Goal: Task Accomplishment & Management: Manage account settings

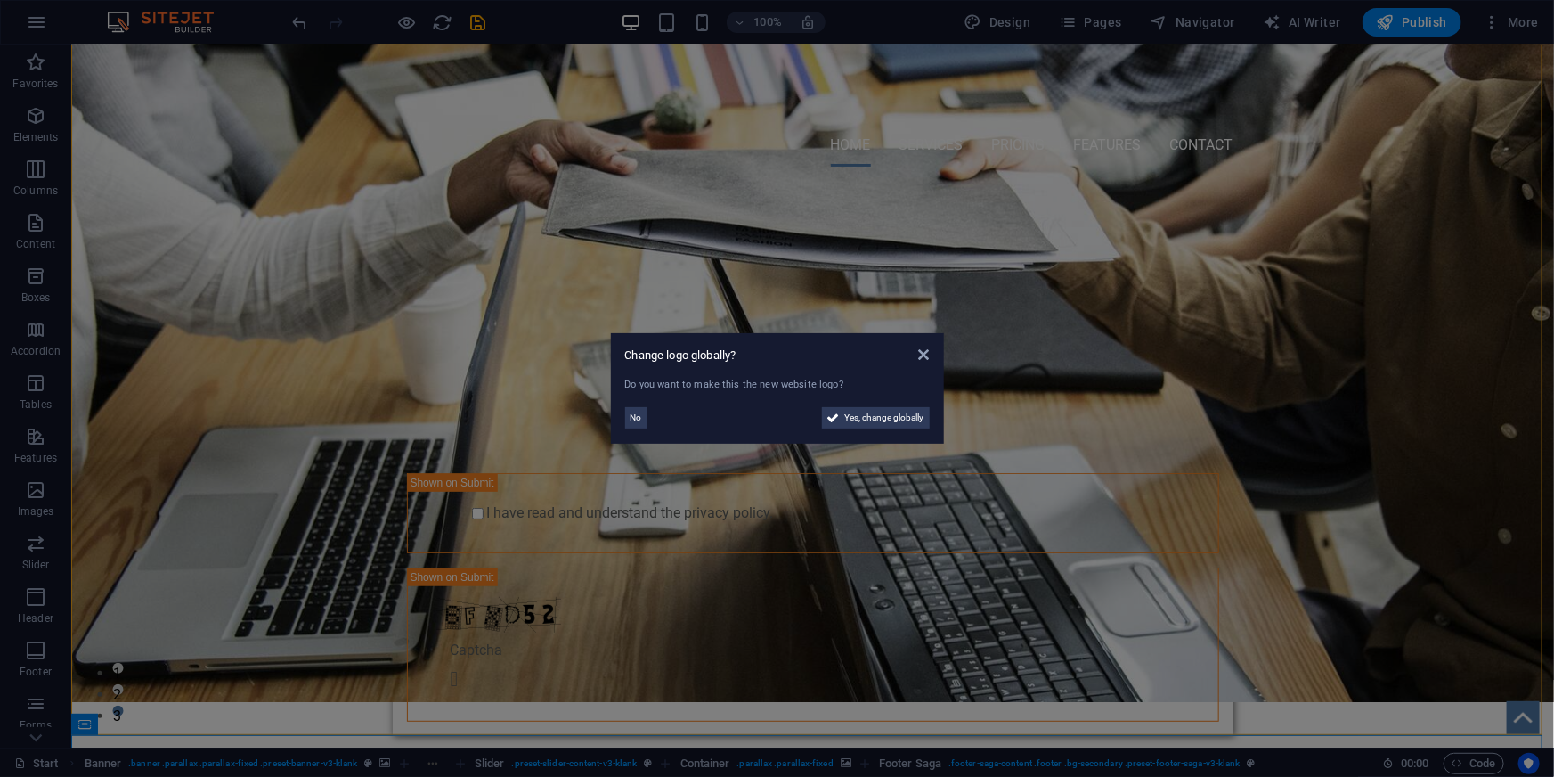
scroll to position [80, 0]
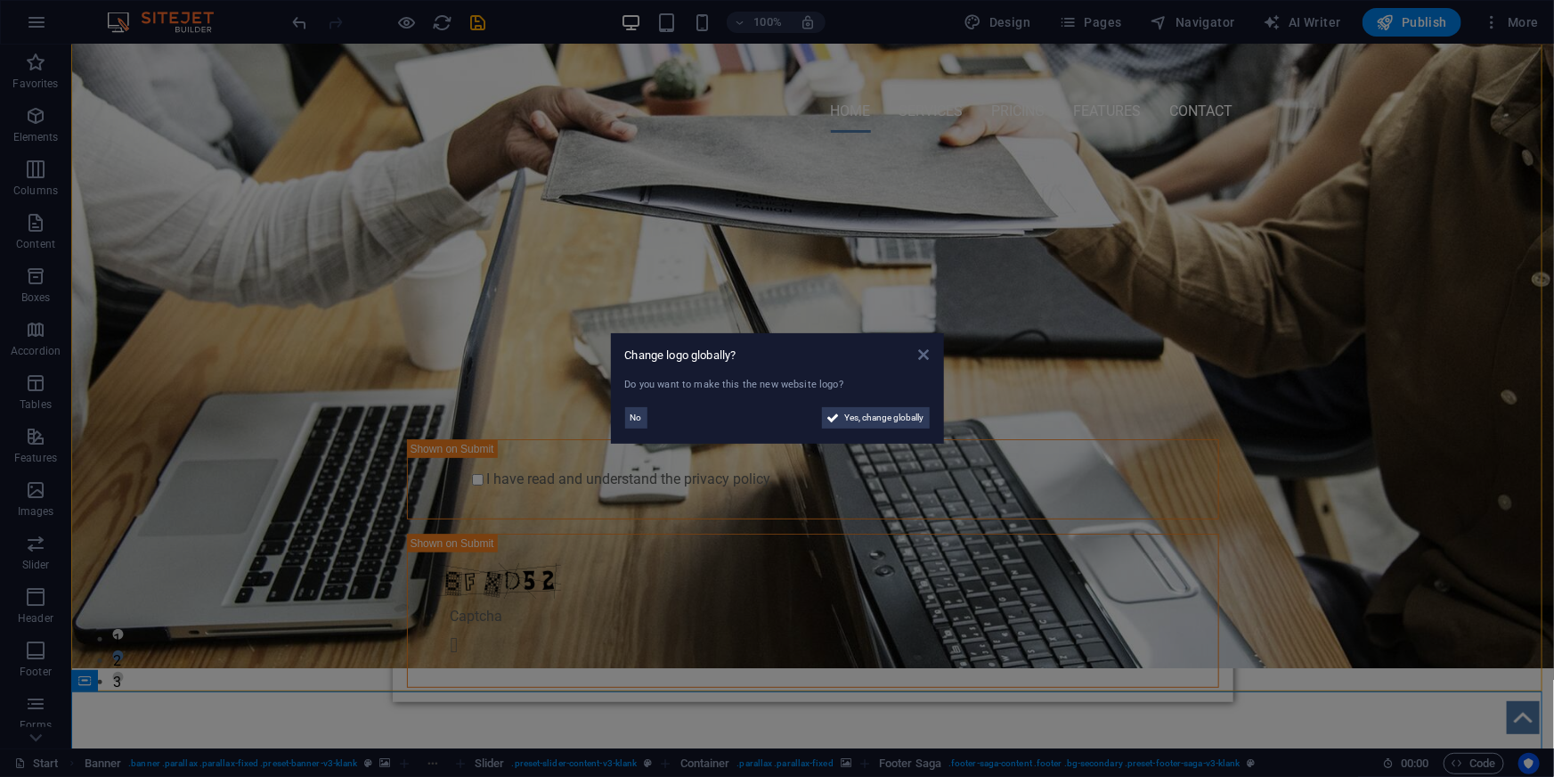
click at [924, 355] on icon at bounding box center [923, 354] width 11 height 14
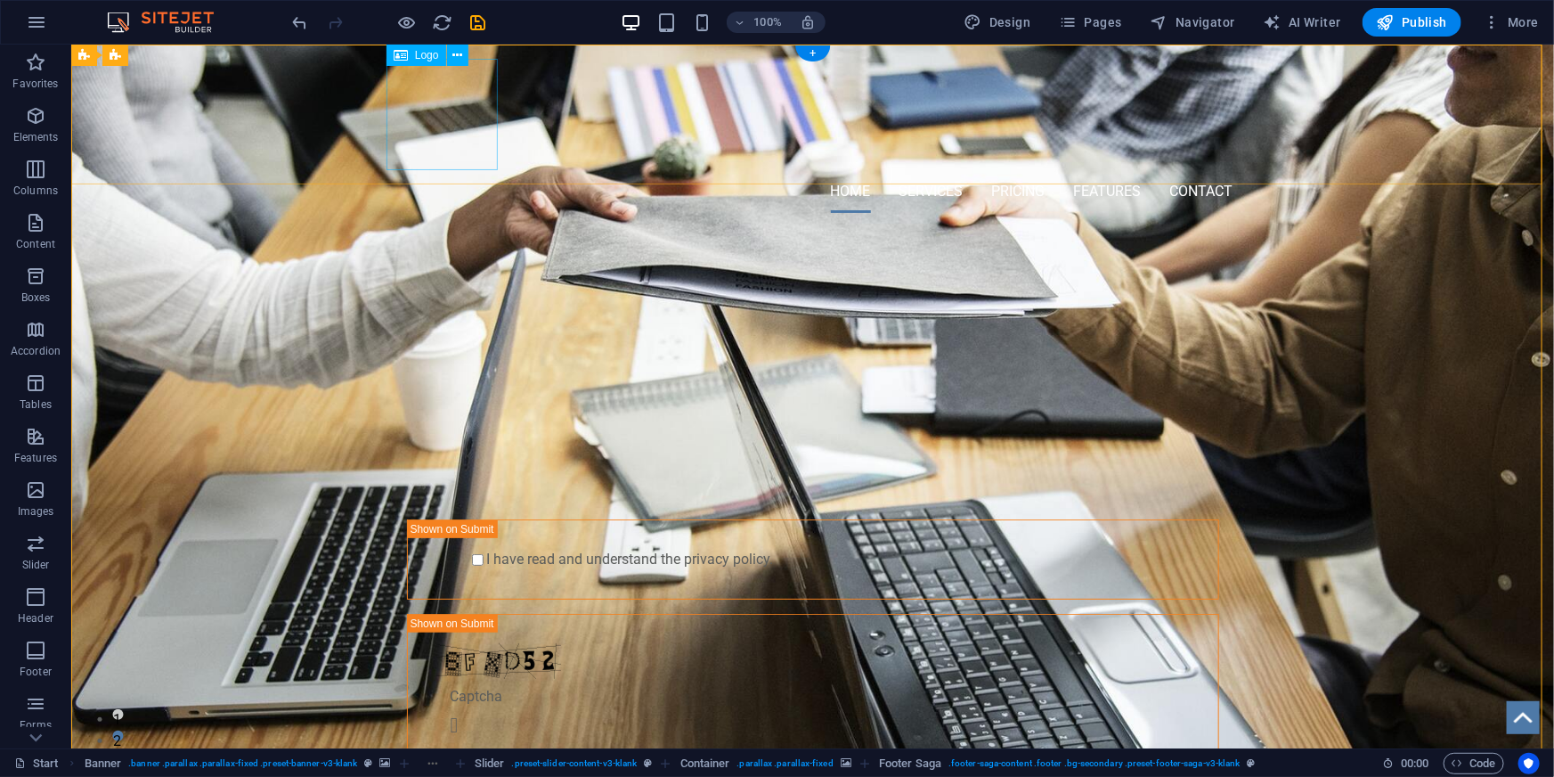
click at [448, 147] on div at bounding box center [812, 113] width 841 height 111
click at [458, 53] on icon at bounding box center [457, 55] width 10 height 19
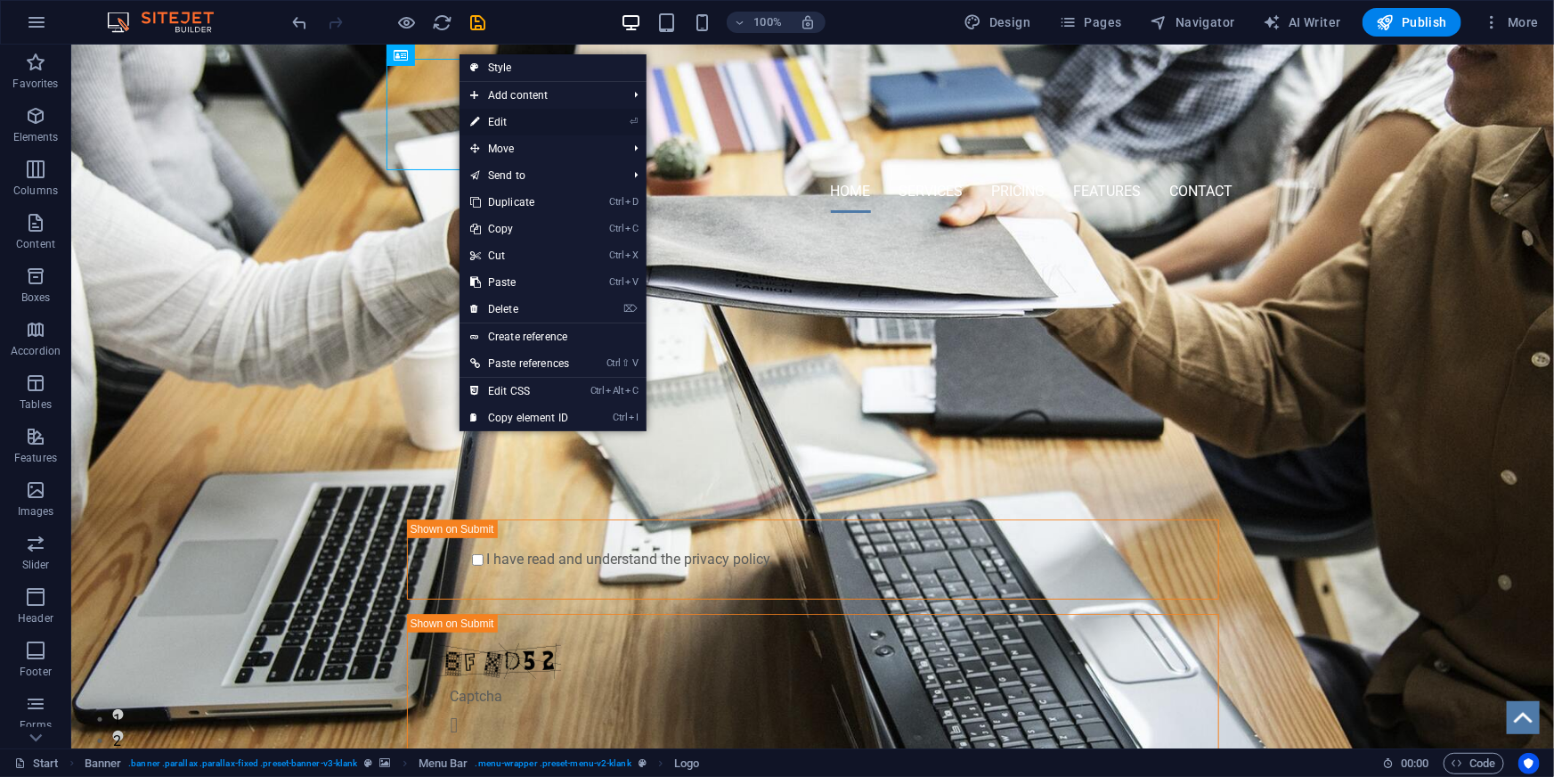
click at [547, 120] on link "⏎ Edit" at bounding box center [520, 122] width 120 height 27
select select "px"
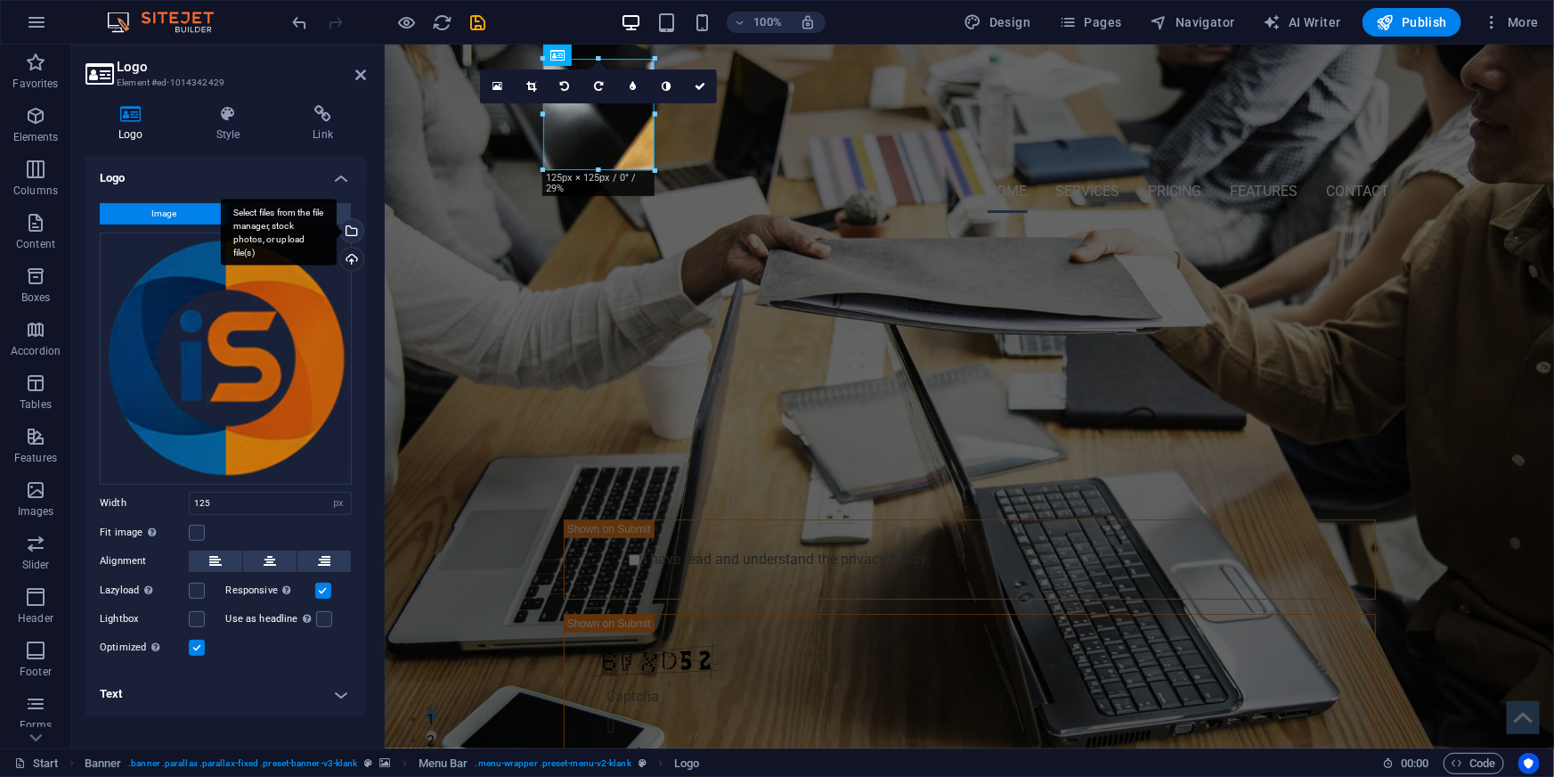
click at [357, 230] on div "Select files from the file manager, stock photos, or upload file(s)" at bounding box center [350, 232] width 27 height 27
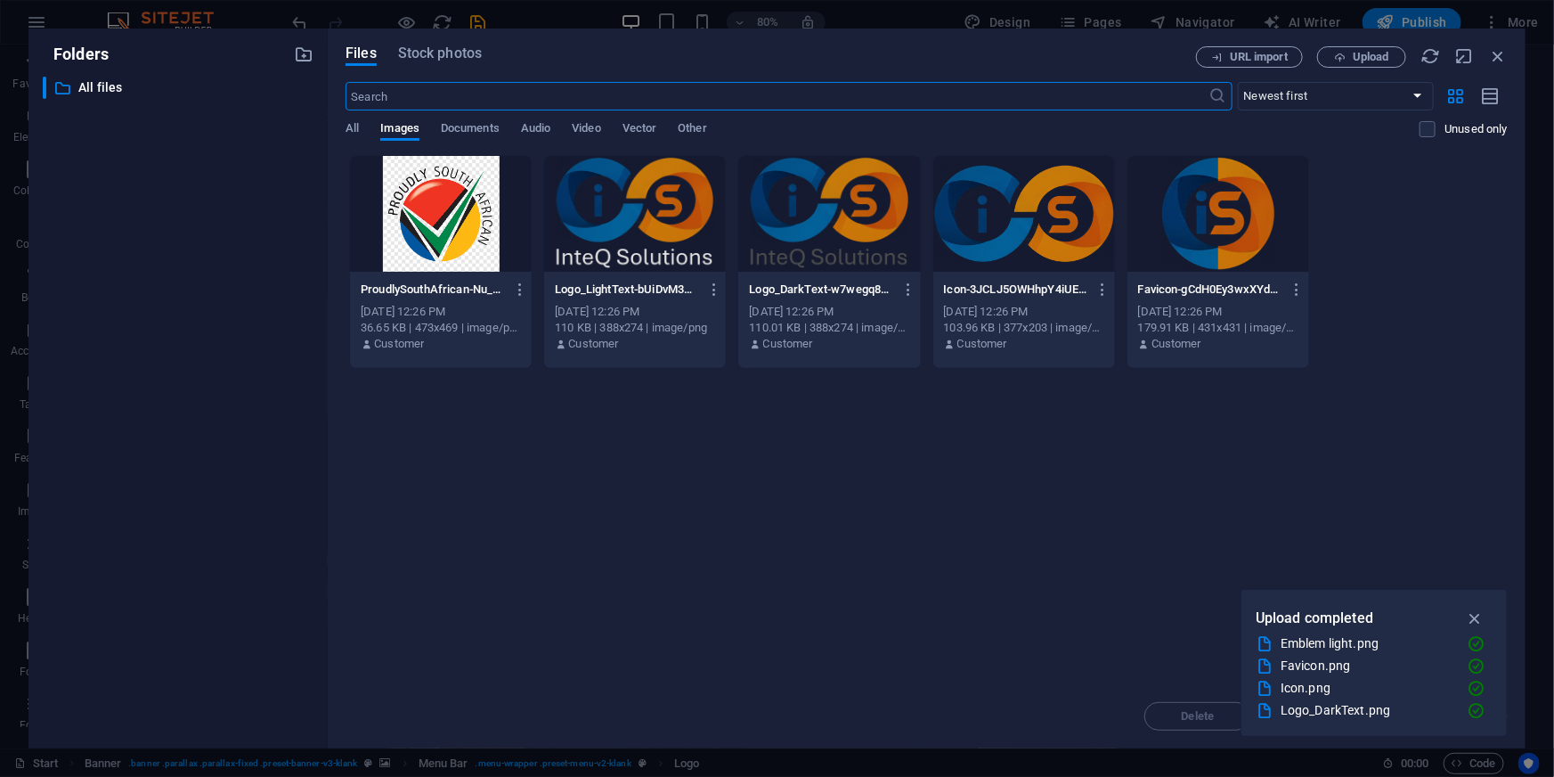
click at [630, 219] on div at bounding box center [635, 214] width 182 height 116
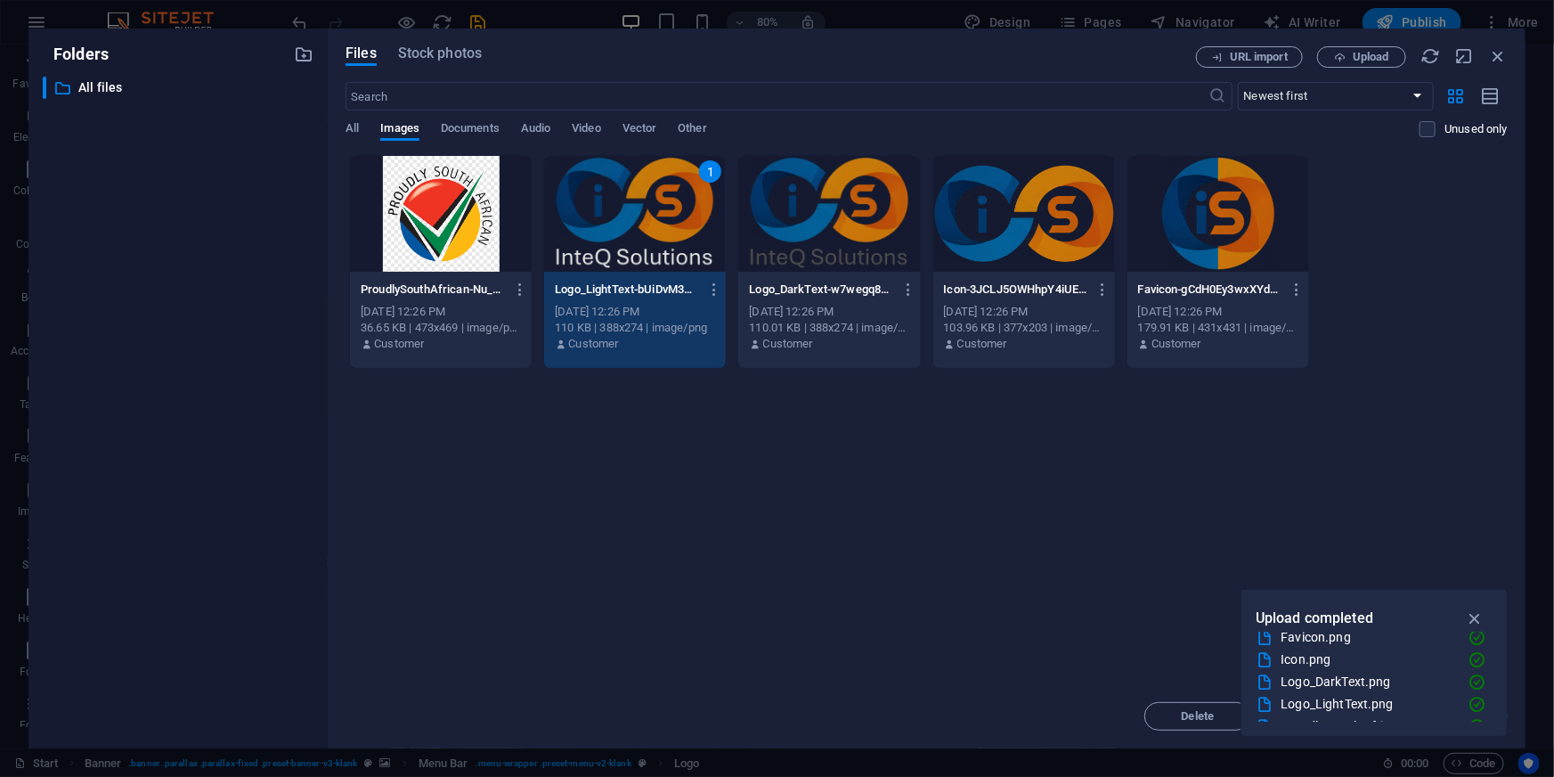
scroll to position [45, 0]
click at [1478, 615] on icon "button" at bounding box center [1475, 618] width 20 height 20
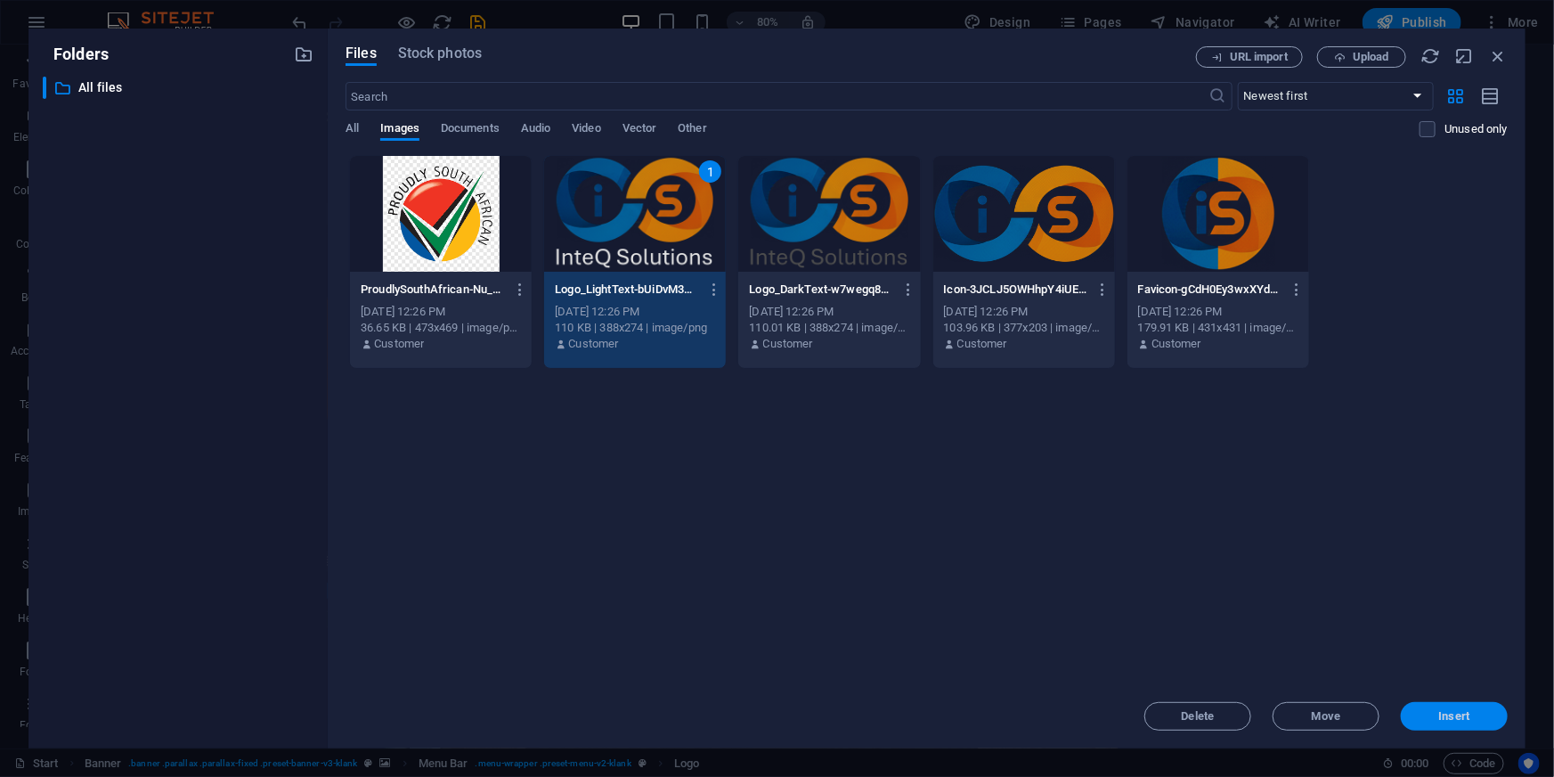
click at [1447, 707] on button "Insert" at bounding box center [1454, 716] width 107 height 28
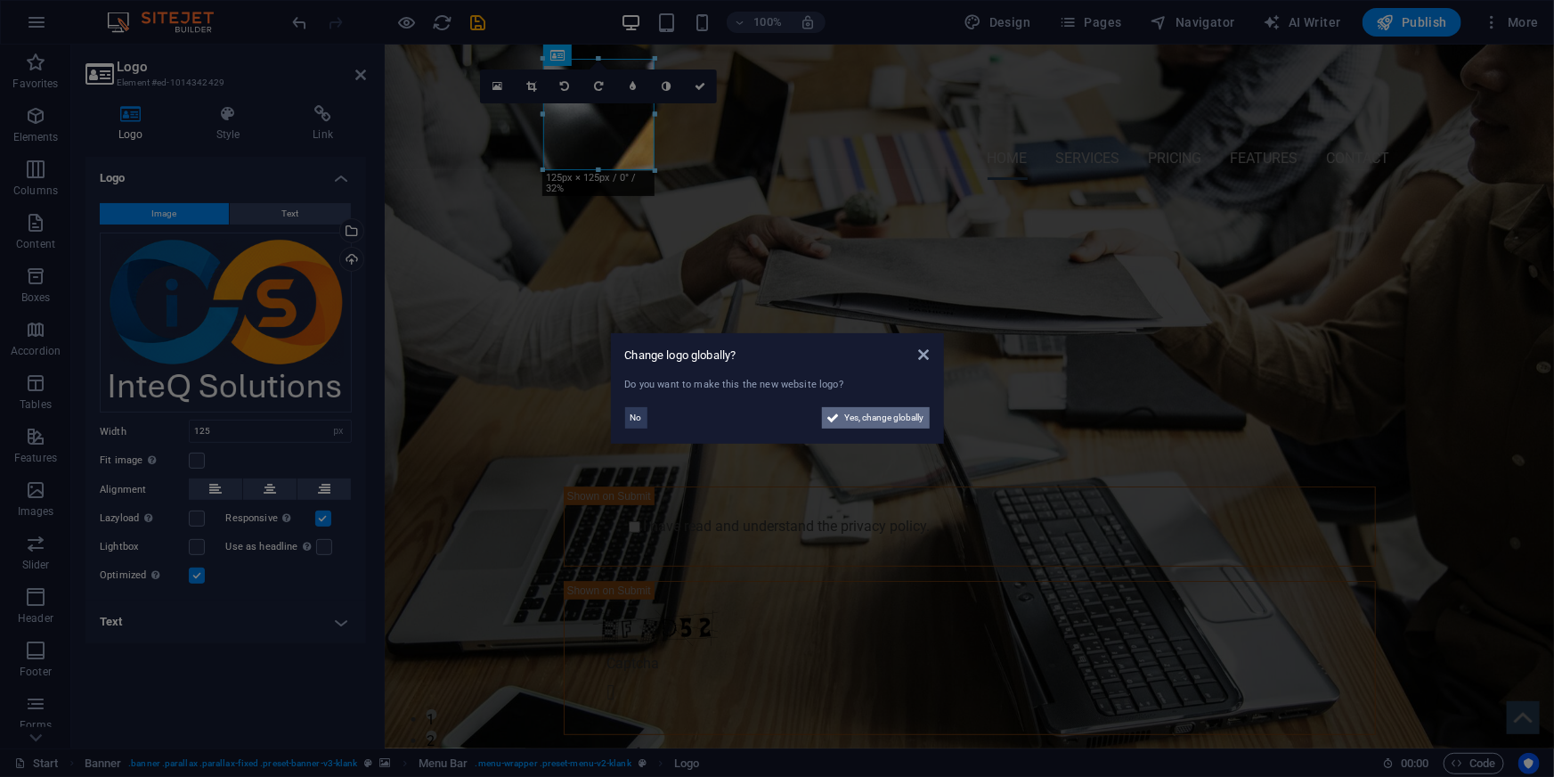
click at [889, 419] on span "Yes, change globally" at bounding box center [884, 417] width 79 height 21
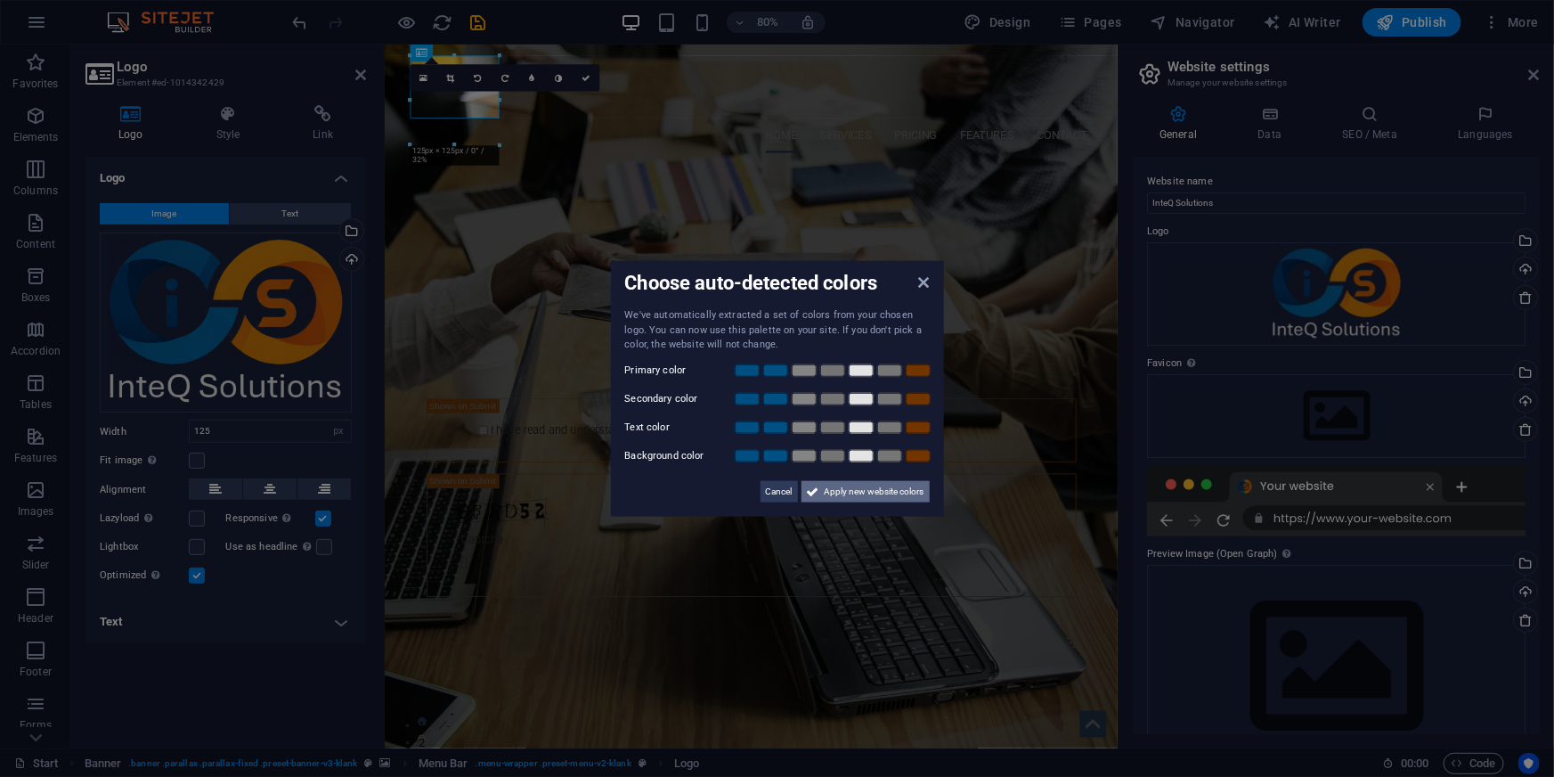
click at [872, 495] on span "Apply new website colors" at bounding box center [875, 490] width 100 height 21
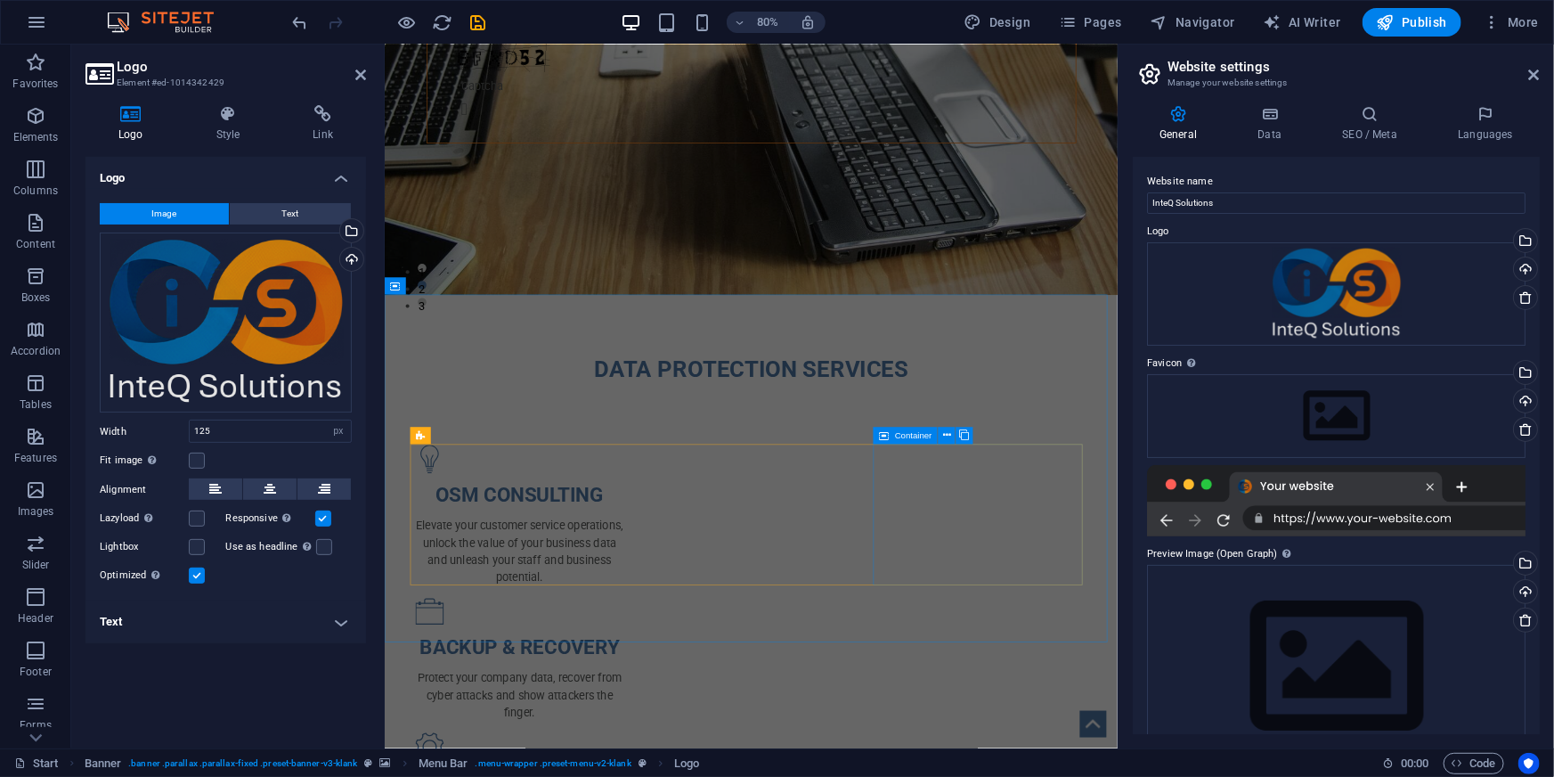
scroll to position [647, 0]
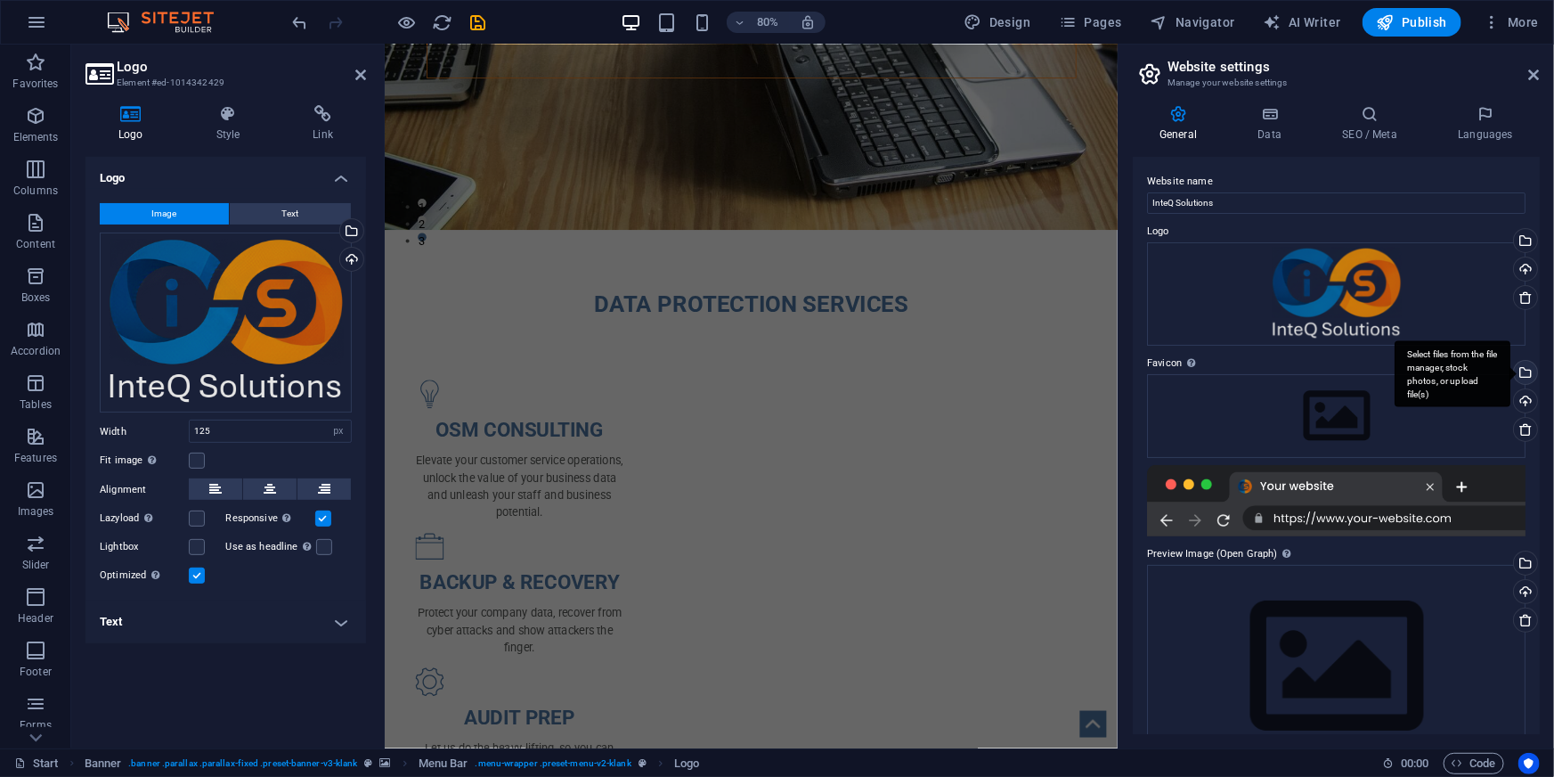
click at [1528, 372] on div "Select files from the file manager, stock photos, or upload file(s)" at bounding box center [1523, 374] width 27 height 27
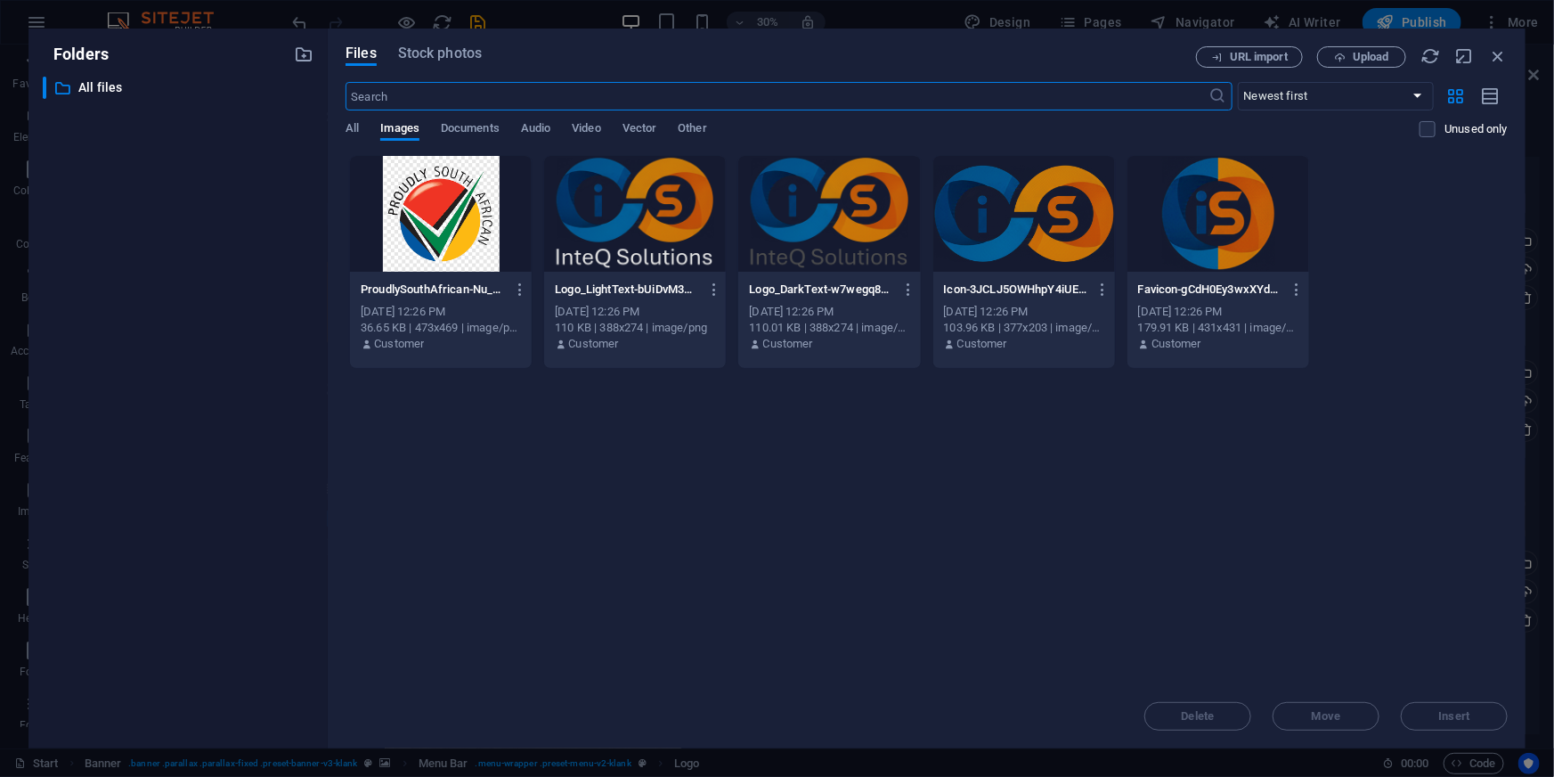
click at [1209, 217] on div at bounding box center [1219, 214] width 182 height 116
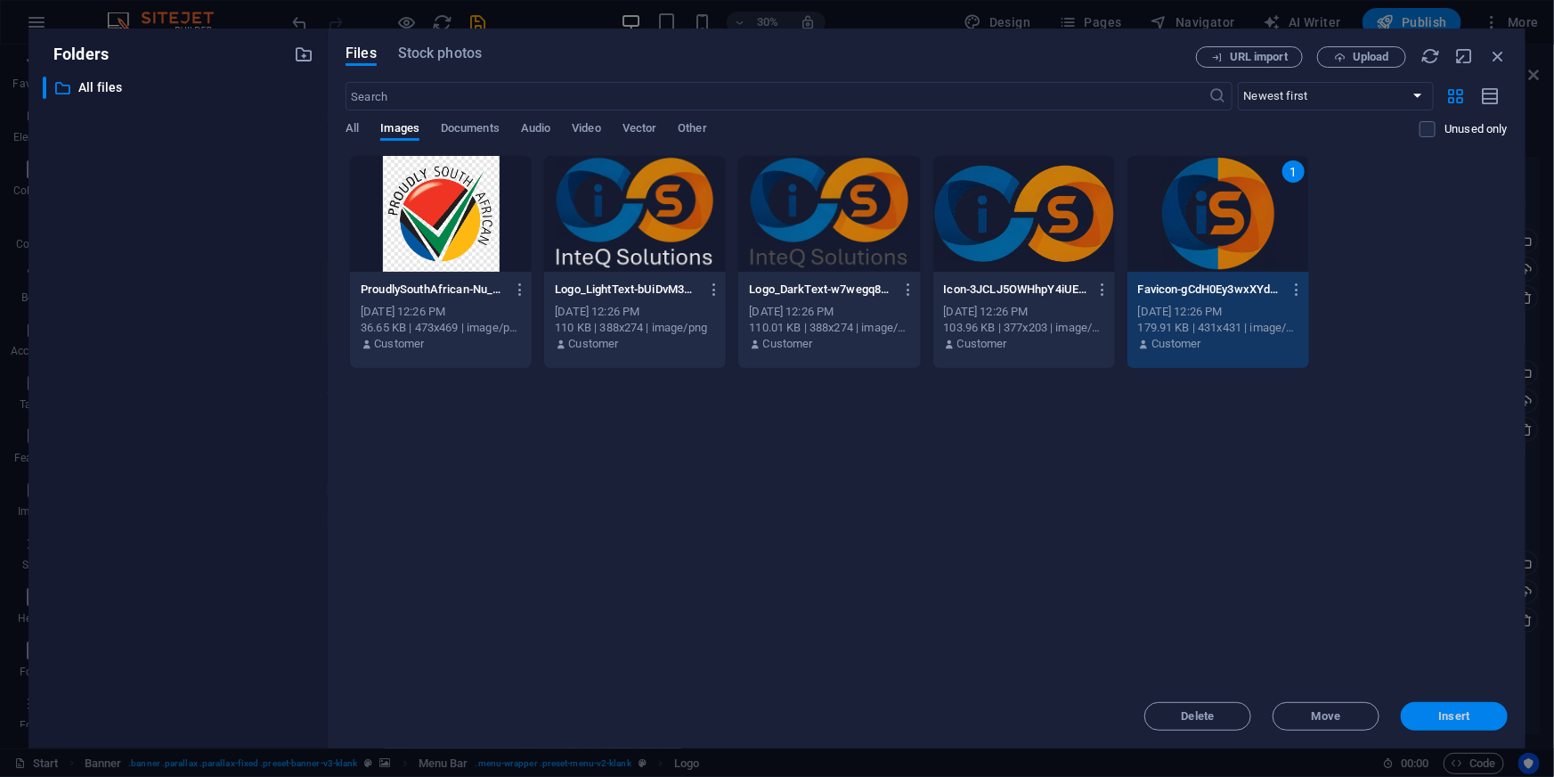
click at [1451, 721] on span "Insert" at bounding box center [1454, 716] width 31 height 11
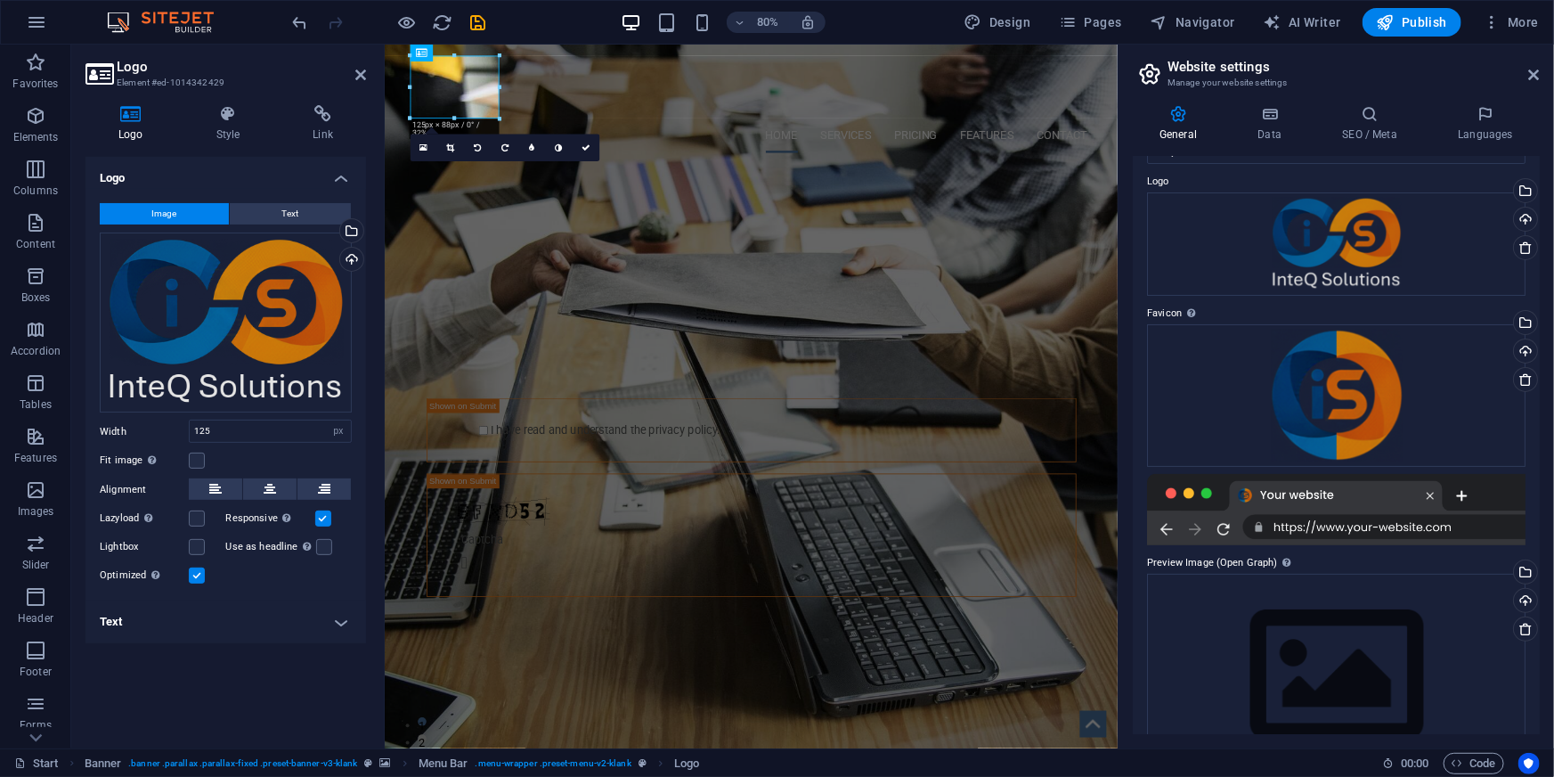
scroll to position [107, 0]
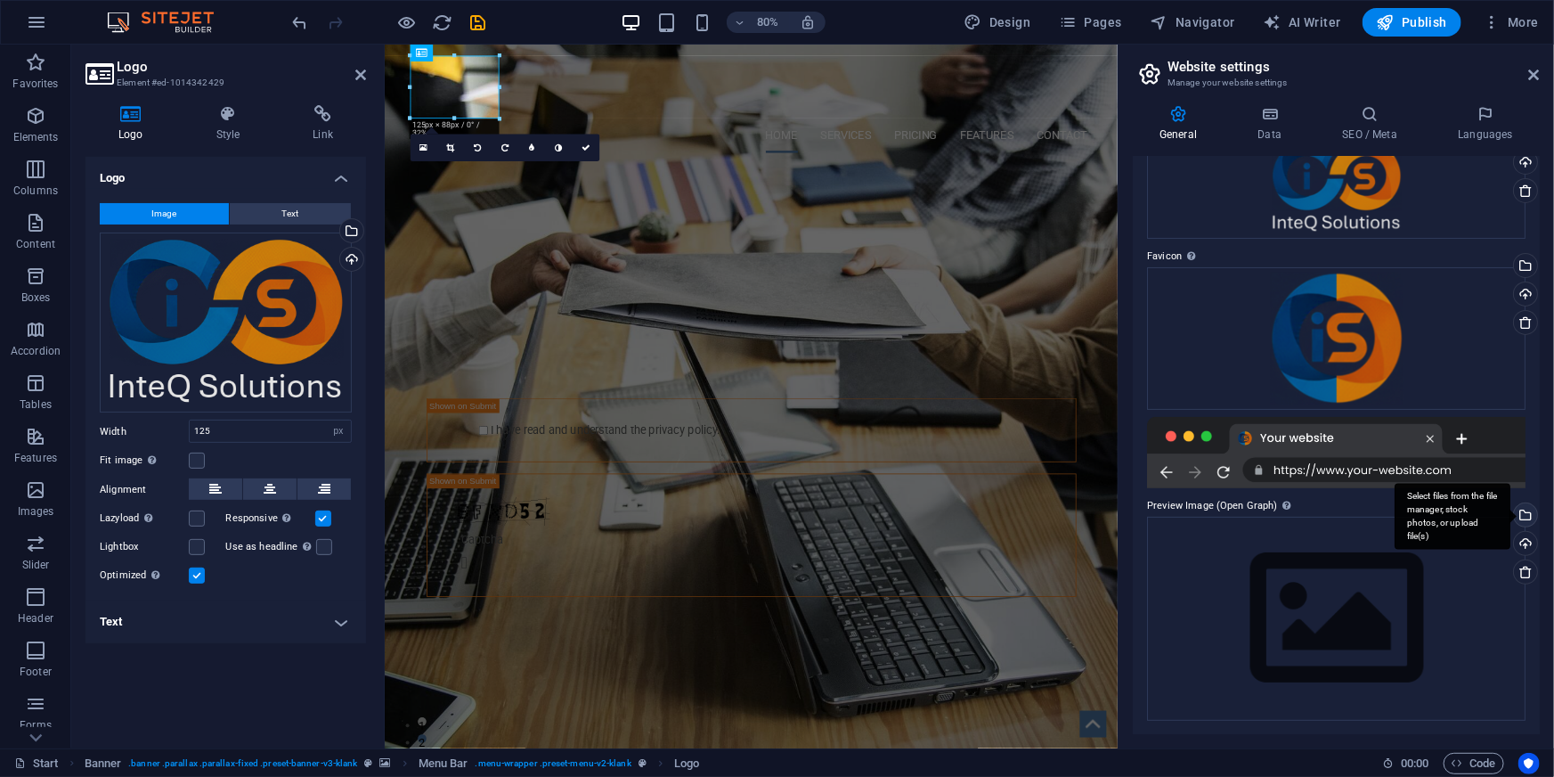
click at [1526, 514] on div "Select files from the file manager, stock photos, or upload file(s)" at bounding box center [1523, 516] width 27 height 27
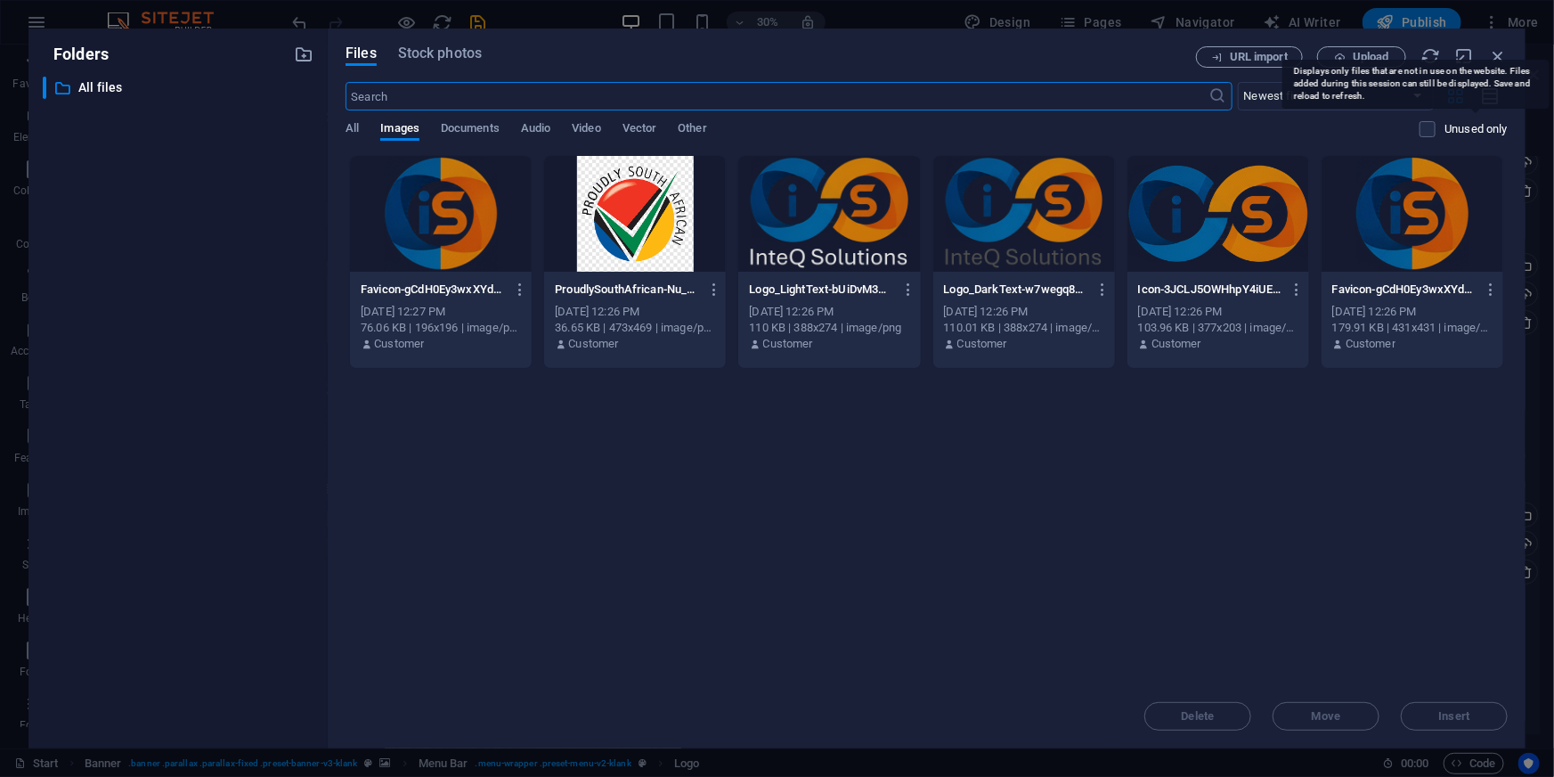
click at [1458, 126] on p "Unused only" at bounding box center [1476, 129] width 63 height 16
click at [0, 0] on input "checkbox" at bounding box center [0, 0] width 0 height 0
click at [1449, 129] on p "Unused only" at bounding box center [1476, 129] width 63 height 16
click at [0, 0] on input "checkbox" at bounding box center [0, 0] width 0 height 0
click at [1417, 129] on div "All Images Documents Audio Video Vector Other" at bounding box center [883, 138] width 1074 height 34
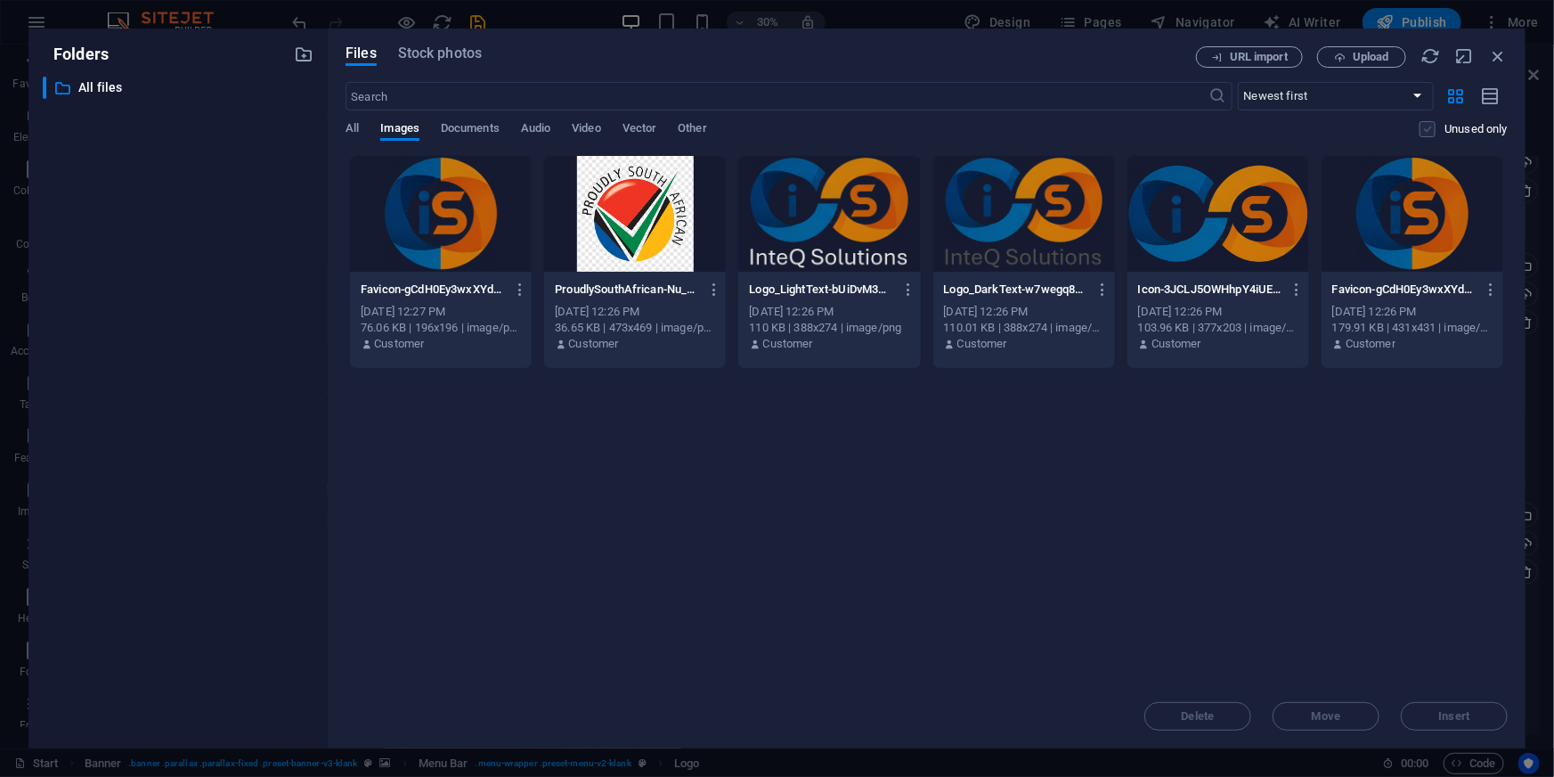
click at [1421, 129] on label at bounding box center [1428, 129] width 16 height 16
click at [0, 0] on input "checkbox" at bounding box center [0, 0] width 0 height 0
click at [899, 632] on div "Drop files here to upload them instantly Favicon-gCdH0Ey3wxXYdPa4k9Yf1Q-wX4lMMJ…" at bounding box center [927, 419] width 1162 height 529
click at [1493, 92] on icon "button" at bounding box center [1491, 96] width 20 height 20
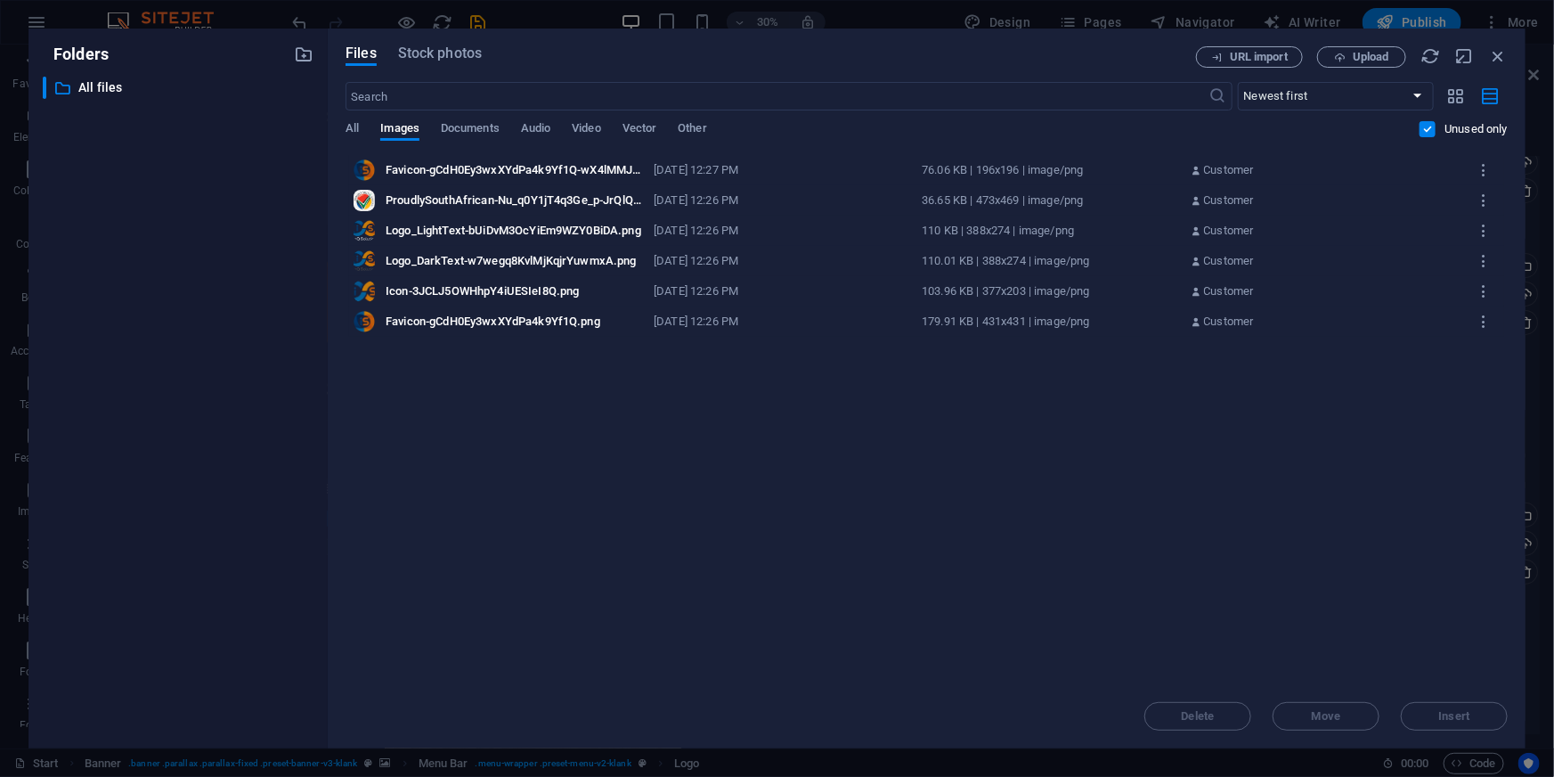
drag, startPoint x: 595, startPoint y: 519, endPoint x: 606, endPoint y: 519, distance: 10.7
click at [595, 519] on div "Drop files here to upload them instantly Favicon-gCdH0Ey3wxXYdPa4k9Yf1Q-wX4lMMJ…" at bounding box center [927, 419] width 1162 height 529
click at [1434, 57] on icon "button" at bounding box center [1431, 56] width 20 height 20
click at [1486, 352] on icon "button" at bounding box center [1484, 352] width 17 height 16
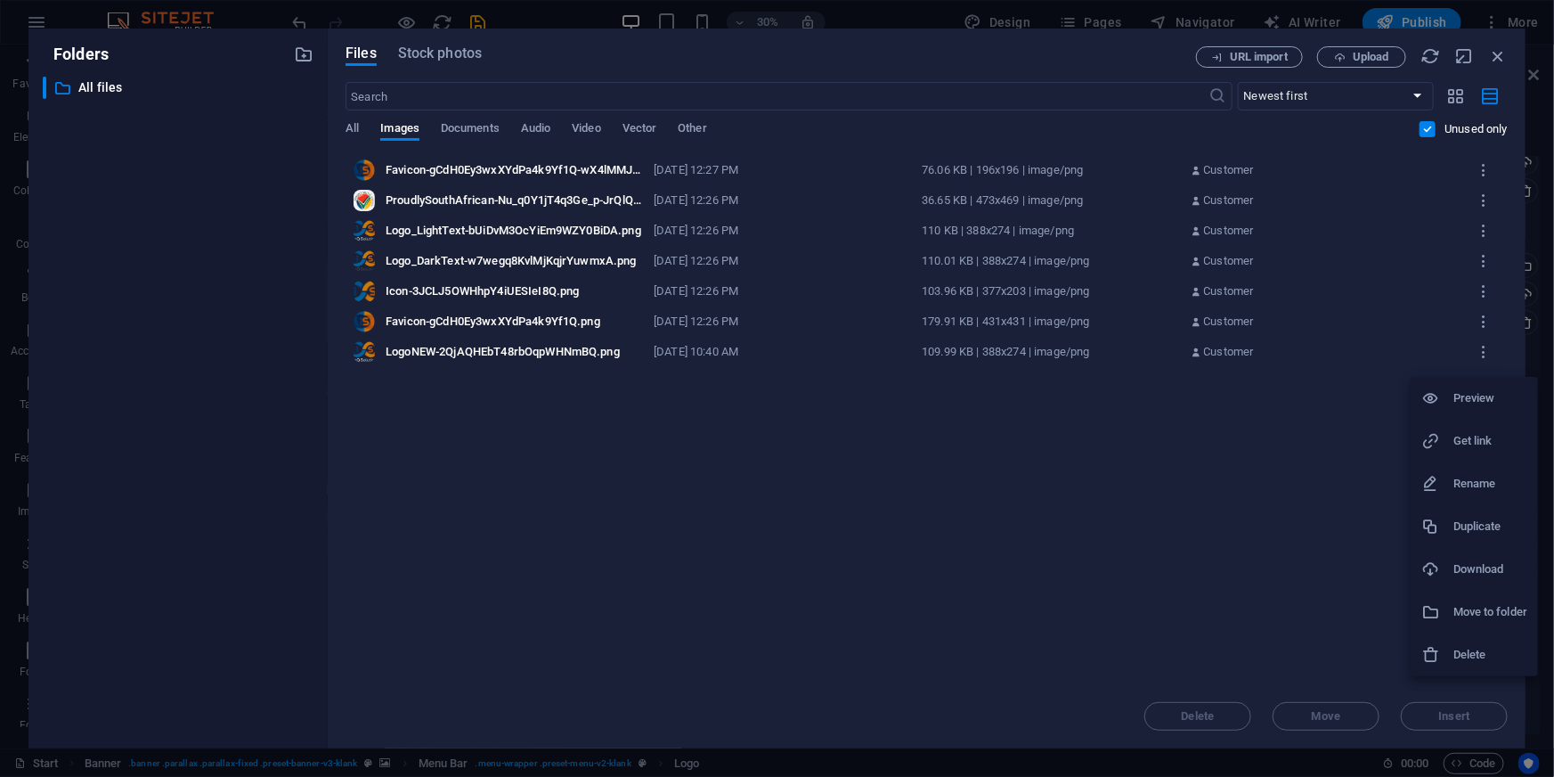
click at [1468, 649] on h6 "Delete" at bounding box center [1490, 654] width 74 height 21
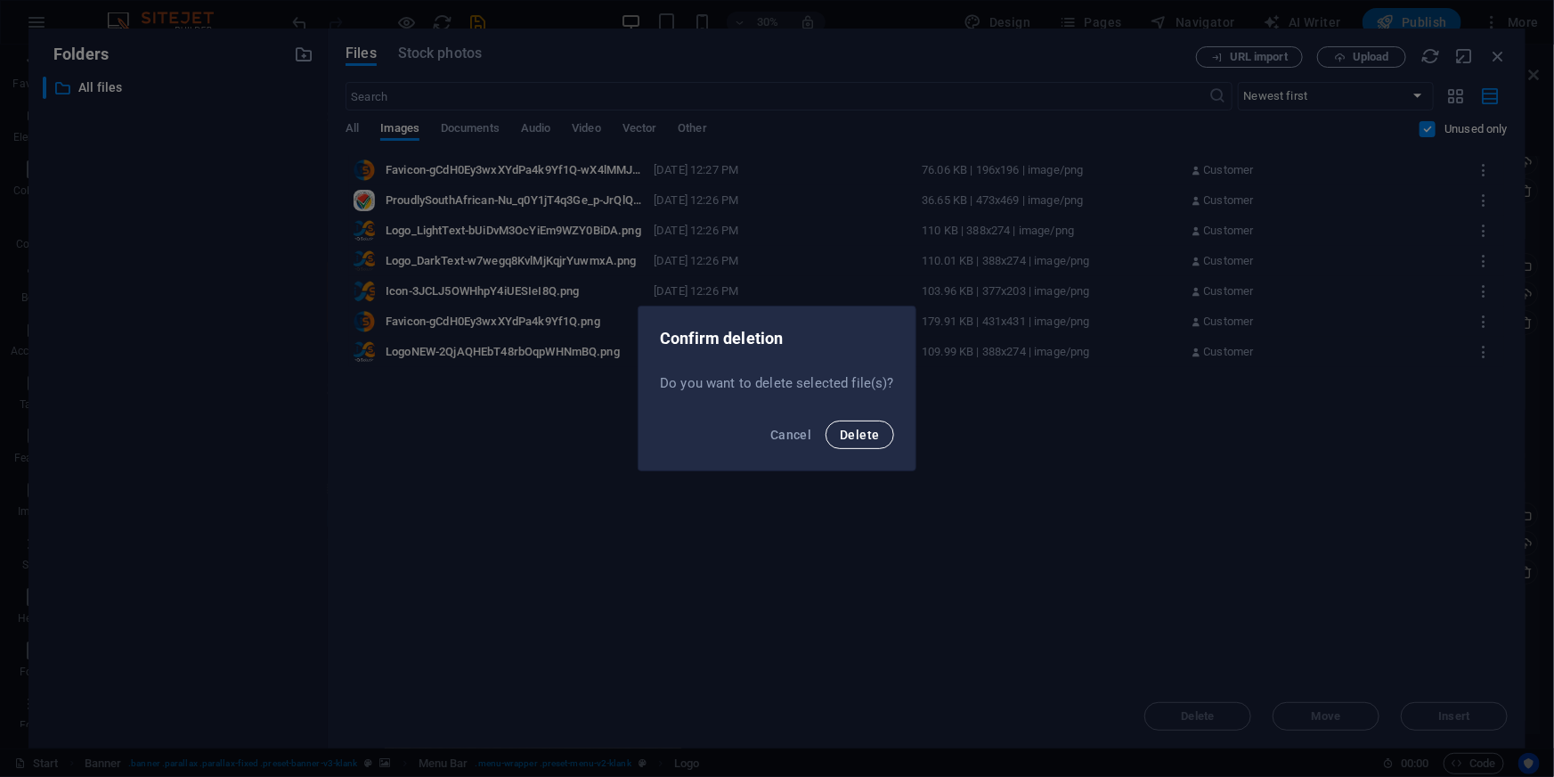
click at [879, 437] on button "Delete" at bounding box center [860, 434] width 68 height 28
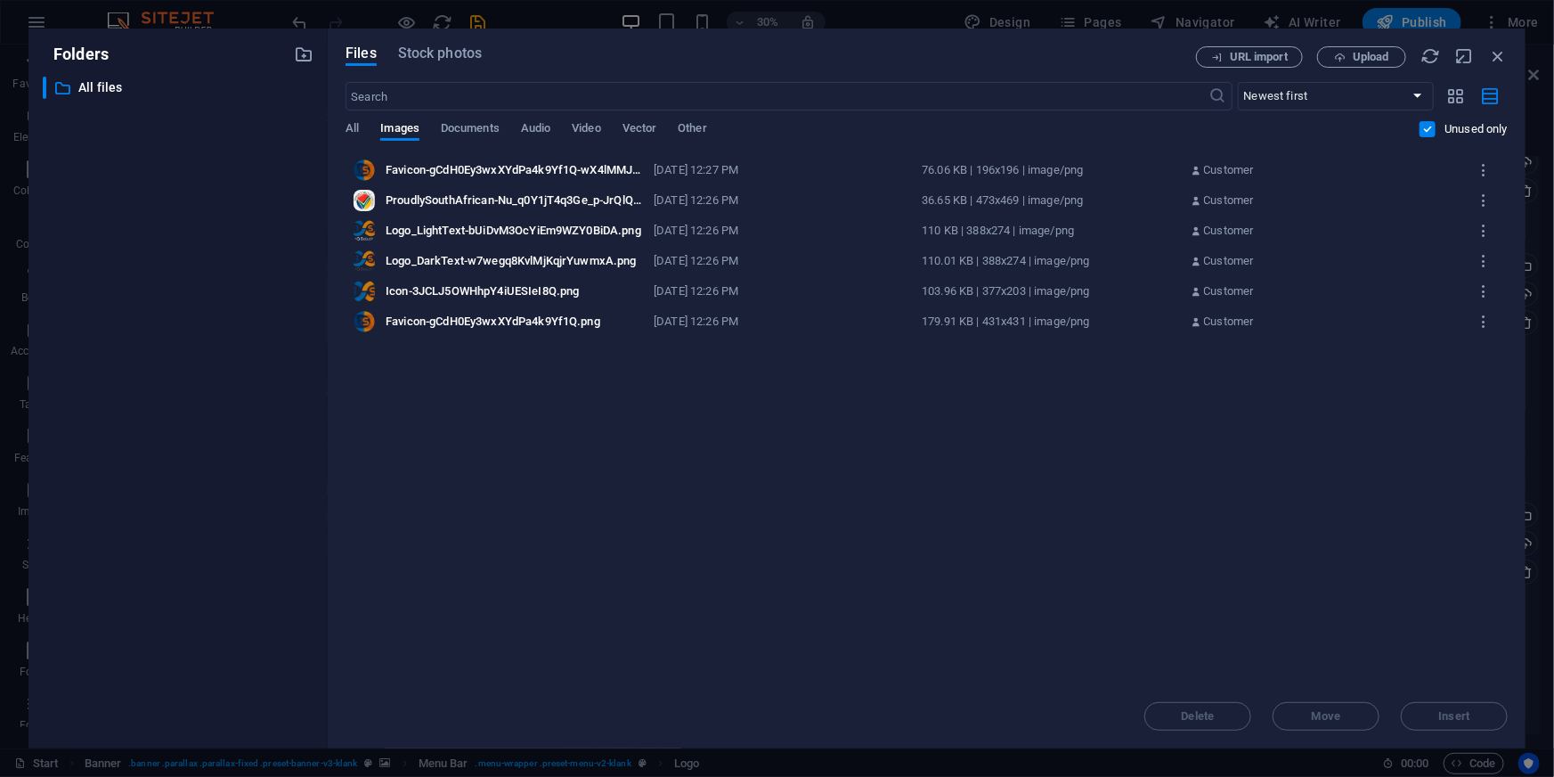
click at [686, 432] on div "Drop files here to upload them instantly Favicon-gCdH0Ey3wxXYdPa4k9Yf1Q-wX4lMMJ…" at bounding box center [927, 419] width 1162 height 529
click at [1501, 53] on icon "button" at bounding box center [1498, 56] width 20 height 20
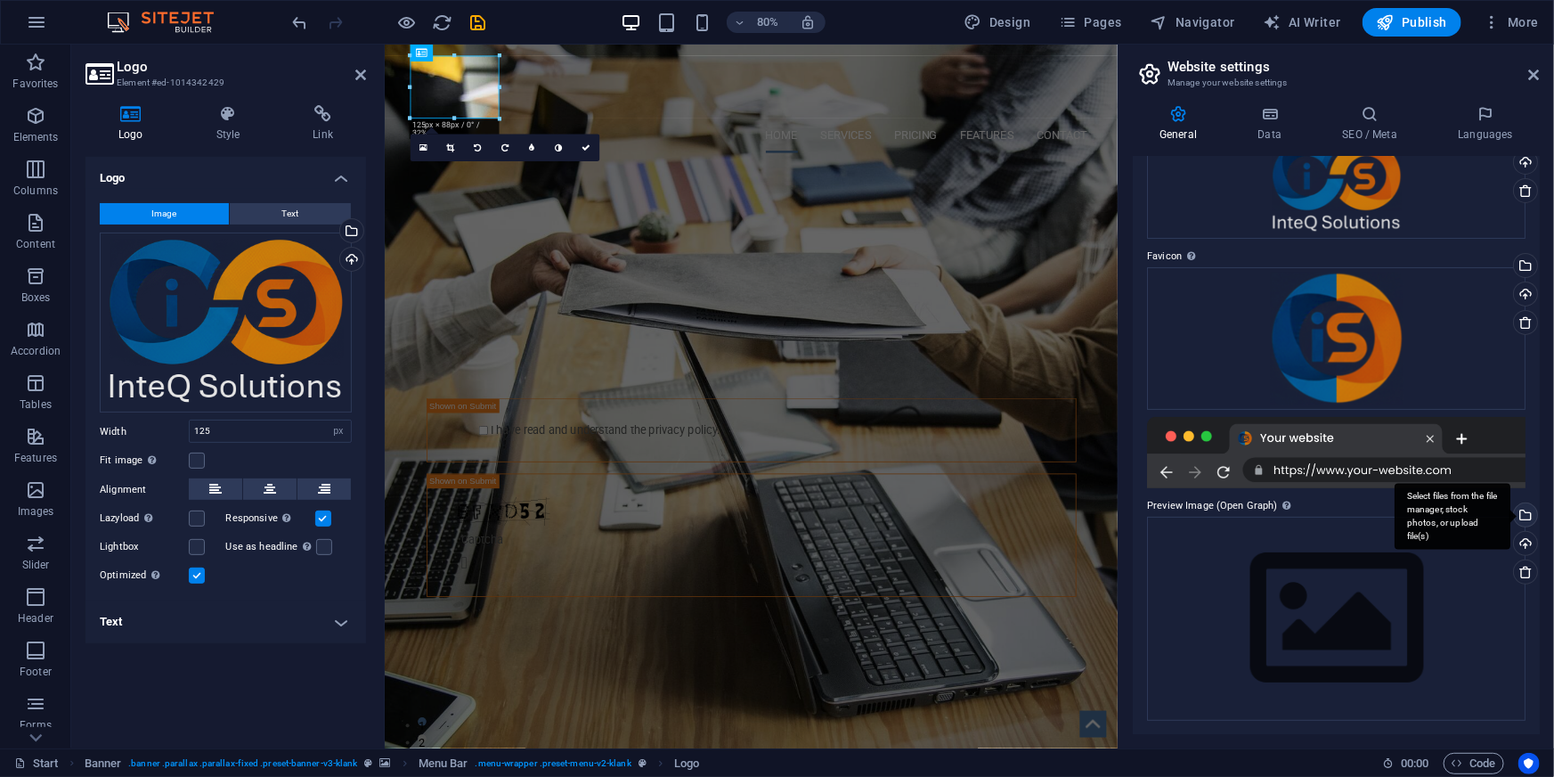
click at [1522, 517] on div "Select files from the file manager, stock photos, or upload file(s)" at bounding box center [1523, 516] width 27 height 27
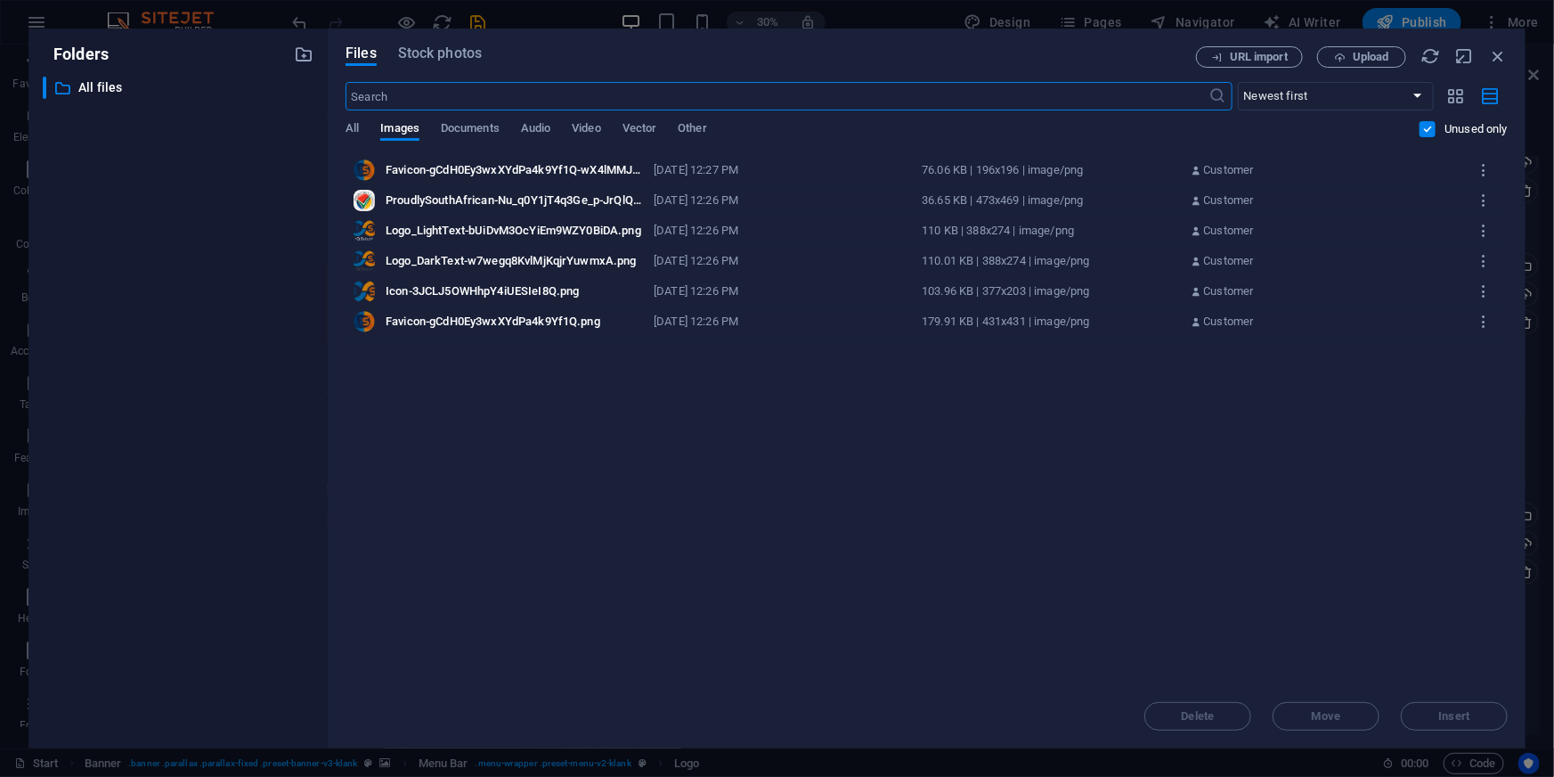
click at [454, 294] on div "Icon-3JCLJ5OWHhpY4iUESIeI8Q.png" at bounding box center [514, 291] width 257 height 16
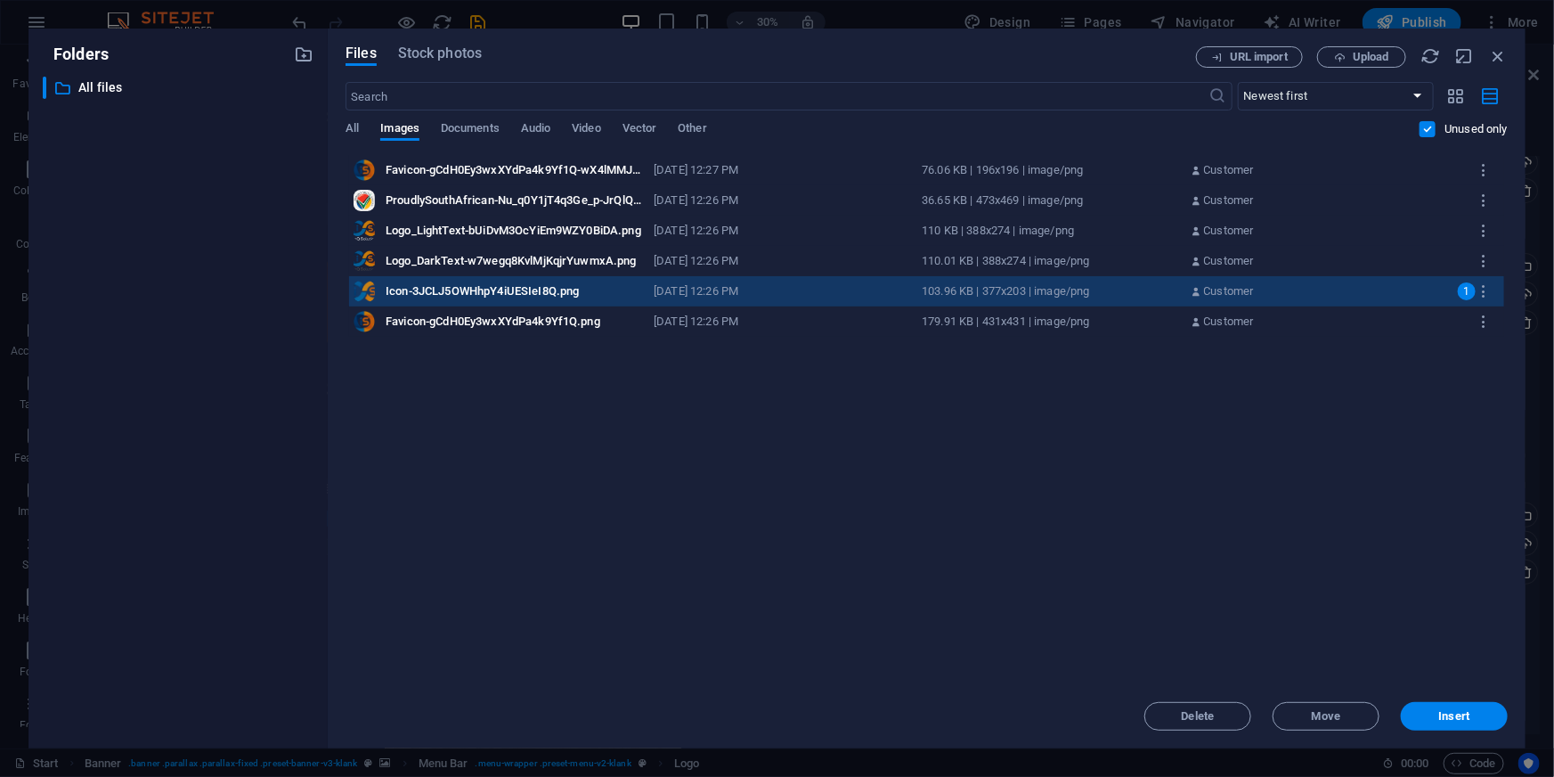
click at [501, 231] on div "Logo_LightText-bUiDvM3OcYiEm9WZY0BiDA.png" at bounding box center [514, 231] width 257 height 16
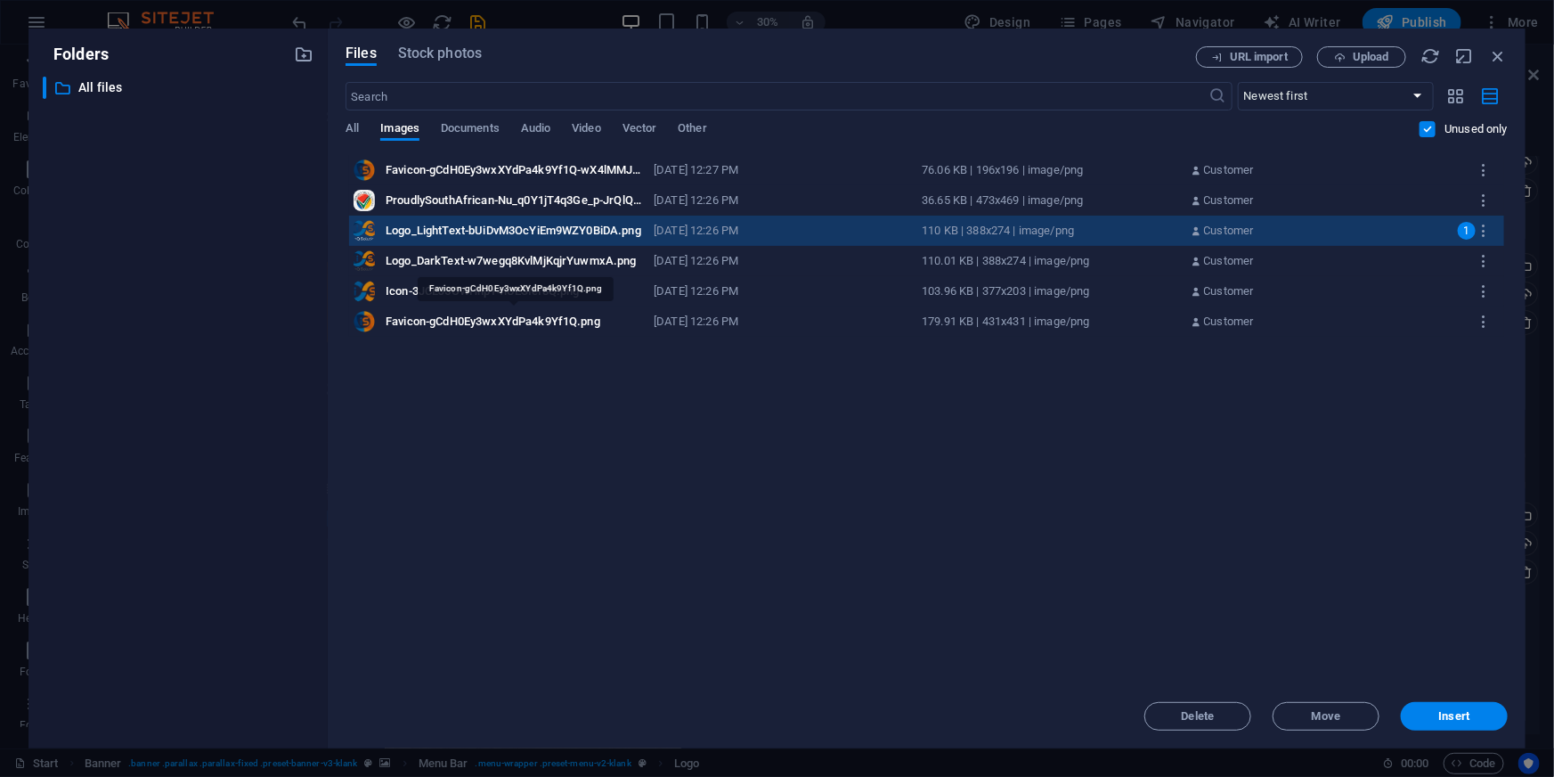
click at [523, 322] on div "Favicon-gCdH0Ey3wxXYdPa4k9Yf1Q.png" at bounding box center [514, 321] width 257 height 16
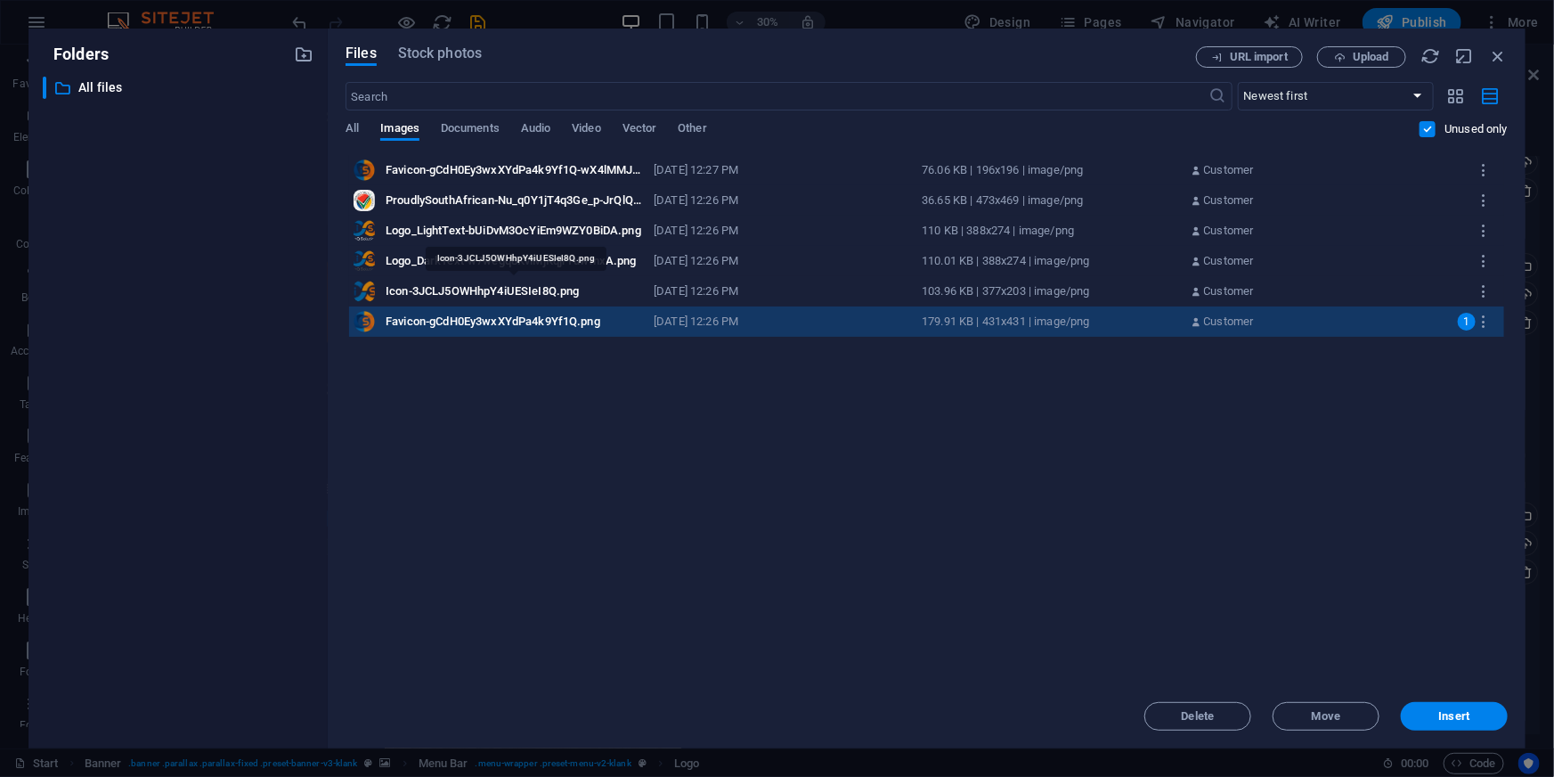
click at [457, 292] on div "Icon-3JCLJ5OWHhpY4iUESIeI8Q.png" at bounding box center [514, 291] width 257 height 16
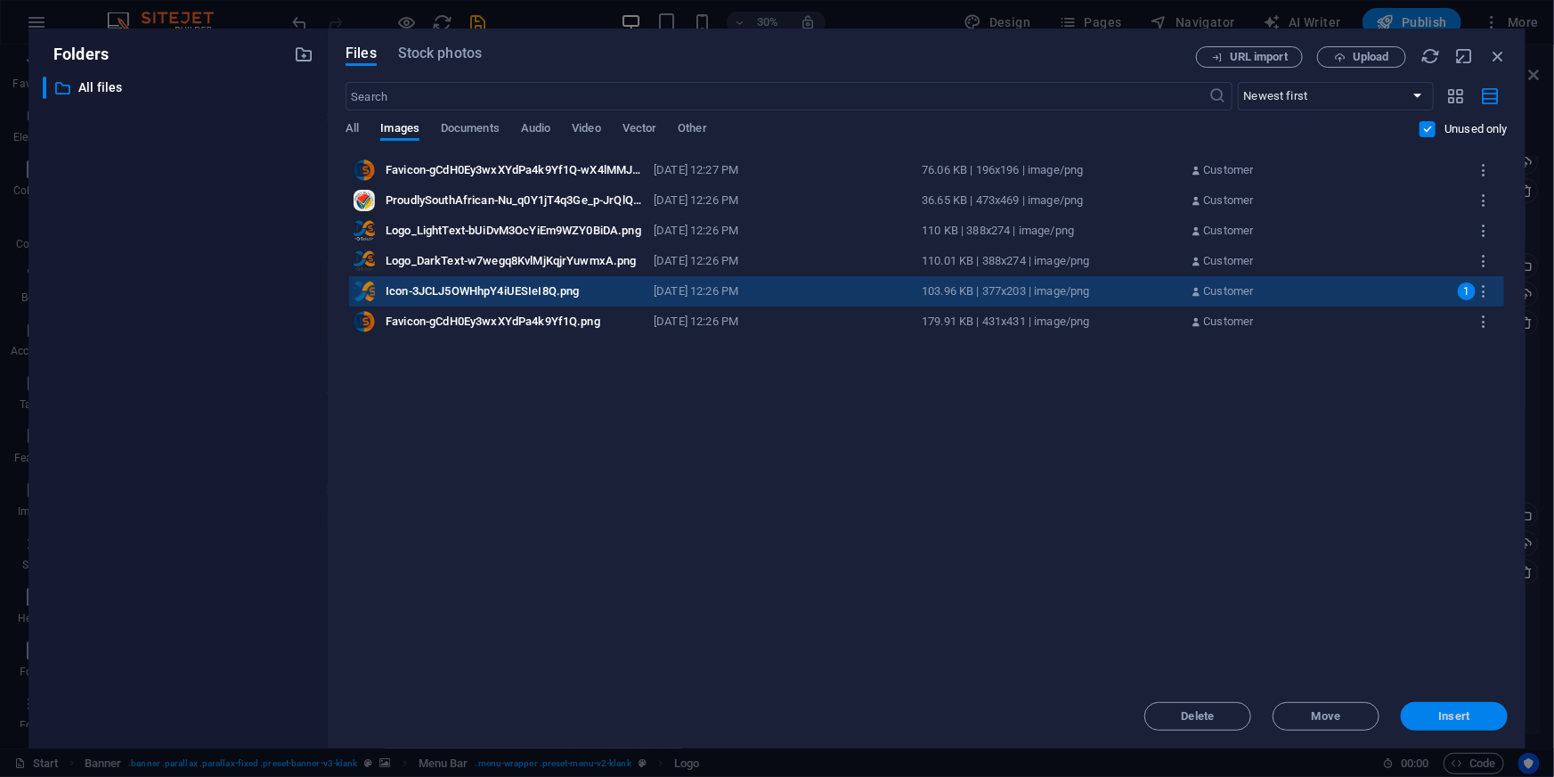
click at [1456, 717] on span "Insert" at bounding box center [1454, 716] width 31 height 11
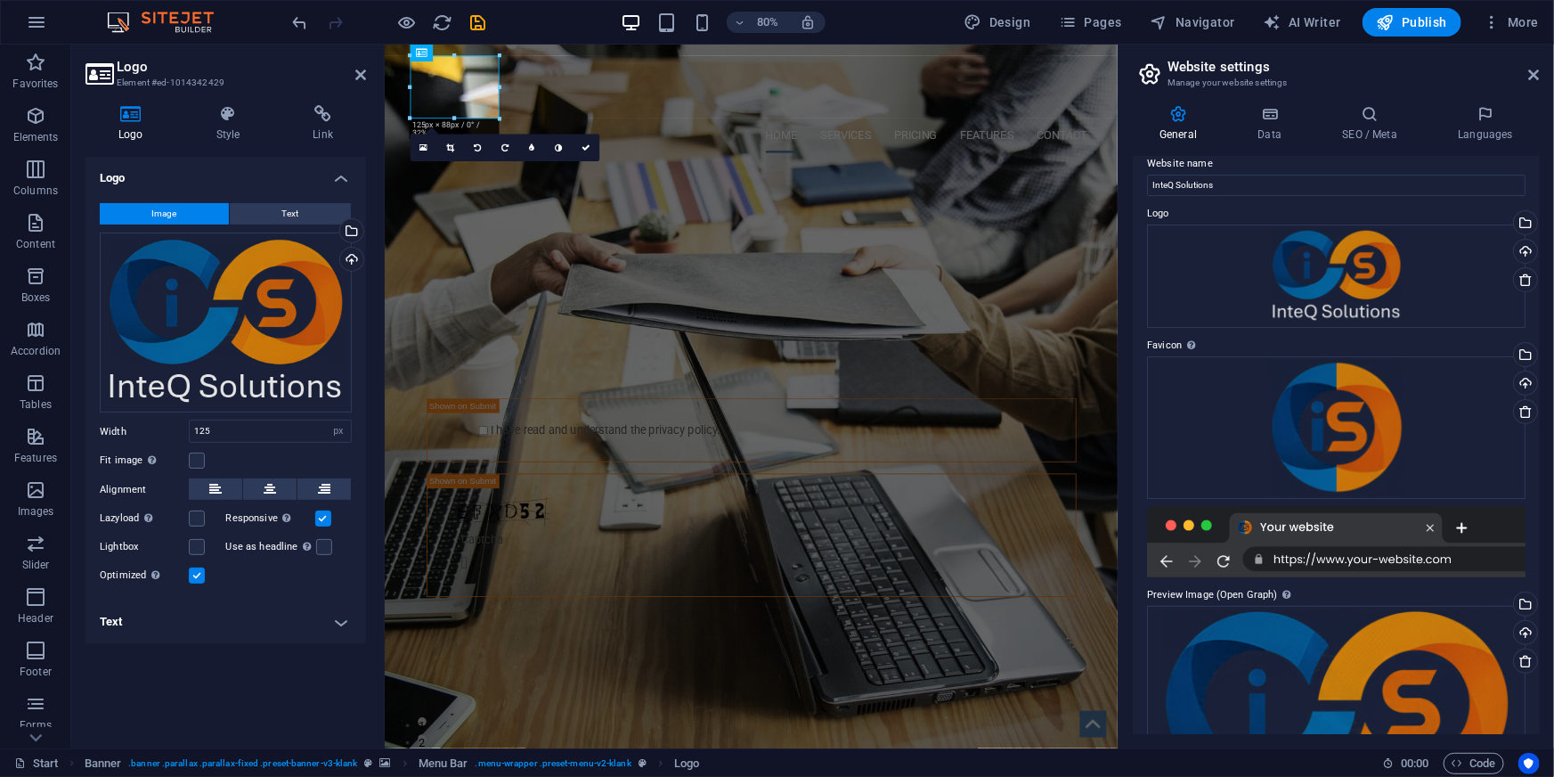
scroll to position [0, 0]
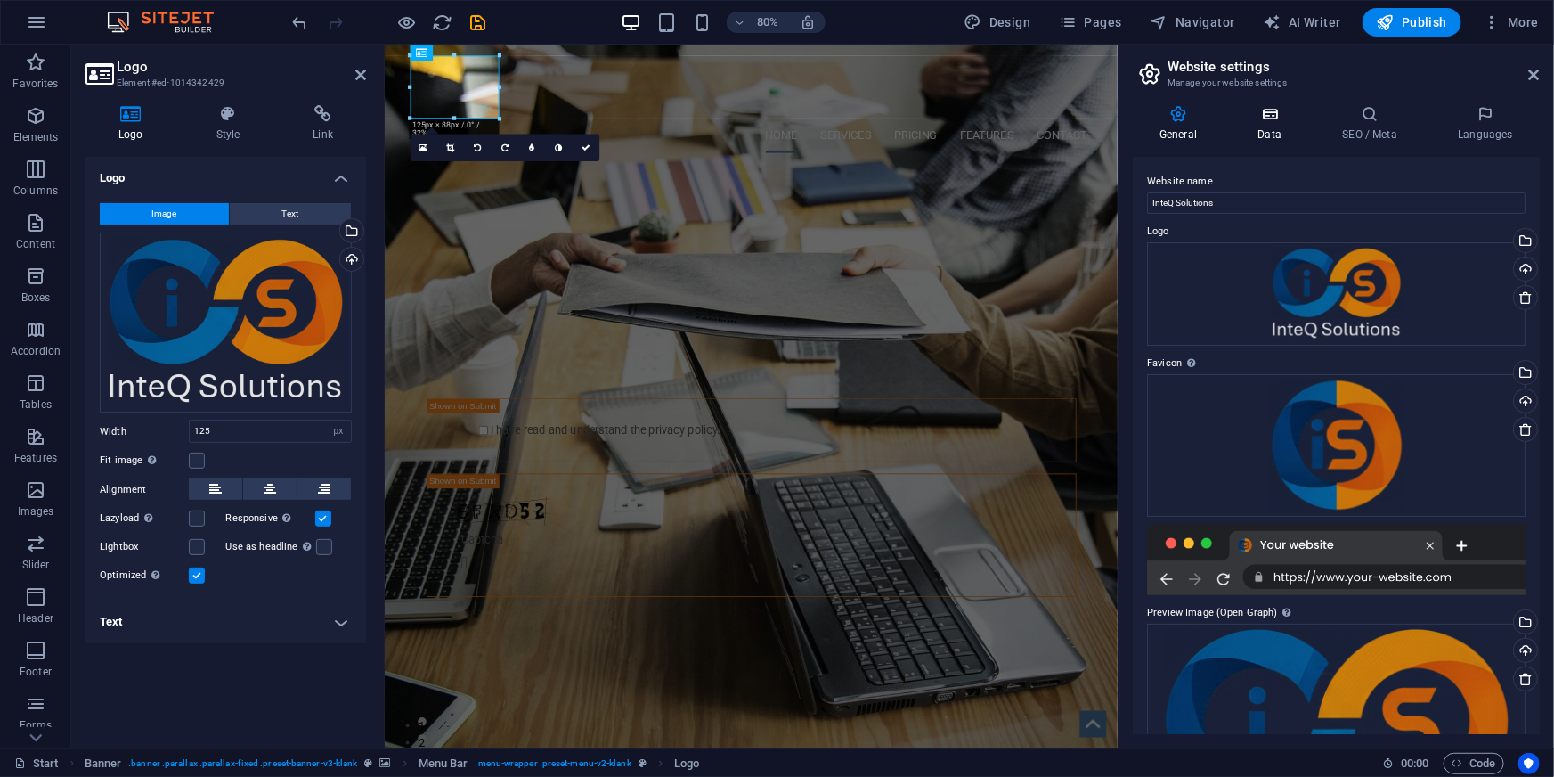
click at [1268, 116] on icon at bounding box center [1269, 114] width 77 height 18
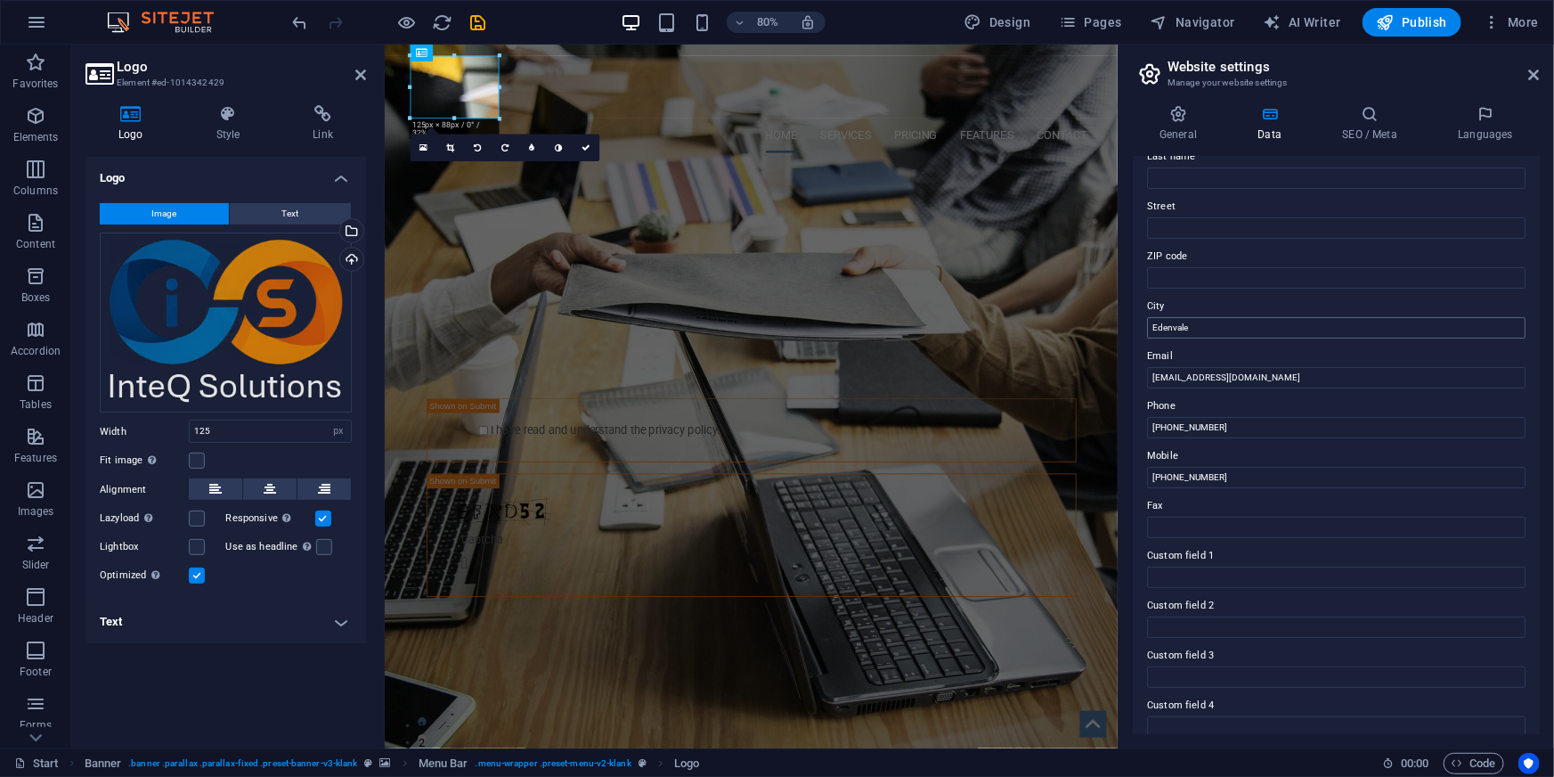
scroll to position [242, 0]
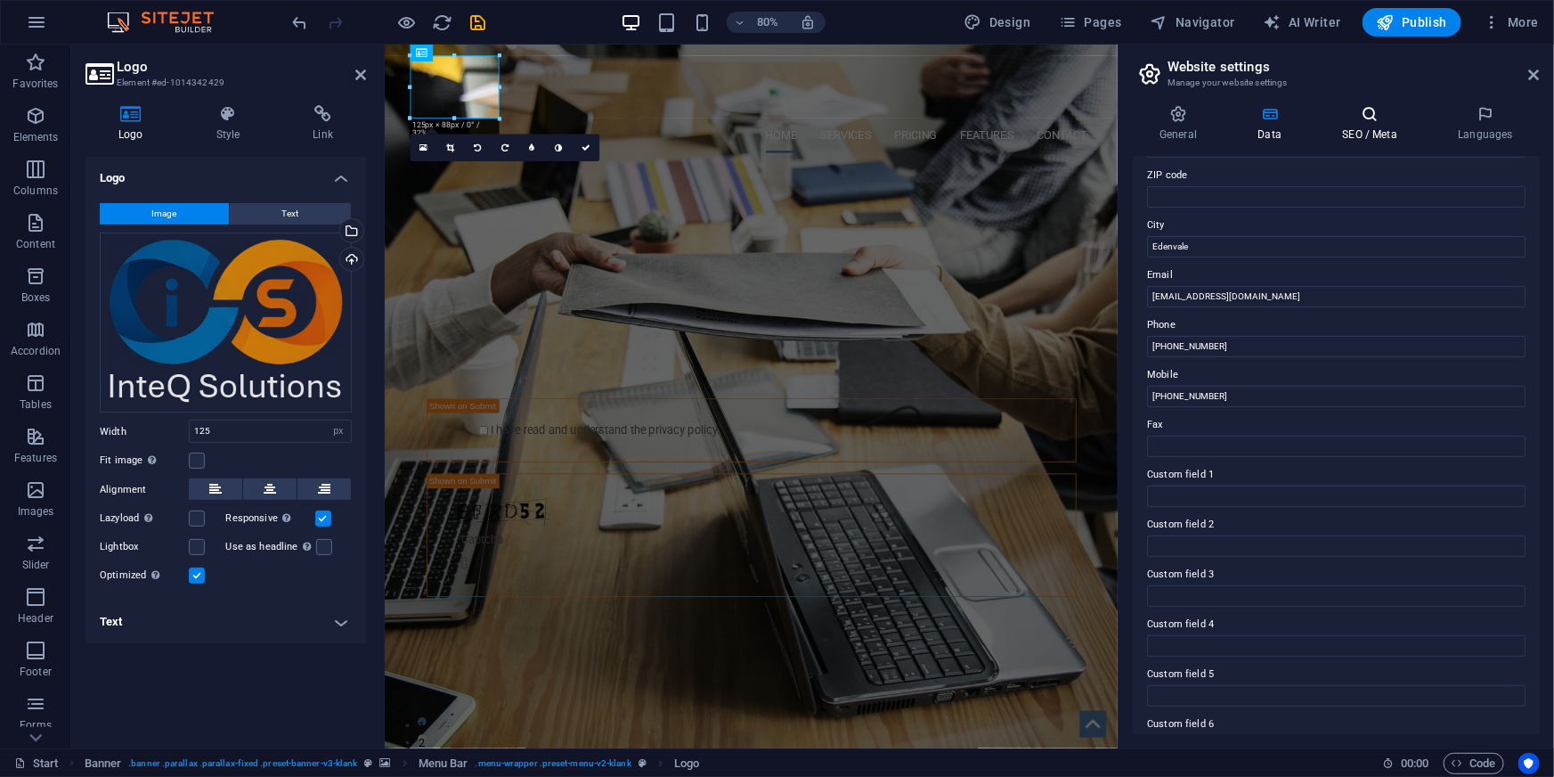
click at [1349, 118] on icon at bounding box center [1369, 114] width 109 height 18
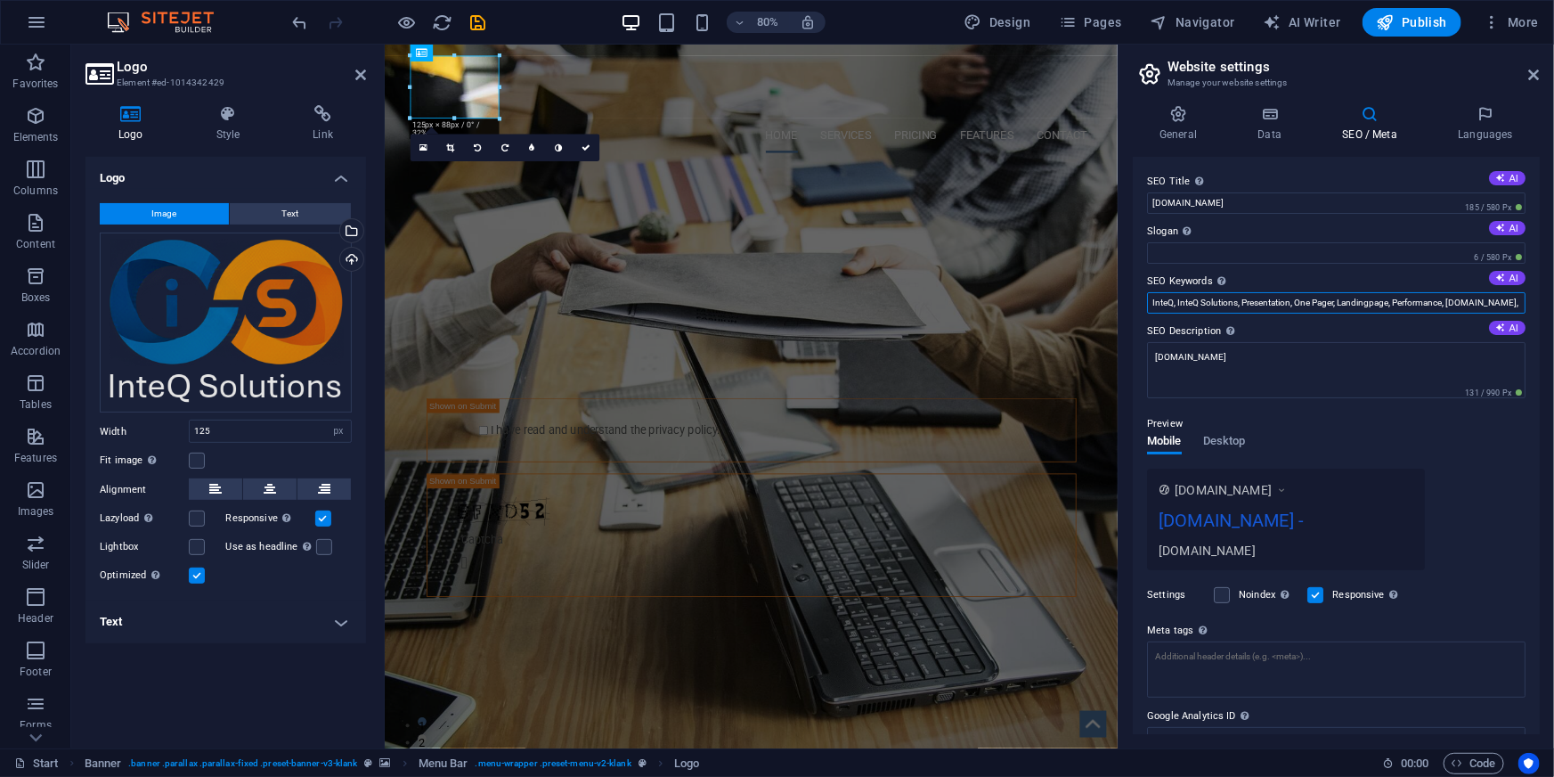
click at [1341, 303] on input "InteQ, InteQ Solutions, Presentation, One Pager, Landingpage, Performance, [DOM…" at bounding box center [1336, 302] width 379 height 21
paste input "Redstor backup, Redstor reseller, cloud backup South Africa, Microsoft 365 back…"
type input "Redstor backup, Redstor reseller, cloud backup South Africa, Microsoft 365 back…"
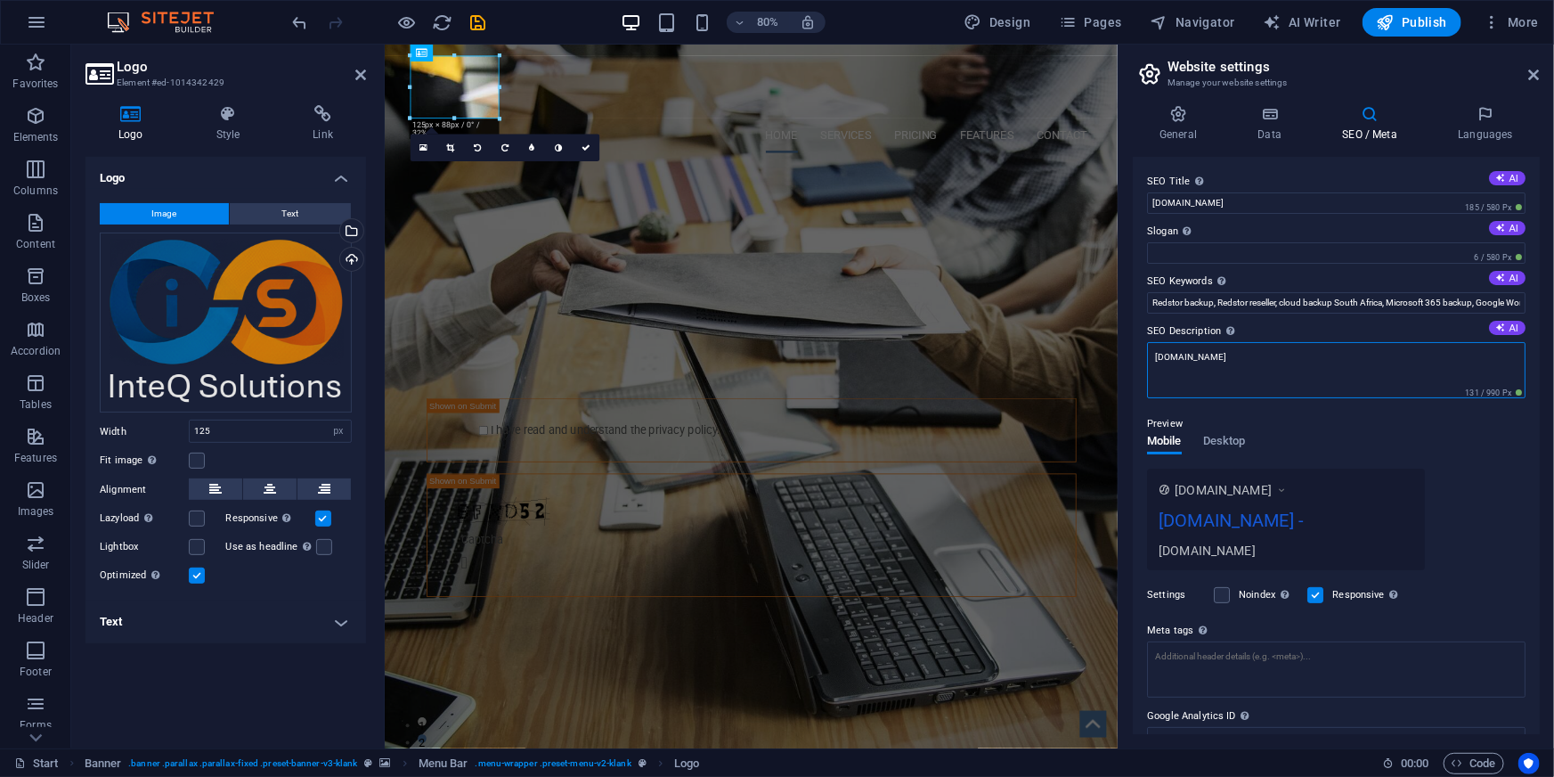
click at [1325, 363] on textarea "[DOMAIN_NAME]" at bounding box center [1336, 370] width 379 height 56
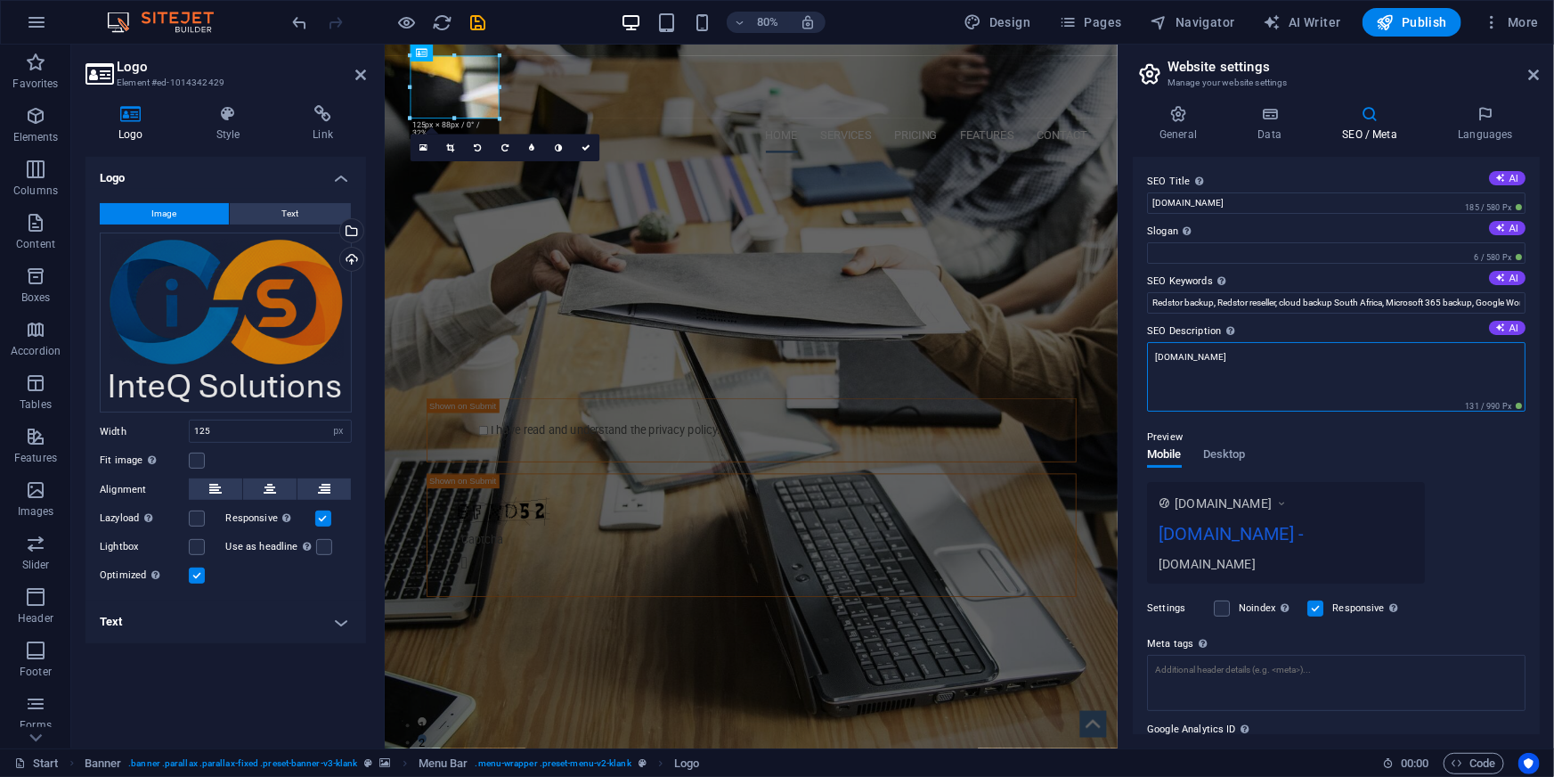
paste textarea "InteQ Solutions is a trusted Redstor partner specialising in cloud-based data p…"
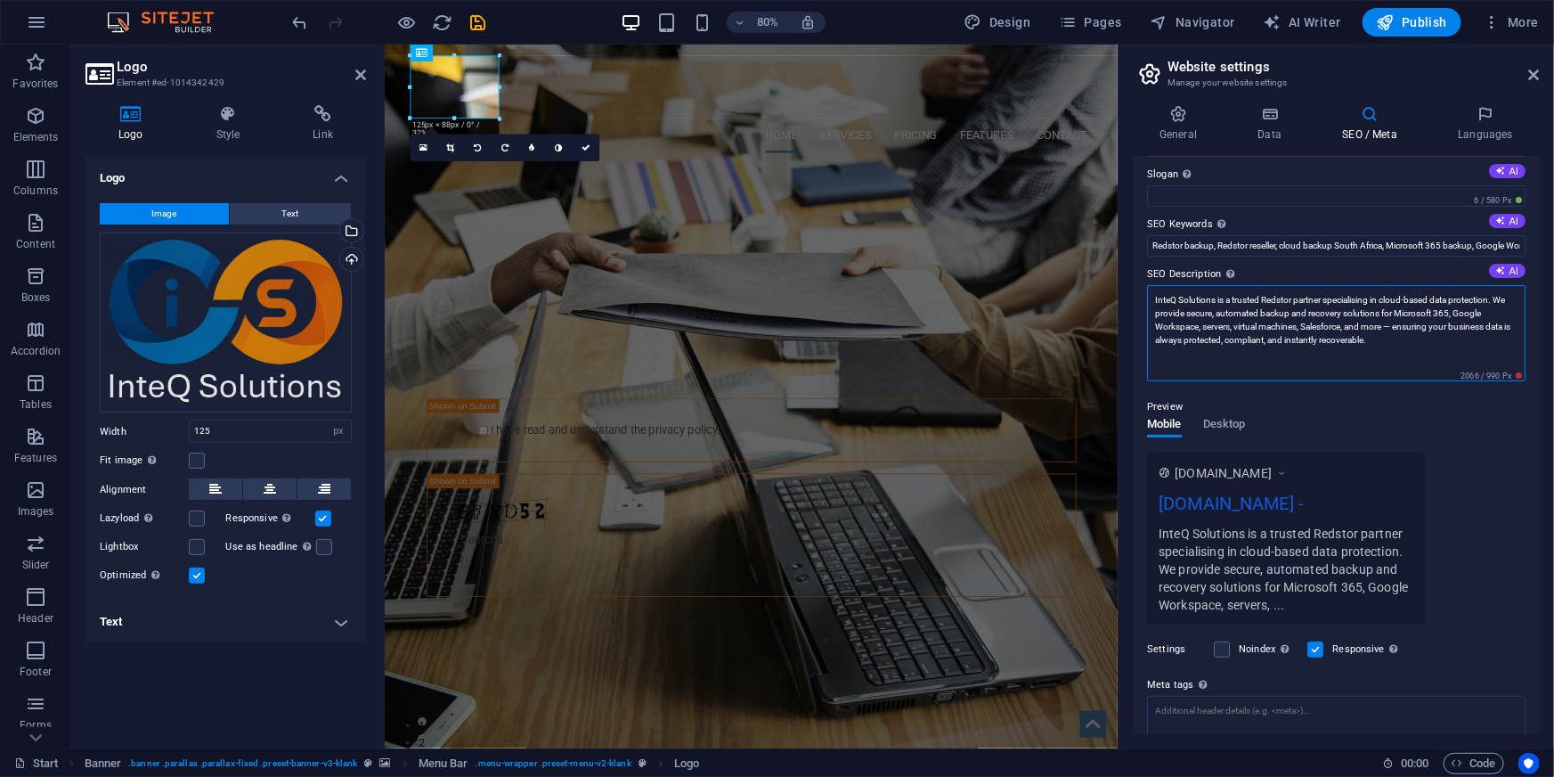
scroll to position [80, 0]
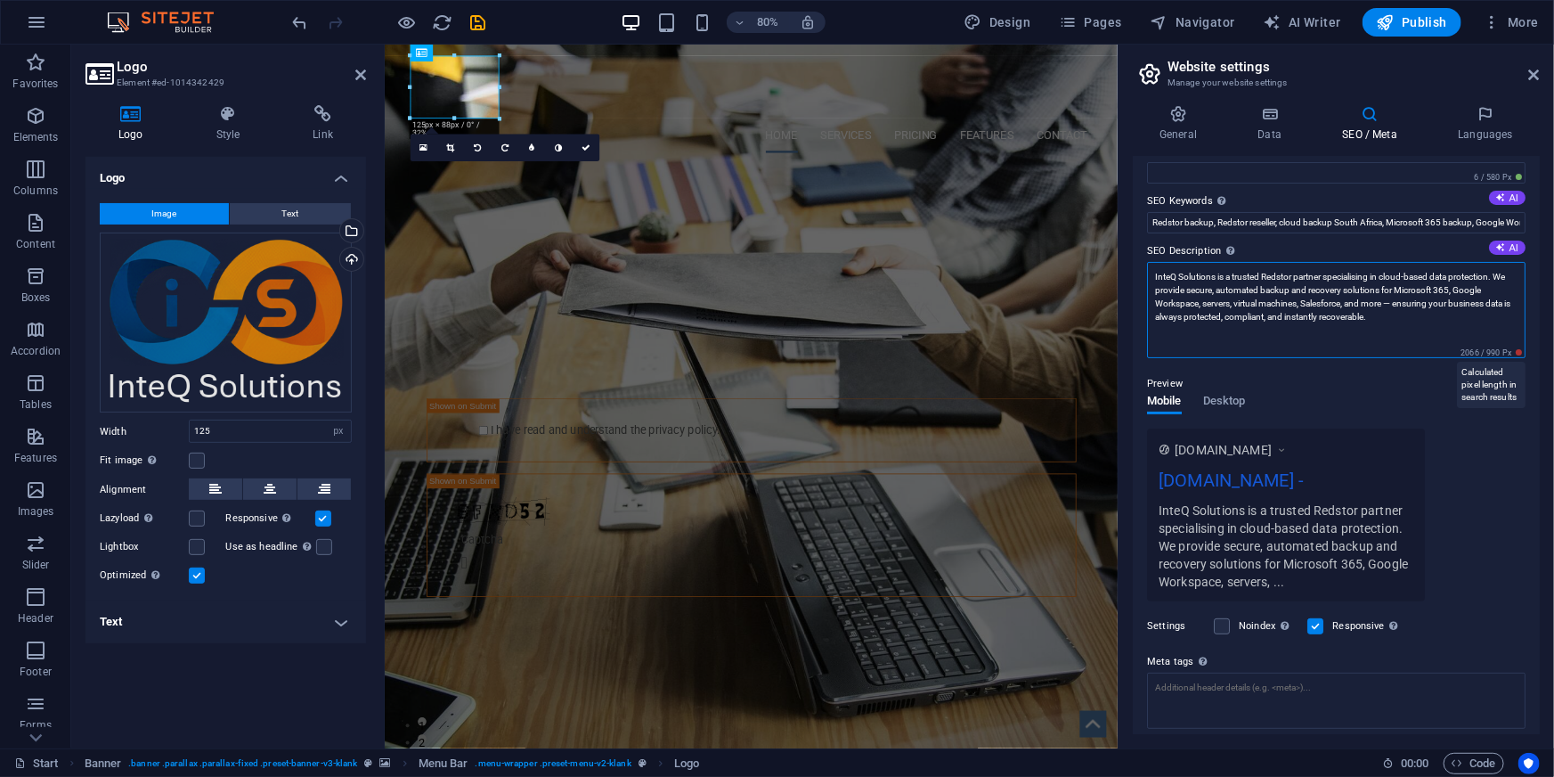
type textarea "InteQ Solutions is a trusted Redstor partner specialising in cloud-based data p…"
click at [1516, 352] on span "2066 / 990 Px" at bounding box center [1491, 352] width 69 height 12
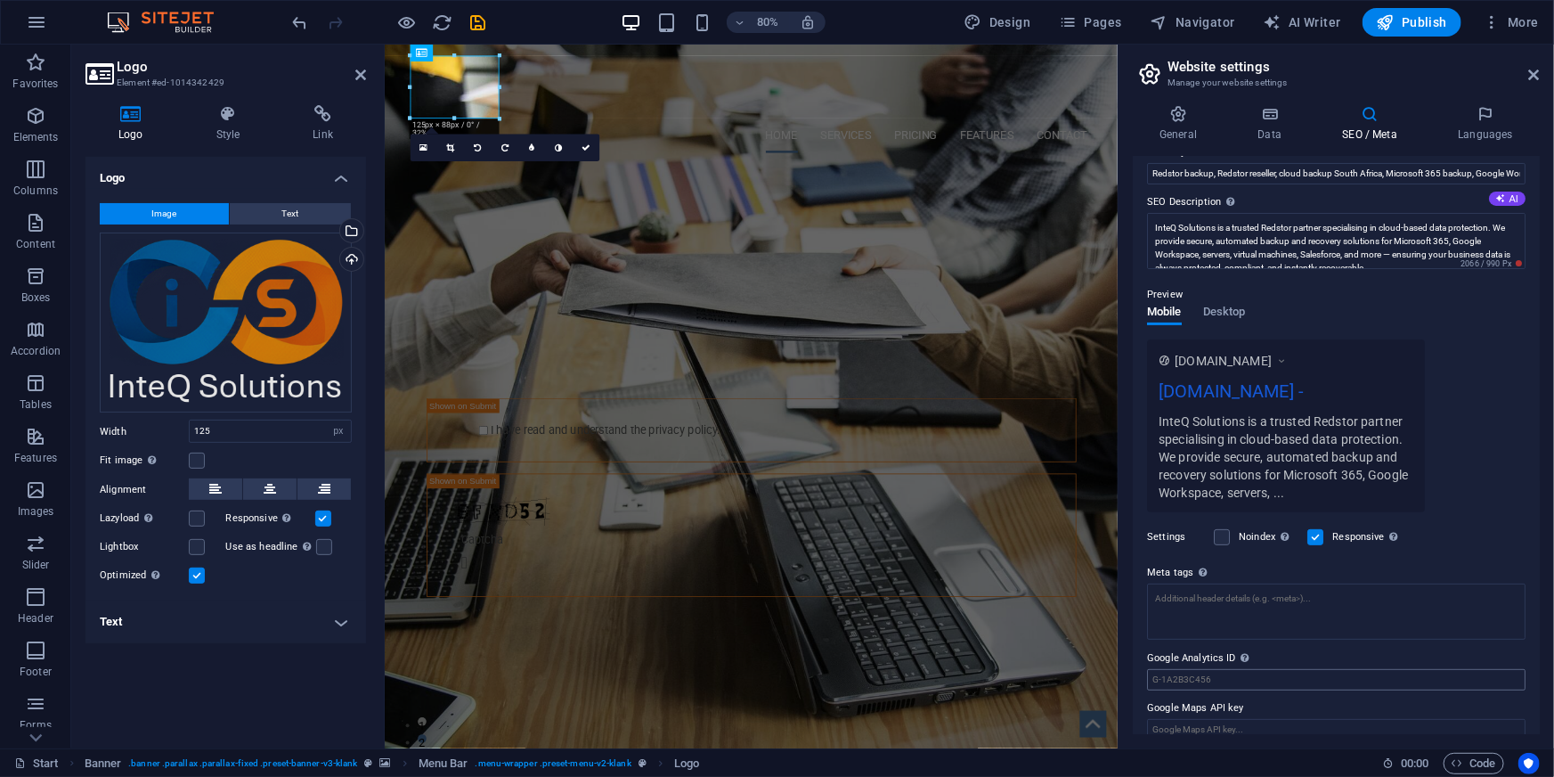
scroll to position [149, 0]
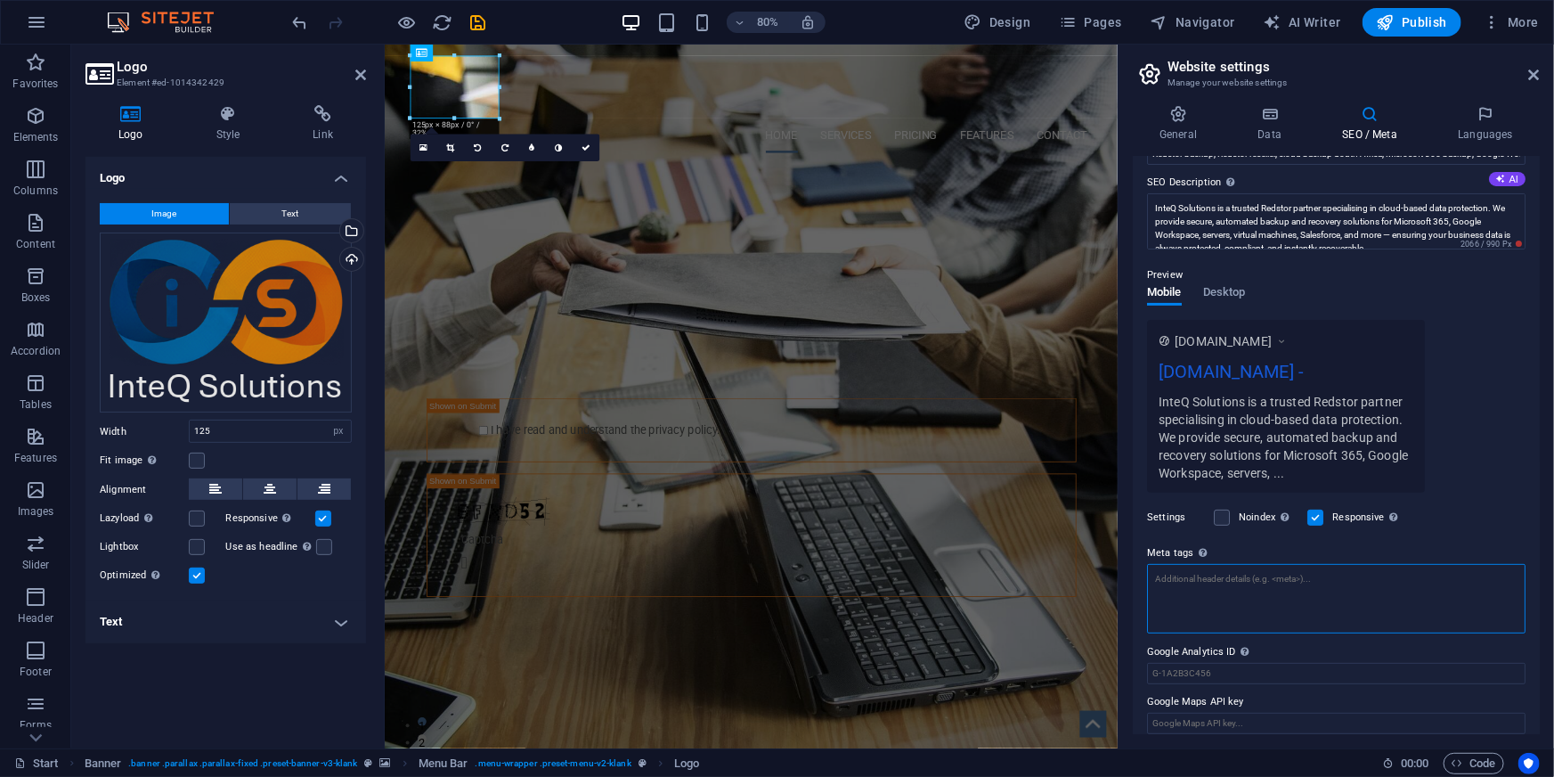
click at [1282, 573] on textarea "Meta tags Enter HTML code here that will be placed inside the tags of your webs…" at bounding box center [1336, 598] width 379 height 69
paste textarea "<meta name="title" content="InteQ Solutions | Cloud Backup & Data Protection Pa…"
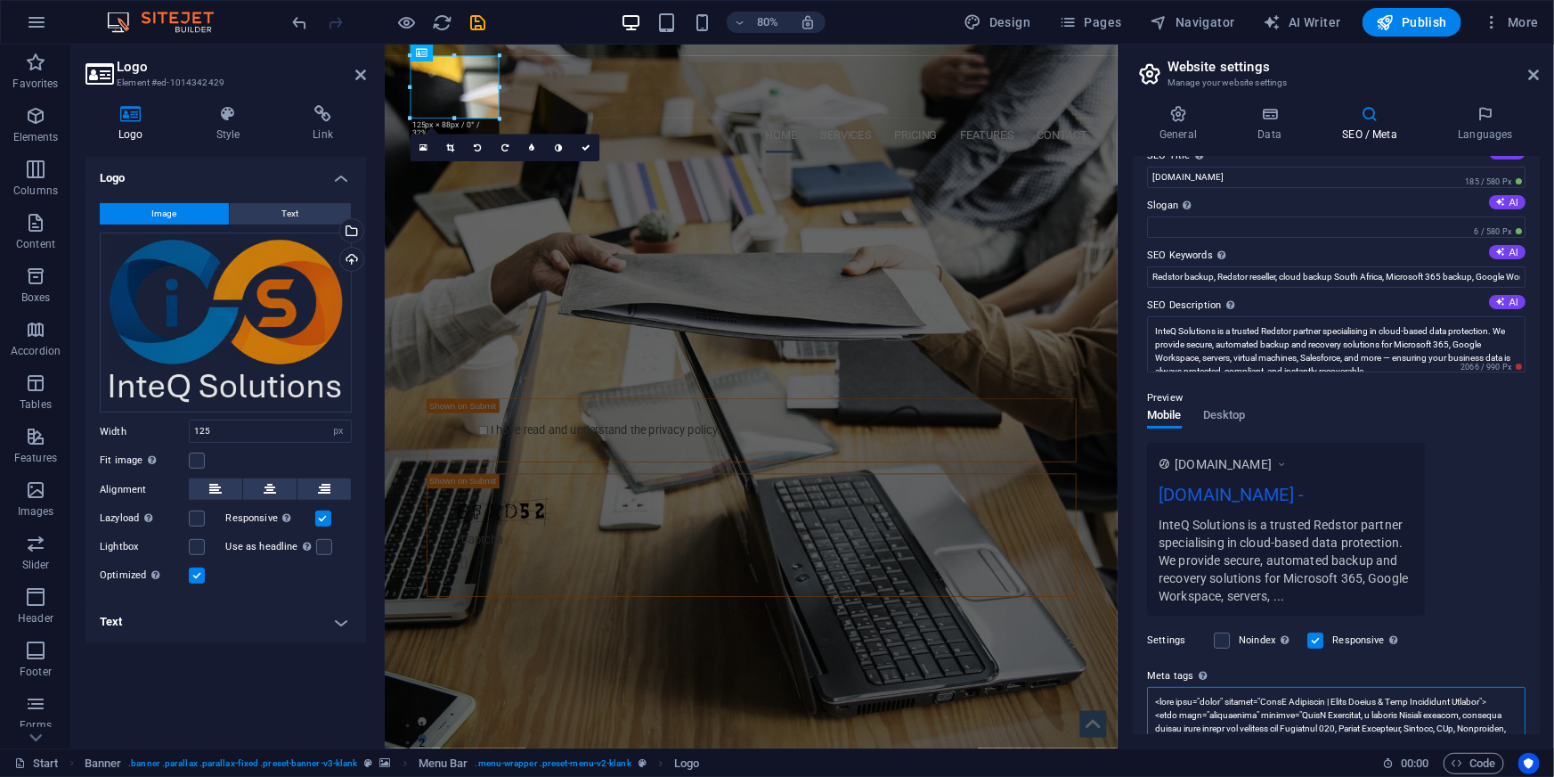
scroll to position [0, 0]
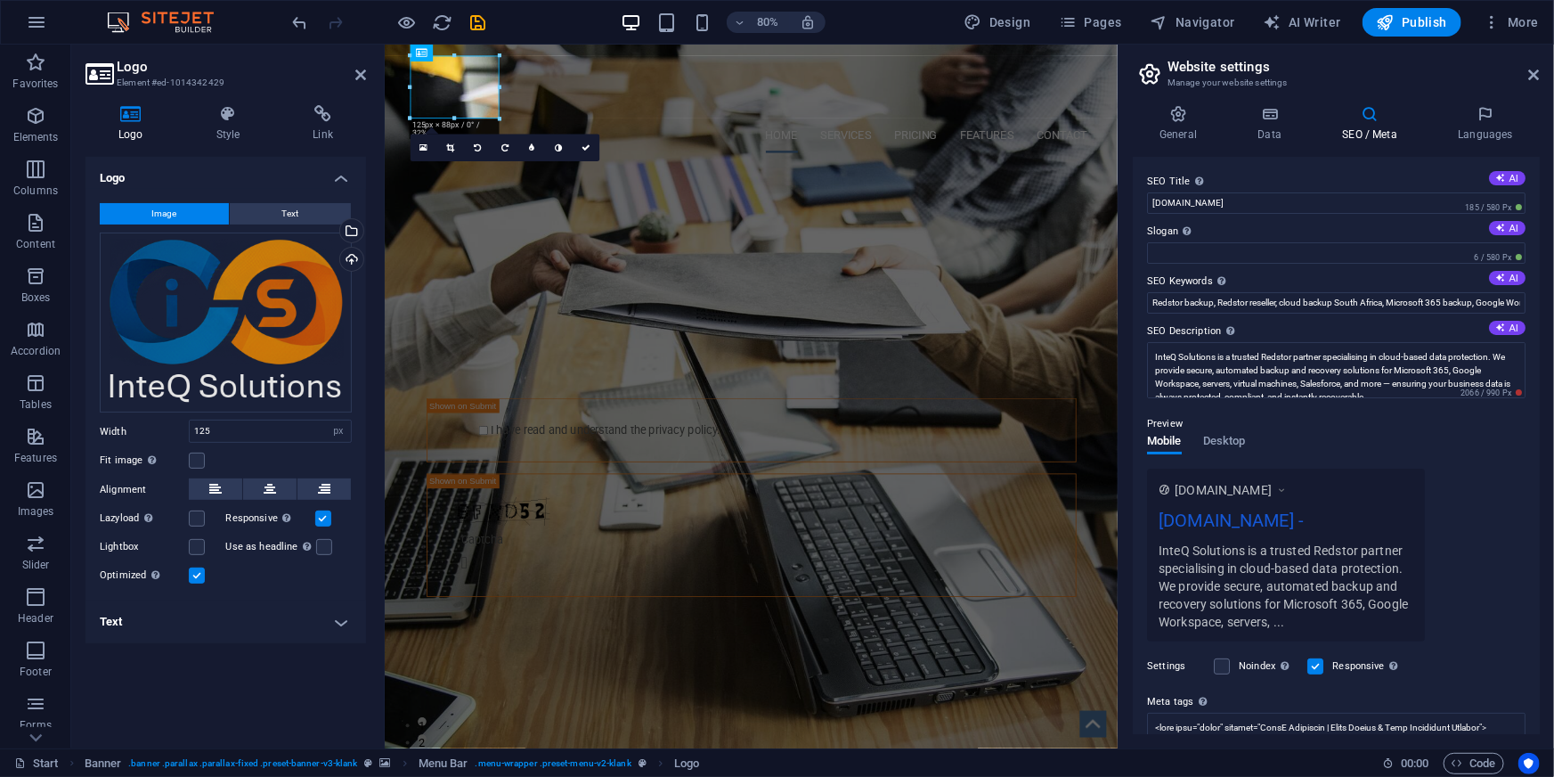
type textarea "<meta name="title" content="InteQ Solutions | Cloud Backup &amp; Data Protectio…"
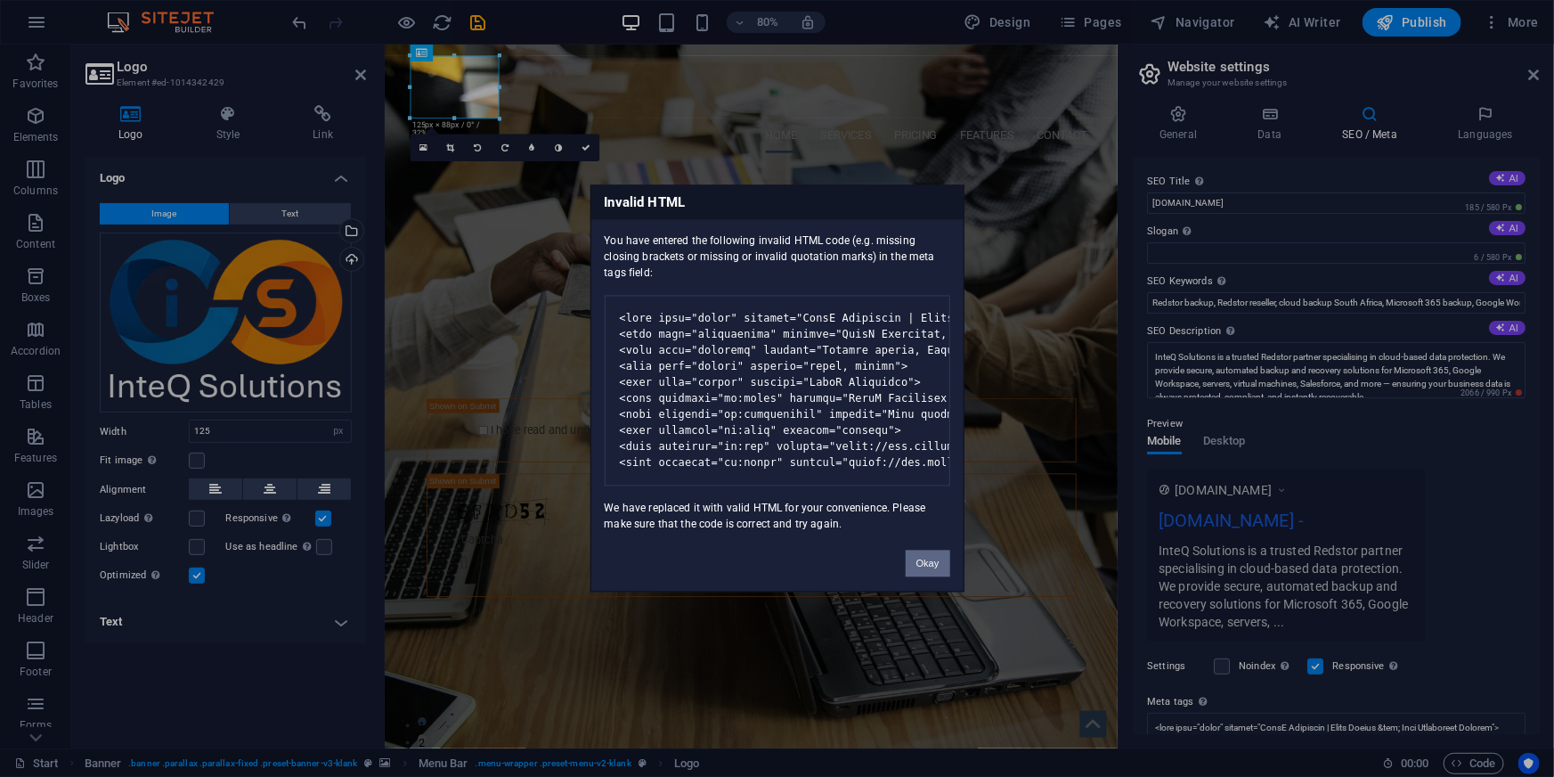
click at [934, 577] on button "Okay" at bounding box center [928, 563] width 45 height 27
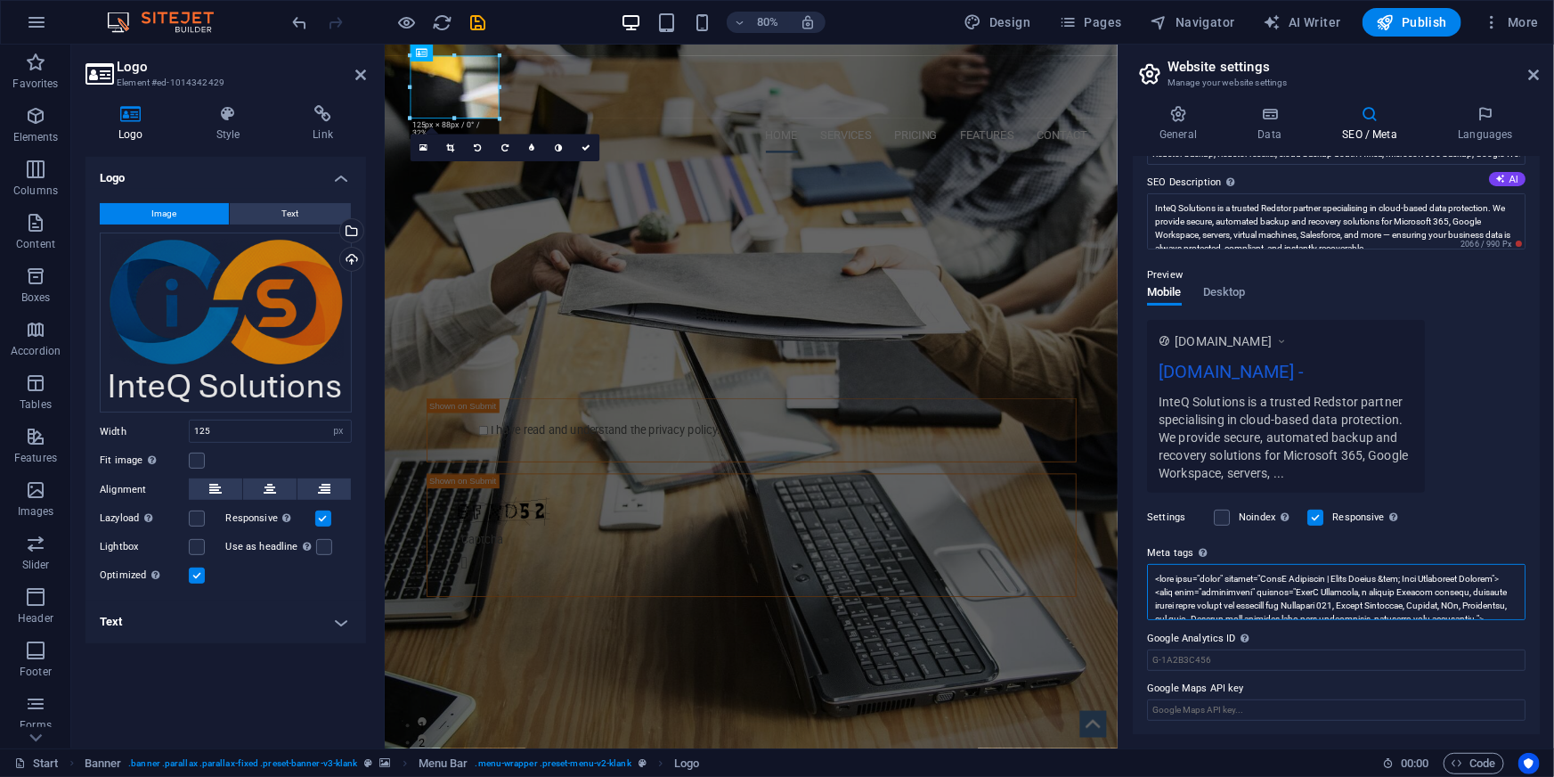
click at [1299, 594] on textarea "Meta tags Enter HTML code here that will be placed inside the tags of your webs…" at bounding box center [1336, 592] width 379 height 56
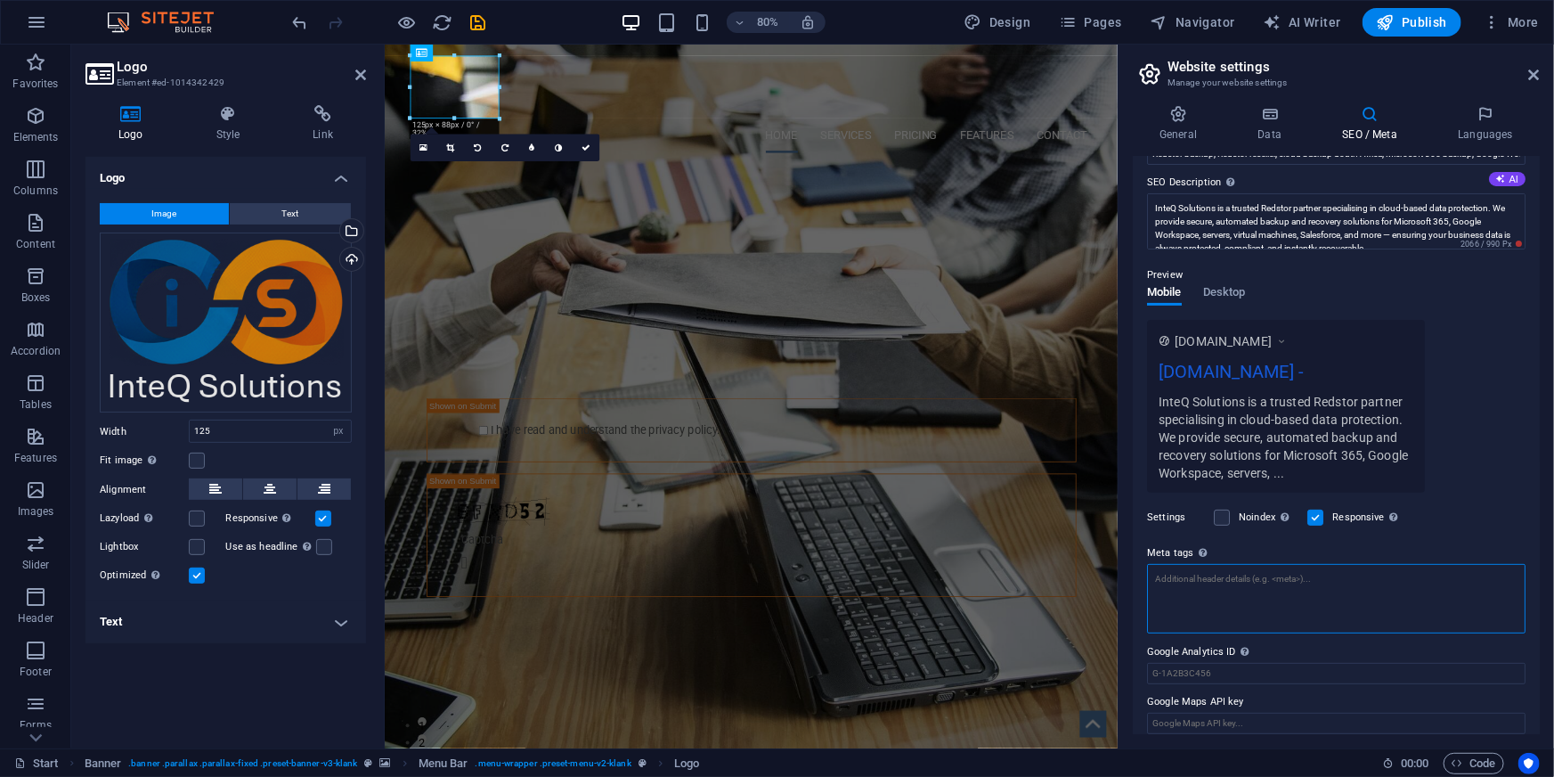
paste textarea "<meta name="title" content="InteQ Solutions | Cloud Backup & Data Protection Pa…"
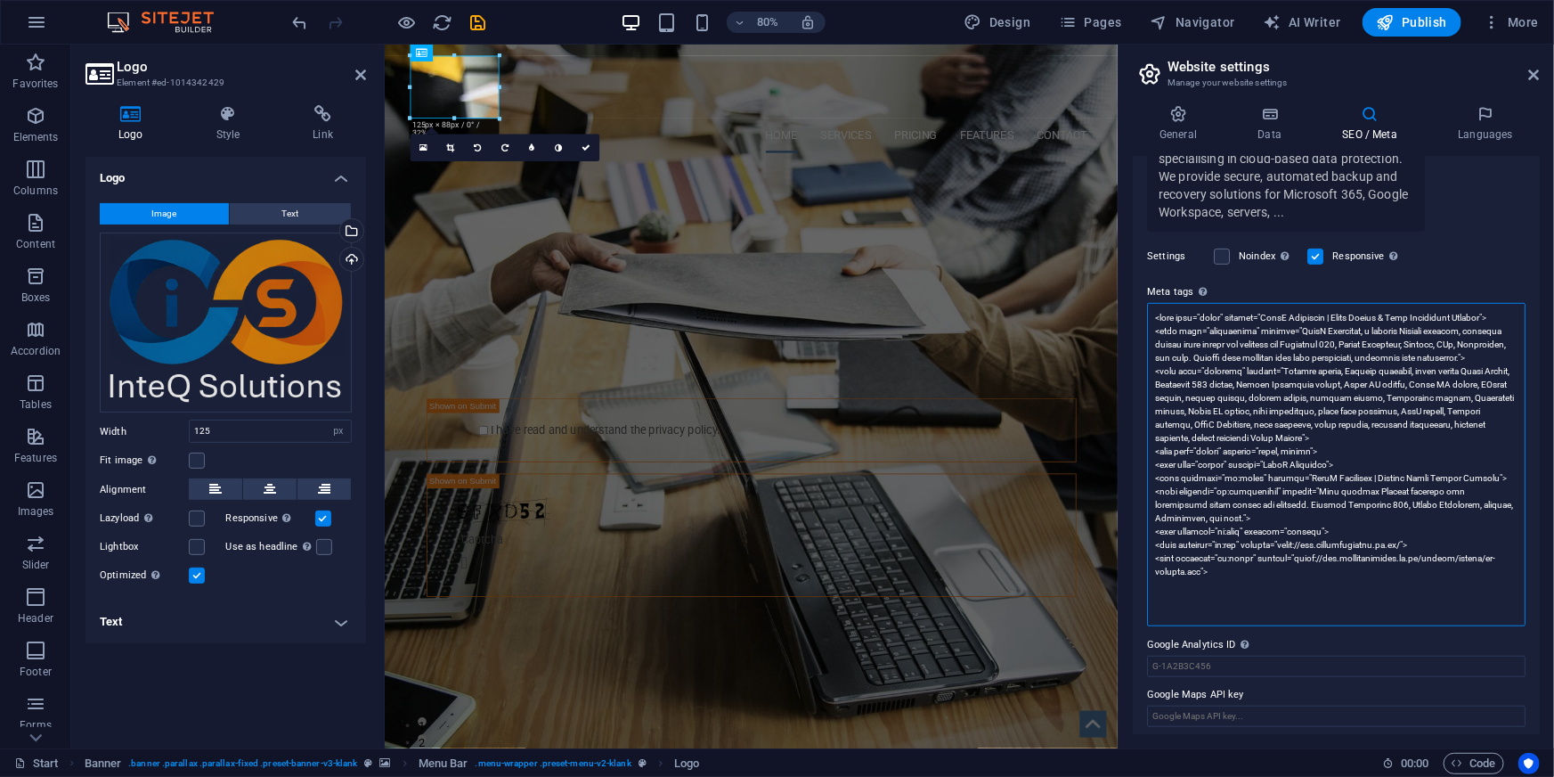
scroll to position [416, 0]
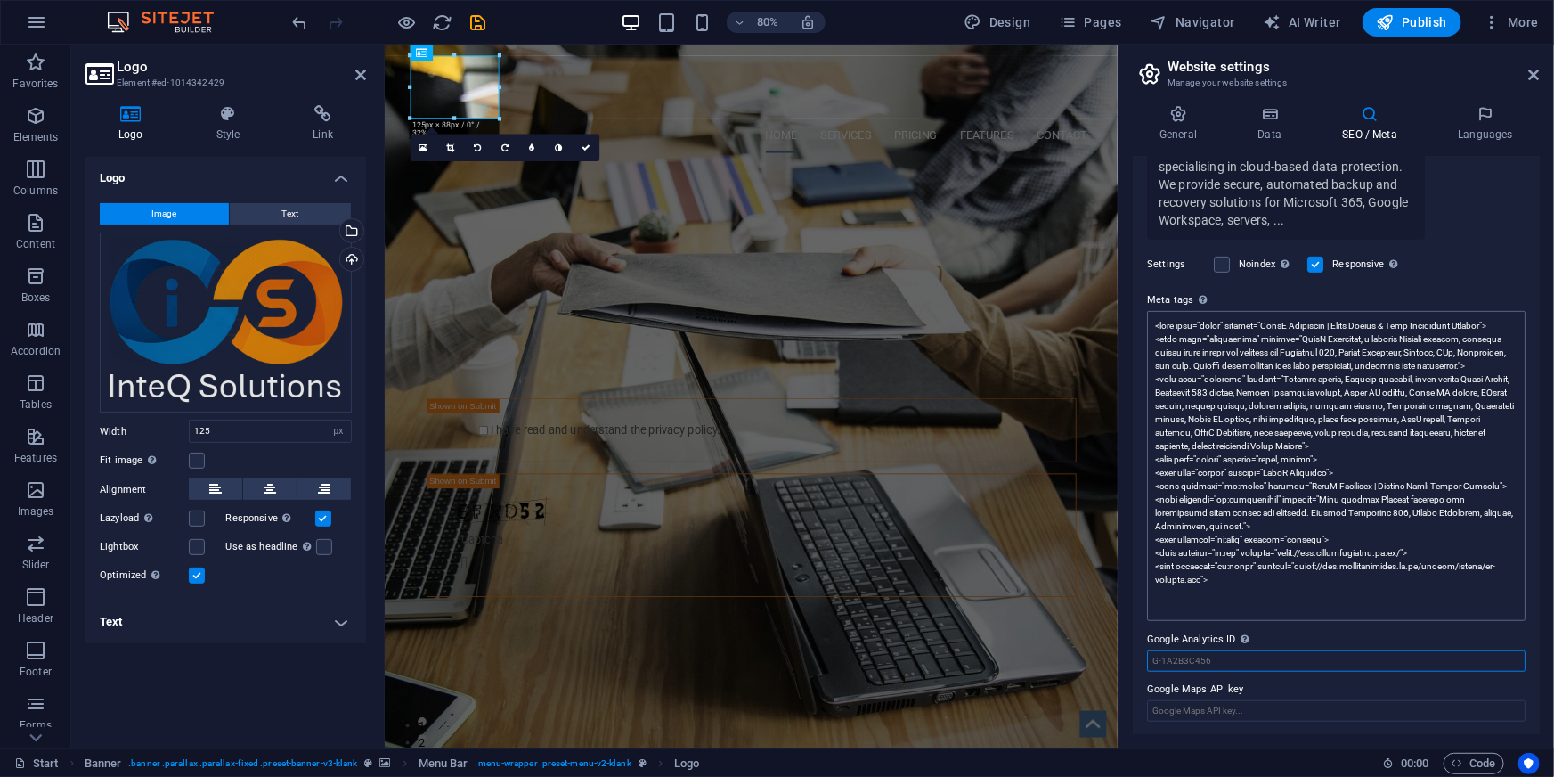
type textarea "<meta name="title" content="InteQ Solutions | Cloud Backup &amp; Data Protectio…"
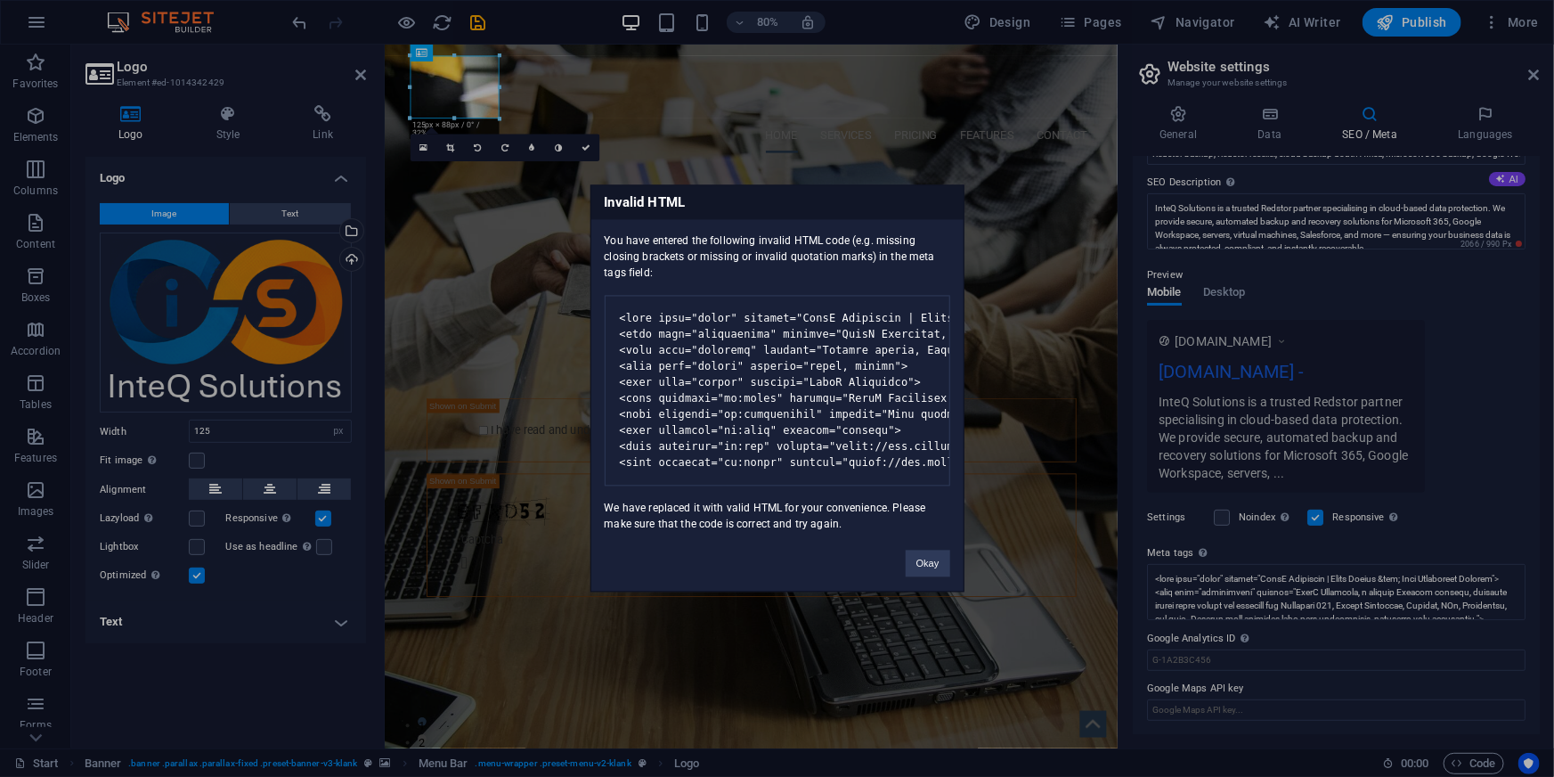
drag, startPoint x: 602, startPoint y: 230, endPoint x: 664, endPoint y: 261, distance: 68.9
click at [664, 261] on div "You have entered the following invalid HTML code (e.g. missing closing brackets…" at bounding box center [777, 376] width 372 height 313
click at [924, 573] on button "Okay" at bounding box center [928, 563] width 45 height 27
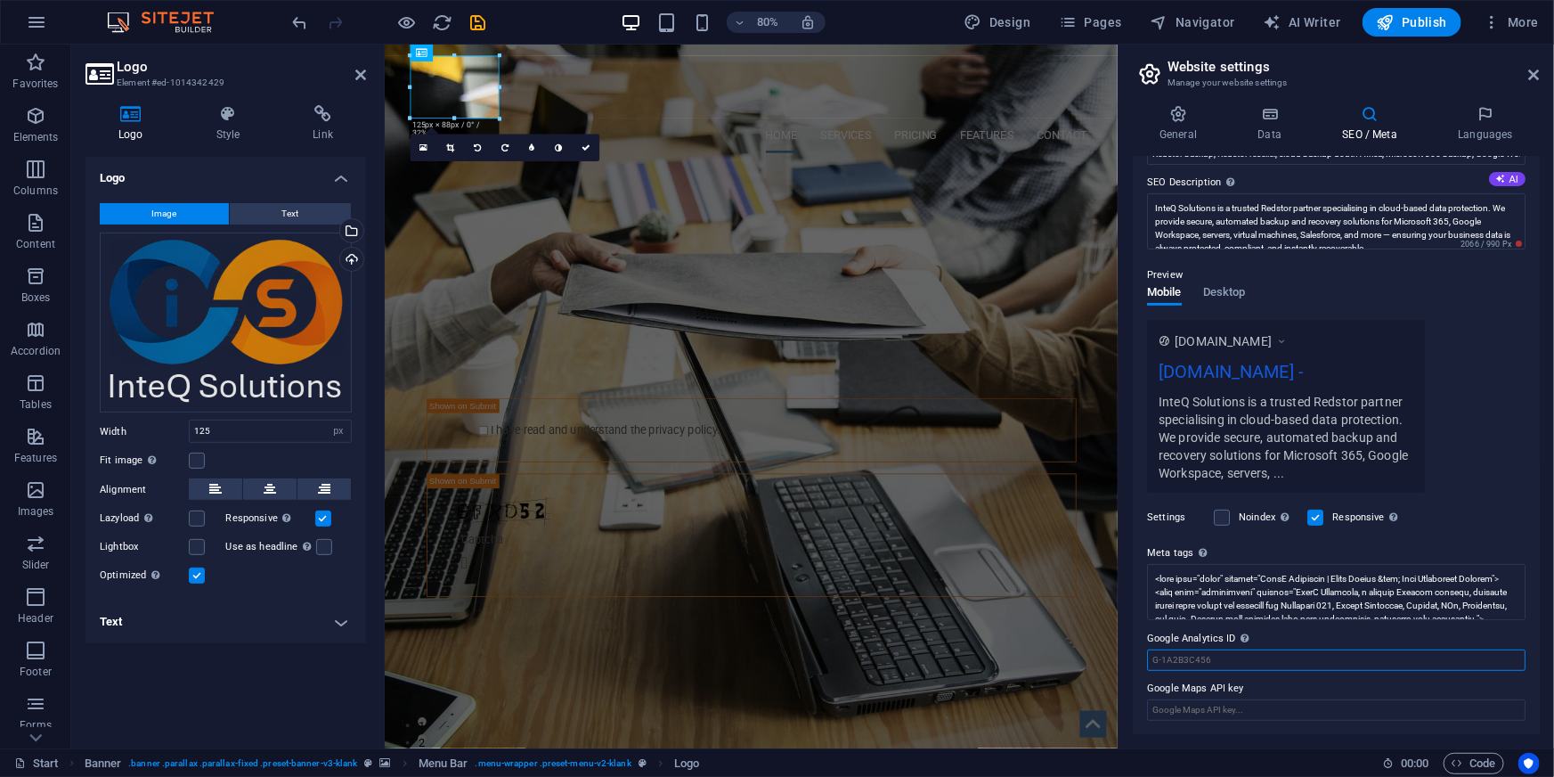
click at [1188, 657] on input "Google Analytics ID Please only add the Google Analytics ID. We automatically i…" at bounding box center [1336, 659] width 379 height 21
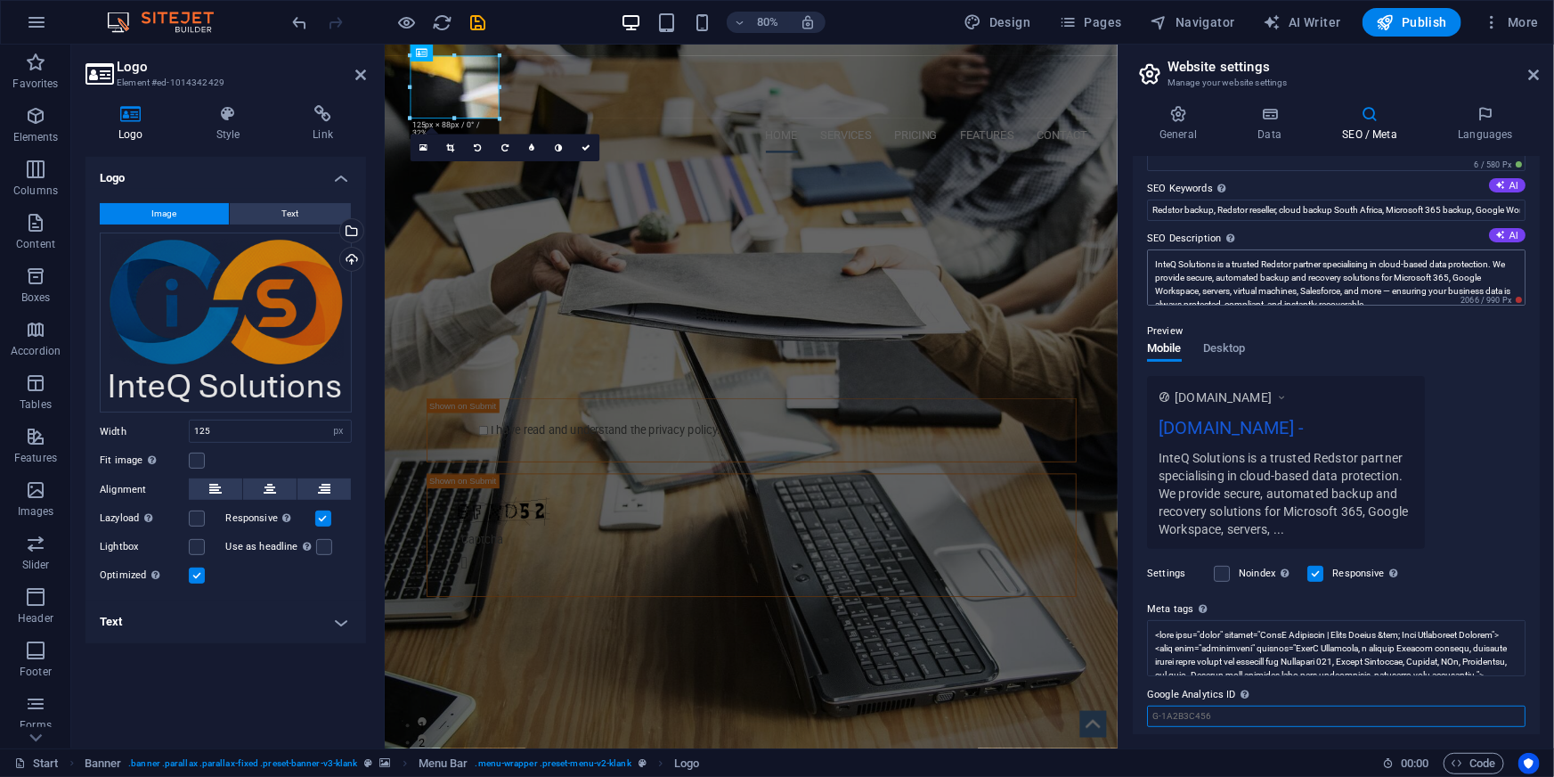
scroll to position [68, 0]
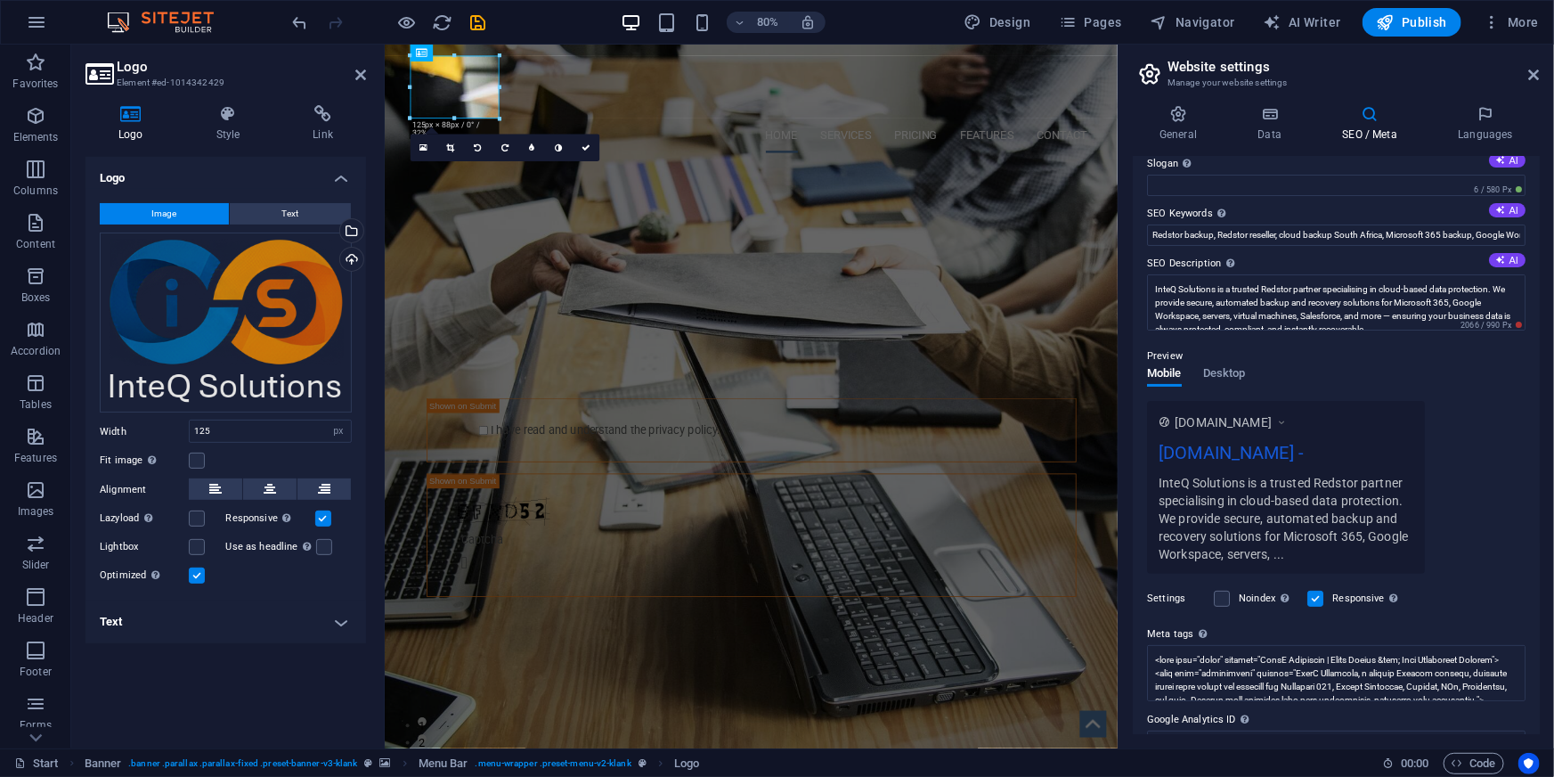
drag, startPoint x: 1149, startPoint y: 258, endPoint x: 1211, endPoint y: 257, distance: 62.3
click at [1211, 257] on label "SEO Description Describe the contents of your website - this is crucial for sea…" at bounding box center [1336, 263] width 379 height 21
click at [1211, 274] on textarea "InteQ Solutions is a trusted Redstor partner specialising in cloud-based data p…" at bounding box center [1336, 302] width 379 height 56
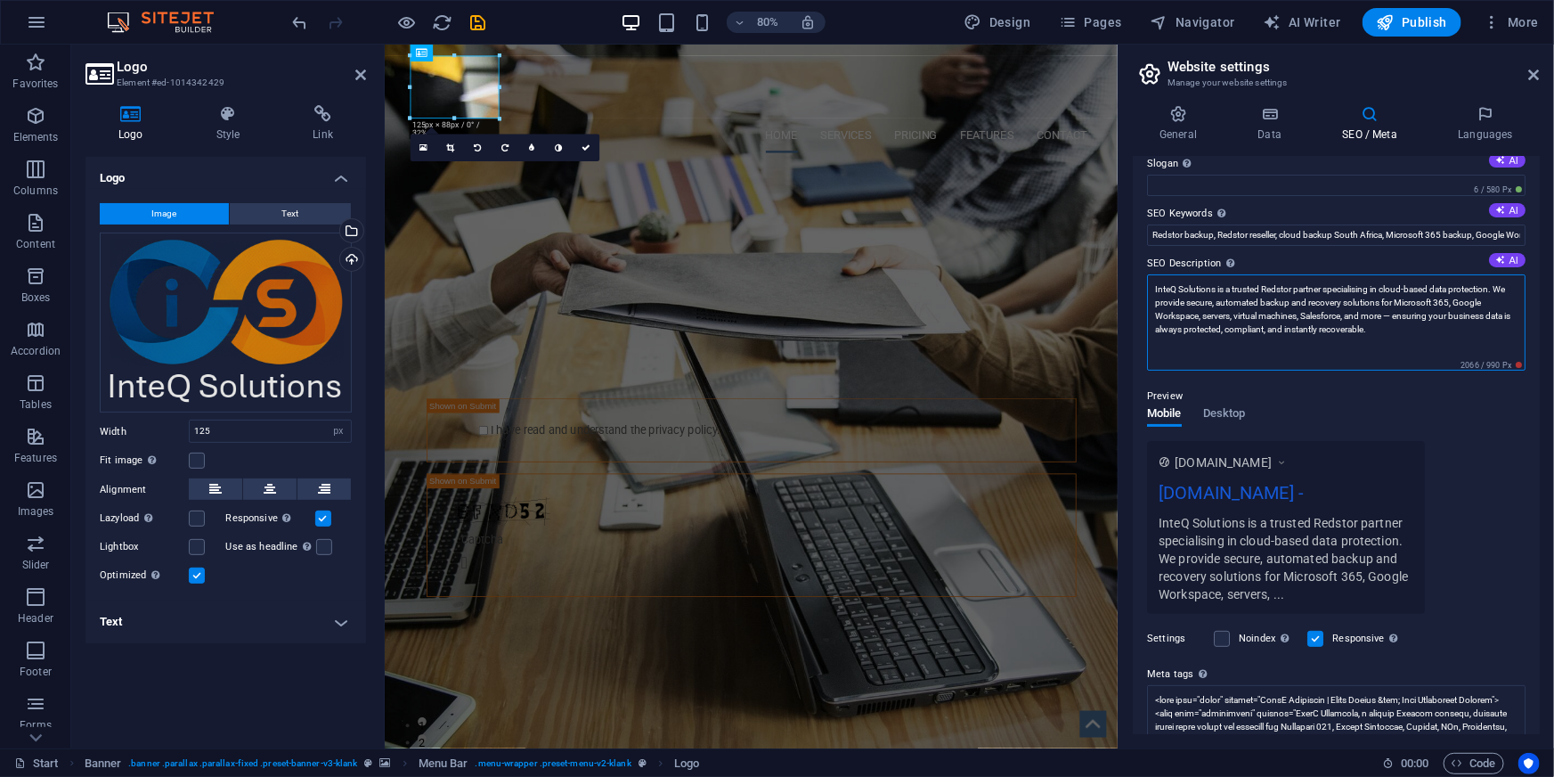
scroll to position [0, 0]
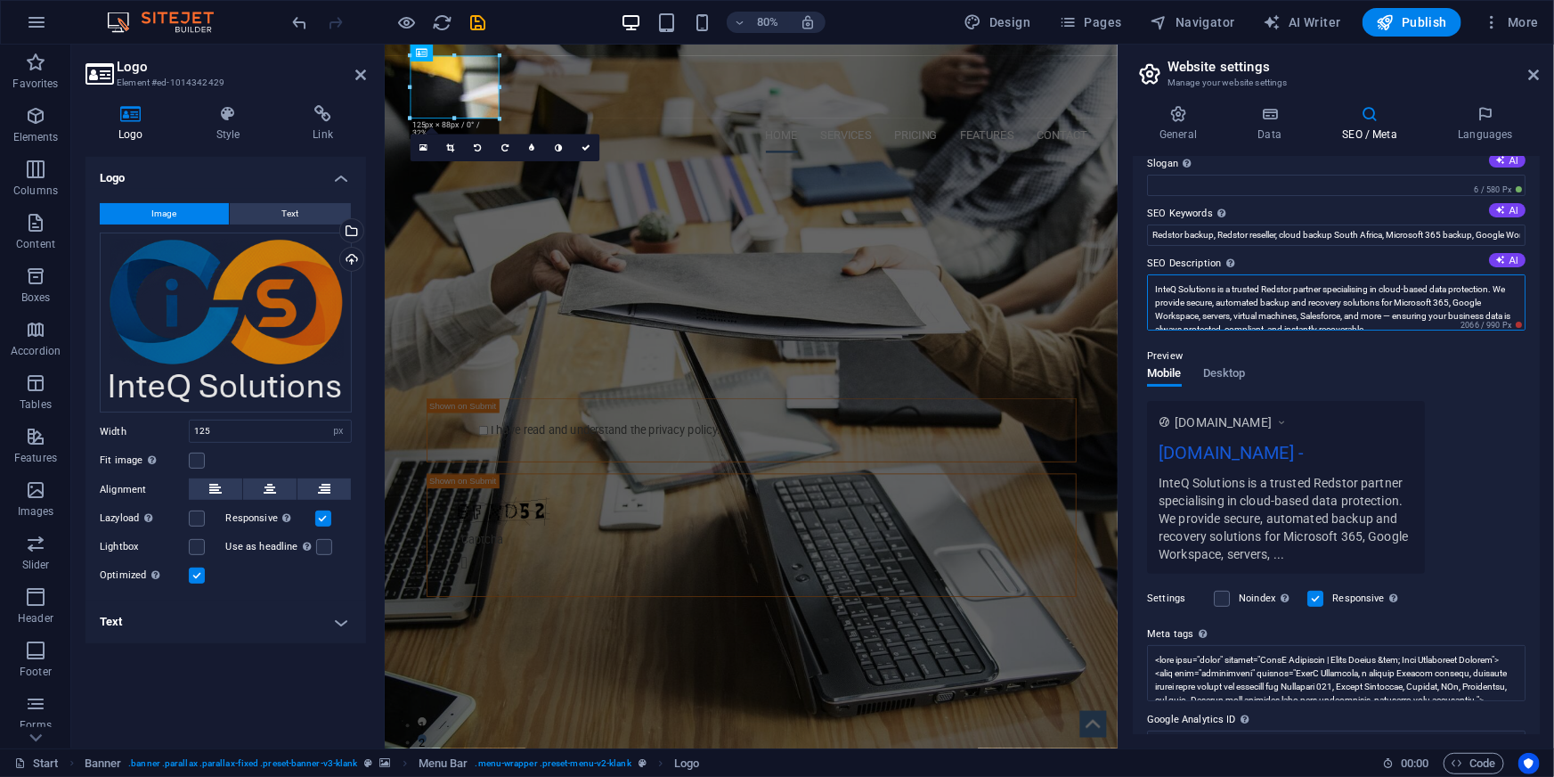
click at [1299, 313] on textarea "InteQ Solutions is a trusted Redstor partner specialising in cloud-based data p…" at bounding box center [1336, 302] width 379 height 56
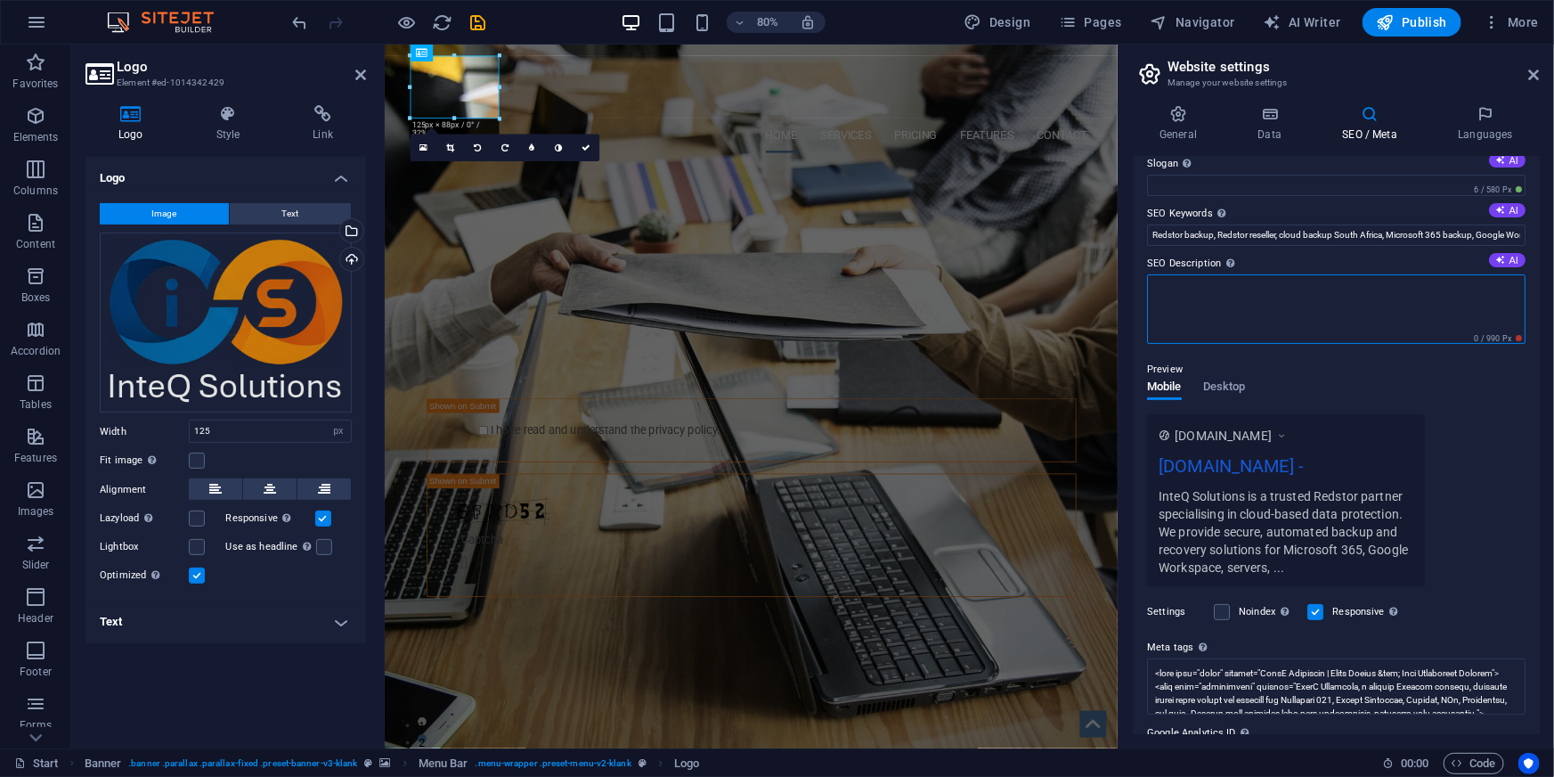
paste textarea "InteQ Solutions delivers intelligent Redstor cloud backups for Microsoft 365, G…"
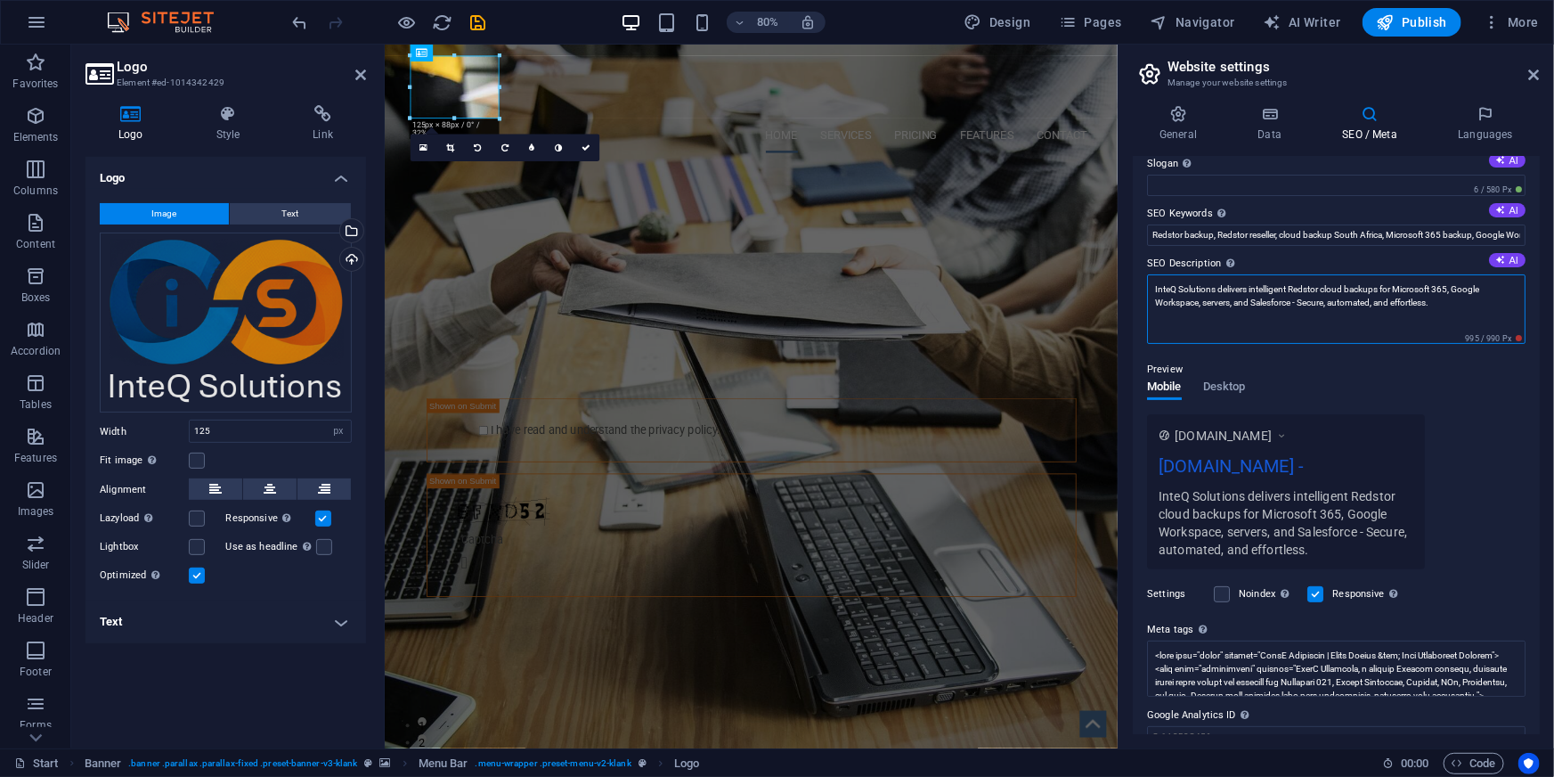
click at [1250, 287] on textarea "InteQ Solutions delivers intelligent Redstor cloud backups for Microsoft 365, G…" at bounding box center [1336, 308] width 379 height 69
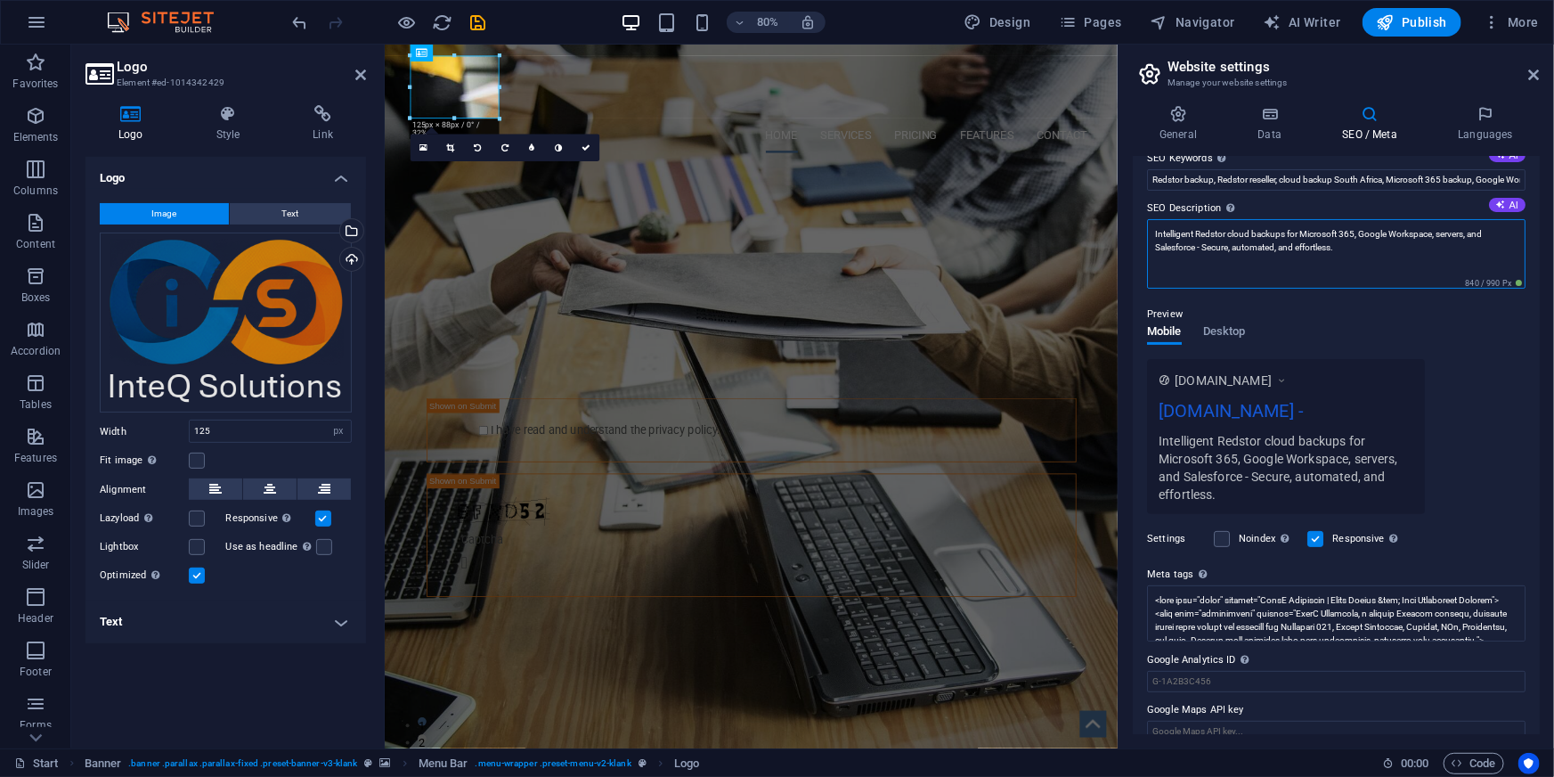
scroll to position [143, 0]
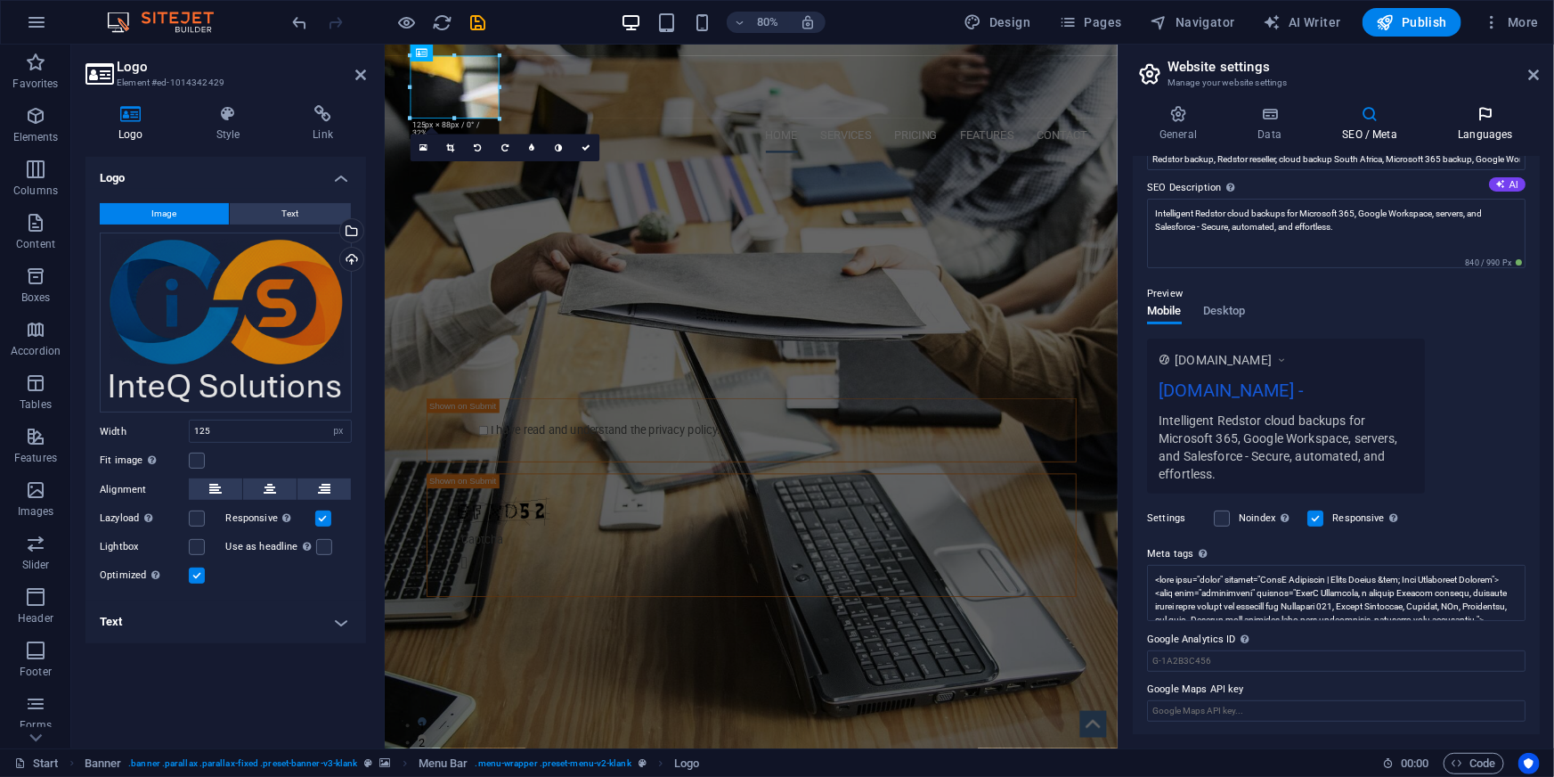
click at [1496, 124] on h4 "Languages" at bounding box center [1485, 123] width 109 height 37
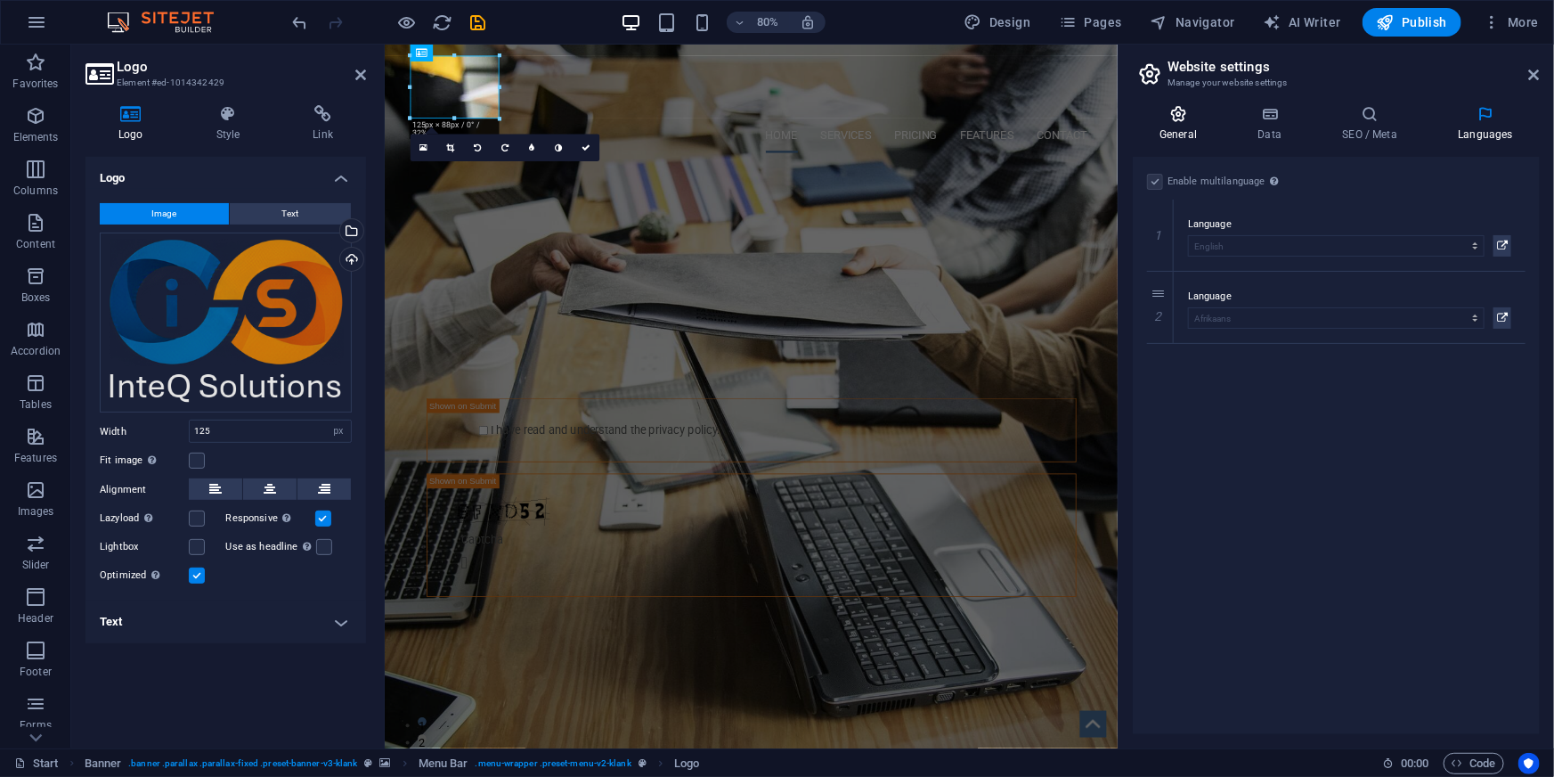
click at [1175, 125] on h4 "General" at bounding box center [1182, 123] width 98 height 37
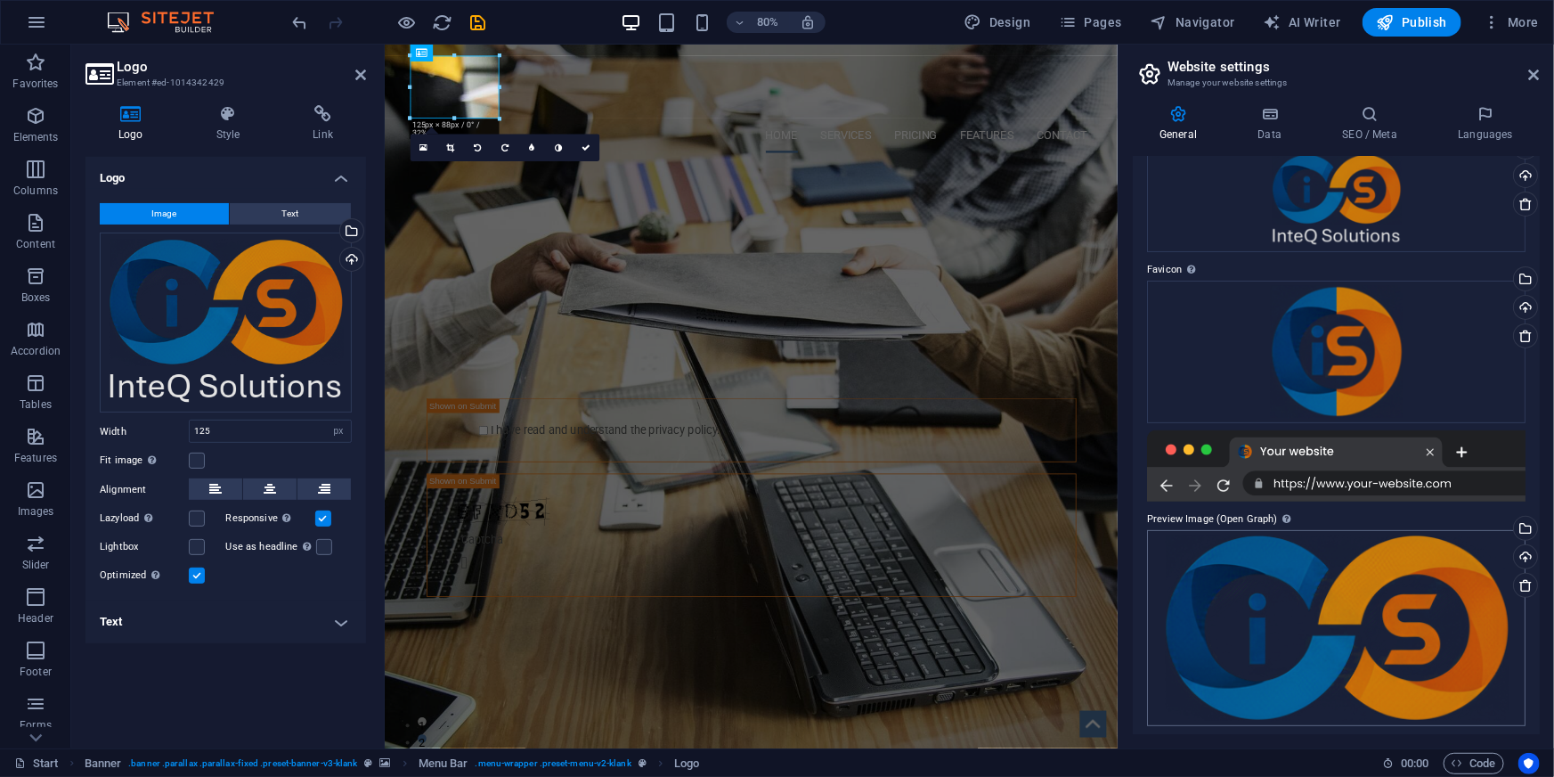
scroll to position [99, 0]
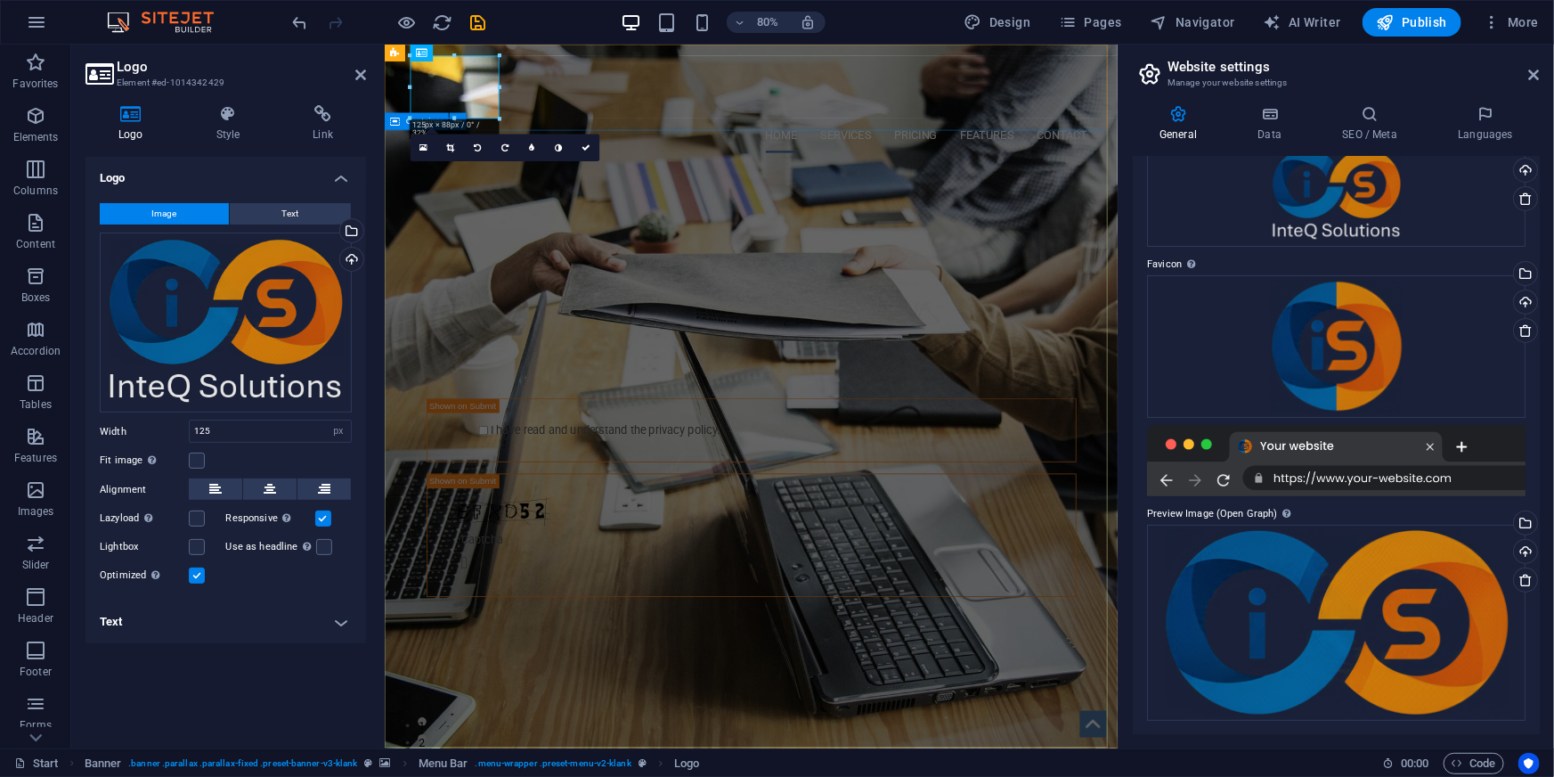
click at [955, 249] on div "PROTECT YOUR DATA AND SHOW RANSOMWARE THE FINGER Submit I have read and underst…" at bounding box center [842, 506] width 916 height 626
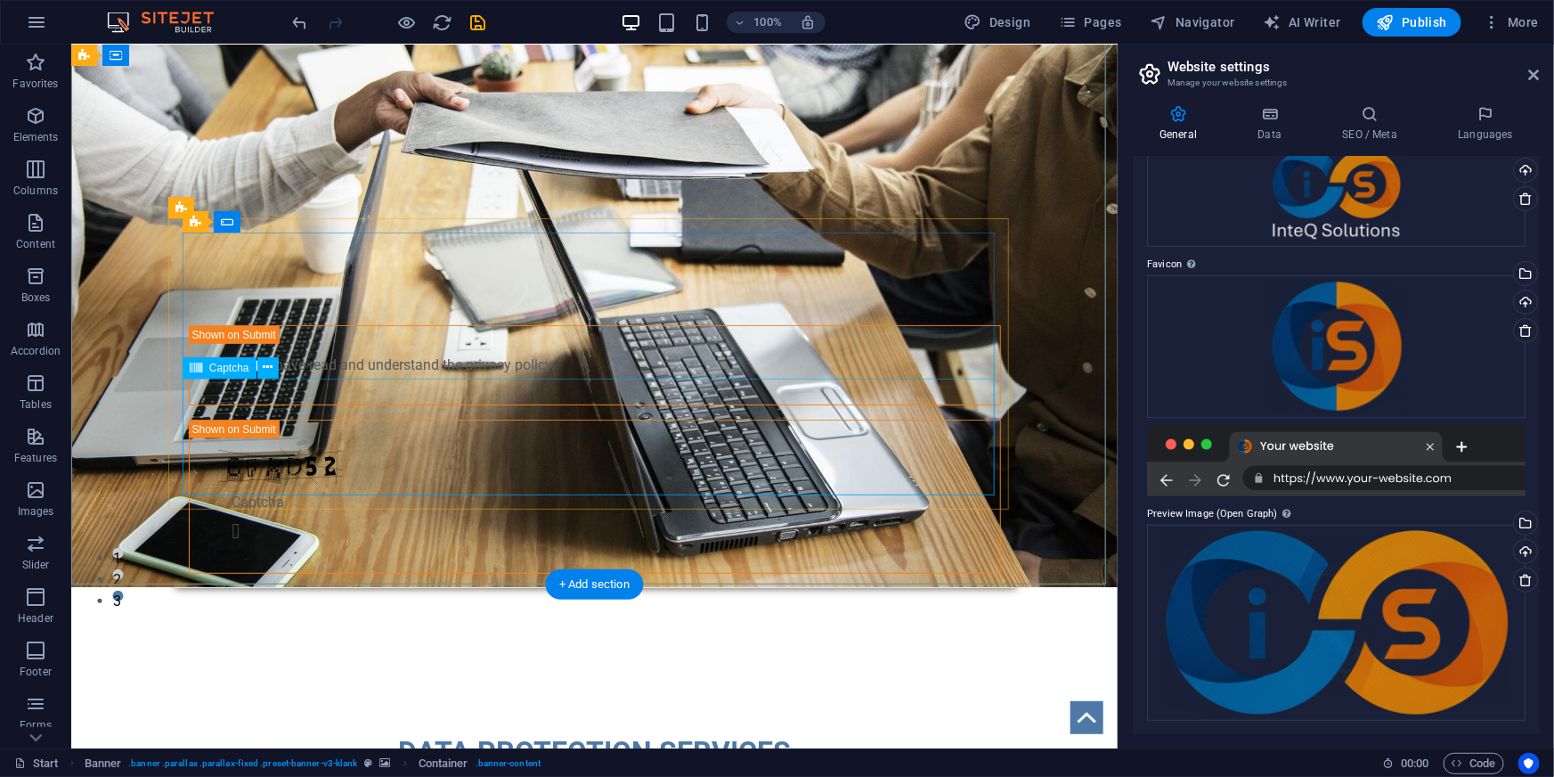
scroll to position [242, 0]
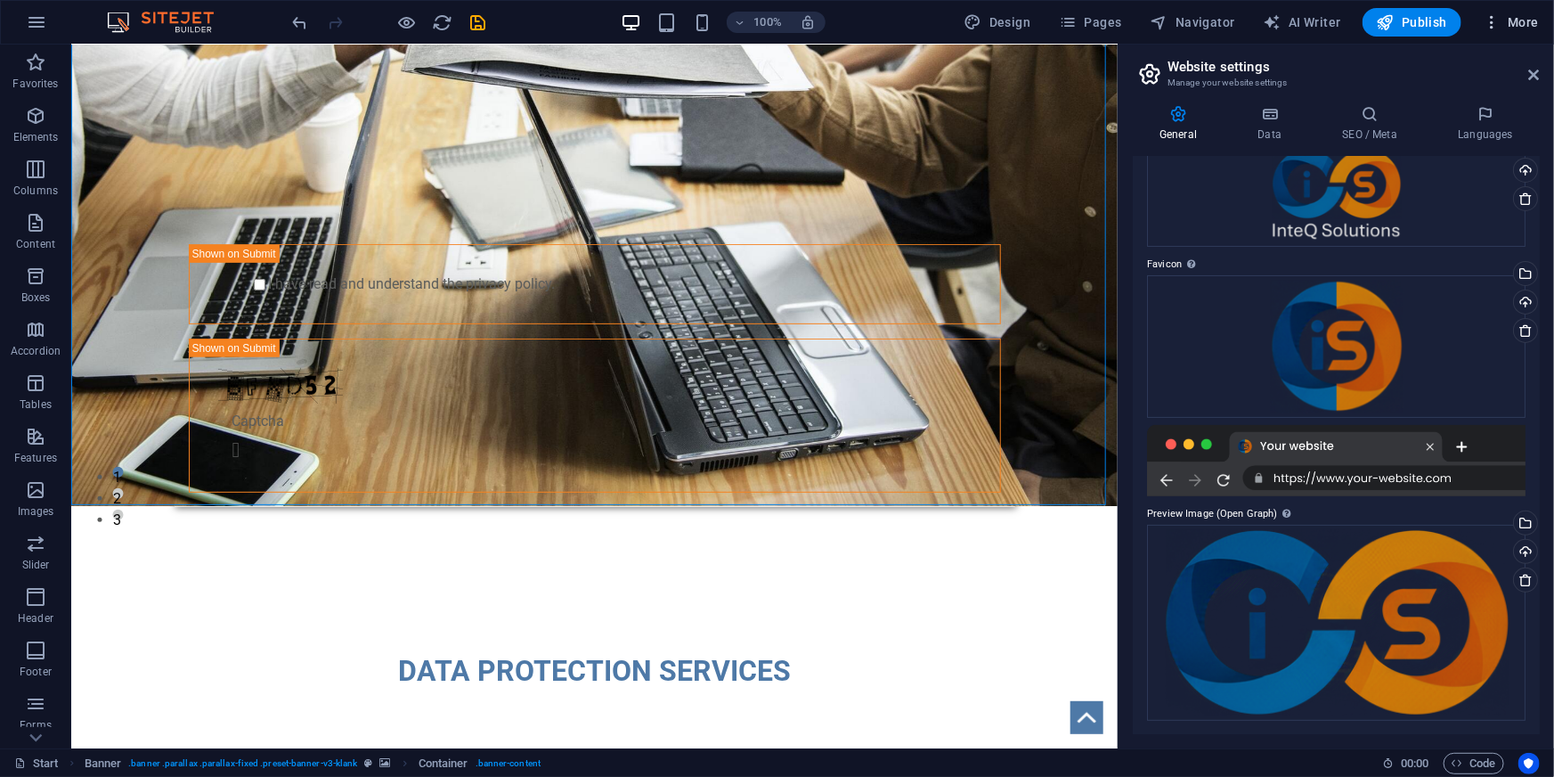
click at [1528, 23] on span "More" at bounding box center [1511, 22] width 56 height 18
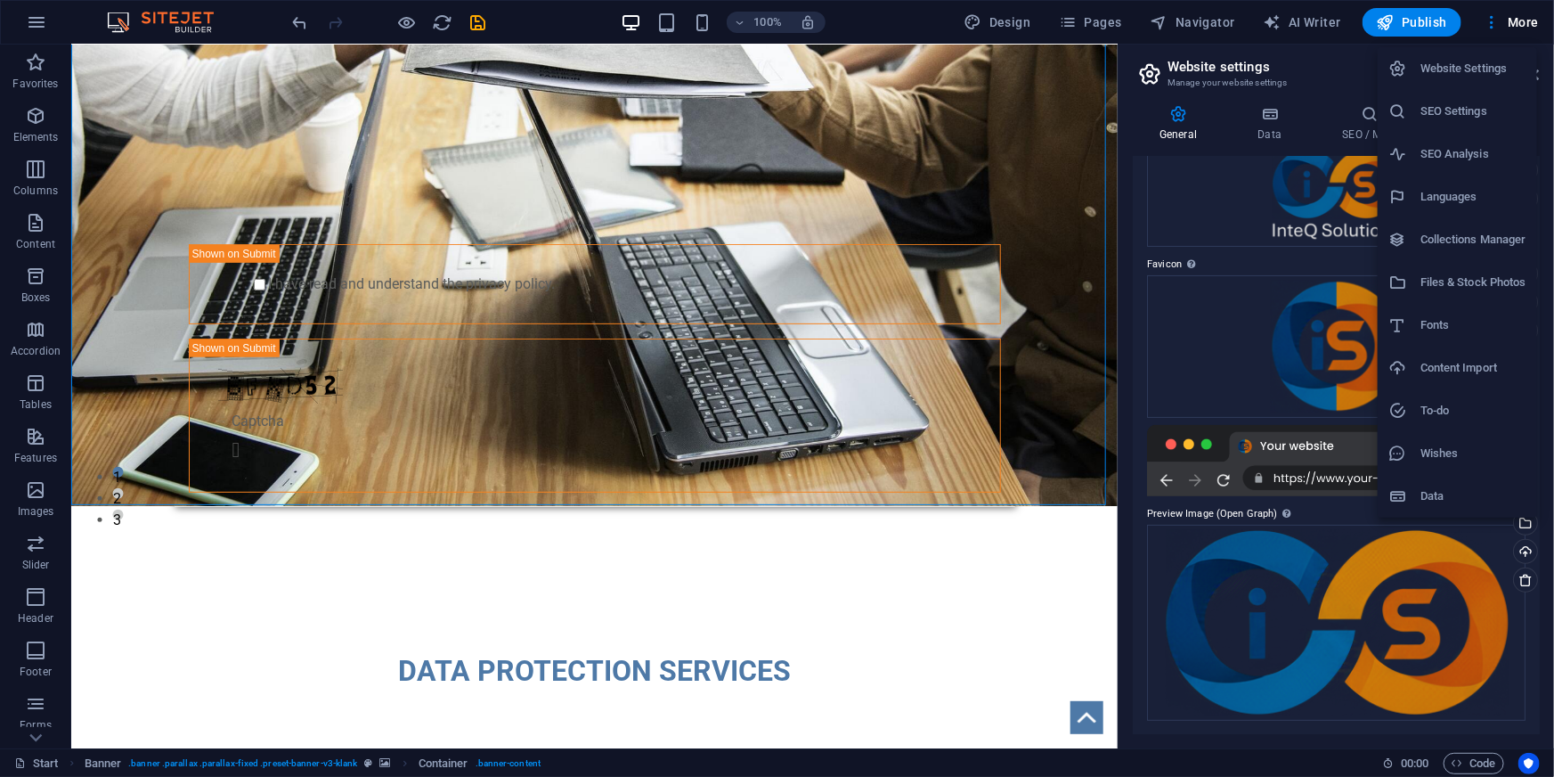
click at [1431, 76] on h6 "Website Settings" at bounding box center [1474, 68] width 106 height 21
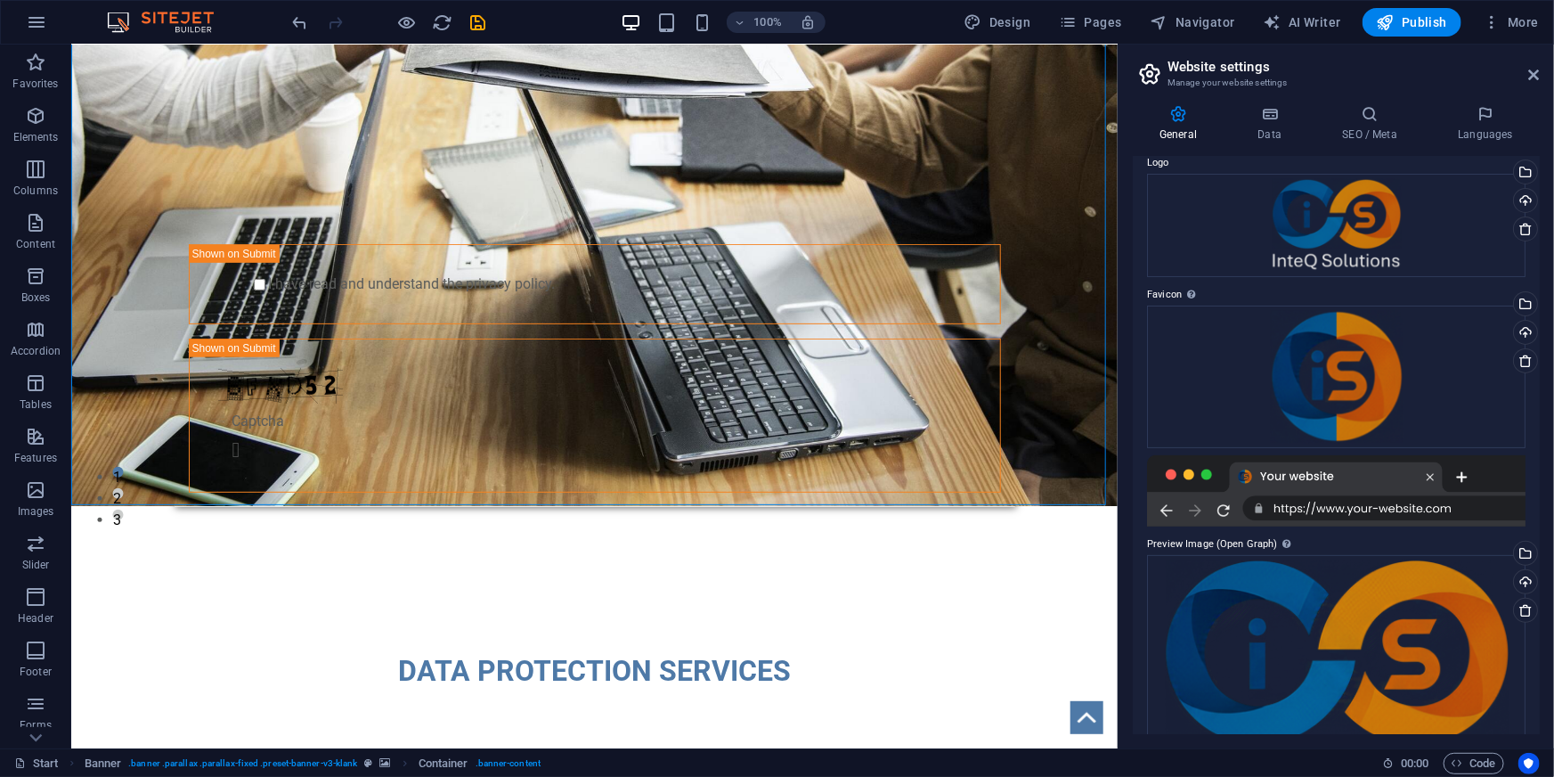
scroll to position [99, 0]
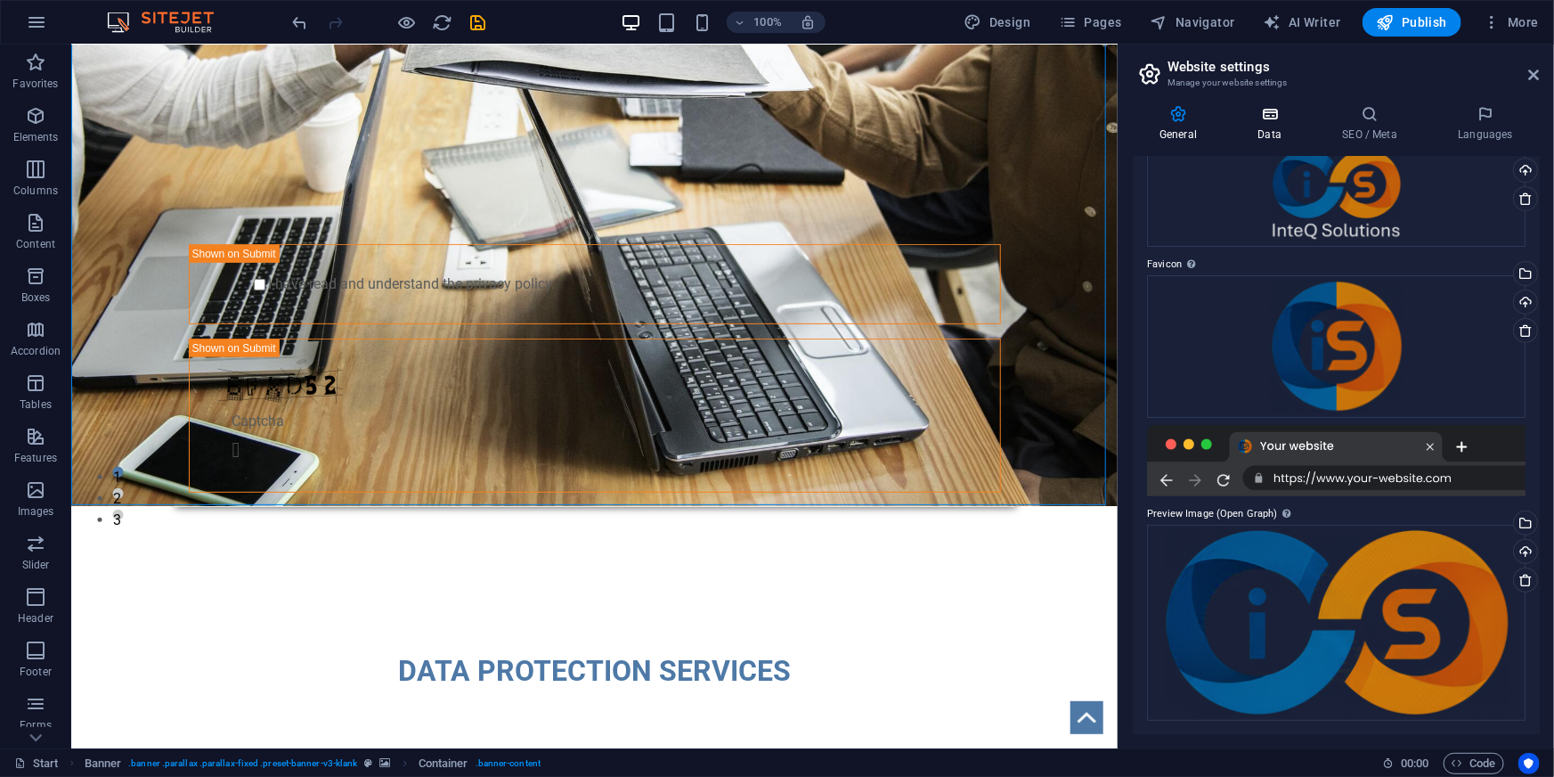
click at [1280, 112] on icon at bounding box center [1269, 114] width 77 height 18
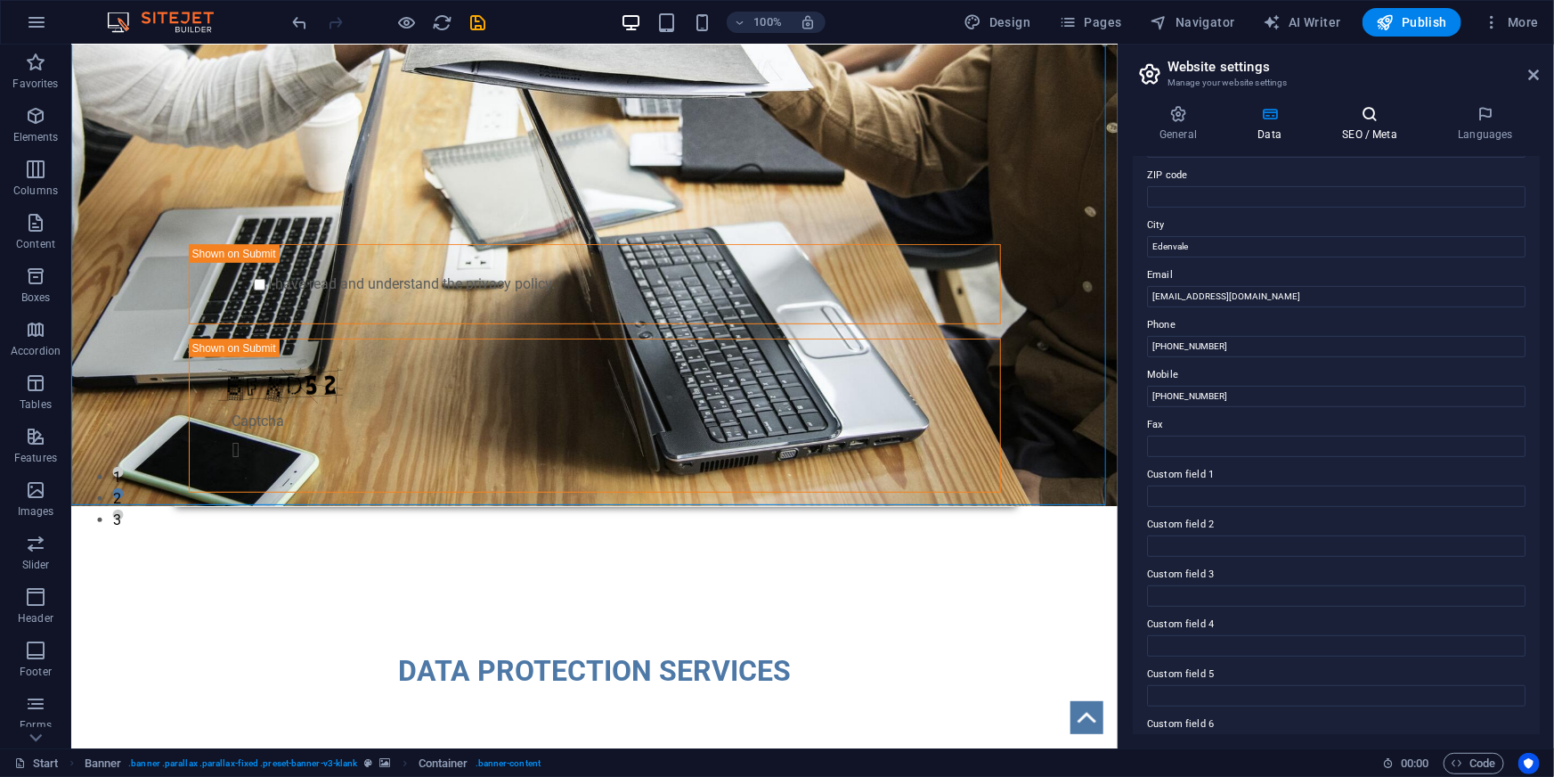
click at [1396, 126] on h4 "SEO / Meta" at bounding box center [1373, 123] width 116 height 37
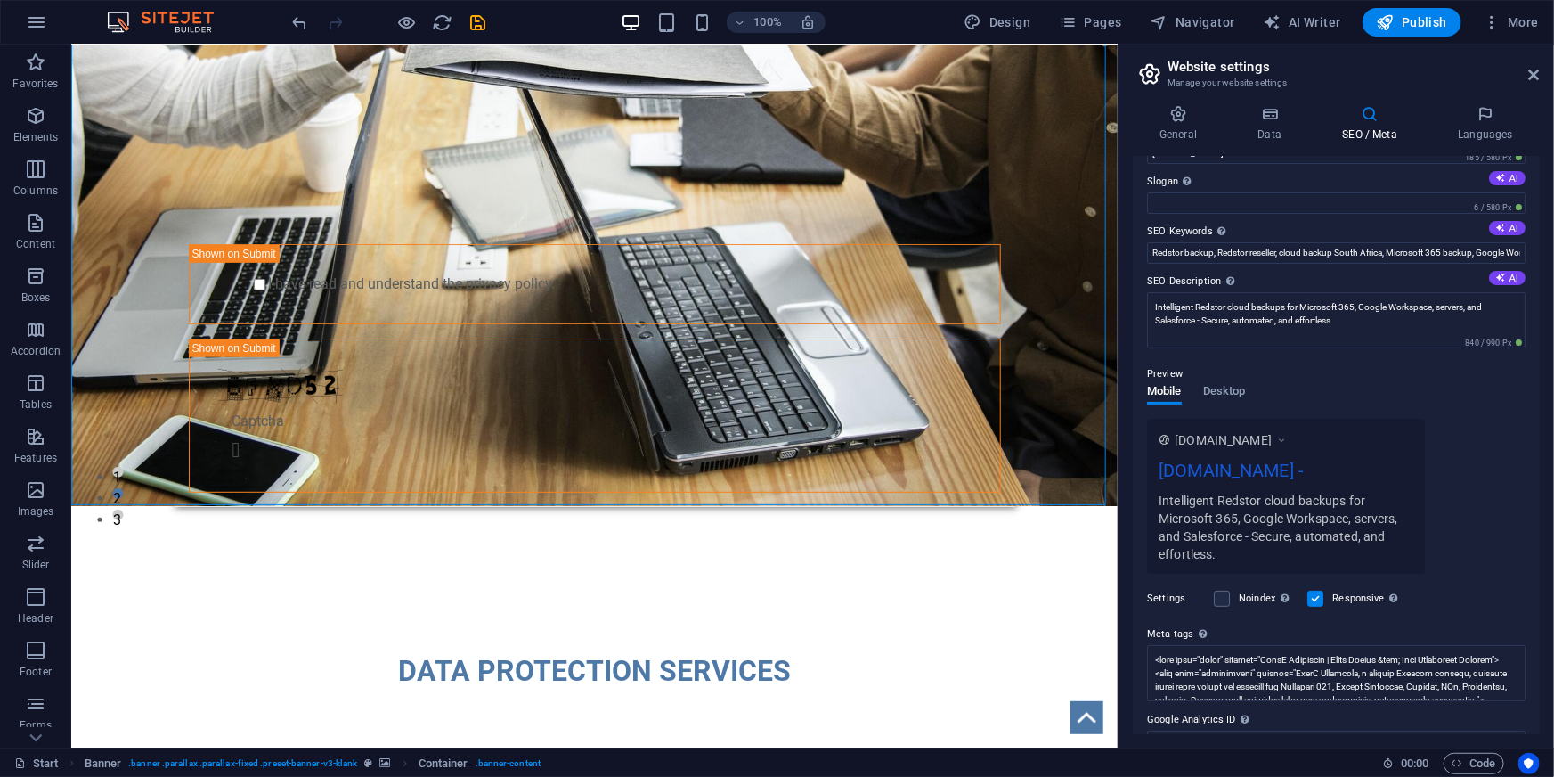
scroll to position [0, 0]
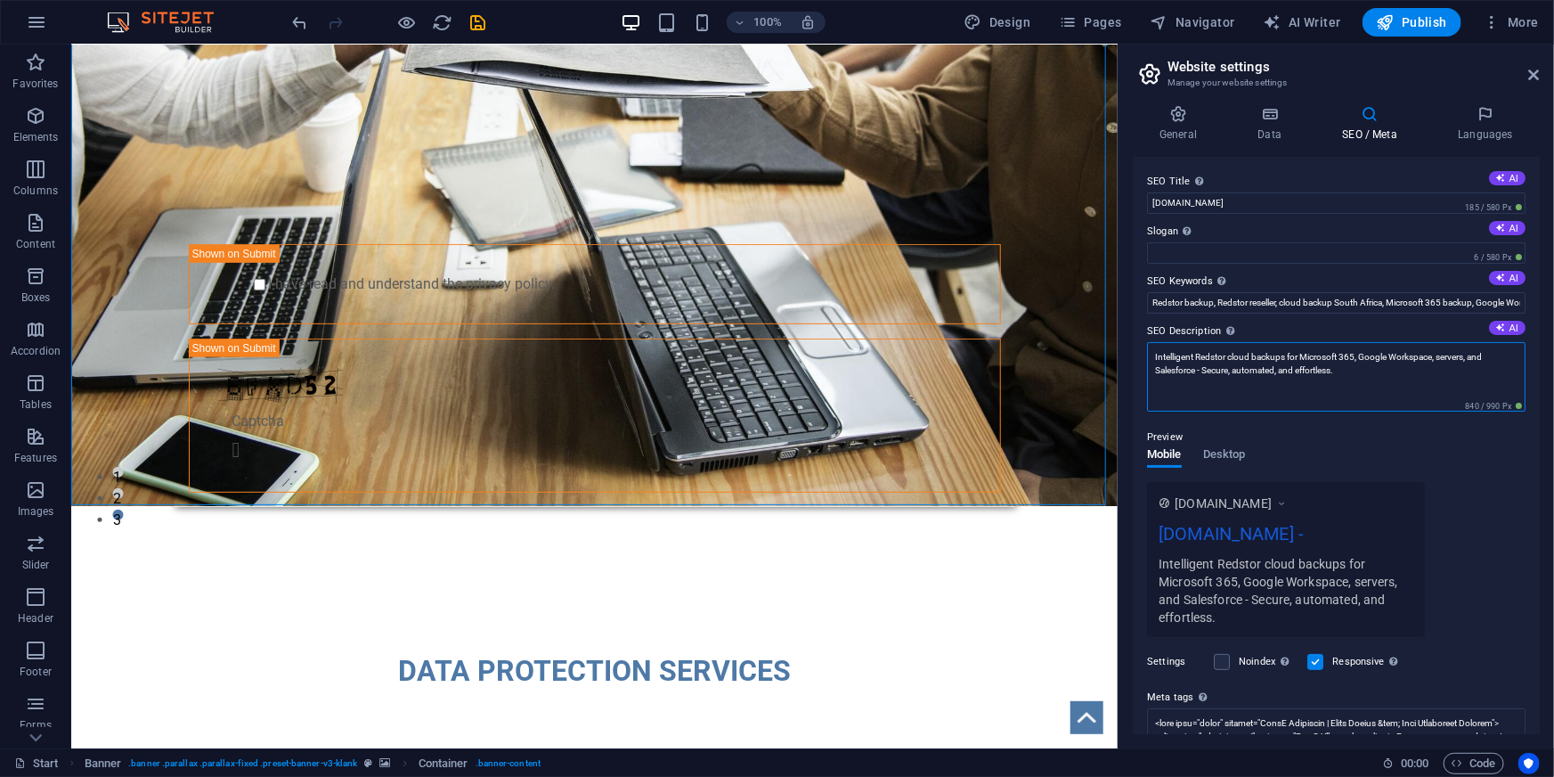
click at [1279, 365] on textarea "Intelligent Redstor cloud backups for Microsoft 365, Google Workspace, servers,…" at bounding box center [1336, 376] width 379 height 69
click at [1385, 368] on textarea "Intelligent Redstor cloud backups for Microsoft 365, Google Workspace, servers,…" at bounding box center [1336, 376] width 379 height 69
click at [1470, 509] on div "www.example.com inteq-solutions.co.za - Intelligent Redstor cloud backups for M…" at bounding box center [1336, 559] width 379 height 155
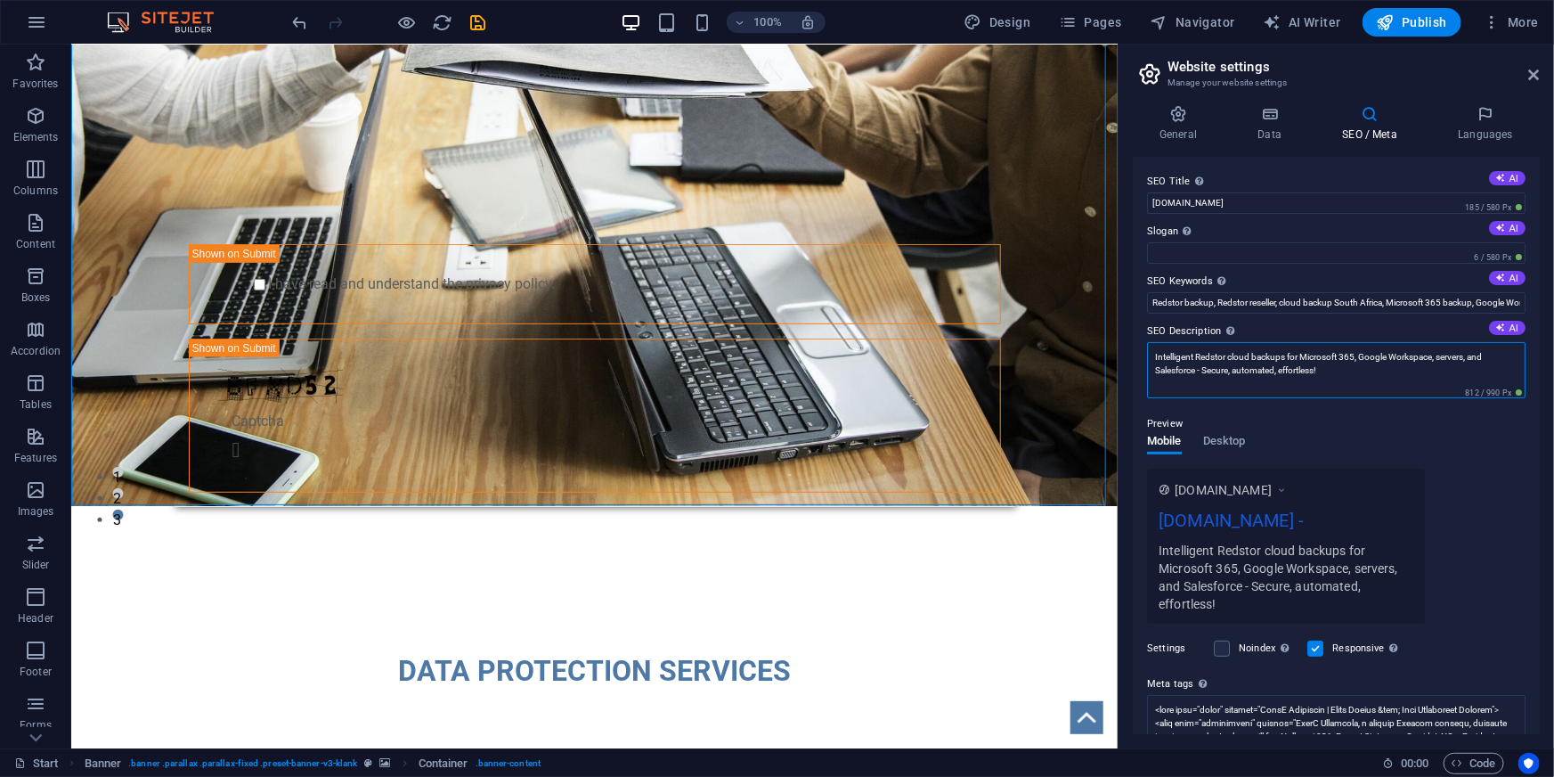
click at [1450, 351] on textarea "Intelligent Redstor cloud backups for Microsoft 365, Google Workspace, servers,…" at bounding box center [1336, 370] width 379 height 56
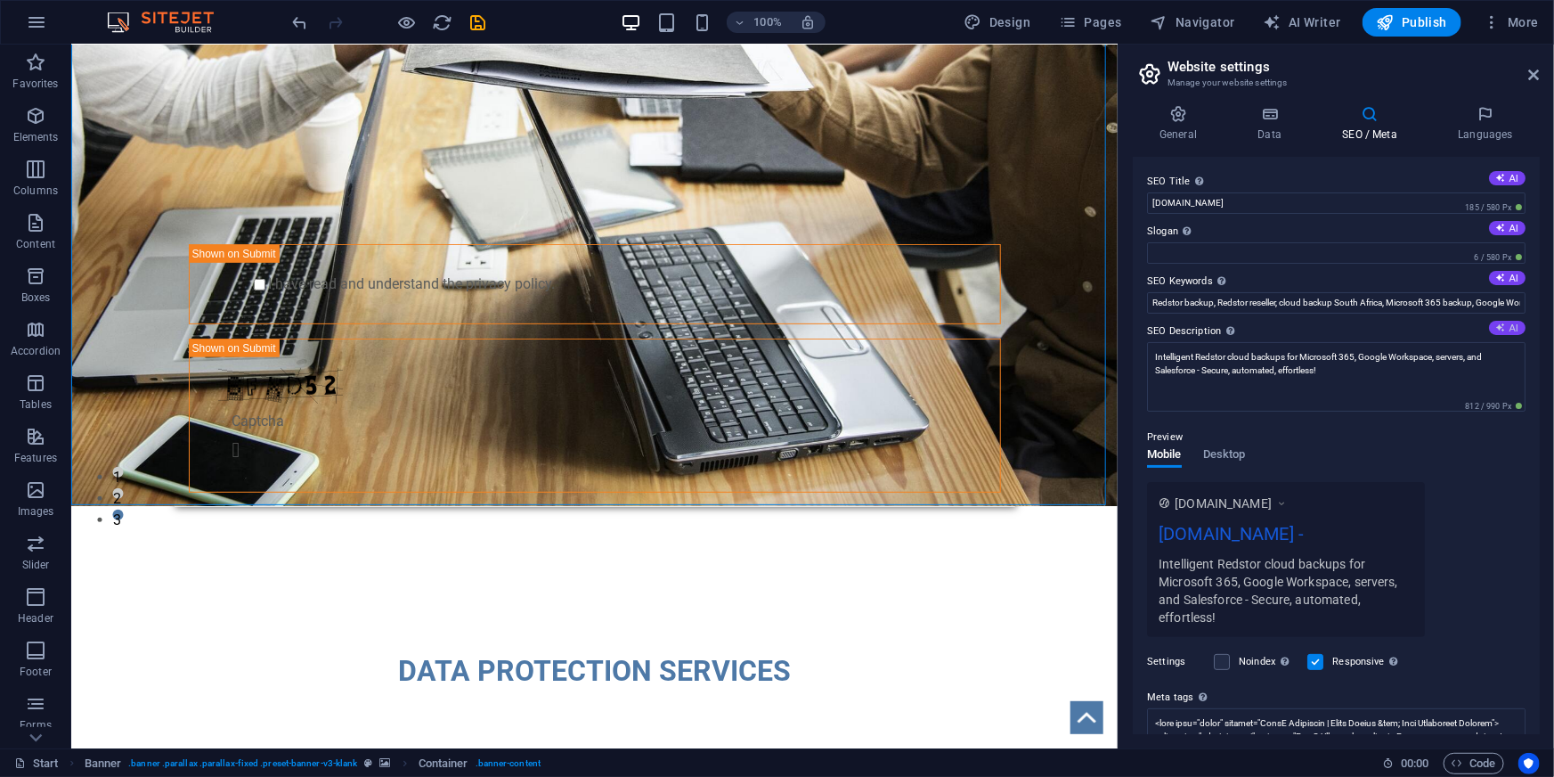
click at [1508, 332] on button "AI" at bounding box center [1507, 328] width 37 height 14
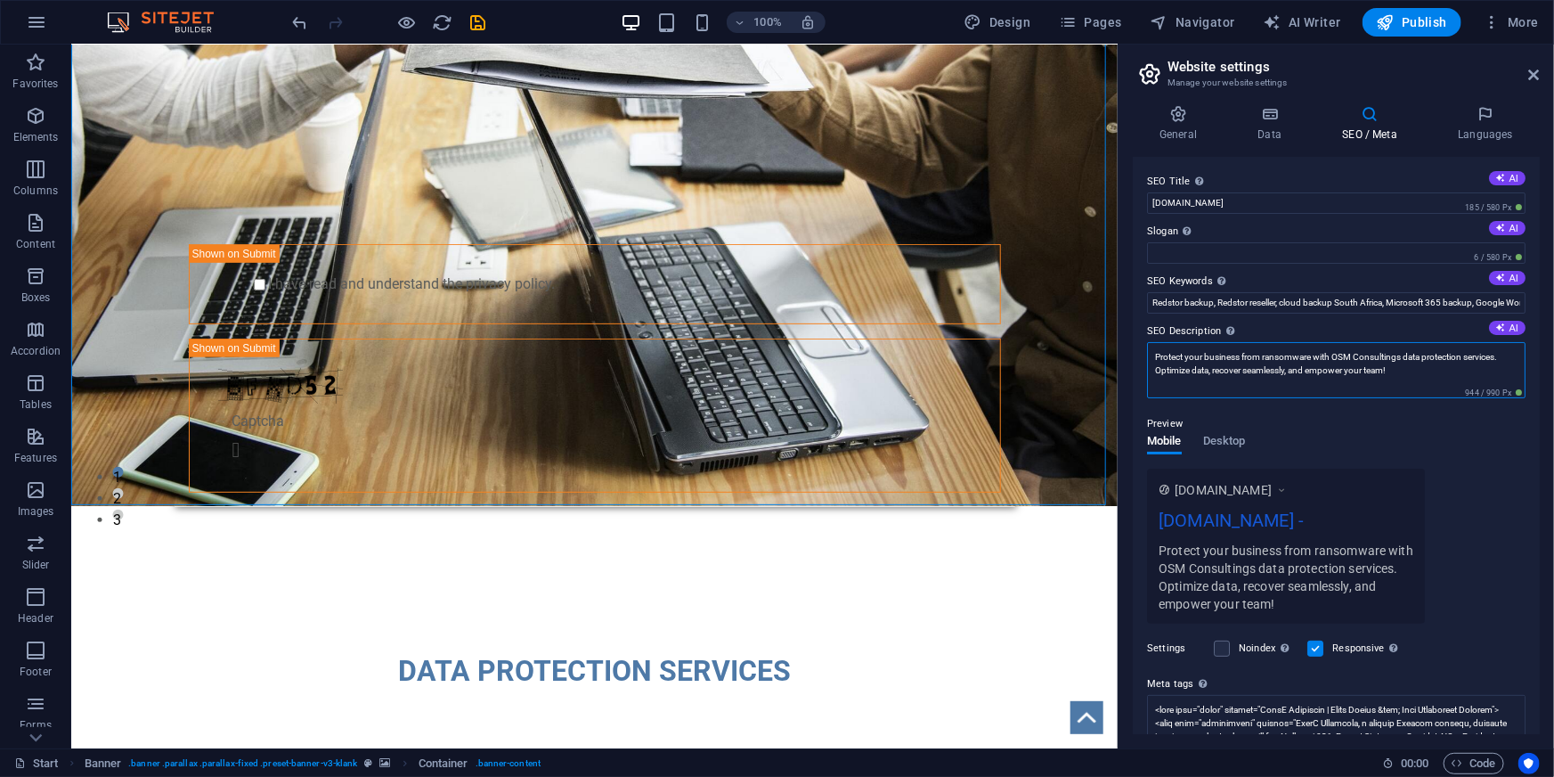
click at [1438, 367] on textarea "Protect your business from ransomware with OSM Consultings data protection serv…" at bounding box center [1336, 370] width 379 height 56
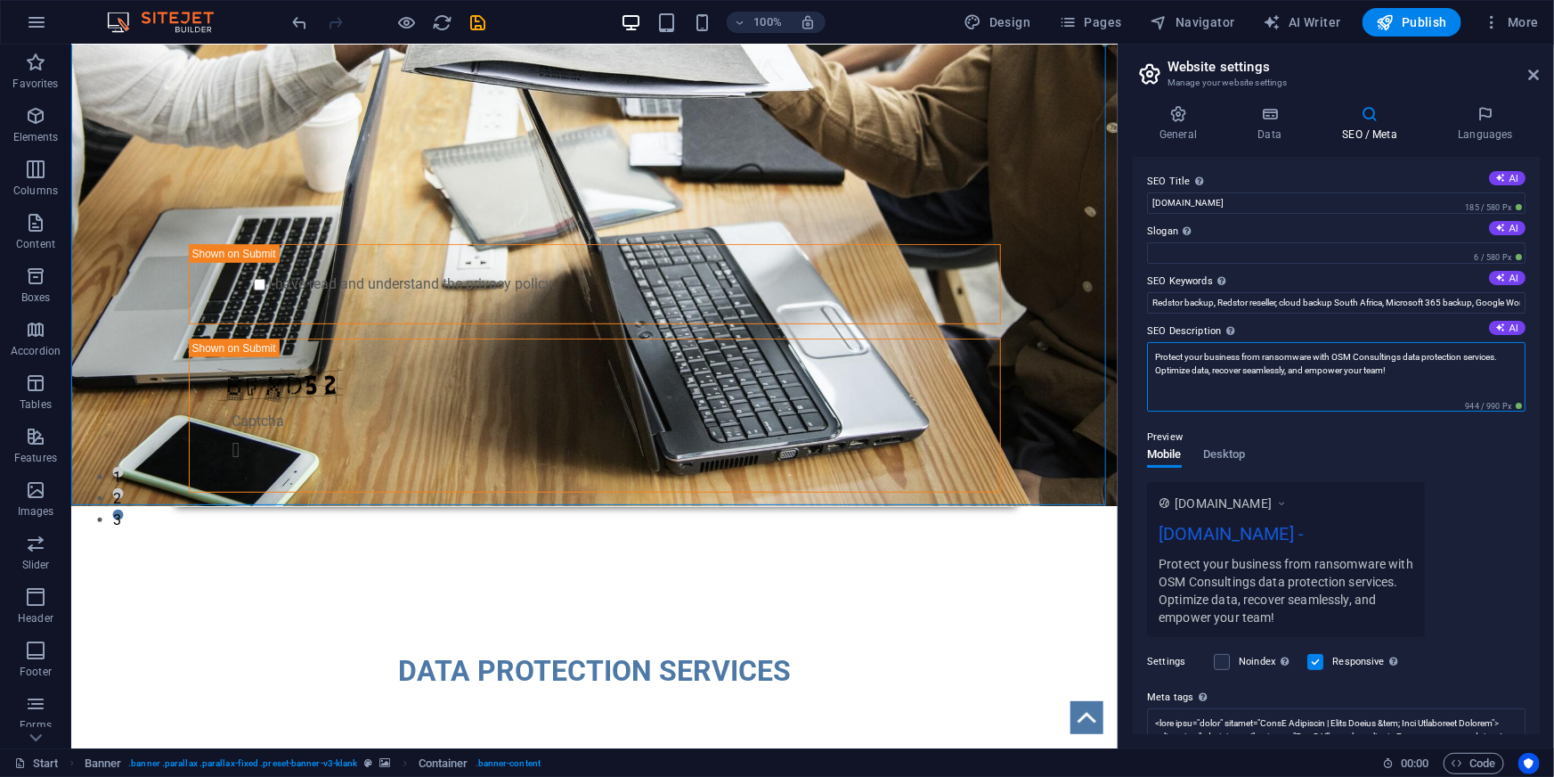
paste textarea "Intelligent Redstor cloud backups for Microsoft 365, Google Workspace, servers,…"
type textarea "Intelligent Redstor cloud backups for Microsoft 365, Google Workspace, servers,…"
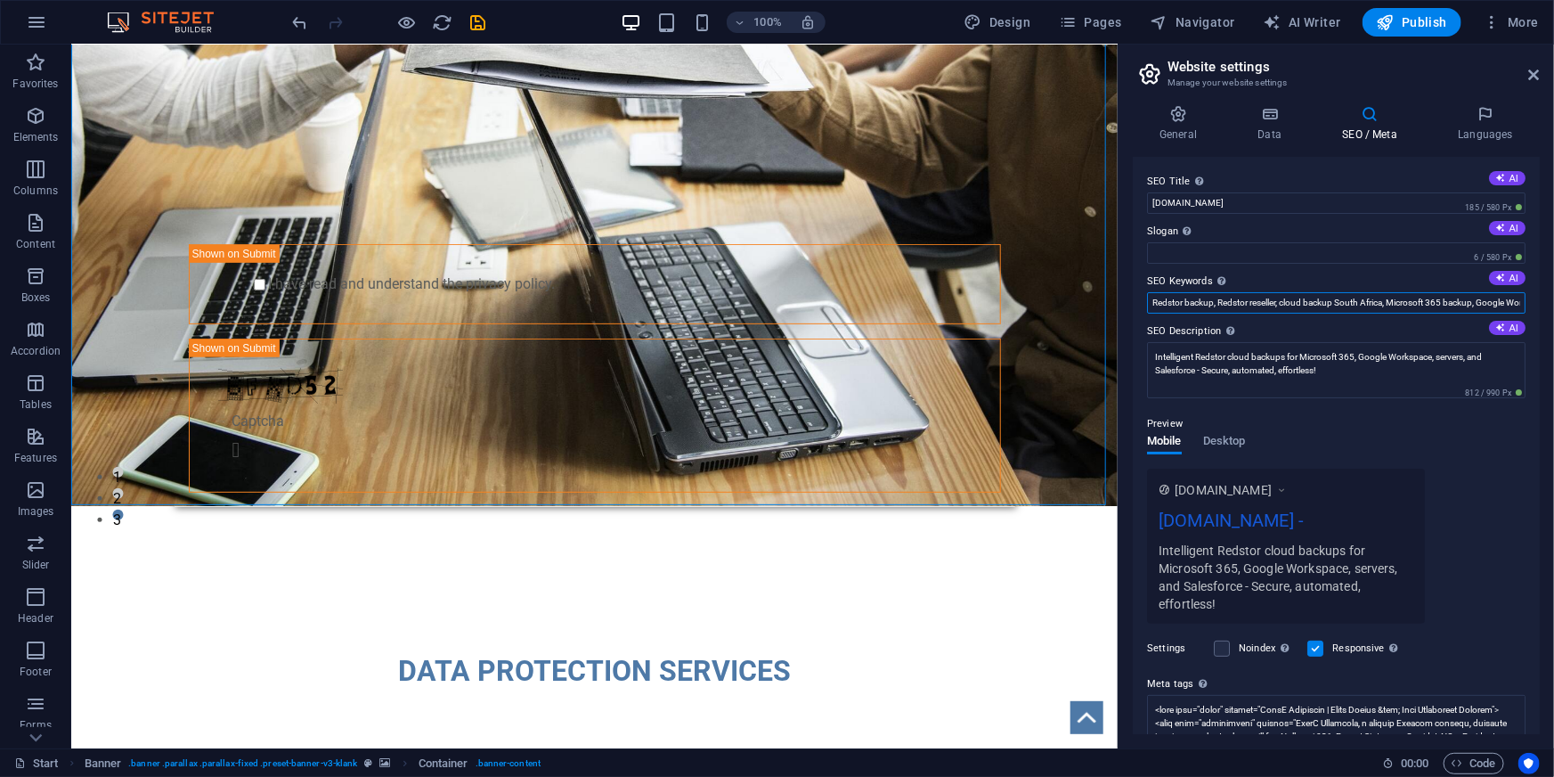
click at [1369, 307] on input "Redstor backup, Redstor reseller, cloud backup South Africa, Microsoft 365 back…" at bounding box center [1336, 302] width 379 height 21
click at [1334, 248] on input "Slogan The slogan of your website. AI" at bounding box center [1336, 252] width 379 height 21
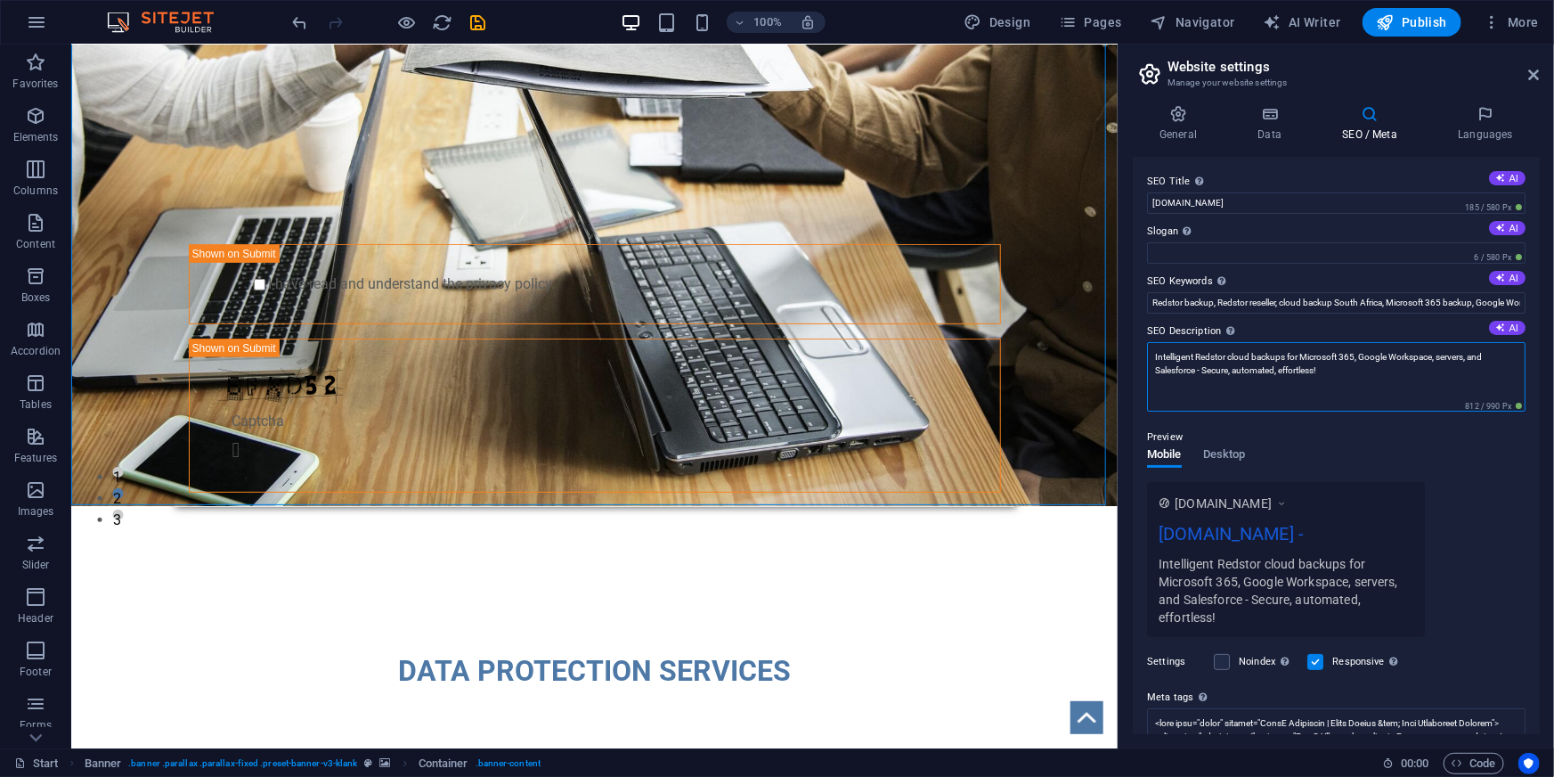
drag, startPoint x: 1203, startPoint y: 368, endPoint x: 1319, endPoint y: 363, distance: 115.9
click at [1319, 363] on textarea "Intelligent Redstor cloud backups for Microsoft 365, Google Workspace, servers,…" at bounding box center [1336, 376] width 379 height 69
click at [1202, 248] on input "Slogan The slogan of your website. AI" at bounding box center [1336, 252] width 379 height 21
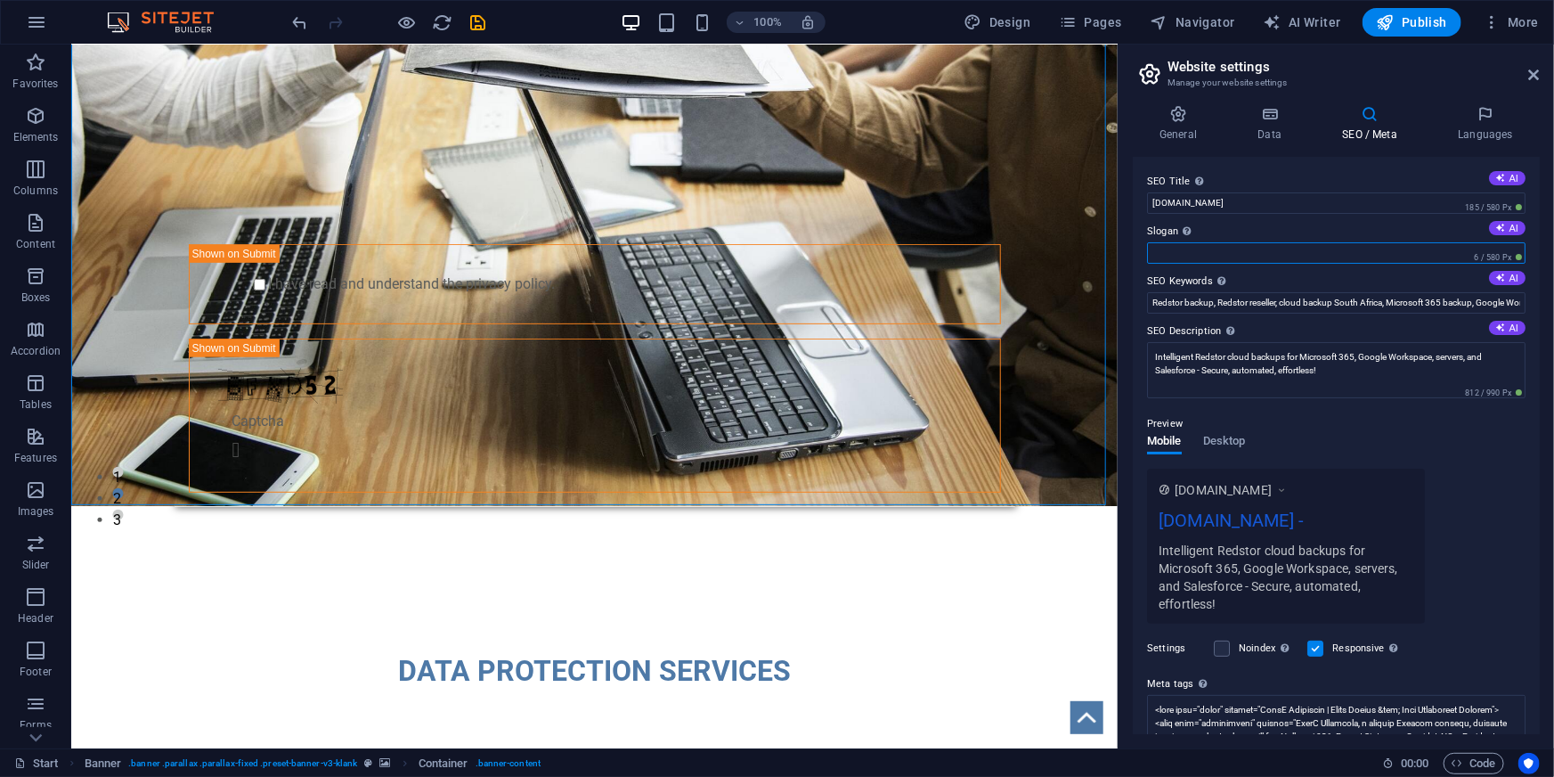
paste input "Secure, automated, effortless"
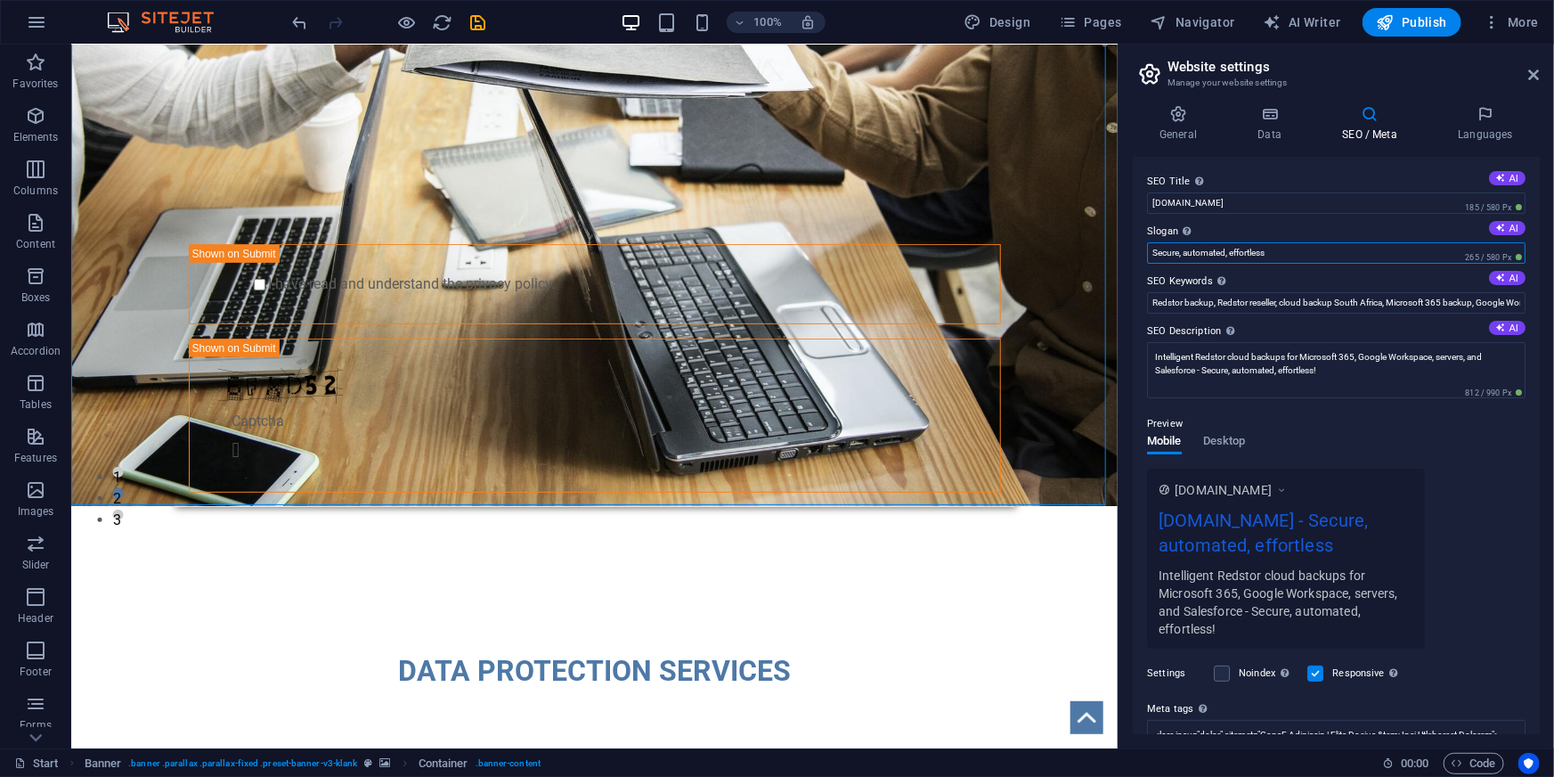
click at [1178, 250] on input "Secure, automated, effortless" at bounding box center [1336, 252] width 379 height 21
type input "Secure. Automated. Effortless."
click at [1309, 206] on input "[DOMAIN_NAME]" at bounding box center [1336, 202] width 379 height 21
paste input "InteQ Solutions South Afric"
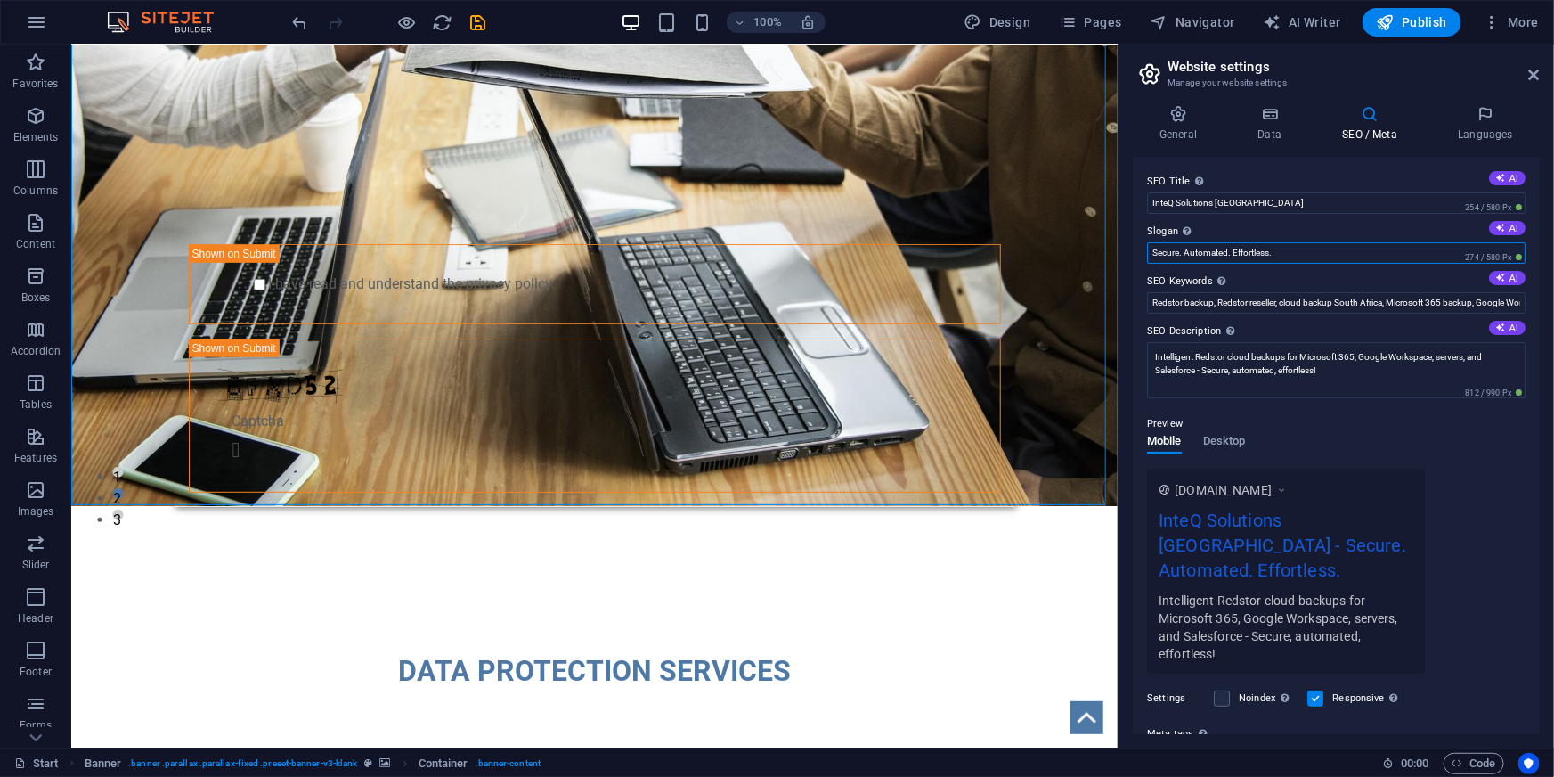
click at [1291, 254] on input "Secure. Automated. Effortless." at bounding box center [1336, 252] width 379 height 21
click at [1318, 201] on input "InteQ Solutions South Africa" at bounding box center [1336, 202] width 379 height 21
paste input "Secure. Automated. Effortless."
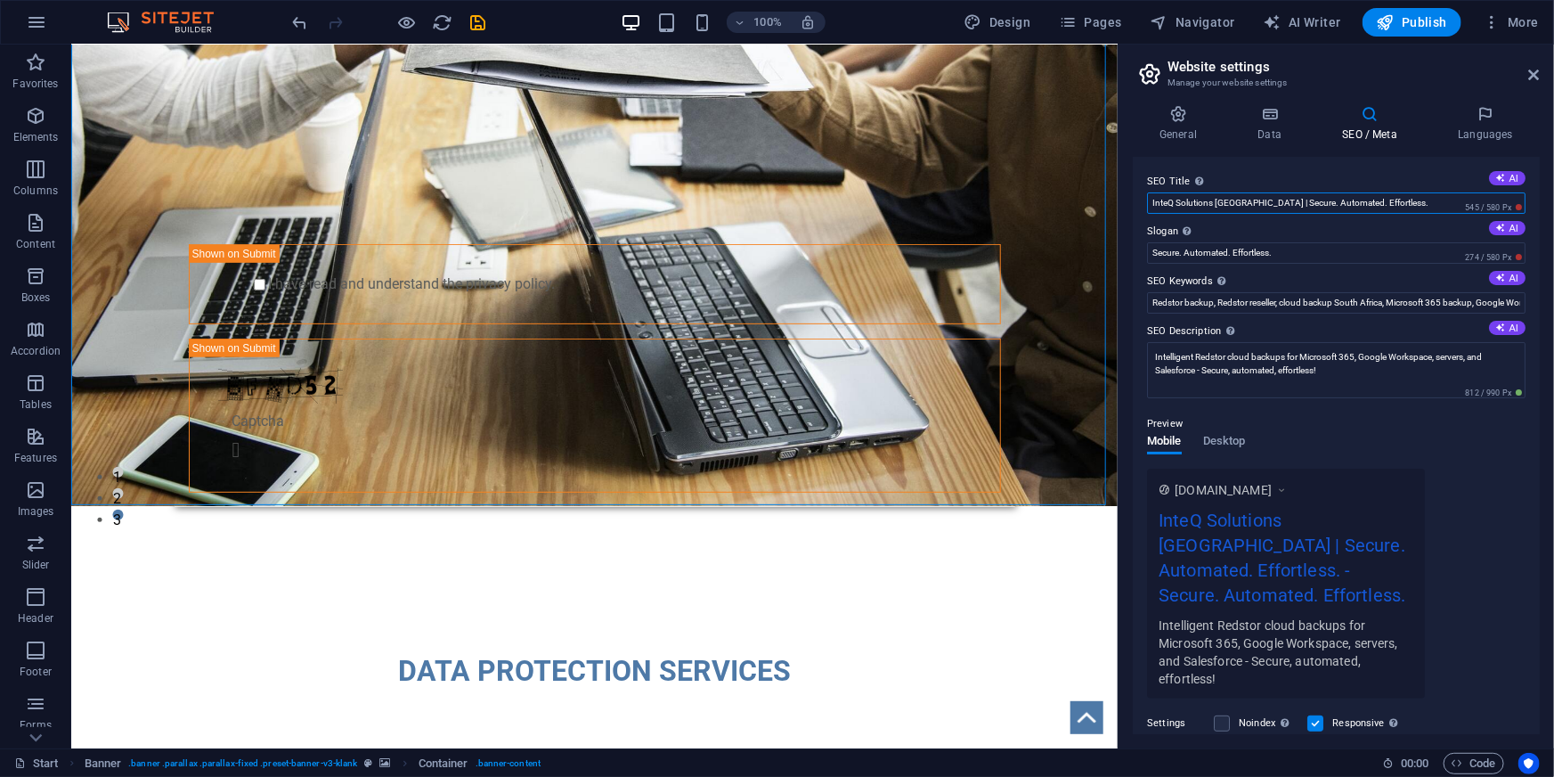
click at [1263, 198] on input "InteQ Solutions South Africa | Secure. Automated. Effortless." at bounding box center [1336, 202] width 379 height 21
click at [1478, 254] on span "274 / 580 Px" at bounding box center [1493, 257] width 64 height 12
click at [1421, 202] on input "InteQ Solutions South Africa | Secure. Automated. Effortless." at bounding box center [1336, 202] width 379 height 21
drag, startPoint x: 1265, startPoint y: 201, endPoint x: 1411, endPoint y: 198, distance: 146.1
click at [1411, 198] on input "InteQ Solutions South Africa | Secure. Automated. Effortless" at bounding box center [1336, 202] width 379 height 21
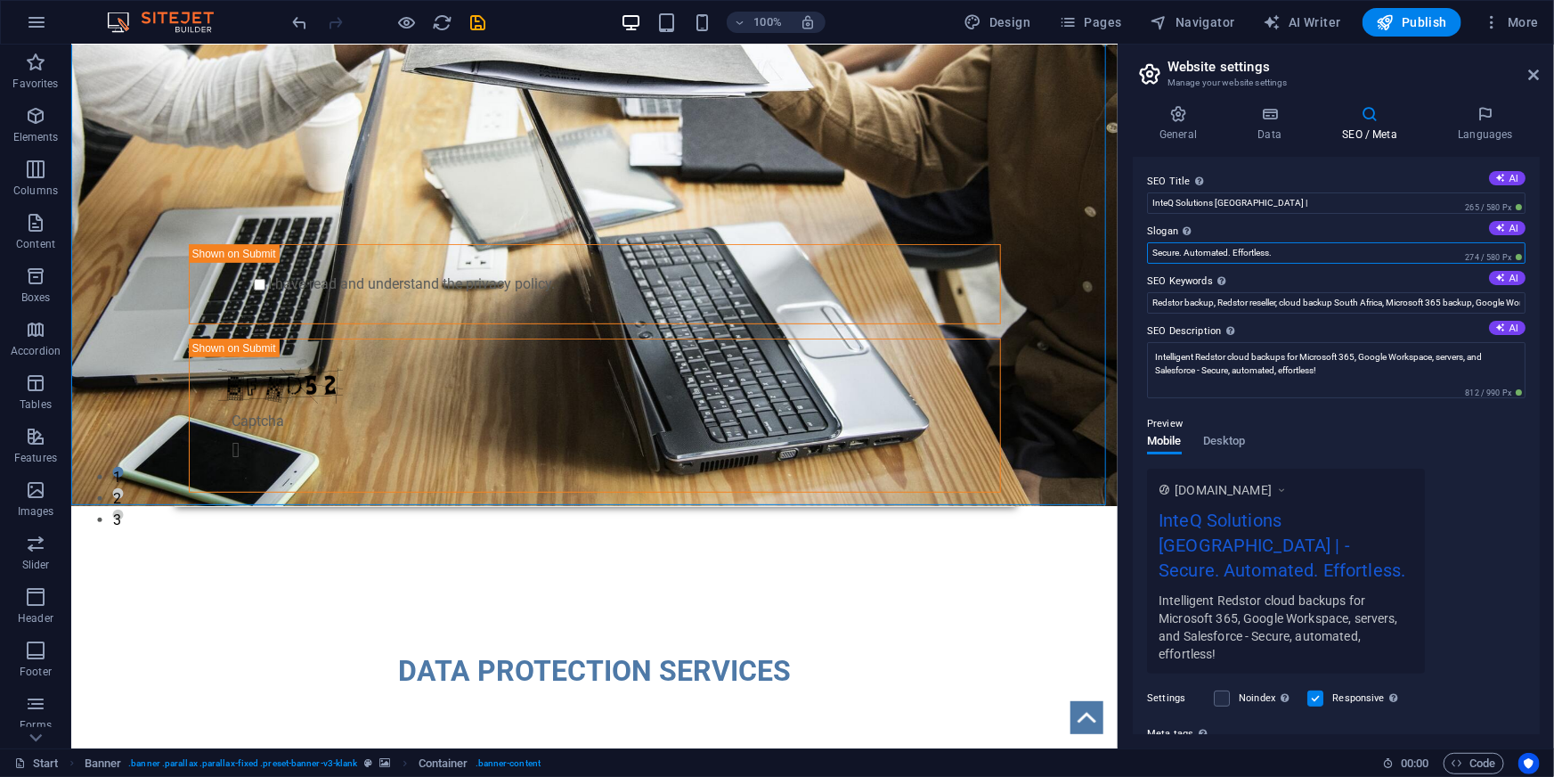
click at [1330, 258] on input "Secure. Automated. Effortless." at bounding box center [1336, 252] width 379 height 21
click at [1340, 205] on input "InteQ Solutions South Africa |" at bounding box center [1336, 202] width 379 height 21
paste input "Secure. Automated. Effortless."
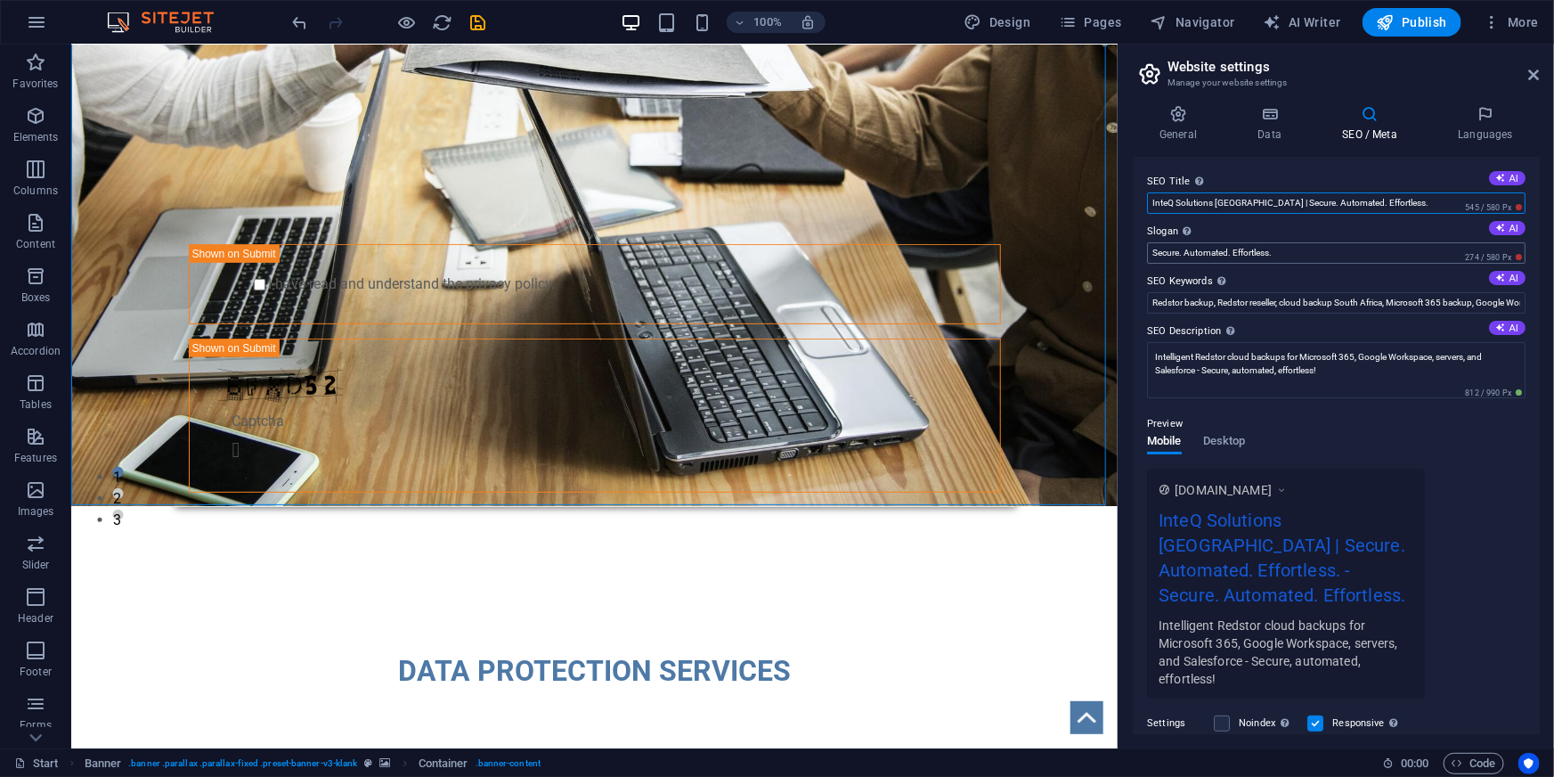
type input "InteQ Solutions South Africa | Secure. Automated. Effortless."
click at [1304, 255] on input "Secure. Automated. Effortless." at bounding box center [1336, 252] width 379 height 21
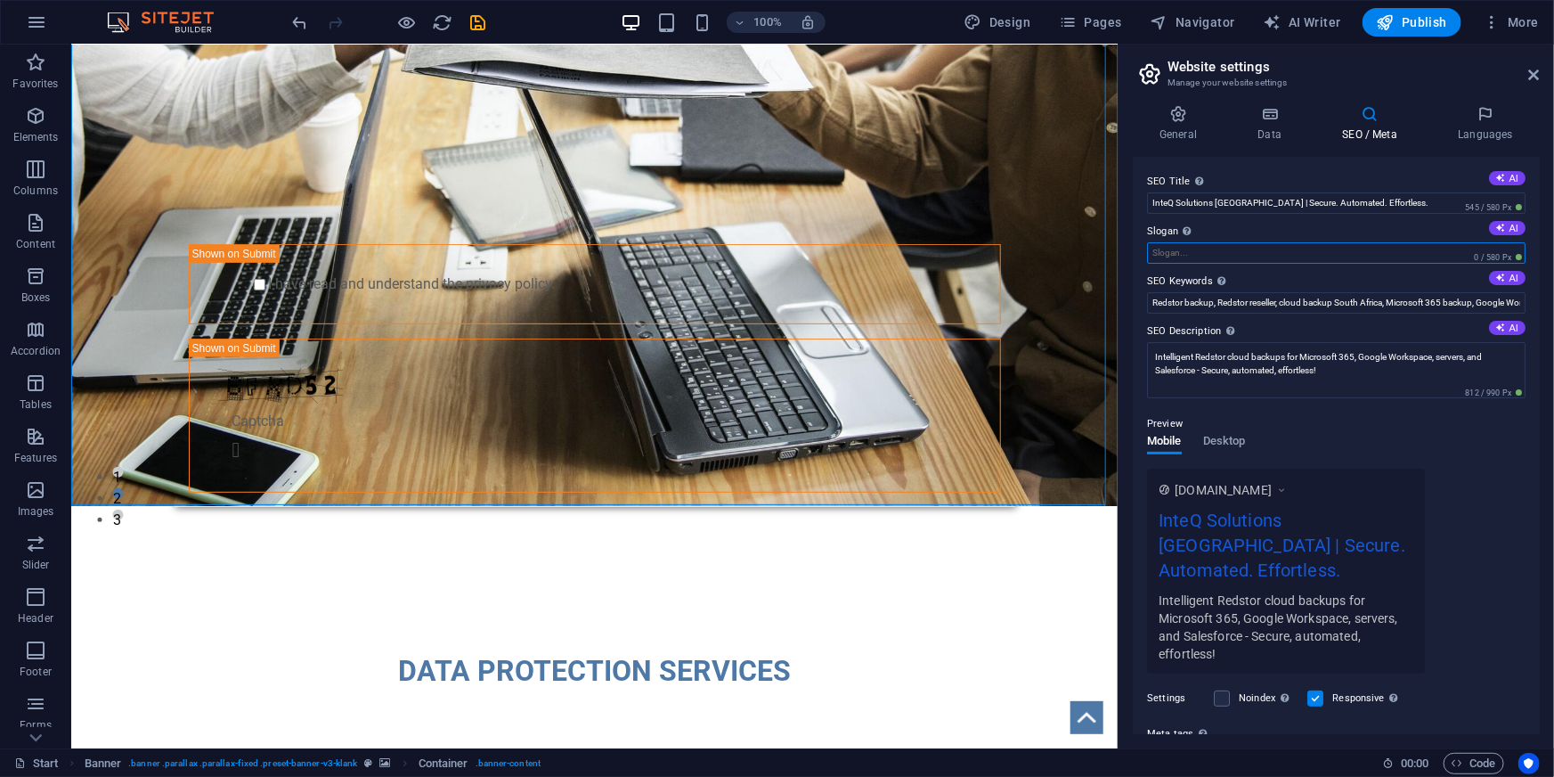
paste input "Secure. Automated. Effortless."
type input "Secure. Automated. Effortless."
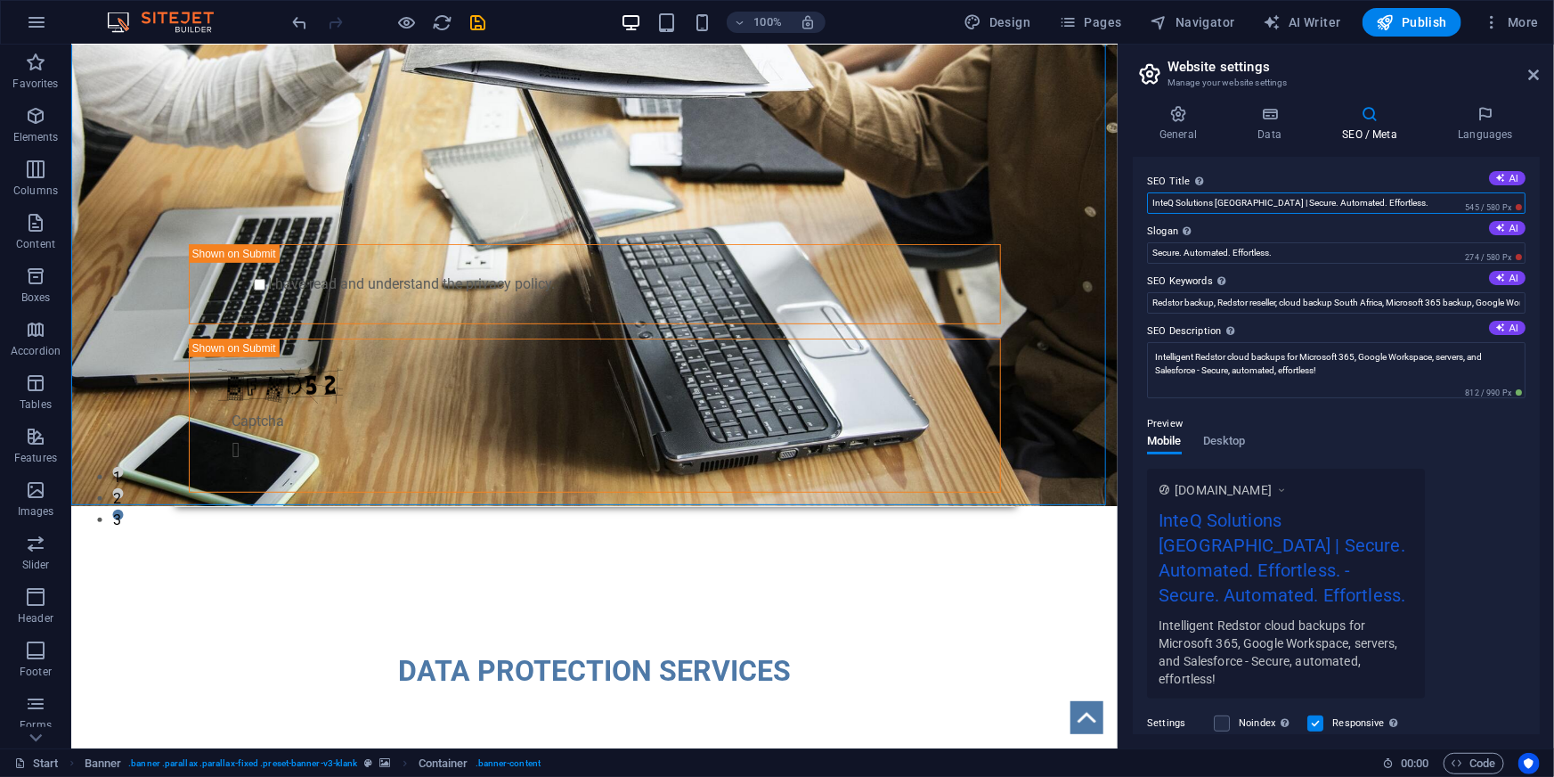
drag, startPoint x: 1280, startPoint y: 199, endPoint x: 1414, endPoint y: 199, distance: 134.5
click at [1414, 199] on input "InteQ Solutions South Africa | Secure. Automated. Effortless." at bounding box center [1336, 202] width 379 height 21
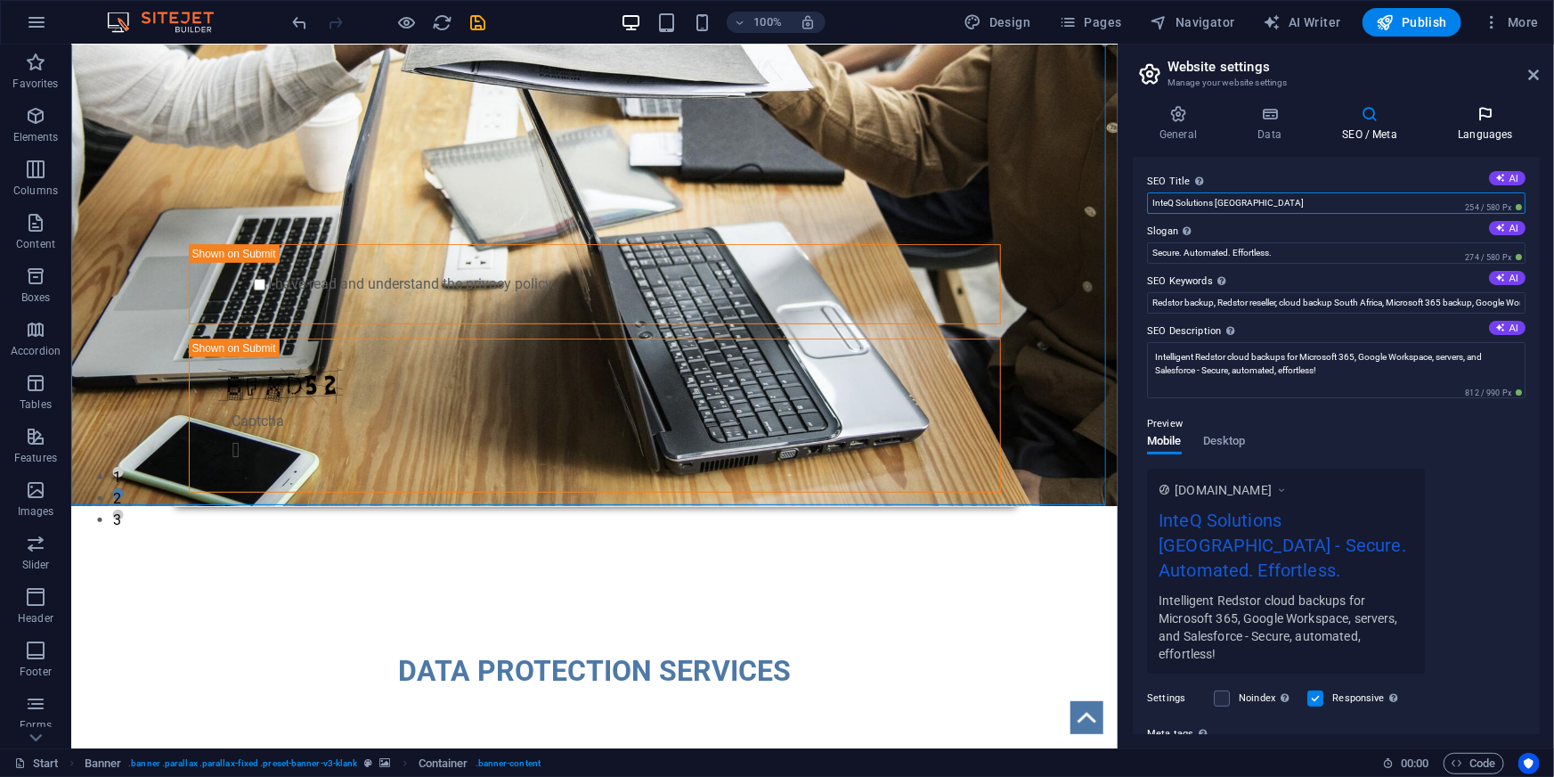
type input "InteQ Solutions South Africa"
click at [1487, 114] on icon at bounding box center [1485, 114] width 109 height 18
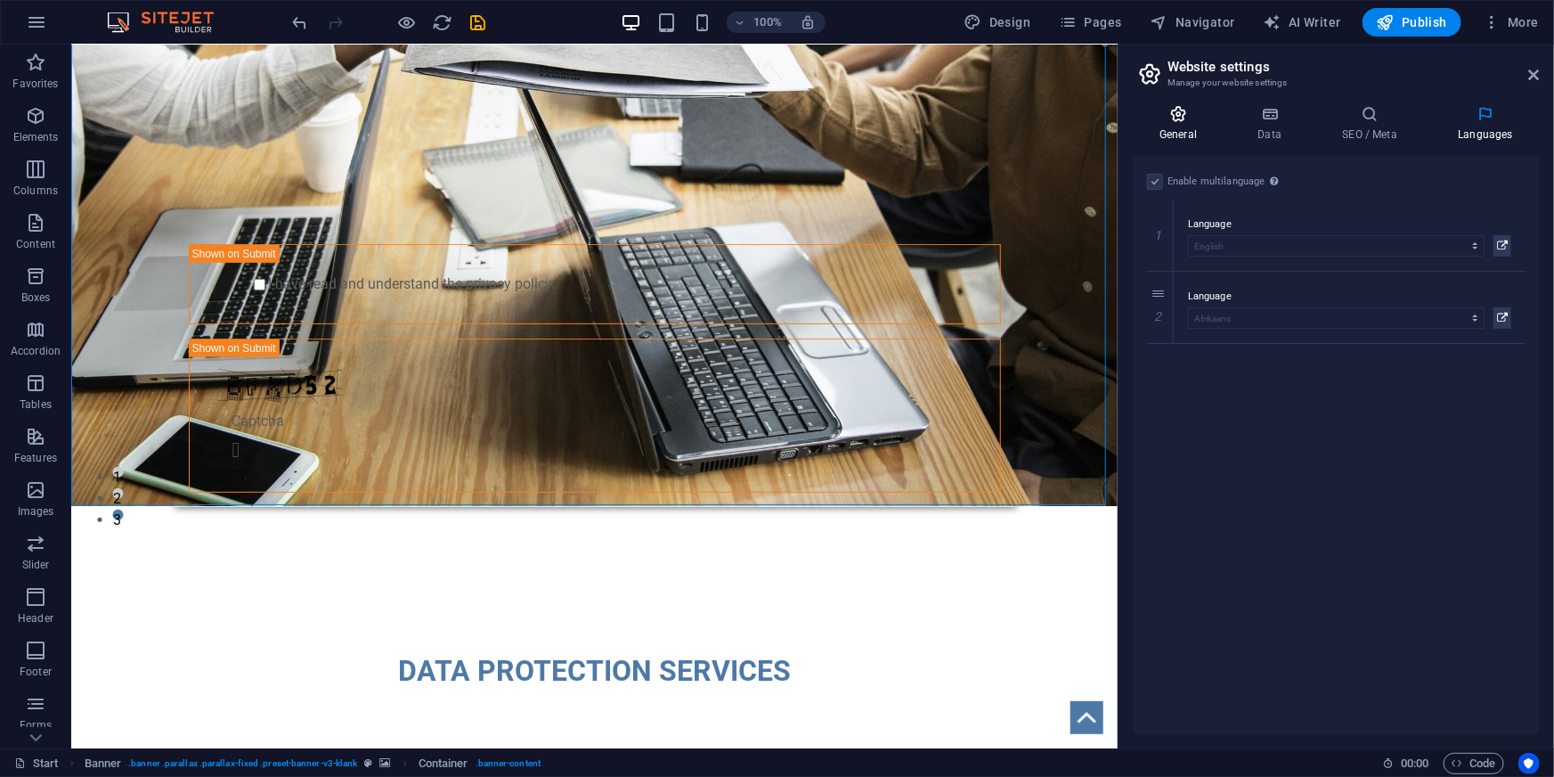
click at [1186, 123] on h4 "General" at bounding box center [1182, 123] width 98 height 37
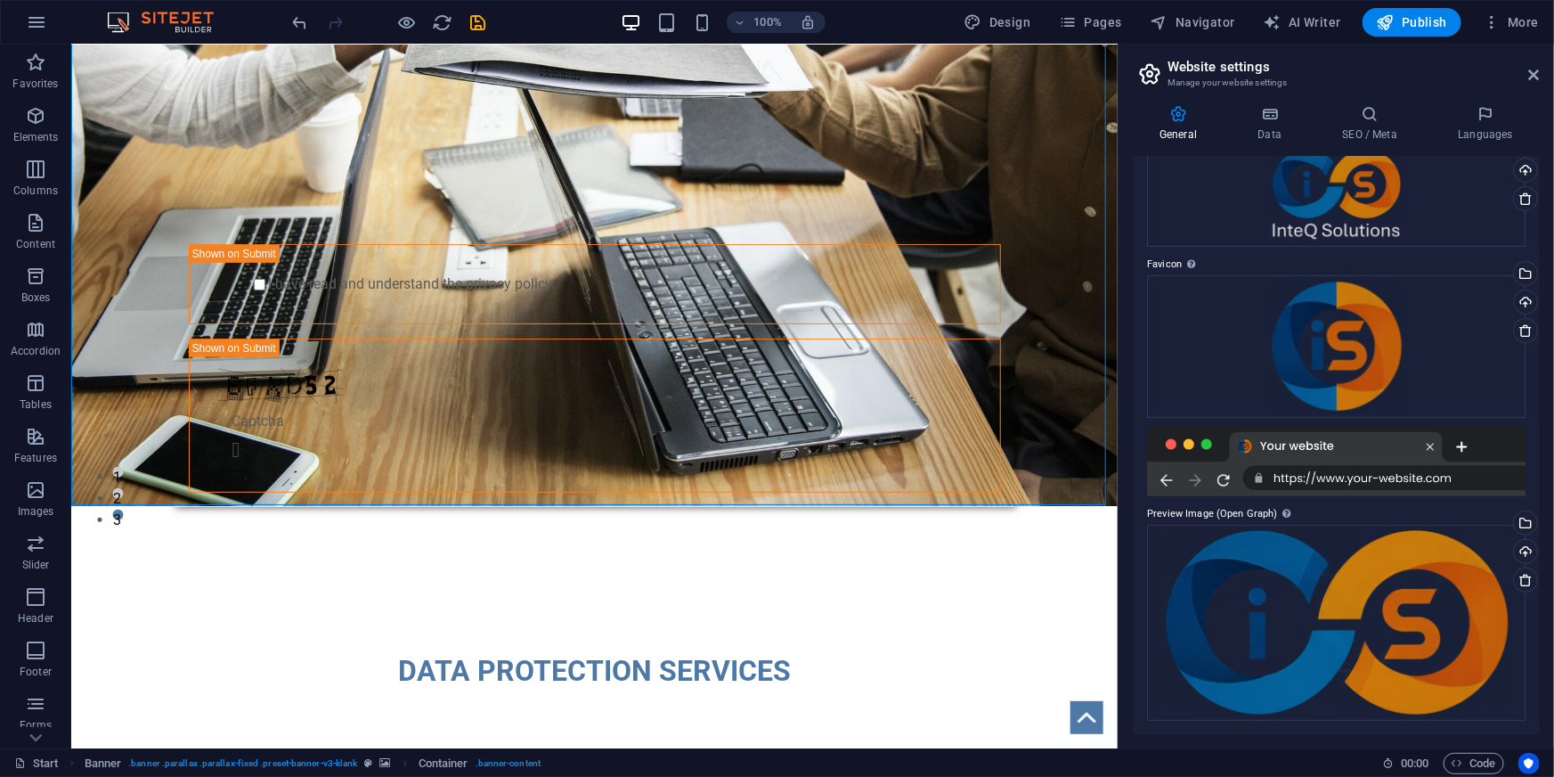
drag, startPoint x: 1540, startPoint y: 506, endPoint x: 1540, endPoint y: 488, distance: 17.8
click at [1540, 488] on div "Website name InteQ Solutions Logo Drag files here, click to choose files or sel…" at bounding box center [1336, 445] width 407 height 577
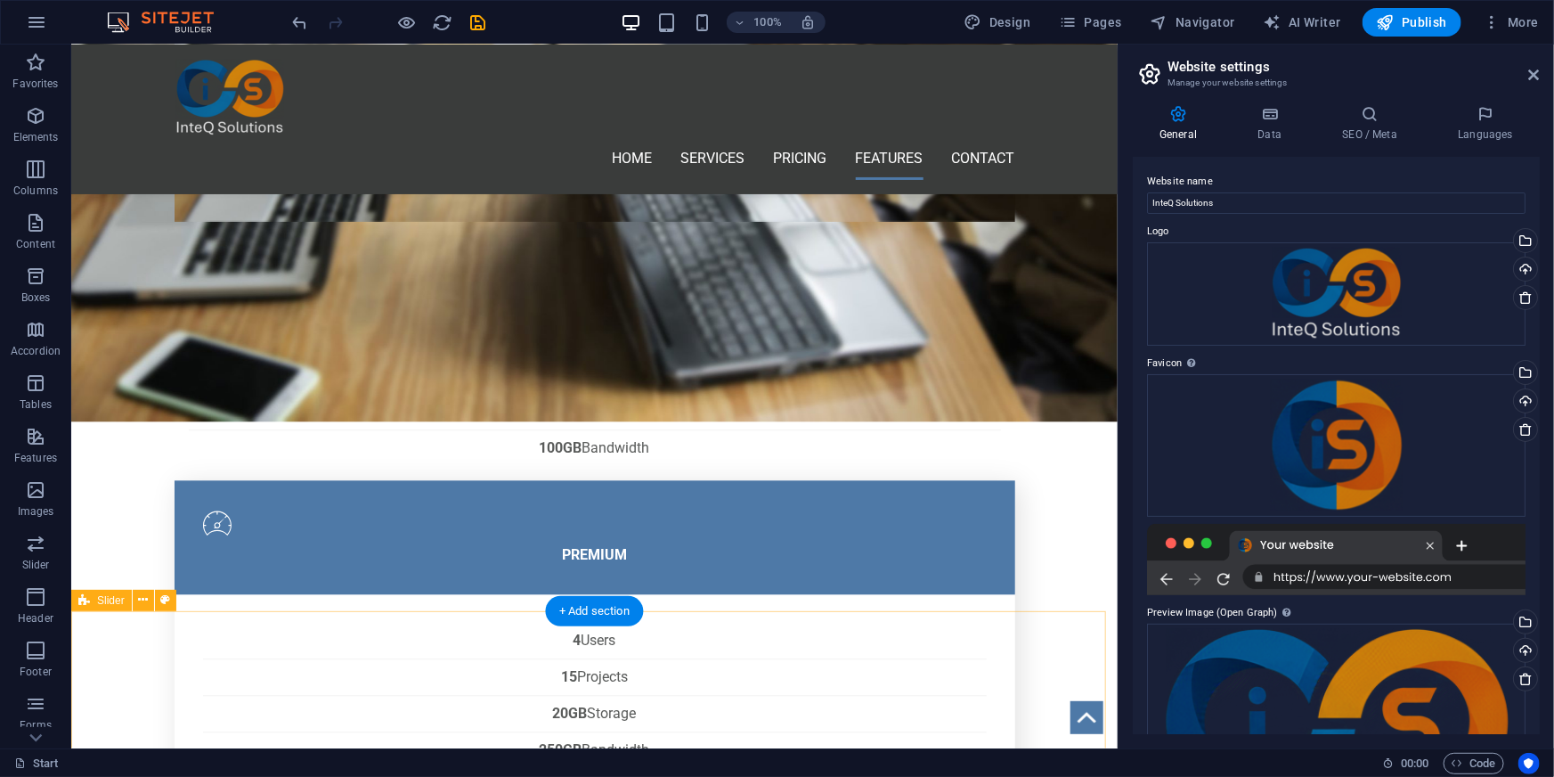
scroll to position [1861, 0]
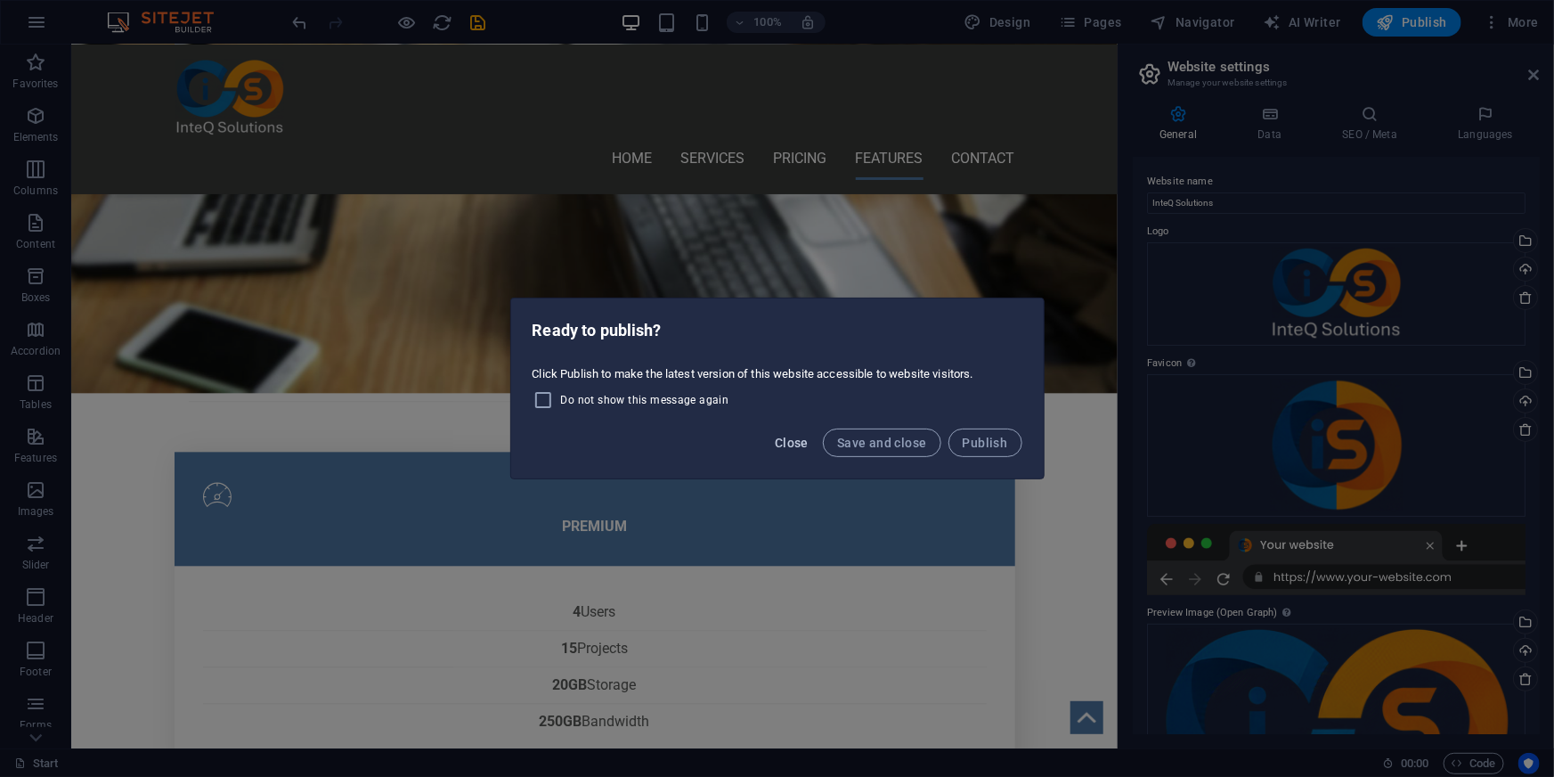
click at [786, 437] on span "Close" at bounding box center [792, 443] width 34 height 14
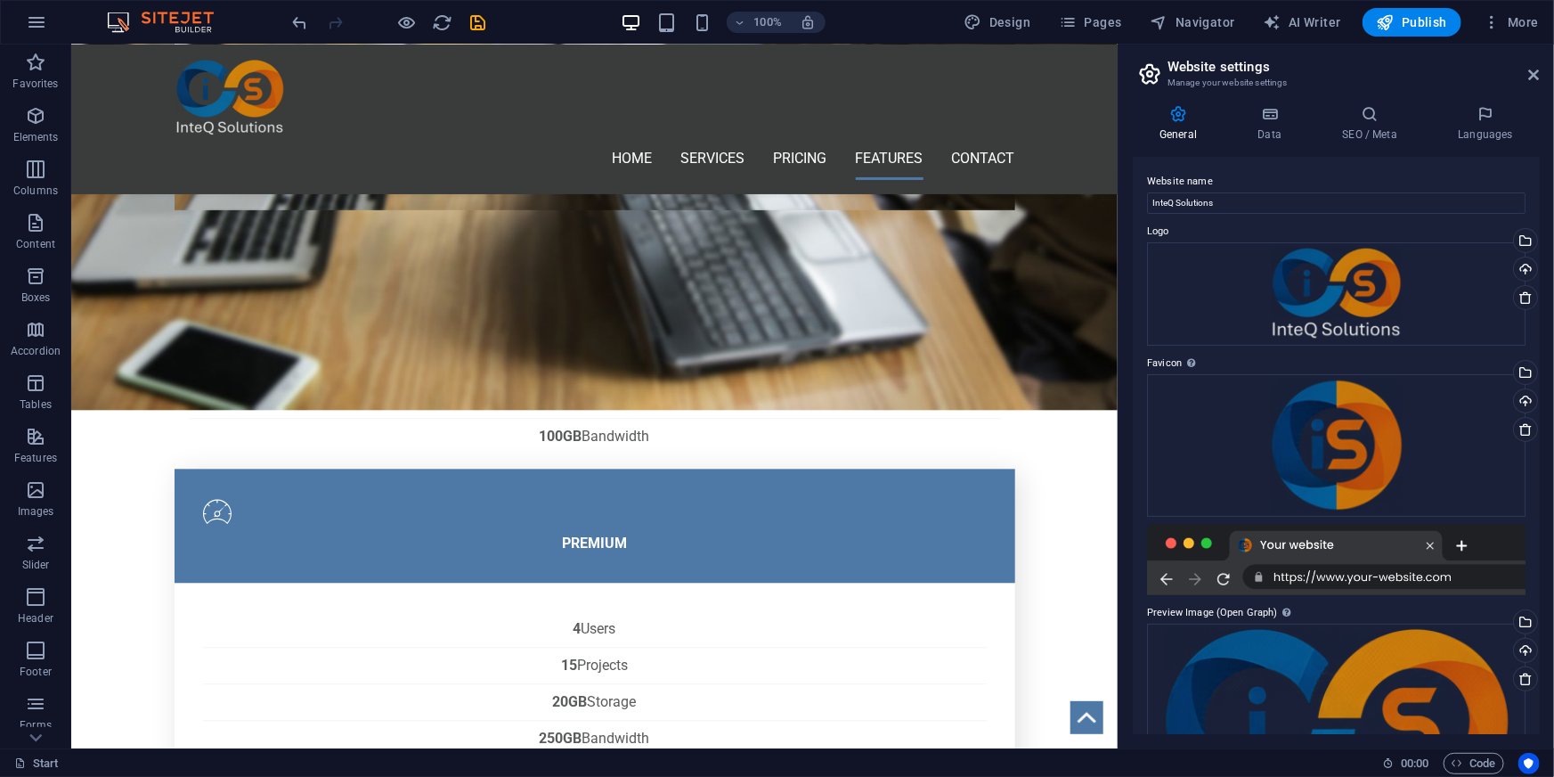
scroll to position [1619, 0]
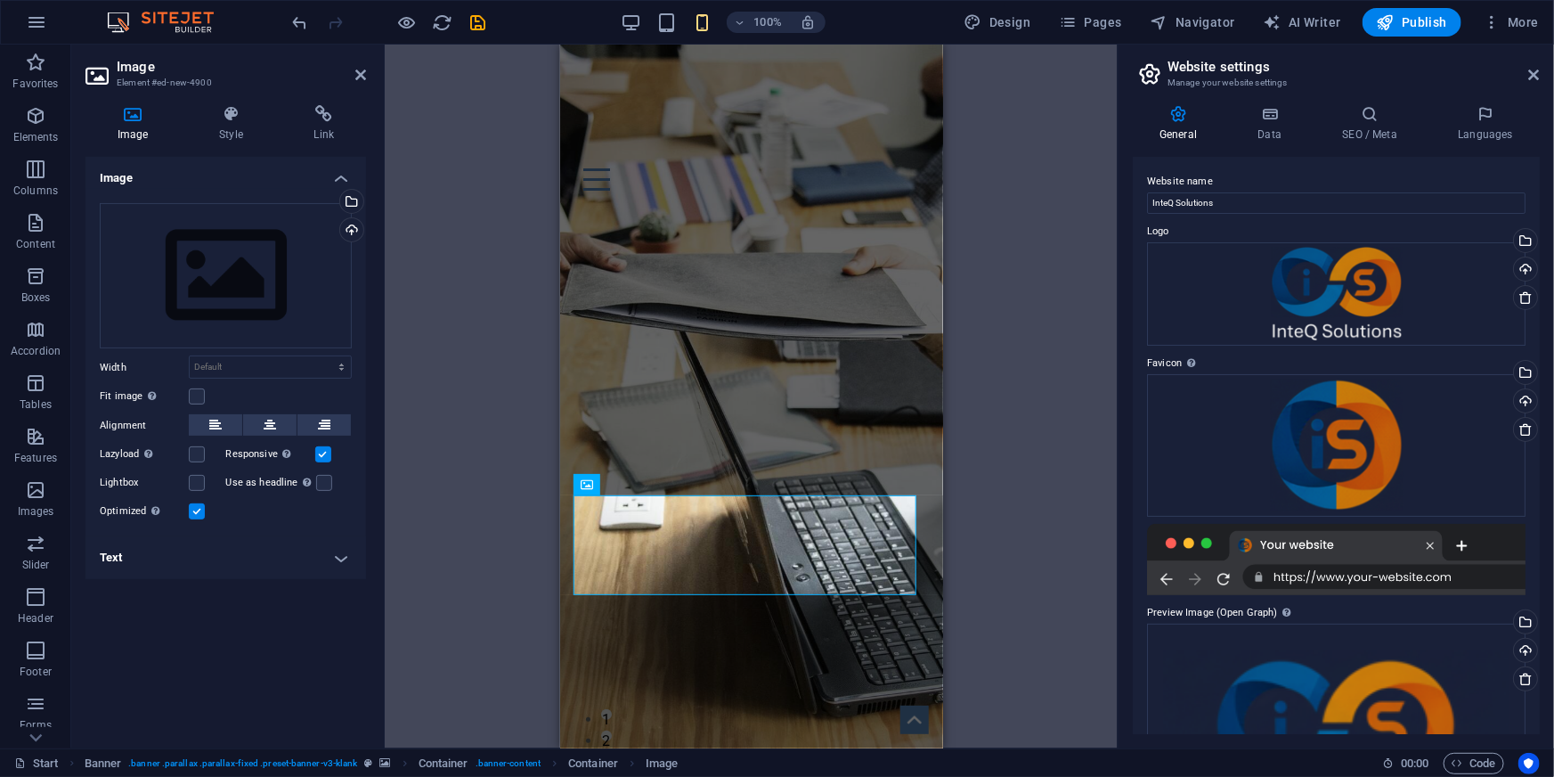
scroll to position [11, 0]
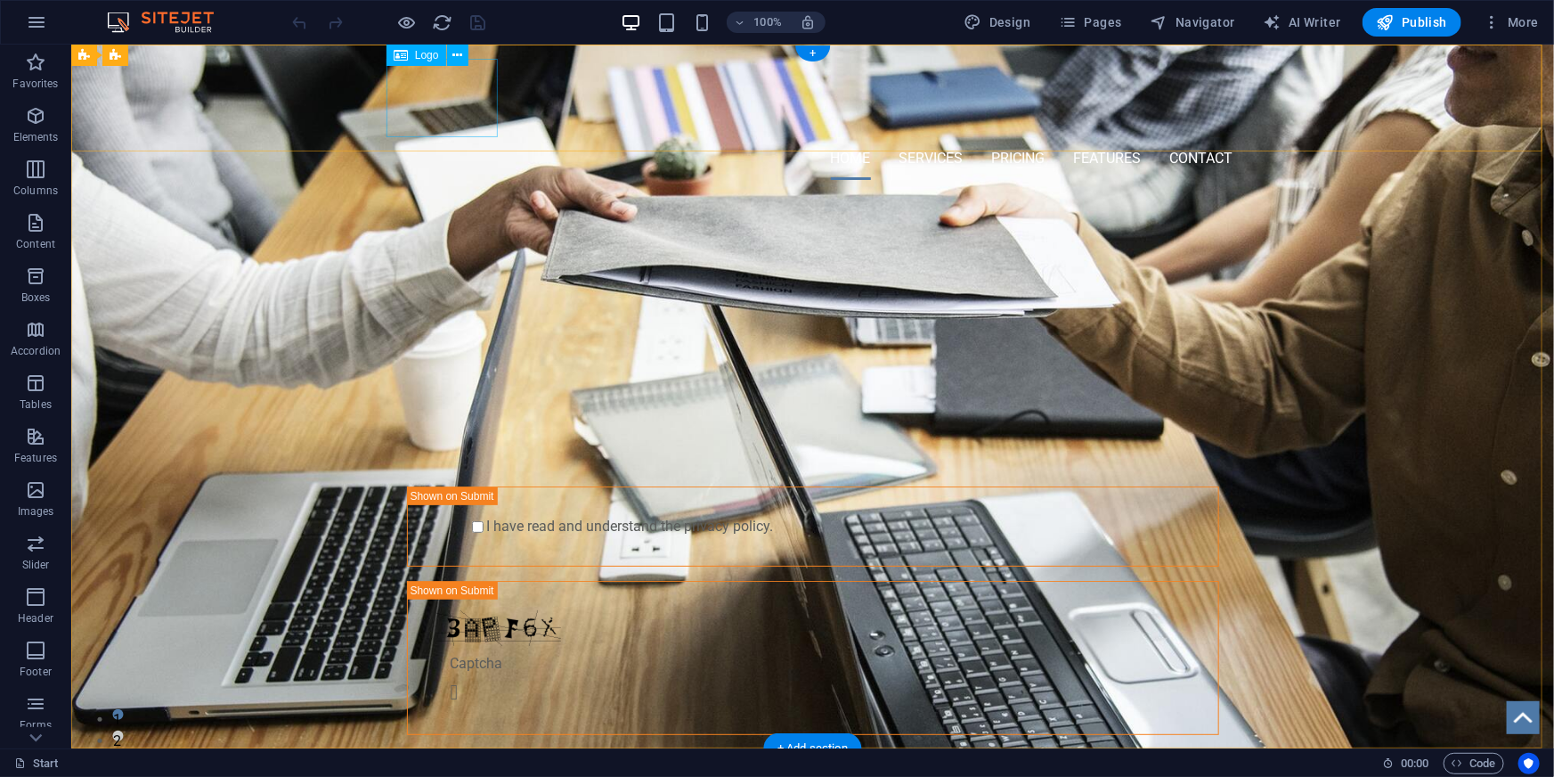
click at [468, 112] on div at bounding box center [812, 97] width 841 height 78
click at [466, 59] on button at bounding box center [457, 55] width 21 height 21
click at [429, 58] on span "Logo" at bounding box center [427, 55] width 24 height 11
select select "px"
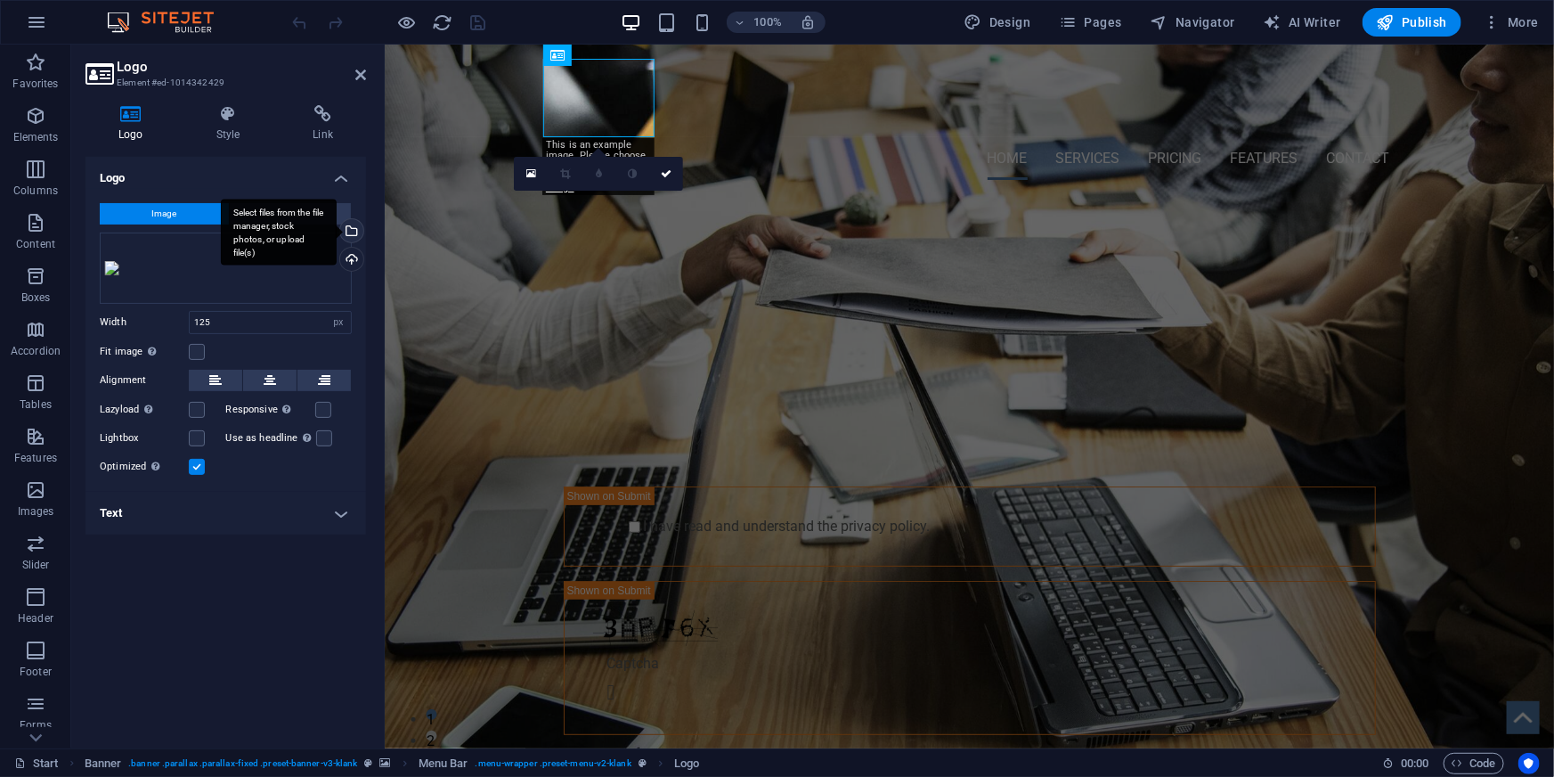
click at [353, 235] on div "Select files from the file manager, stock photos, or upload file(s)" at bounding box center [350, 232] width 27 height 27
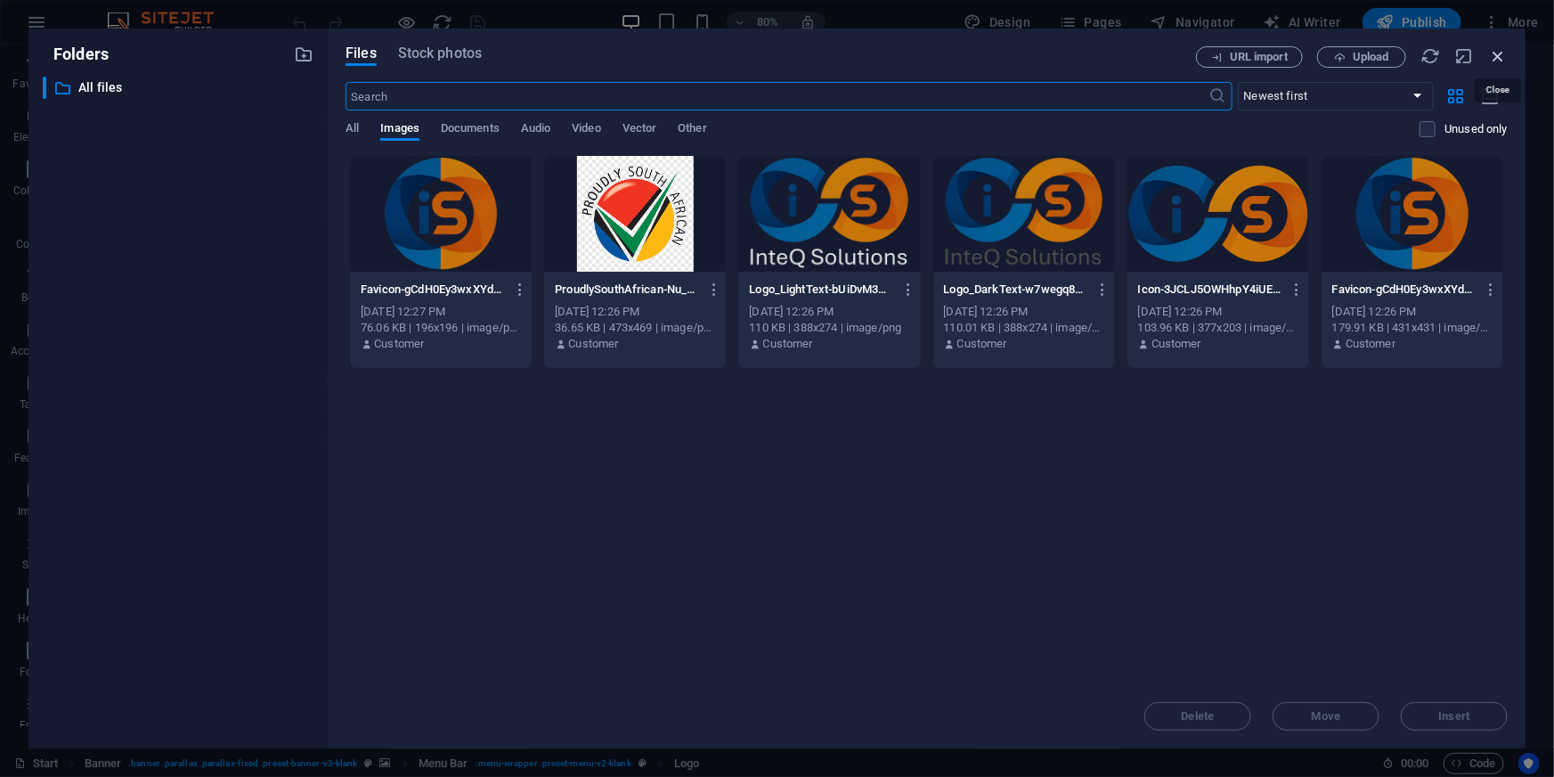
click at [1501, 60] on icon "button" at bounding box center [1498, 56] width 20 height 20
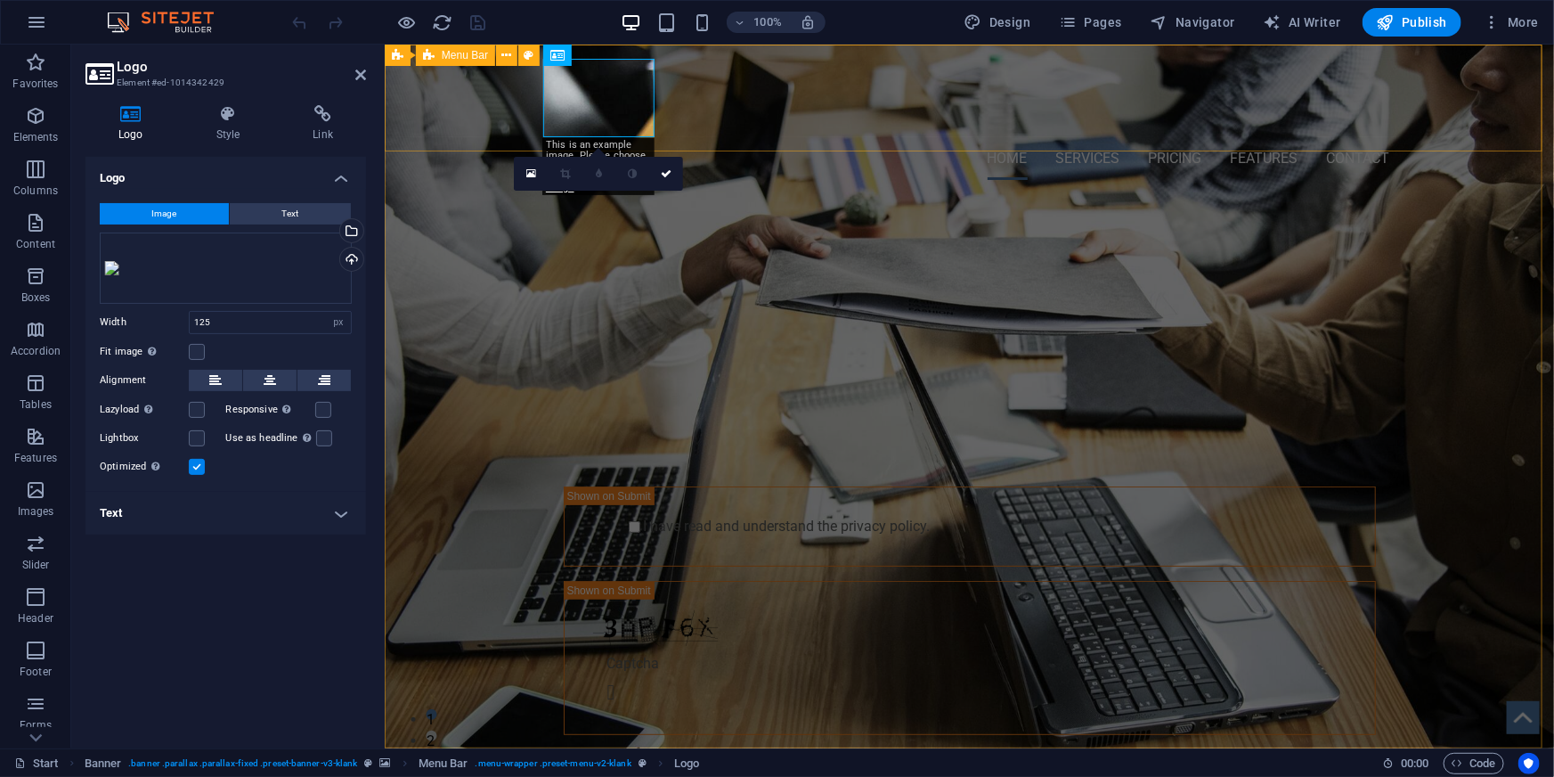
click at [676, 126] on div "Home Services Pricing Features Contact Menu" at bounding box center [968, 119] width 1169 height 150
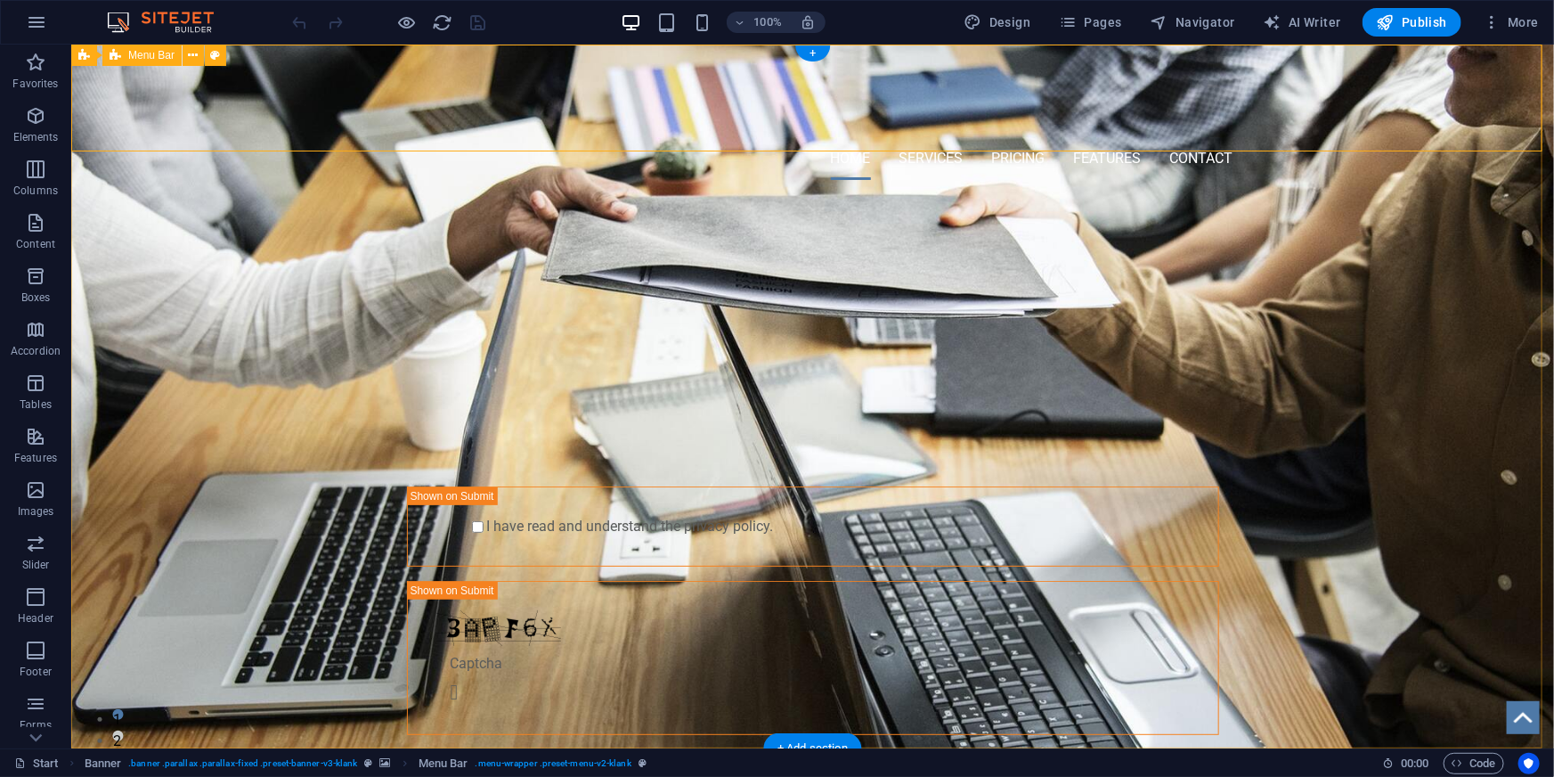
click at [557, 132] on div "Home Services Pricing Features Contact Menu" at bounding box center [811, 119] width 1483 height 150
click at [518, 136] on nav "Home Services Pricing Features Contact" at bounding box center [812, 157] width 841 height 43
click at [513, 132] on div "Home Services Pricing Features Contact Menu" at bounding box center [811, 119] width 1483 height 150
click at [43, 491] on icon "button" at bounding box center [35, 489] width 21 height 21
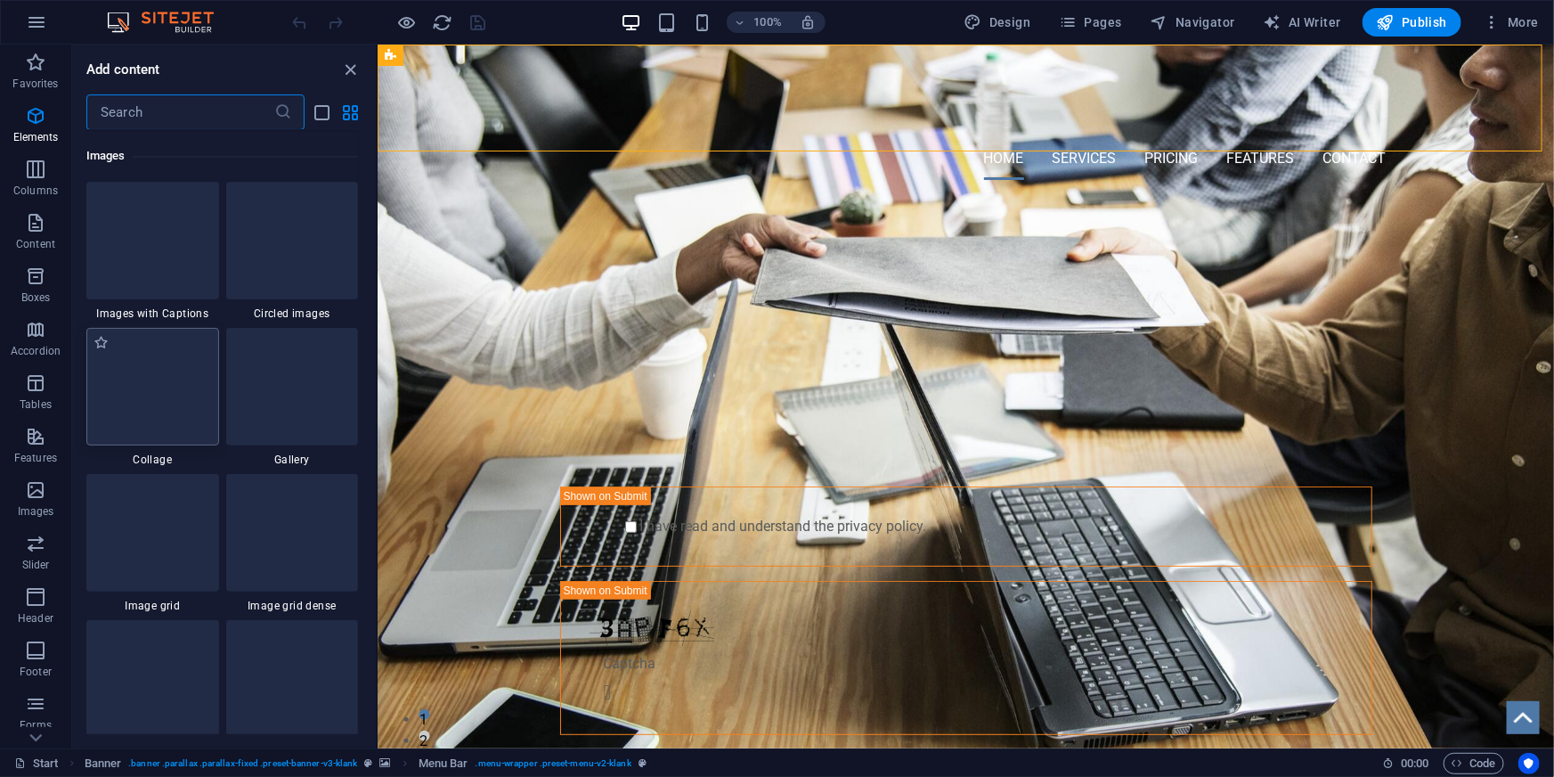
scroll to position [9030, 0]
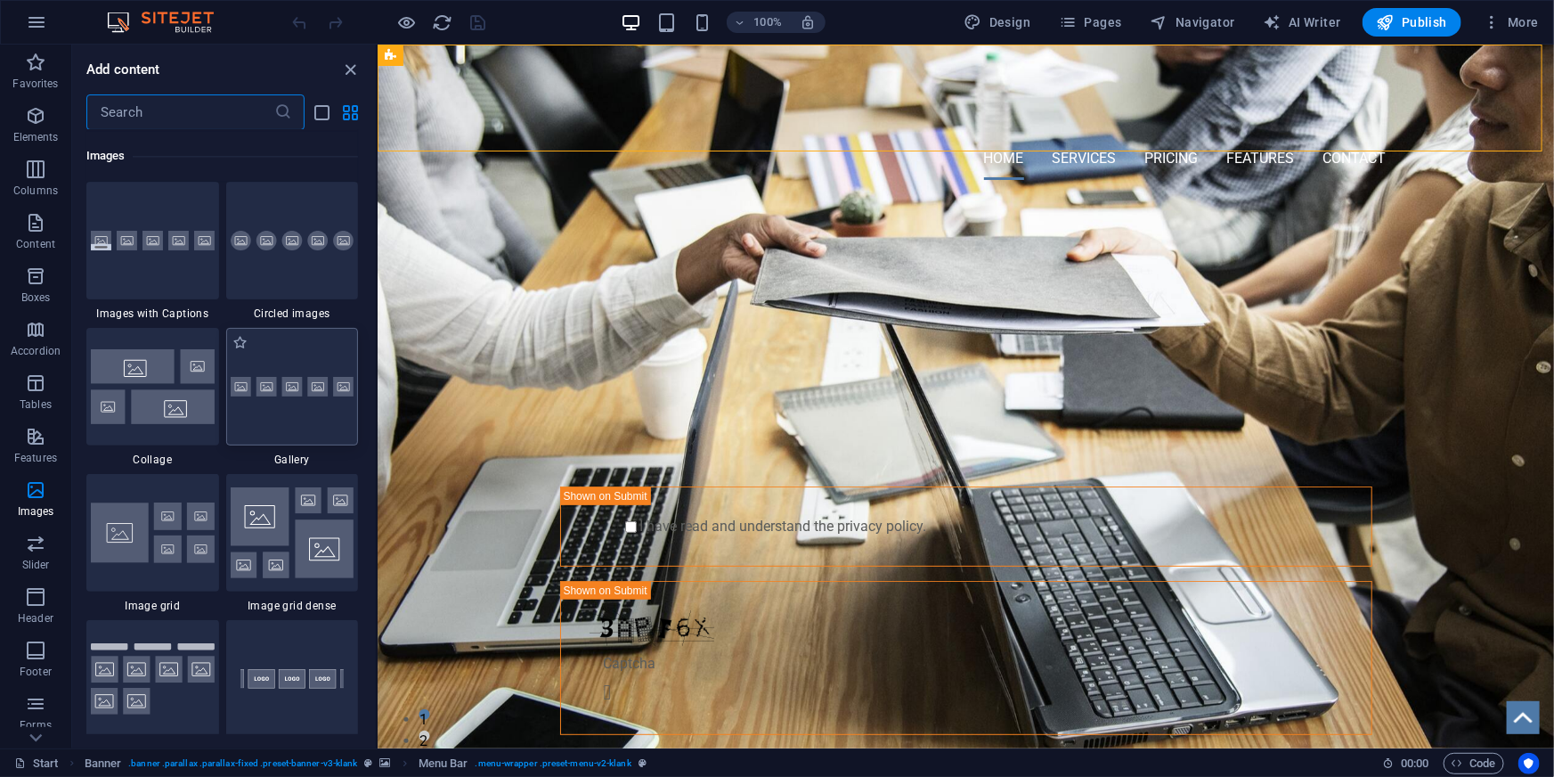
click at [295, 364] on div at bounding box center [292, 387] width 133 height 118
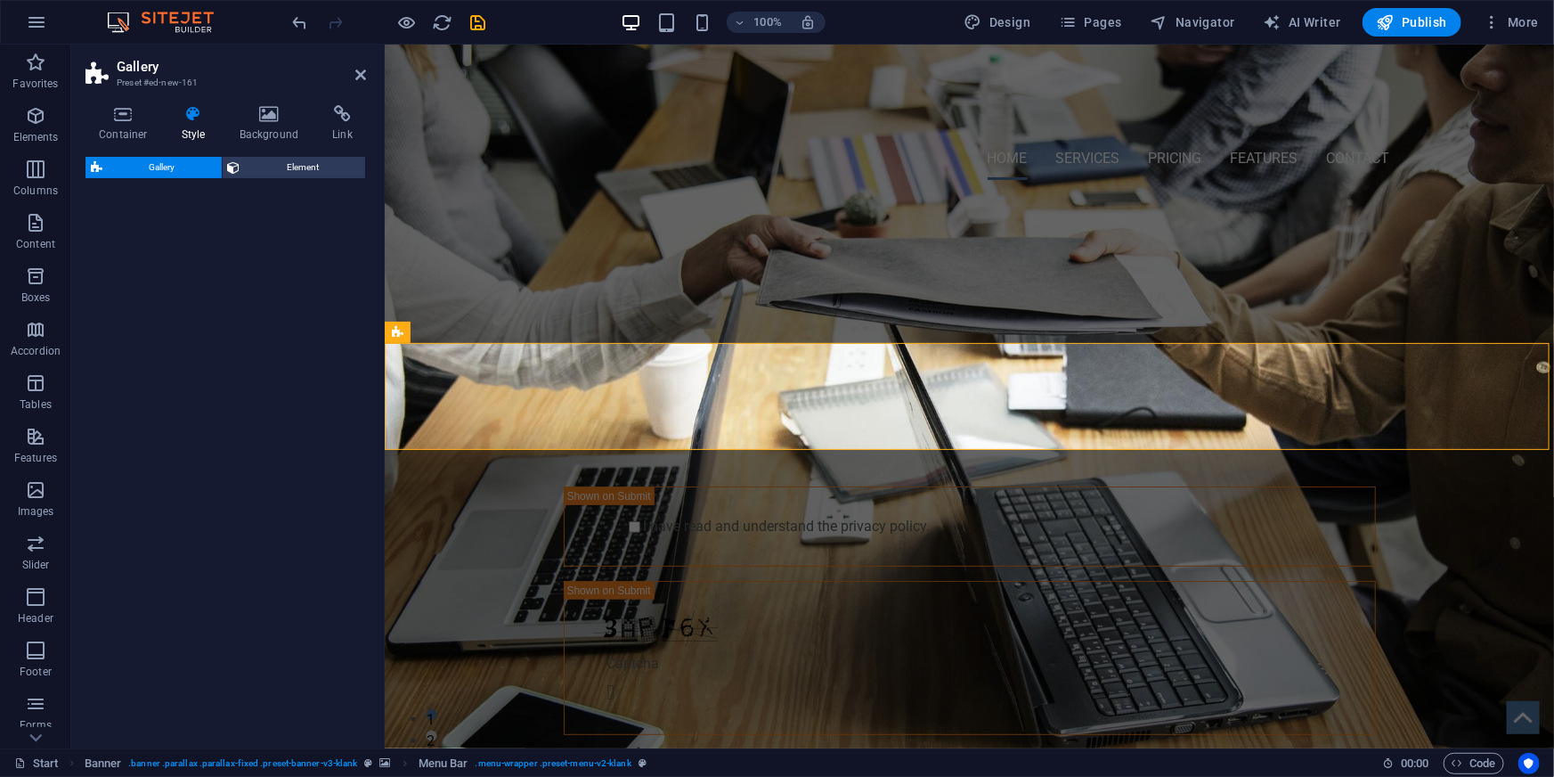
select select "rem"
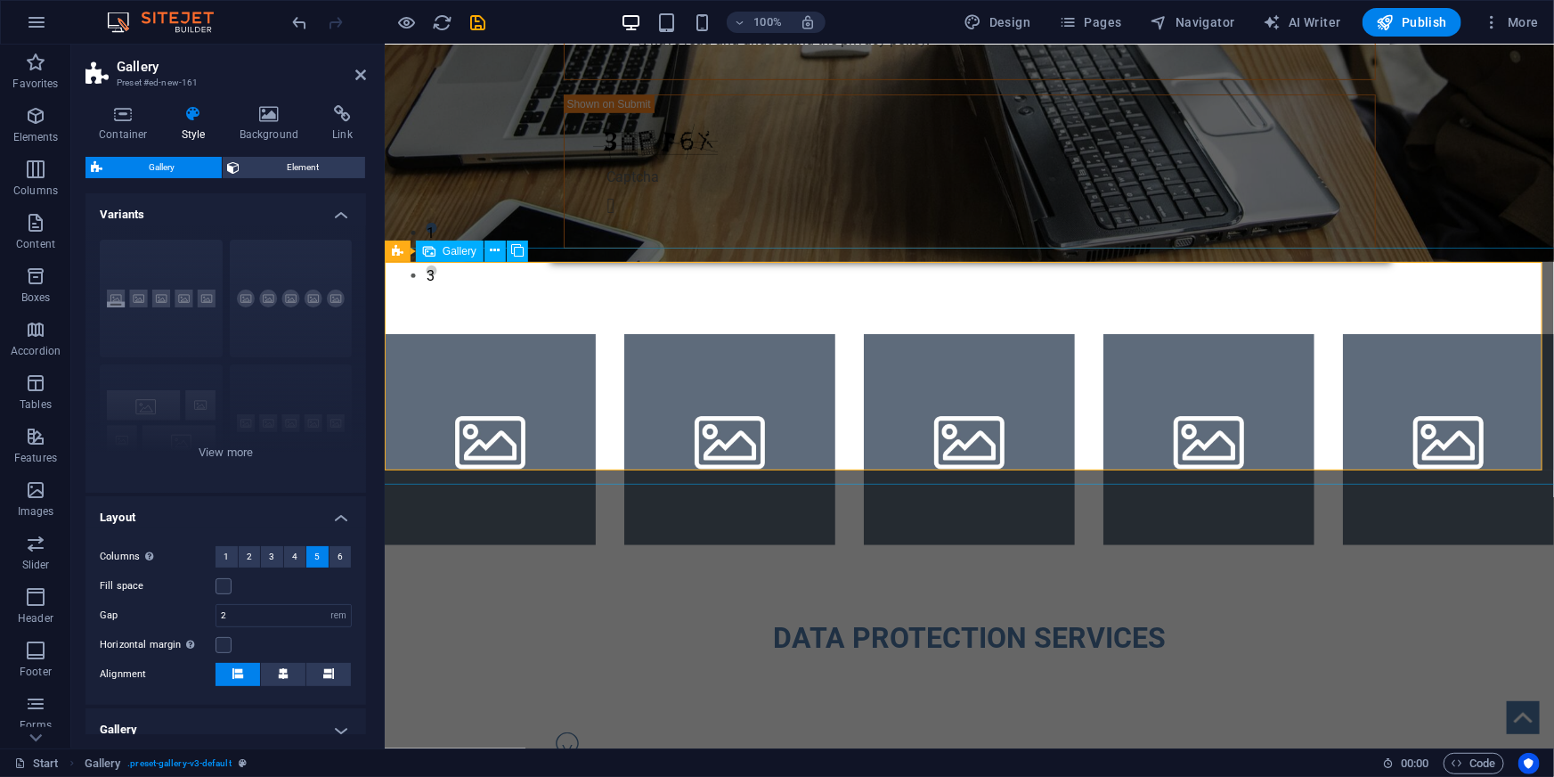
scroll to position [405, 0]
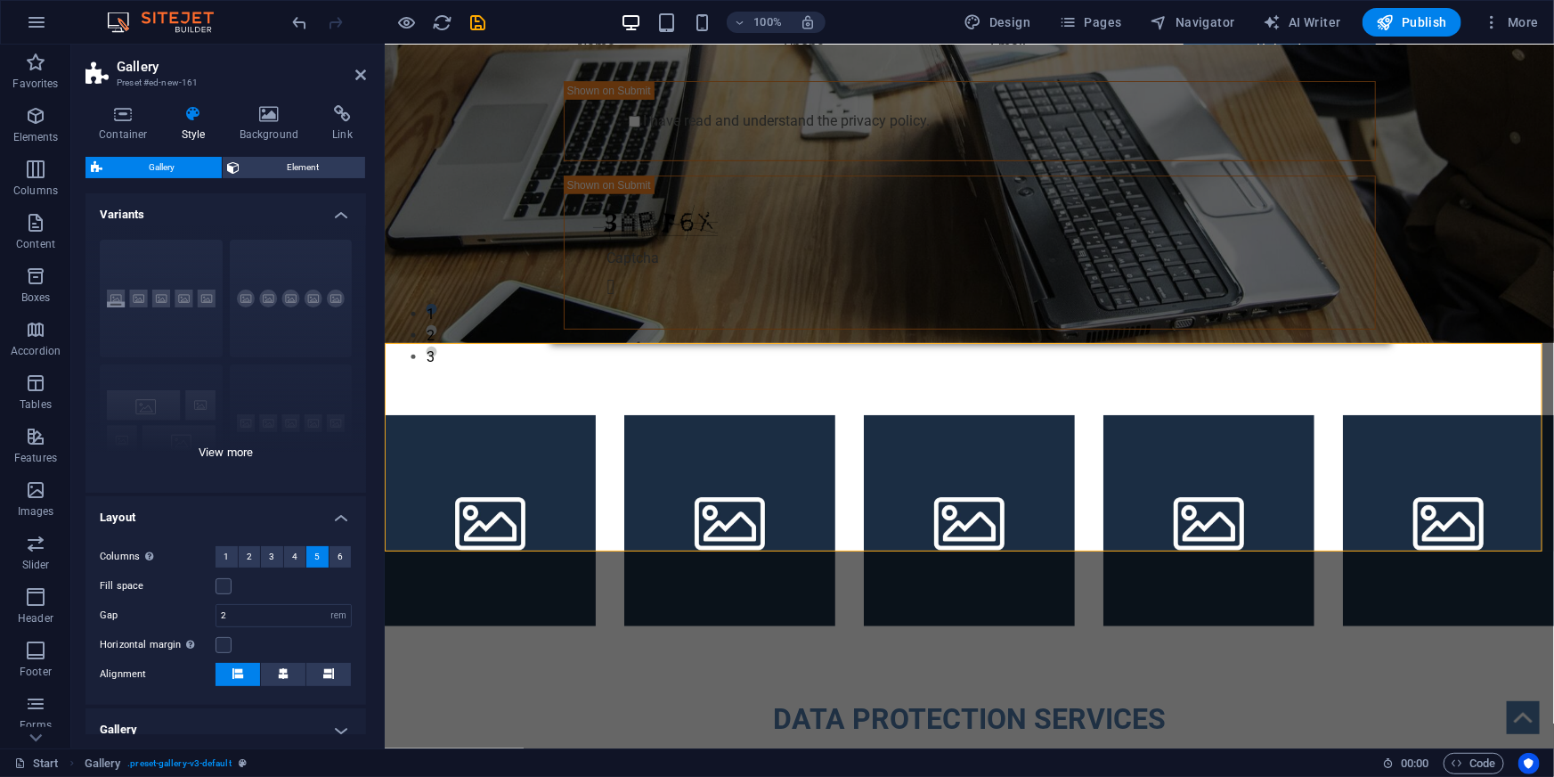
click at [299, 294] on div "Captions Circle Collage Default Grid Grid shifted" at bounding box center [225, 358] width 281 height 267
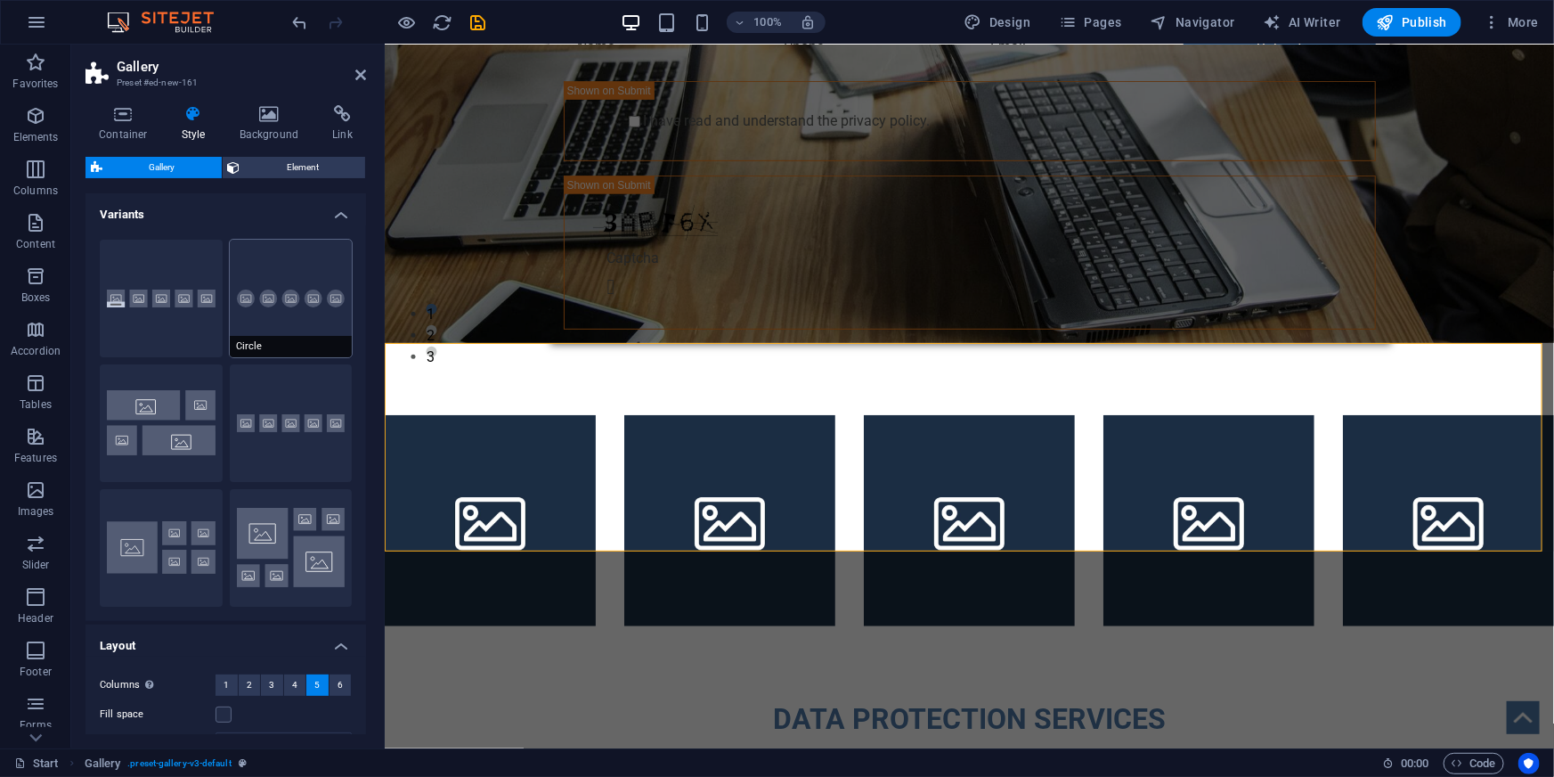
click at [287, 303] on button "Circle" at bounding box center [291, 299] width 123 height 118
click at [495, 331] on icon at bounding box center [496, 331] width 10 height 19
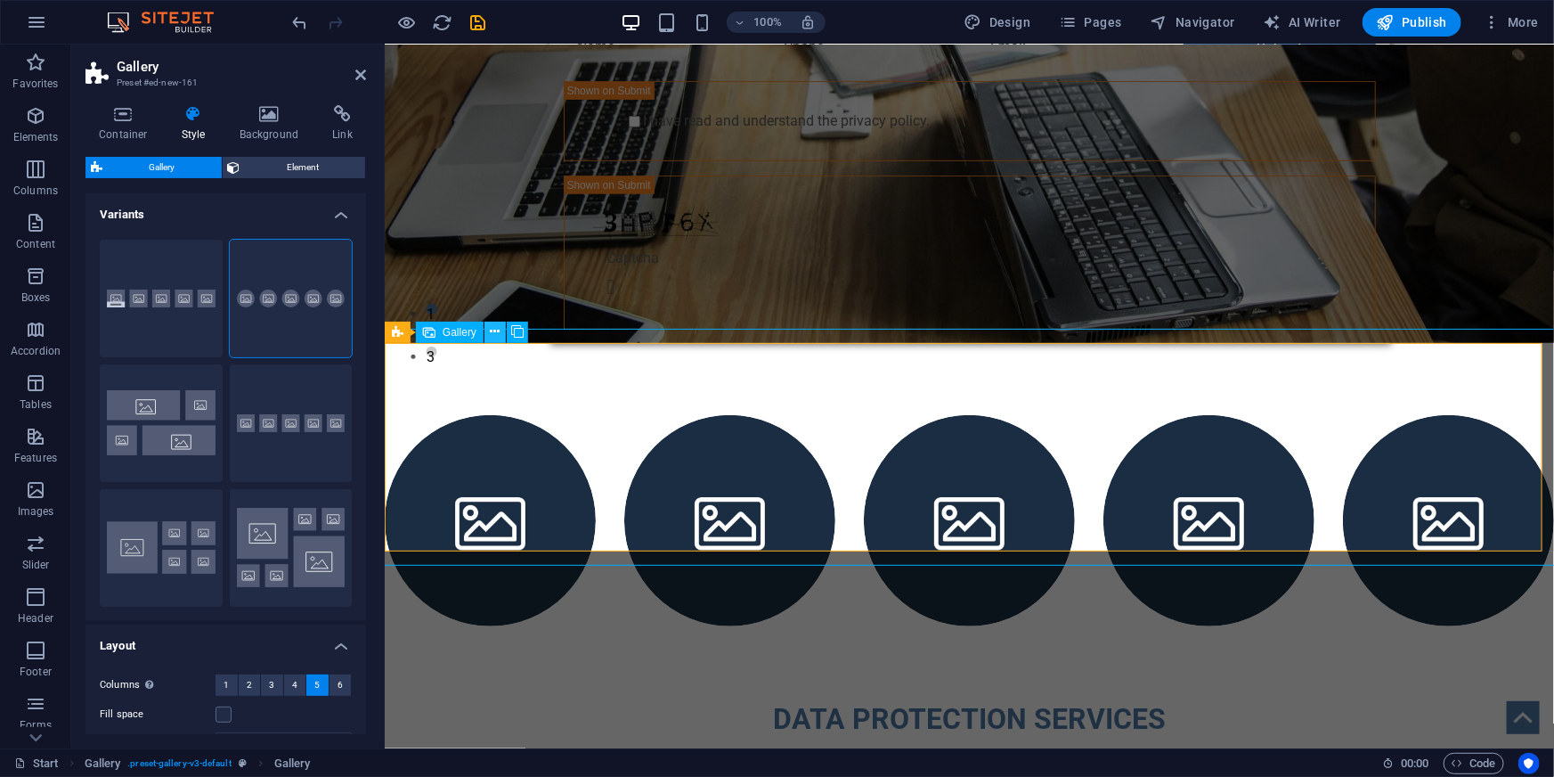
click at [496, 330] on icon at bounding box center [496, 331] width 10 height 19
click at [440, 332] on div "Gallery" at bounding box center [450, 332] width 68 height 21
select select "4"
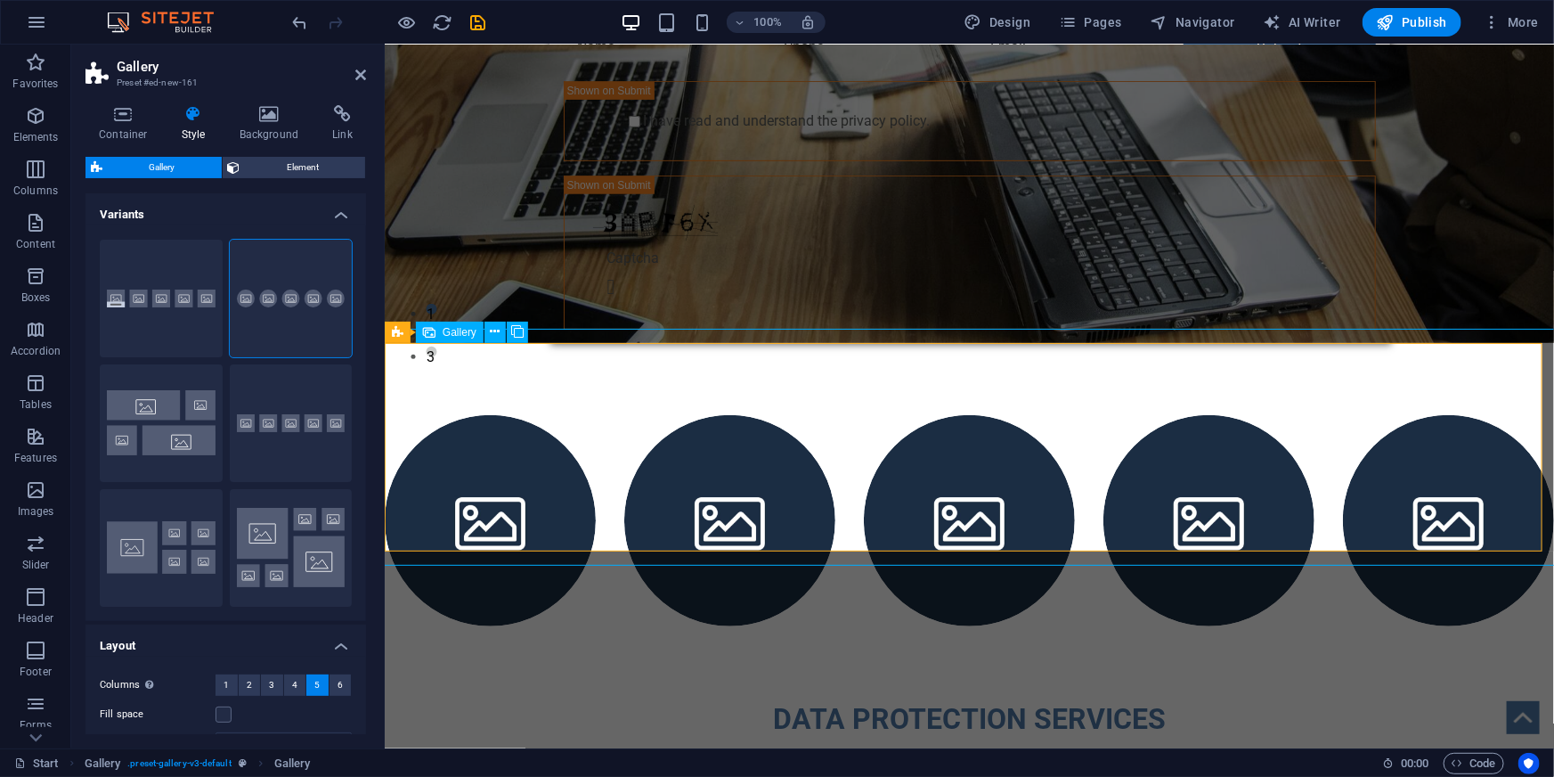
select select "px"
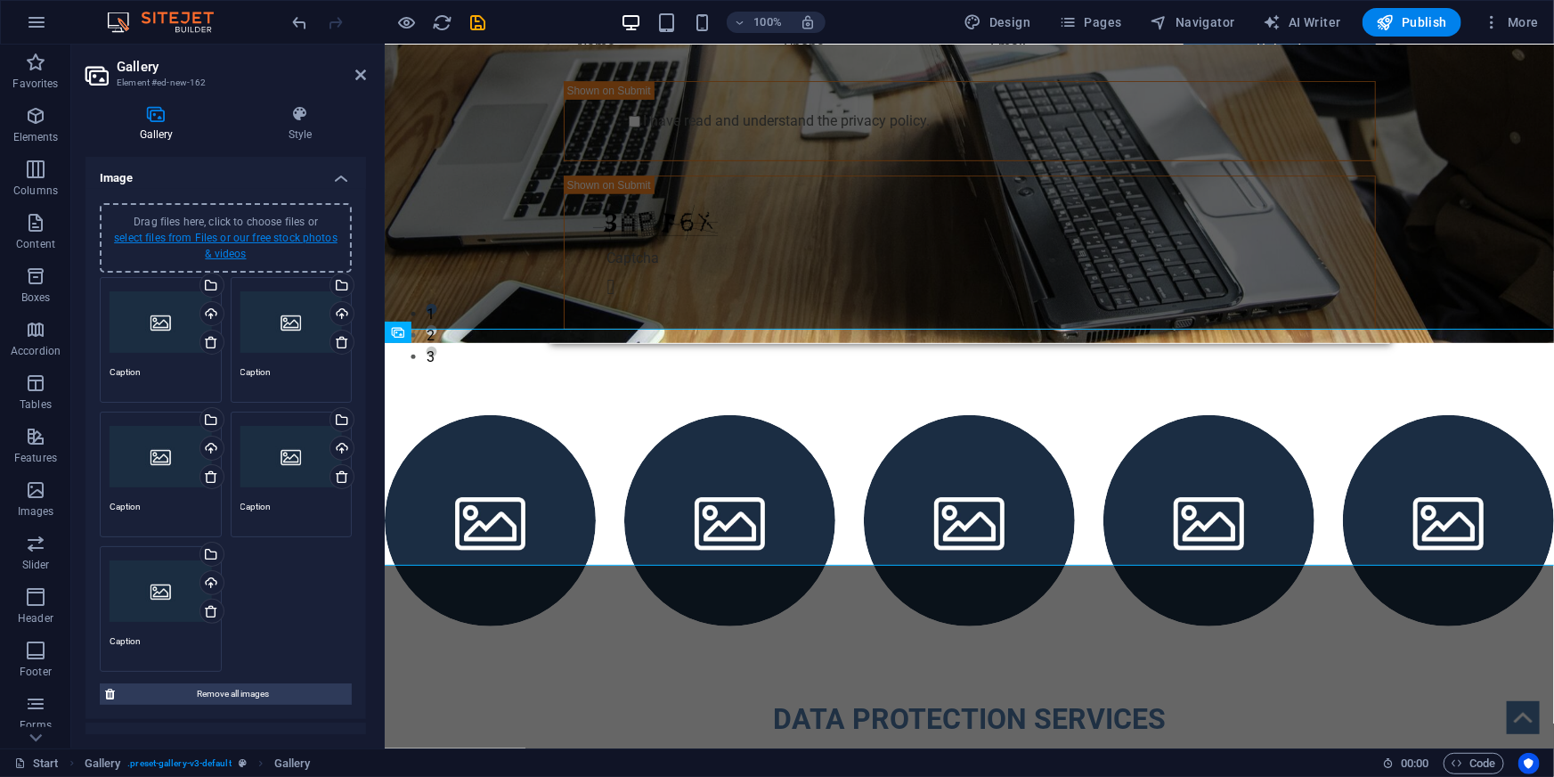
click at [283, 240] on link "select files from Files or our free stock photos & videos" at bounding box center [226, 246] width 224 height 28
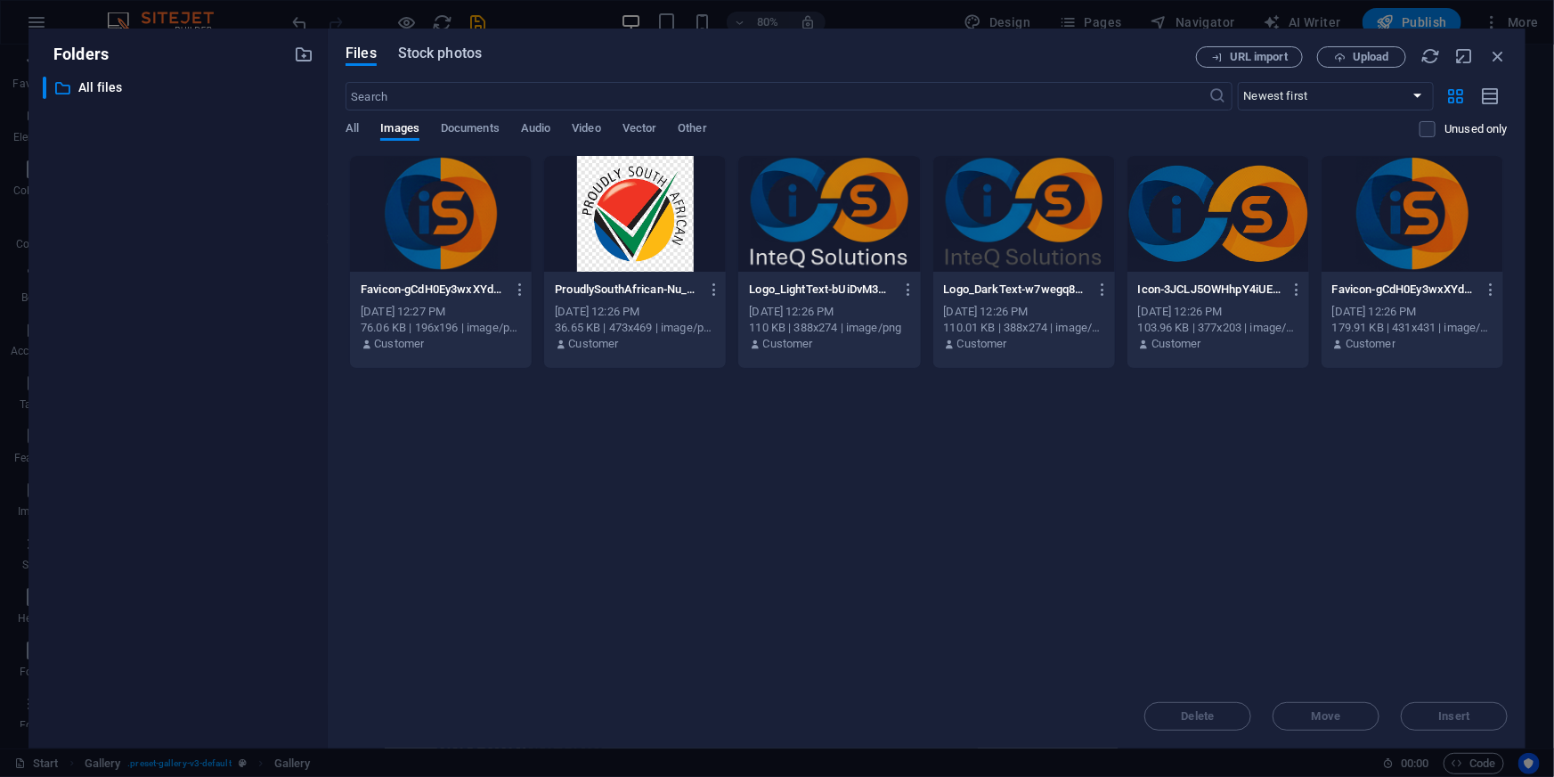
click at [458, 55] on span "Stock photos" at bounding box center [440, 53] width 84 height 21
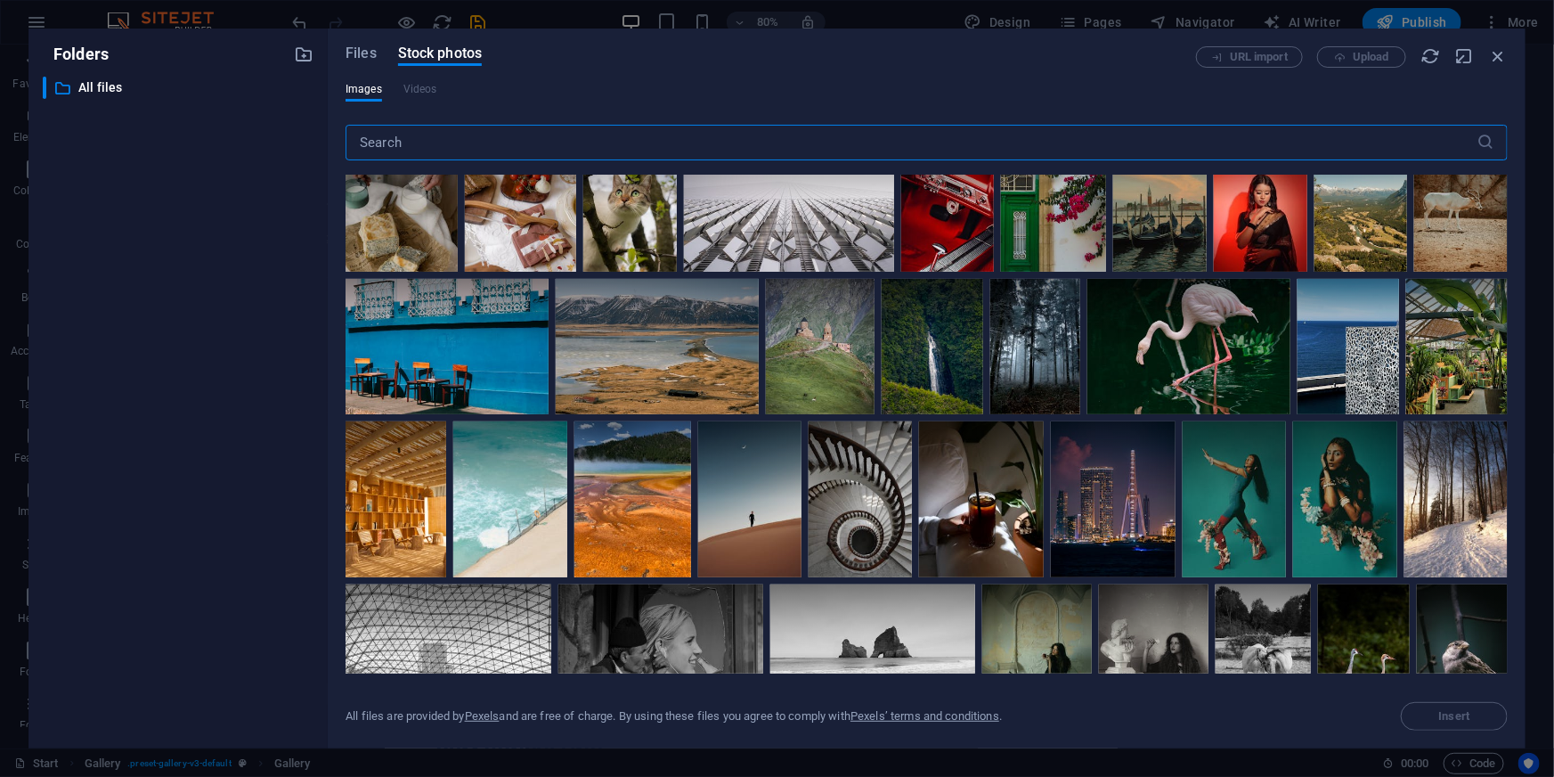
scroll to position [3076, 0]
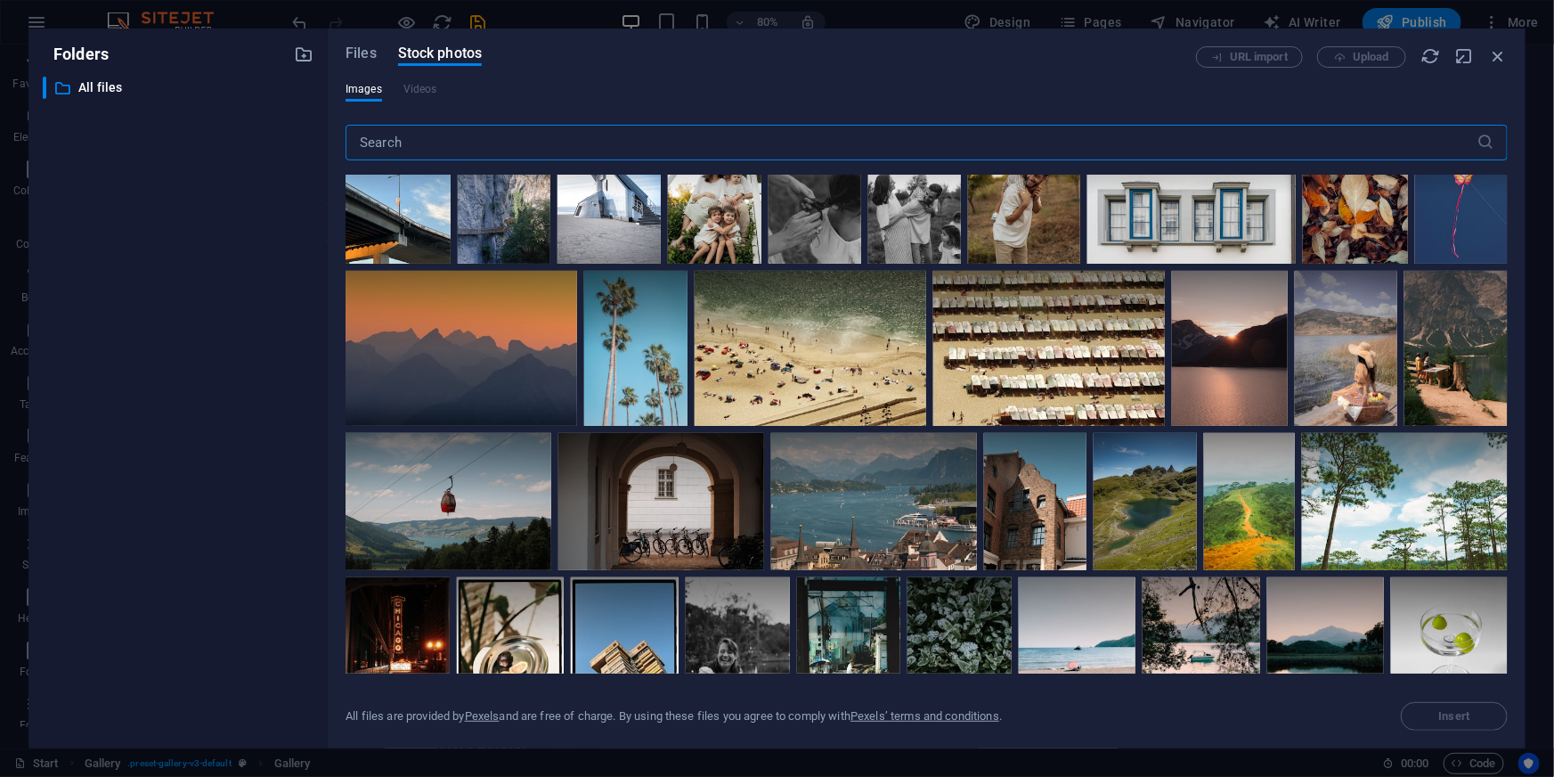
click at [606, 134] on input "text" at bounding box center [912, 143] width 1132 height 36
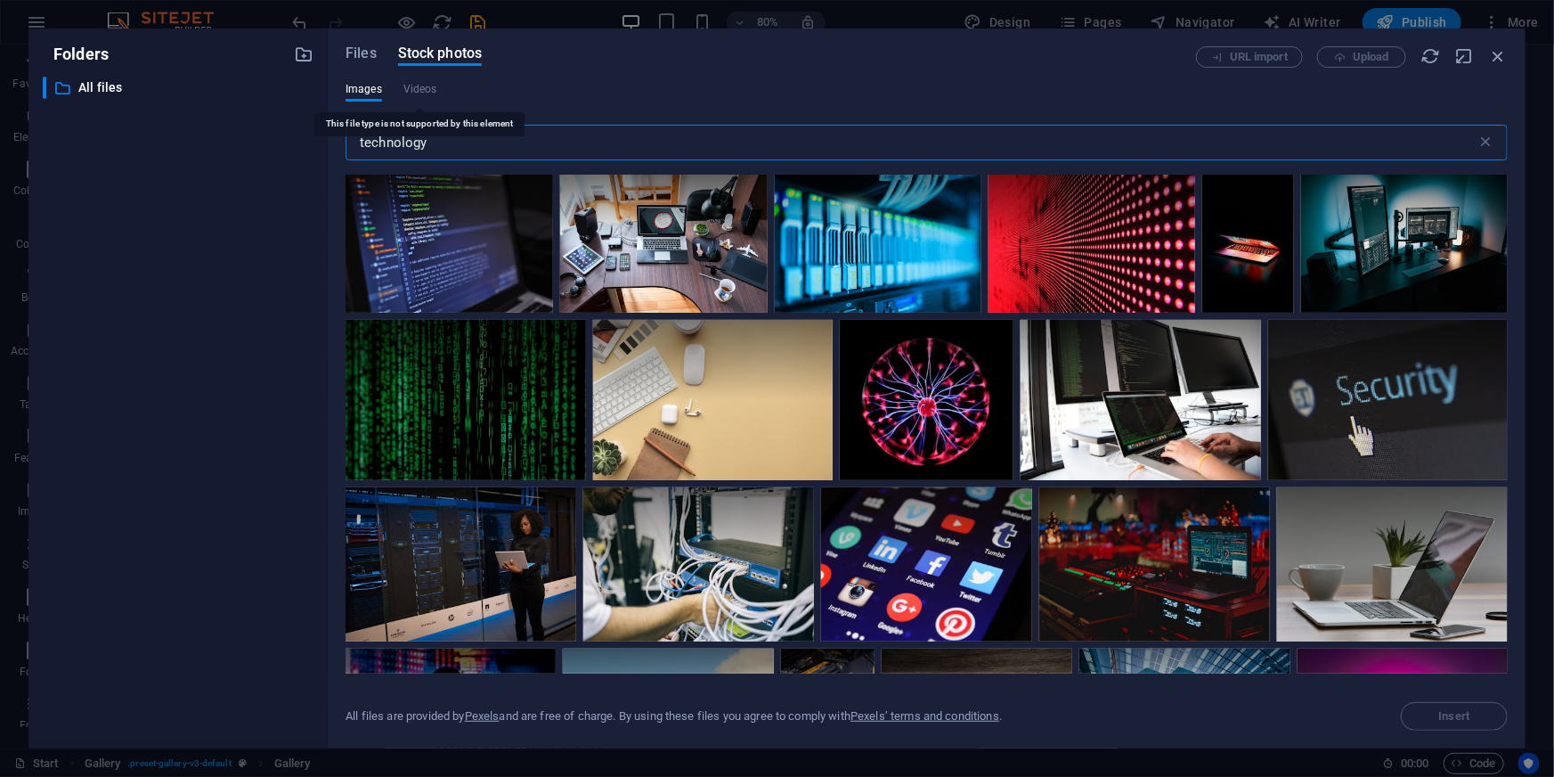
type input "technology"
click at [400, 134] on input "technology" at bounding box center [912, 143] width 1132 height 36
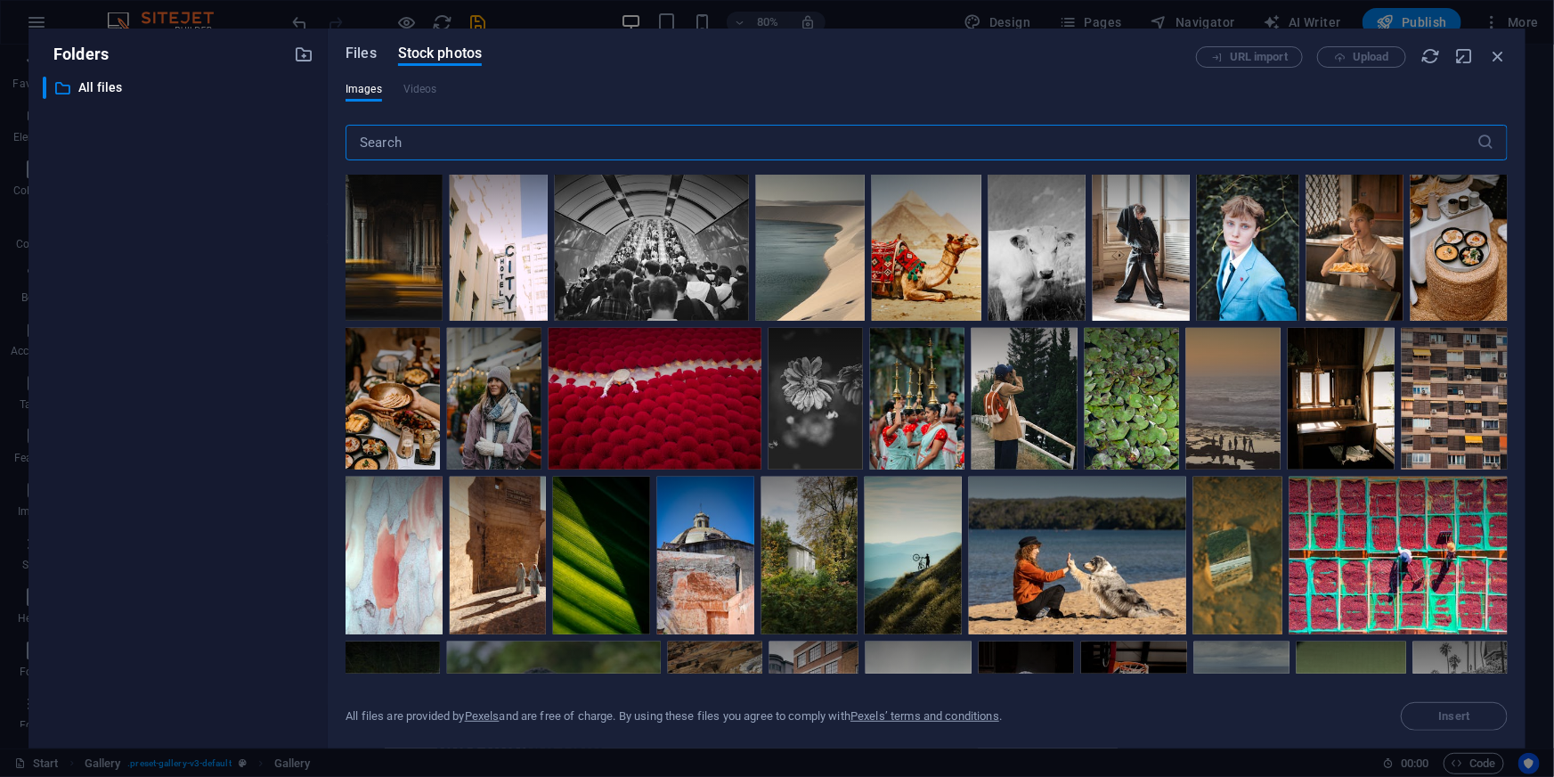
click at [365, 55] on span "Files" at bounding box center [361, 53] width 31 height 21
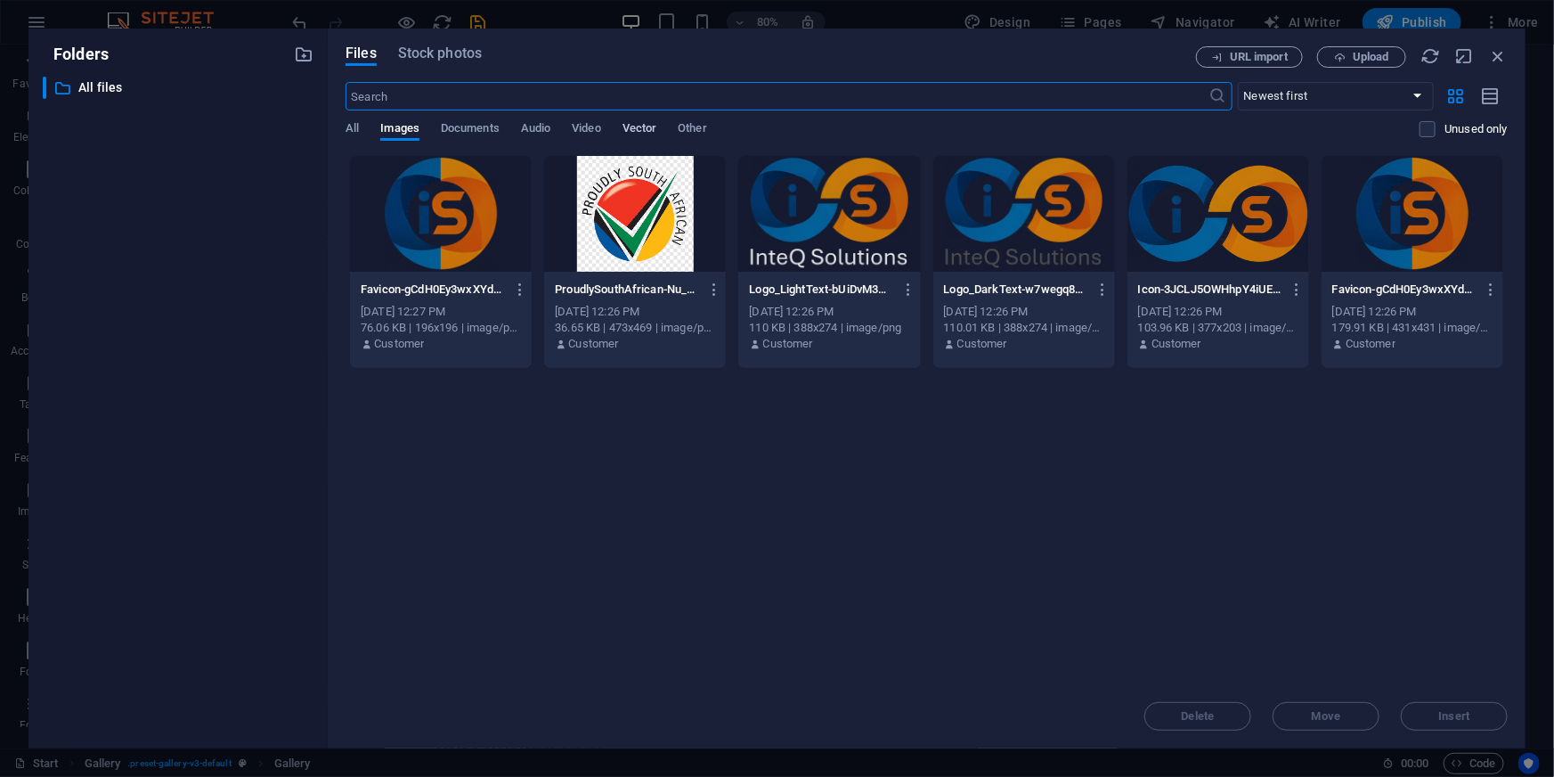
click at [633, 128] on span "Vector" at bounding box center [640, 130] width 35 height 25
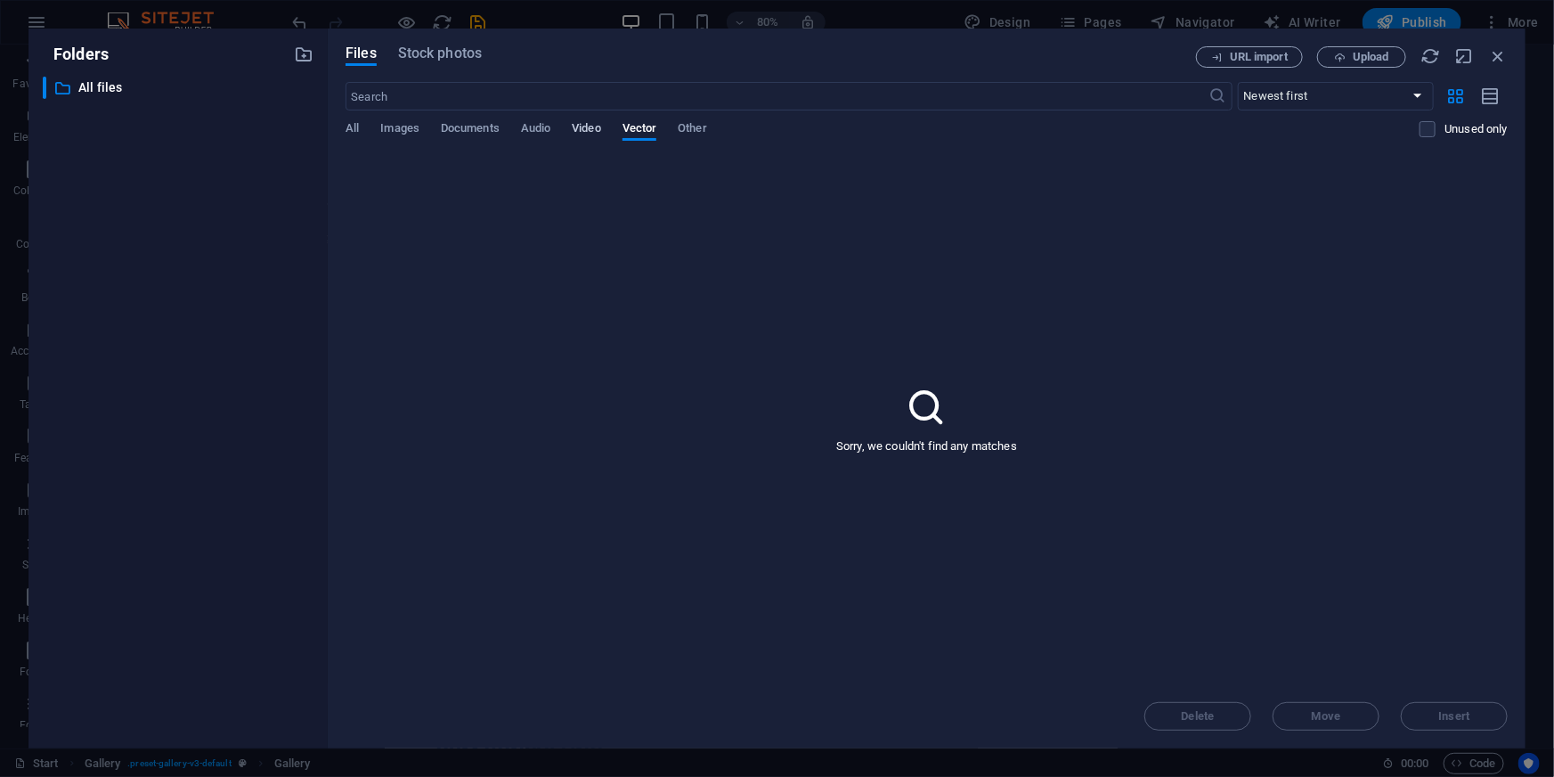
click at [582, 132] on span "Video" at bounding box center [586, 130] width 28 height 25
click at [533, 132] on span "Audio" at bounding box center [535, 130] width 29 height 25
click at [468, 133] on span "Documents" at bounding box center [470, 130] width 59 height 25
click at [395, 133] on span "Images" at bounding box center [399, 130] width 39 height 25
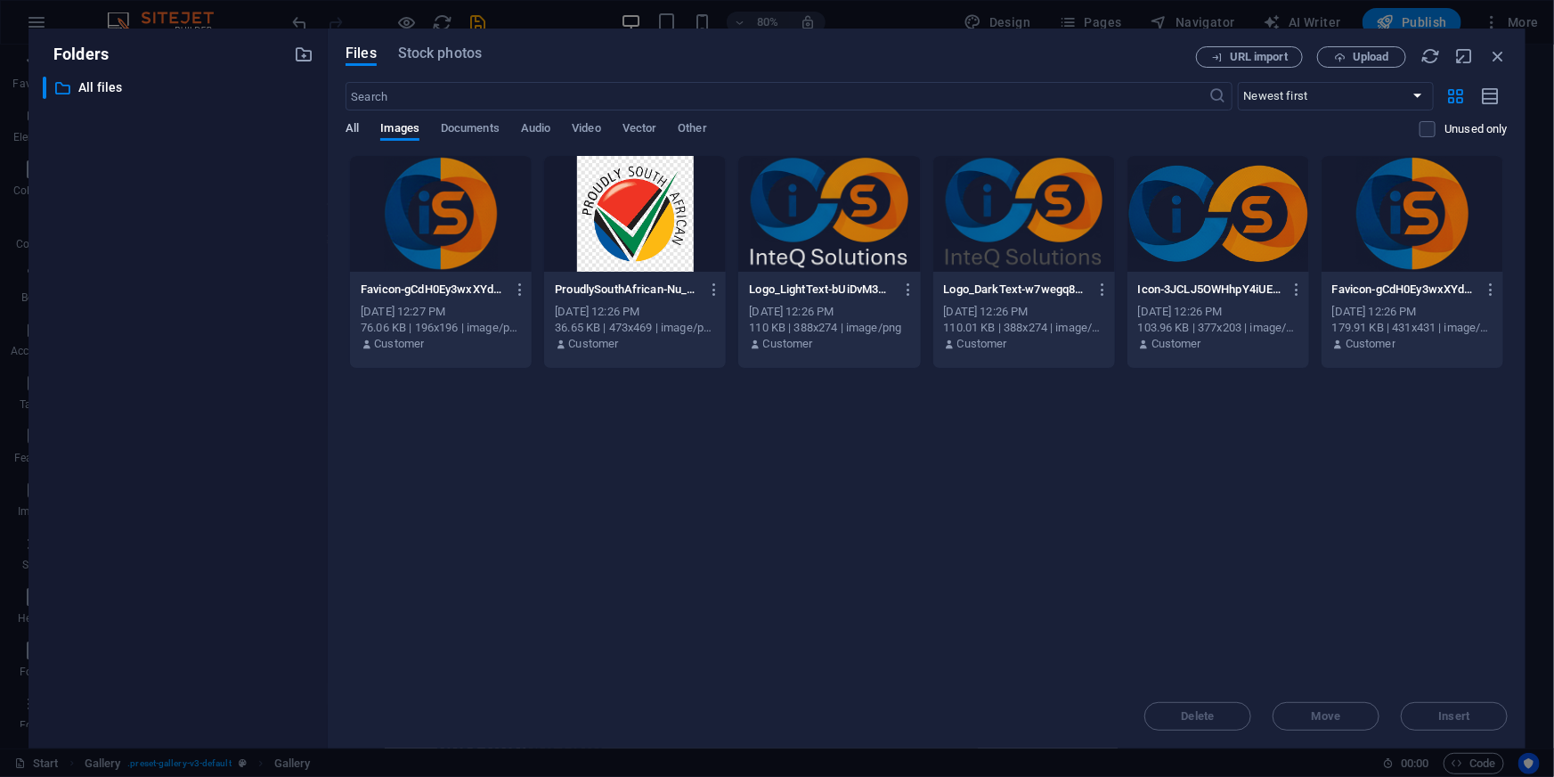
click at [356, 130] on span "All" at bounding box center [352, 130] width 13 height 25
click at [389, 126] on span "Images" at bounding box center [399, 130] width 39 height 25
click at [1496, 51] on icon "button" at bounding box center [1498, 56] width 20 height 20
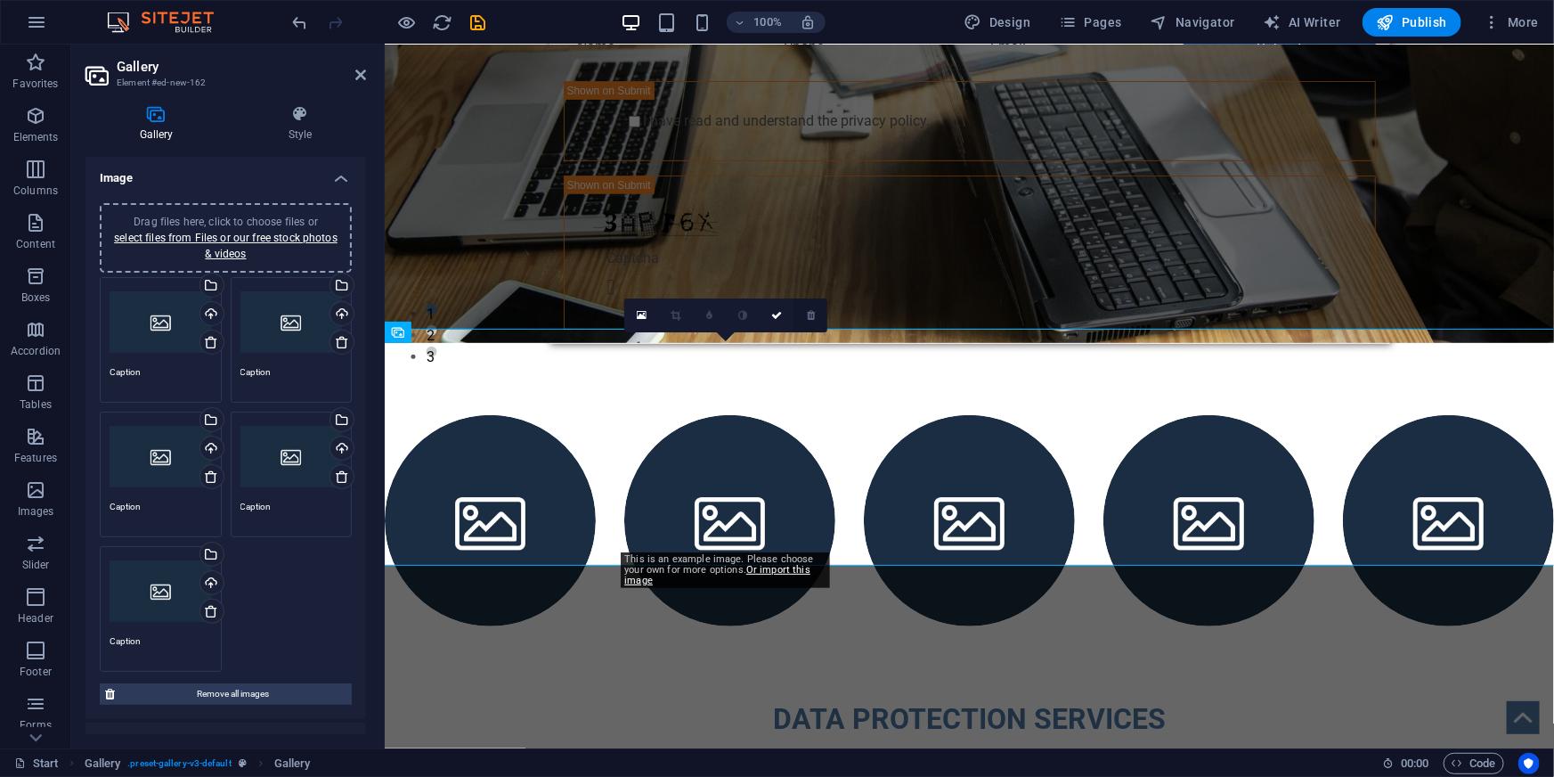
click at [809, 314] on icon at bounding box center [811, 315] width 8 height 11
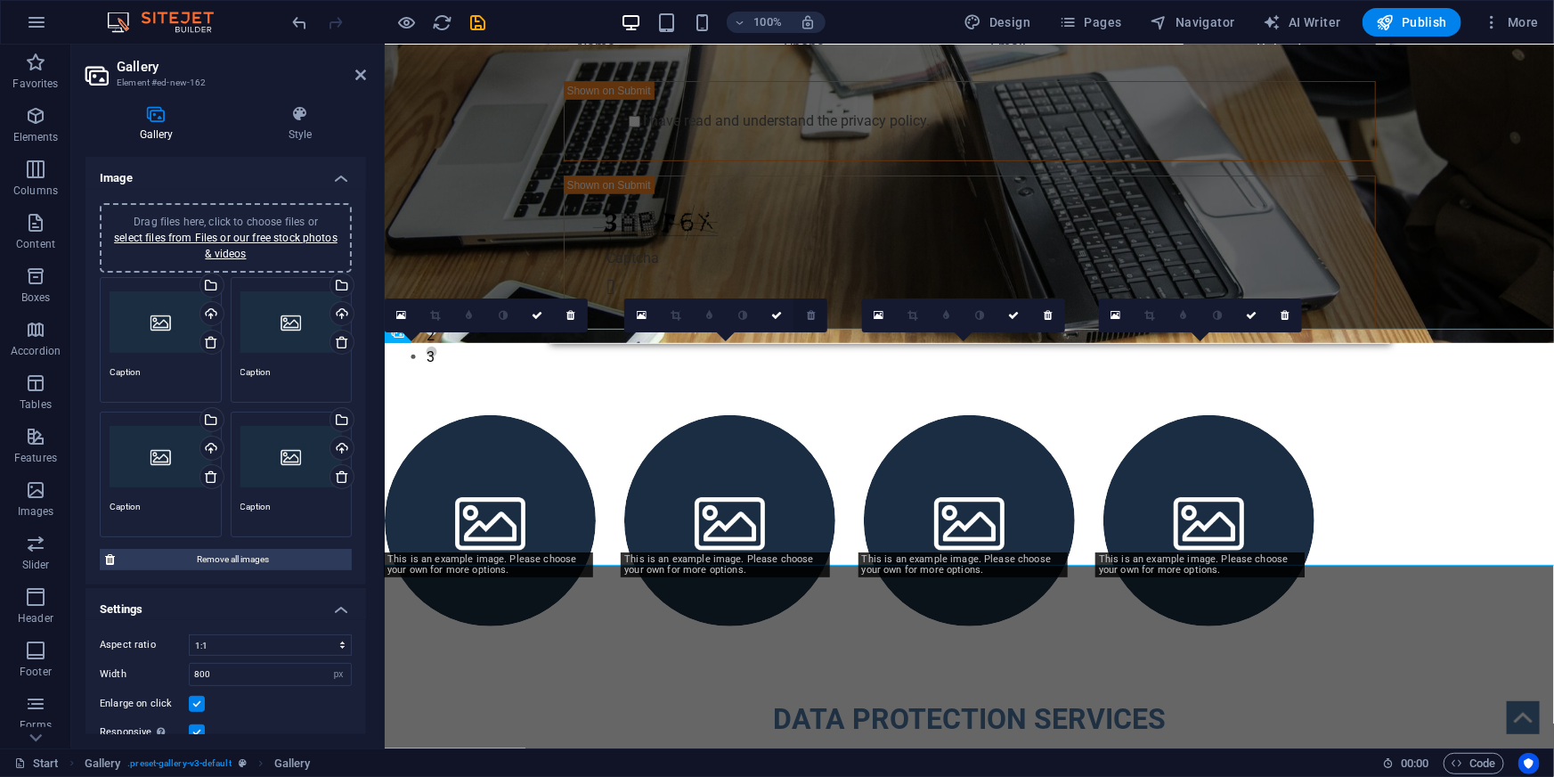
click at [815, 318] on link at bounding box center [811, 315] width 34 height 34
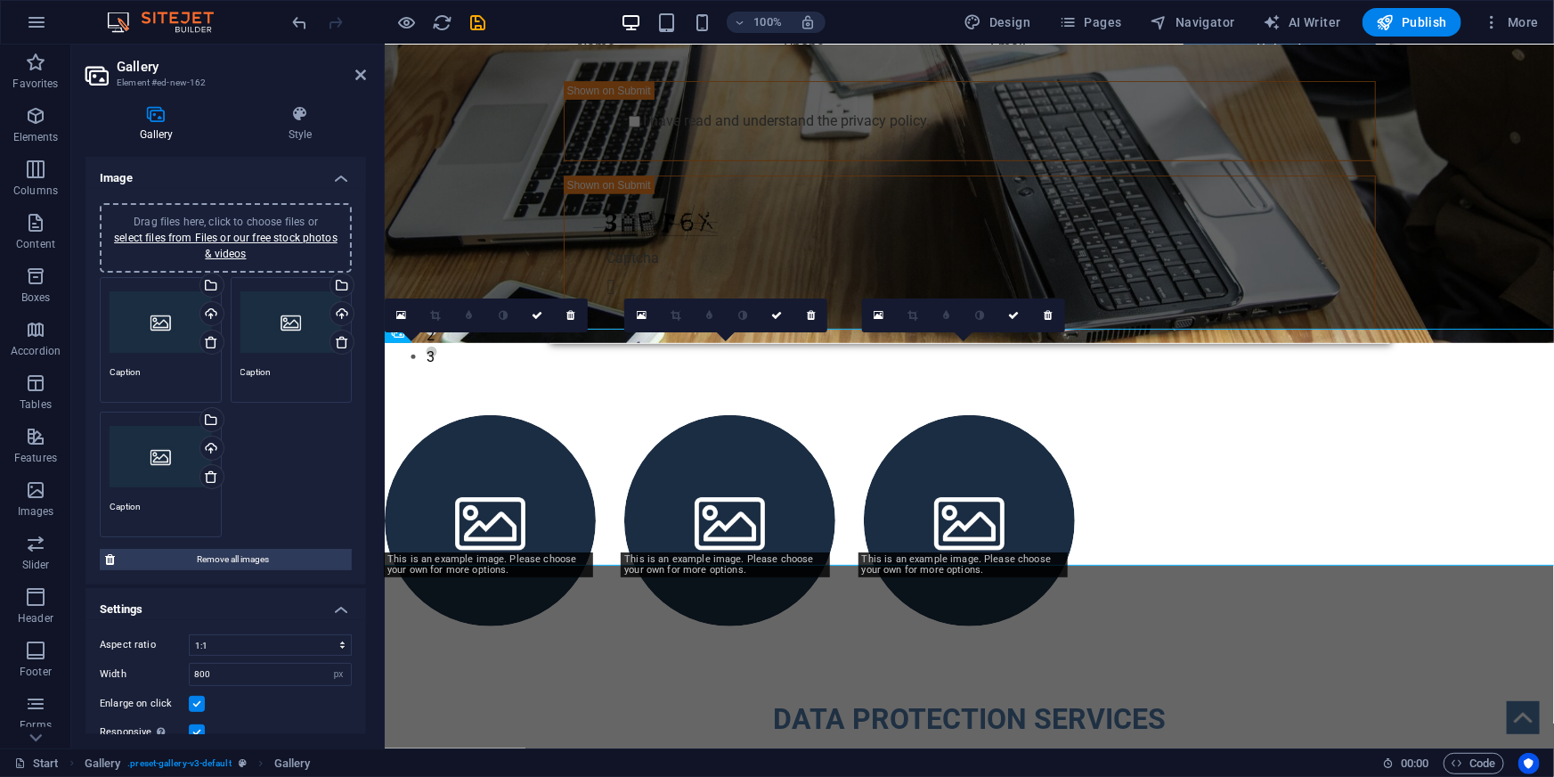
click at [815, 318] on link at bounding box center [811, 315] width 34 height 34
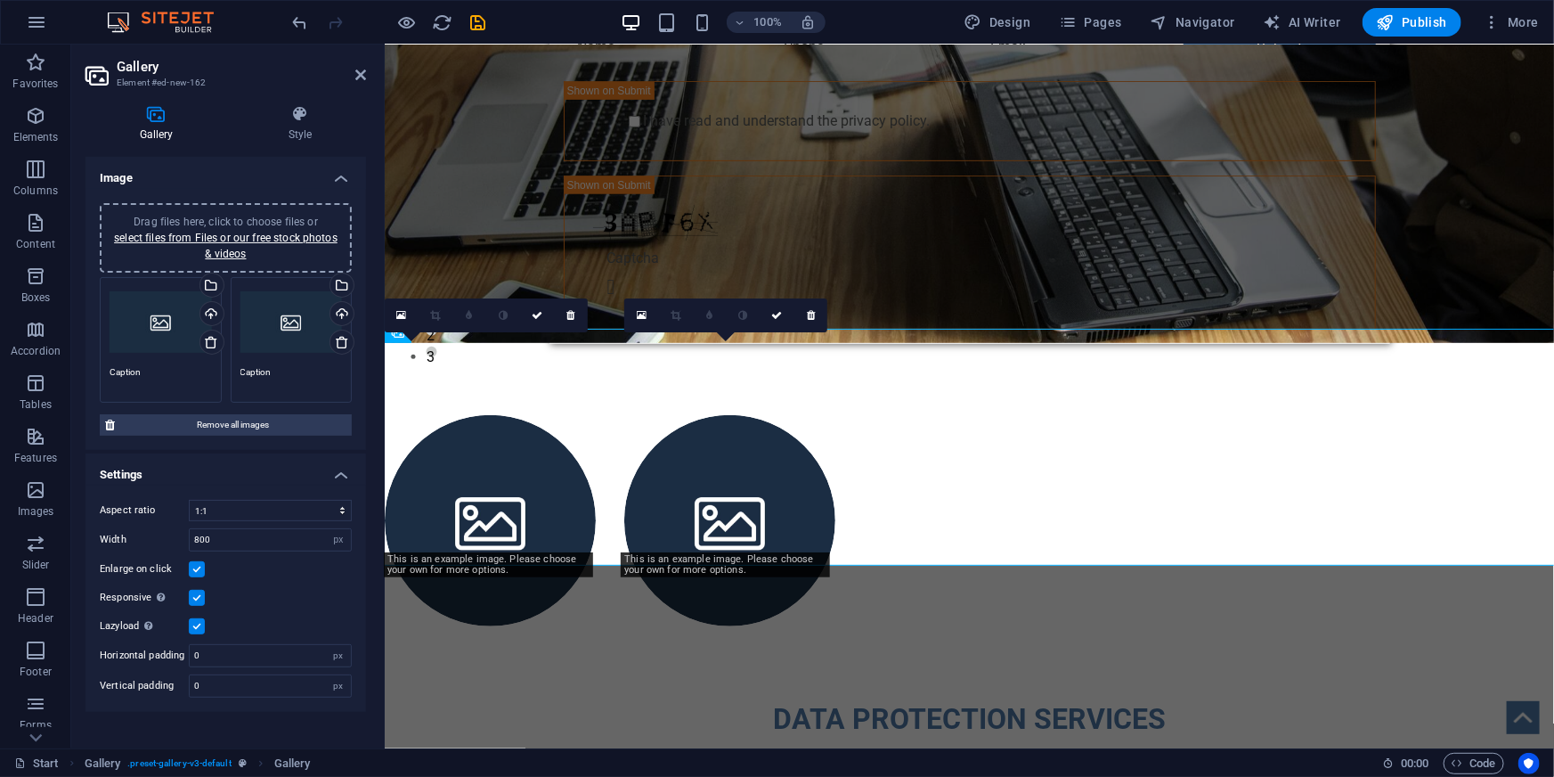
click at [815, 318] on link at bounding box center [811, 315] width 34 height 34
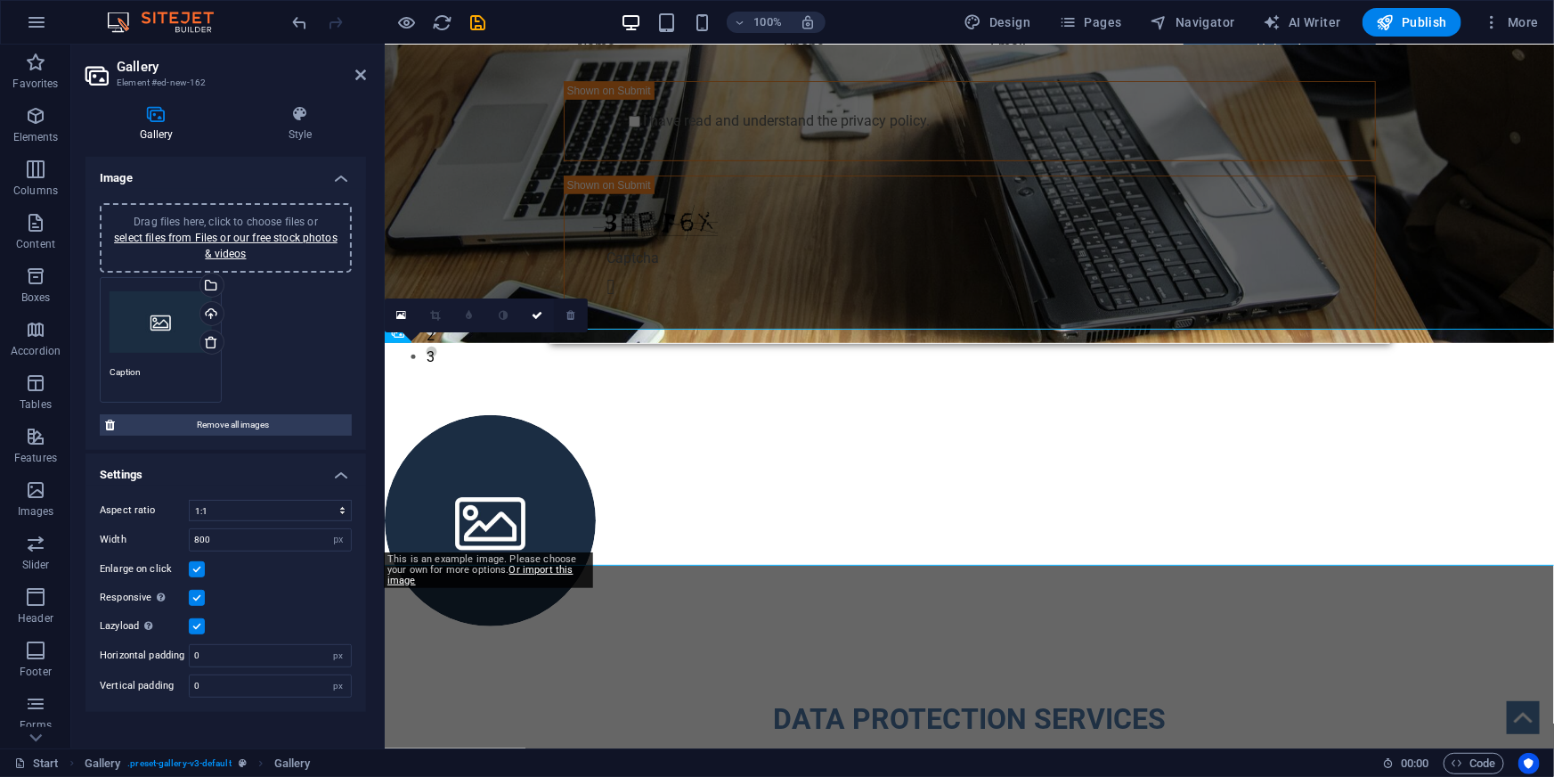
drag, startPoint x: 572, startPoint y: 316, endPoint x: 135, endPoint y: 278, distance: 438.1
click at [572, 316] on icon at bounding box center [570, 315] width 8 height 11
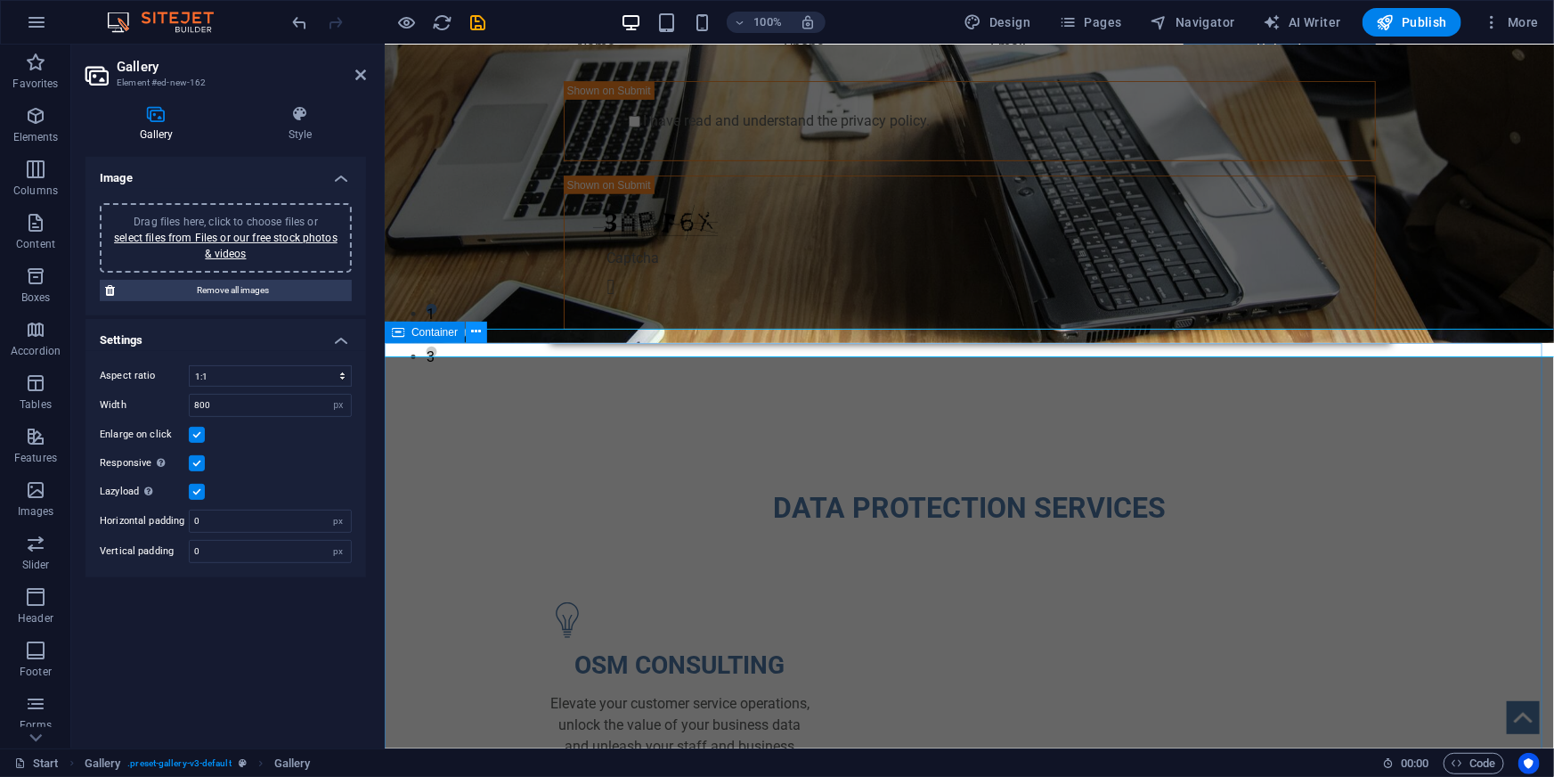
click at [472, 337] on icon at bounding box center [477, 331] width 10 height 19
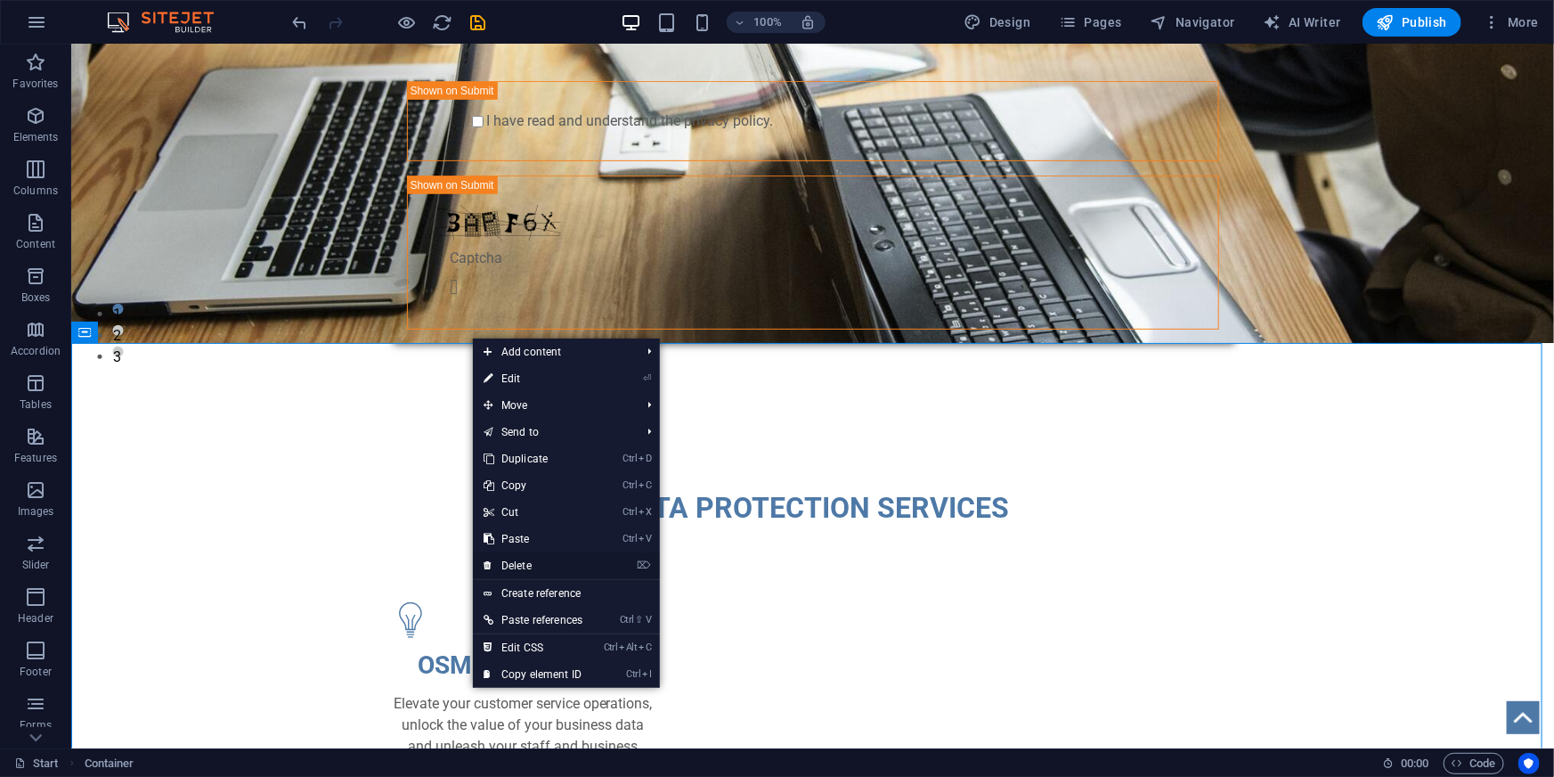
click at [519, 567] on link "⌦ Delete" at bounding box center [533, 565] width 120 height 27
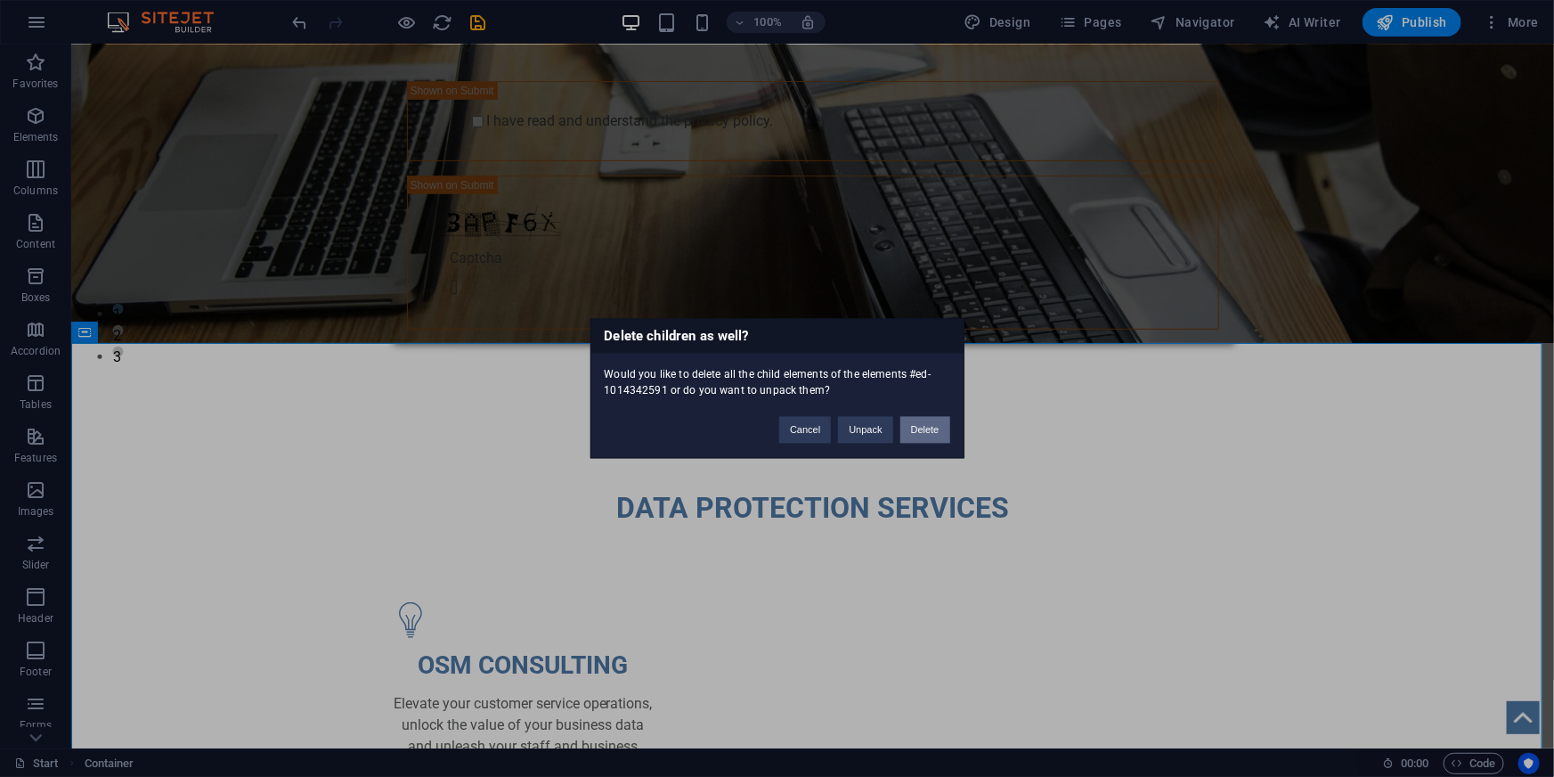
click at [924, 430] on button "Delete" at bounding box center [925, 430] width 50 height 27
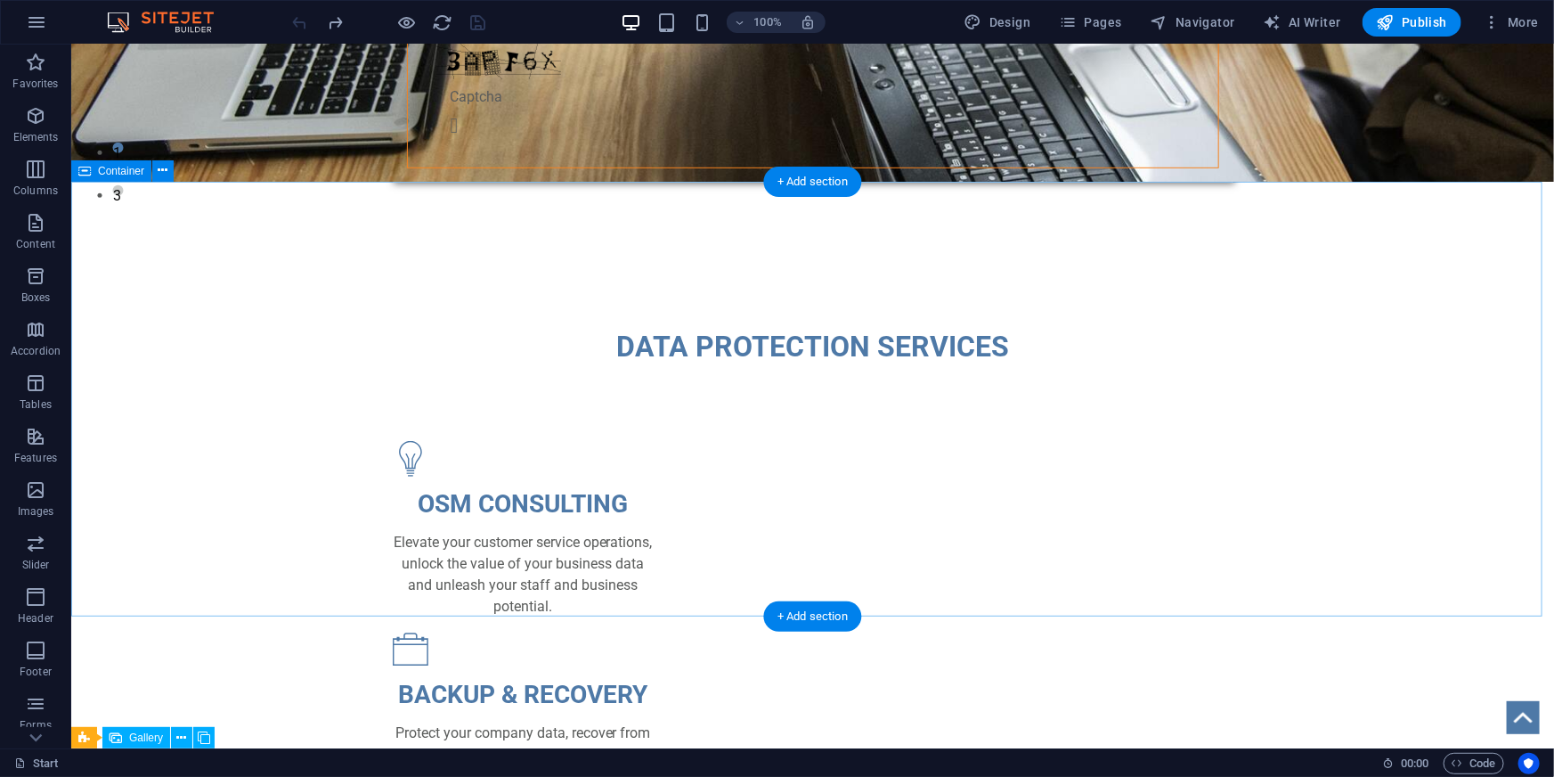
scroll to position [647, 0]
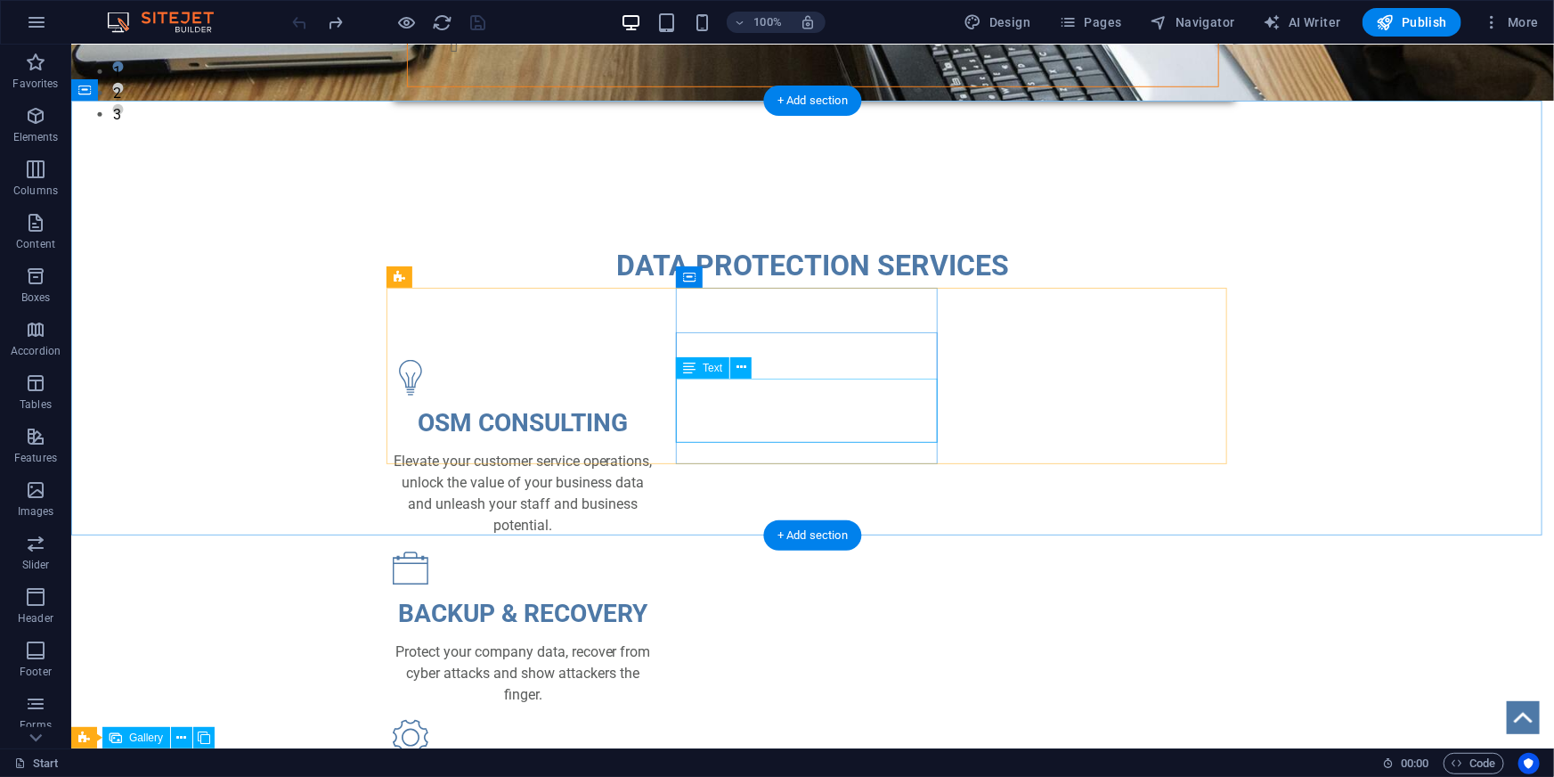
click at [653, 640] on div "Protect your company data, recover from cyber attacks and show attackers the fi…" at bounding box center [522, 672] width 261 height 64
click at [653, 550] on div "BACKUP & RECOVERY Protect your company data, recover from cyber attacks and sho…" at bounding box center [522, 627] width 261 height 155
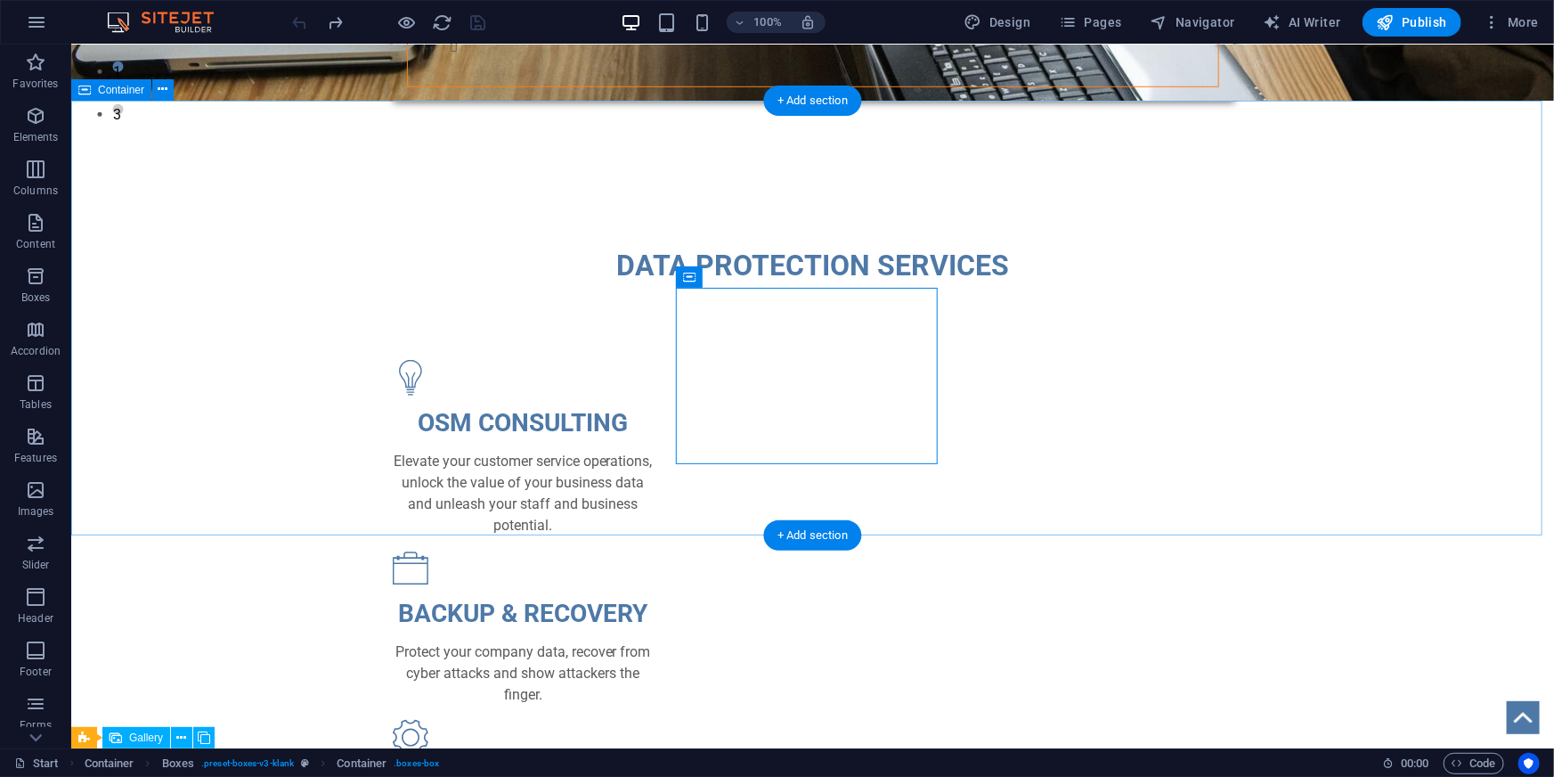
click at [1420, 508] on div "DATA PROTECTION SERVICES OSM CONSULTING Elevate your customer service operation…" at bounding box center [811, 558] width 1483 height 773
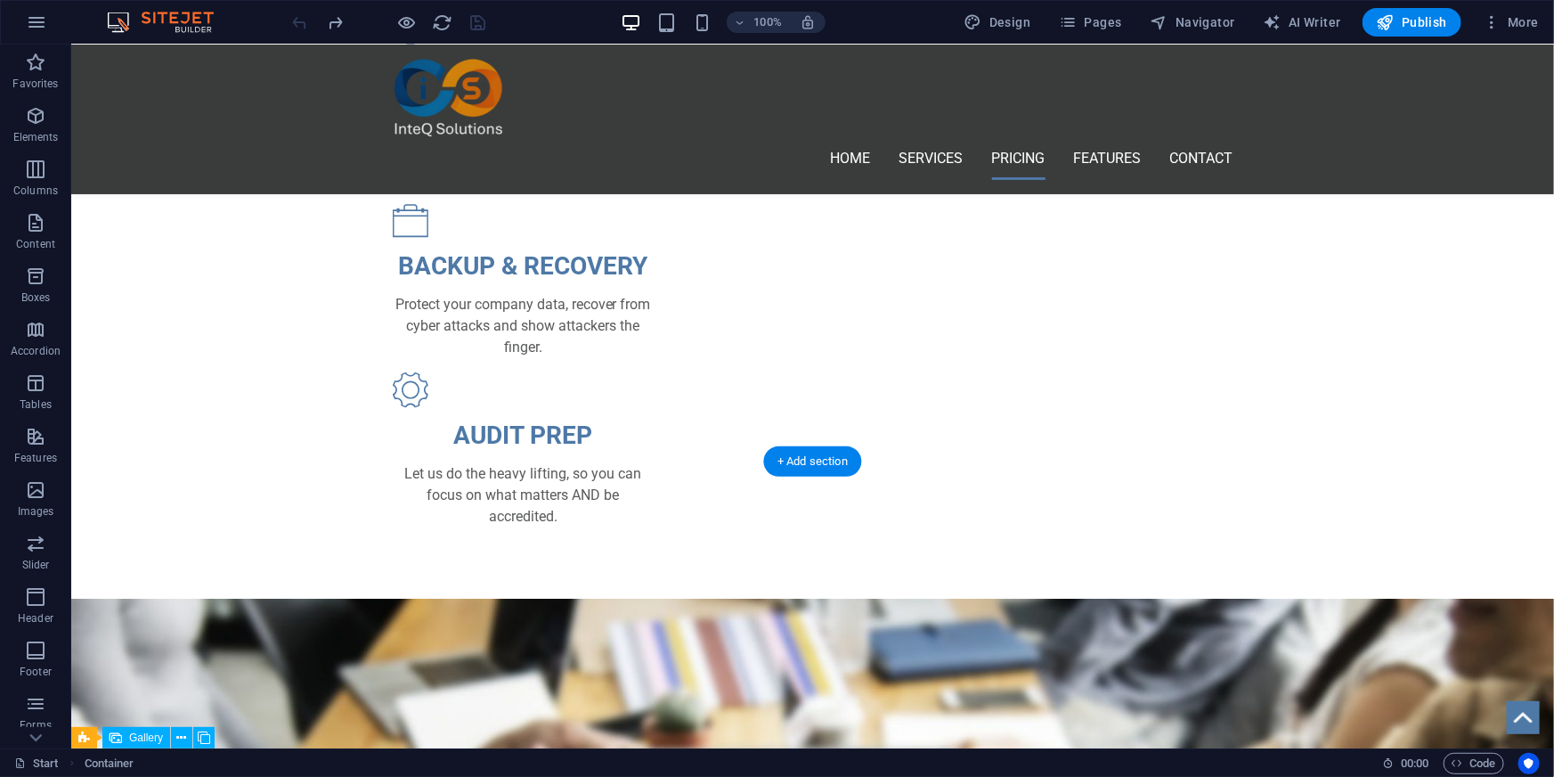
scroll to position [1295, 0]
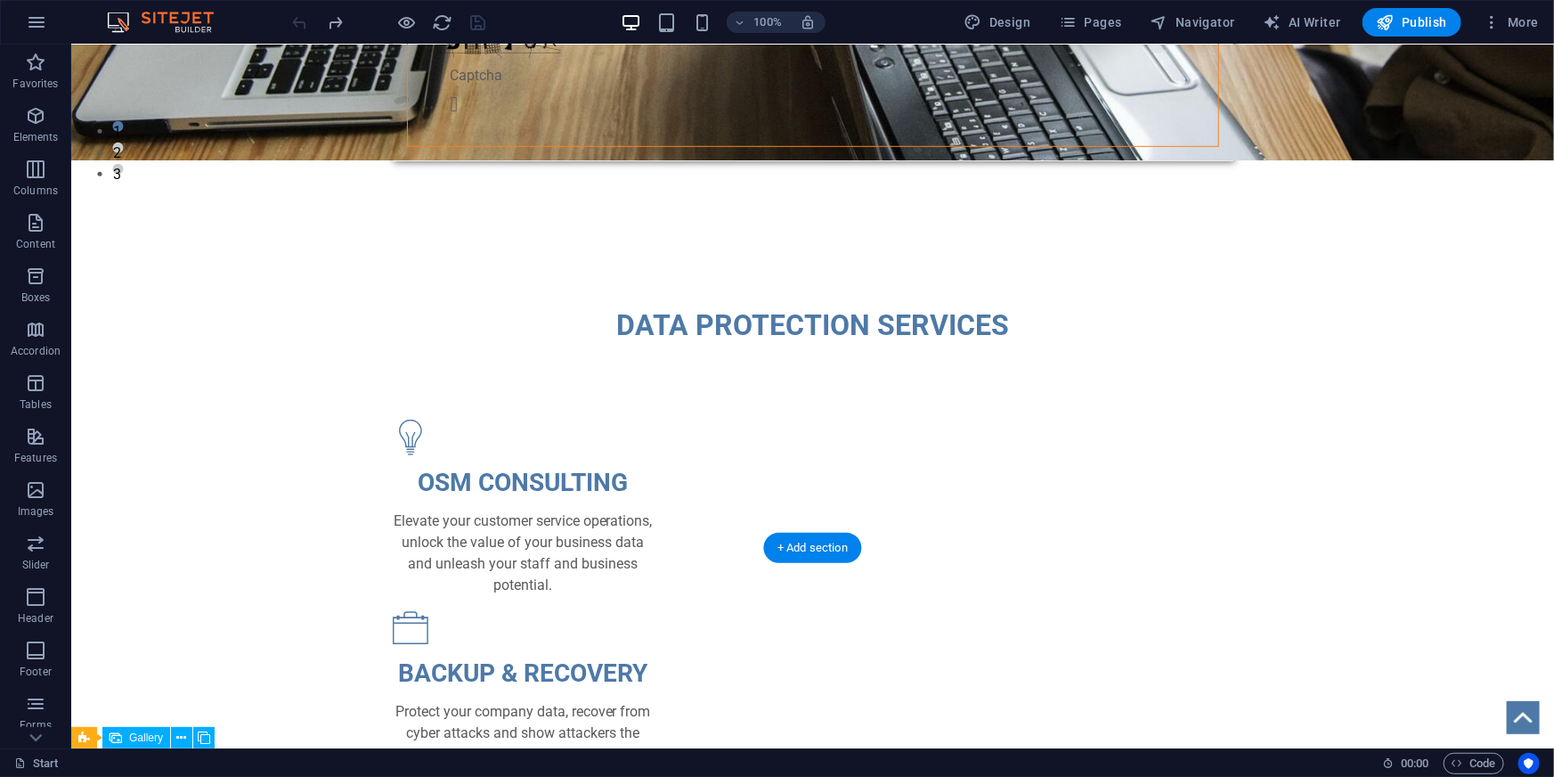
scroll to position [566, 0]
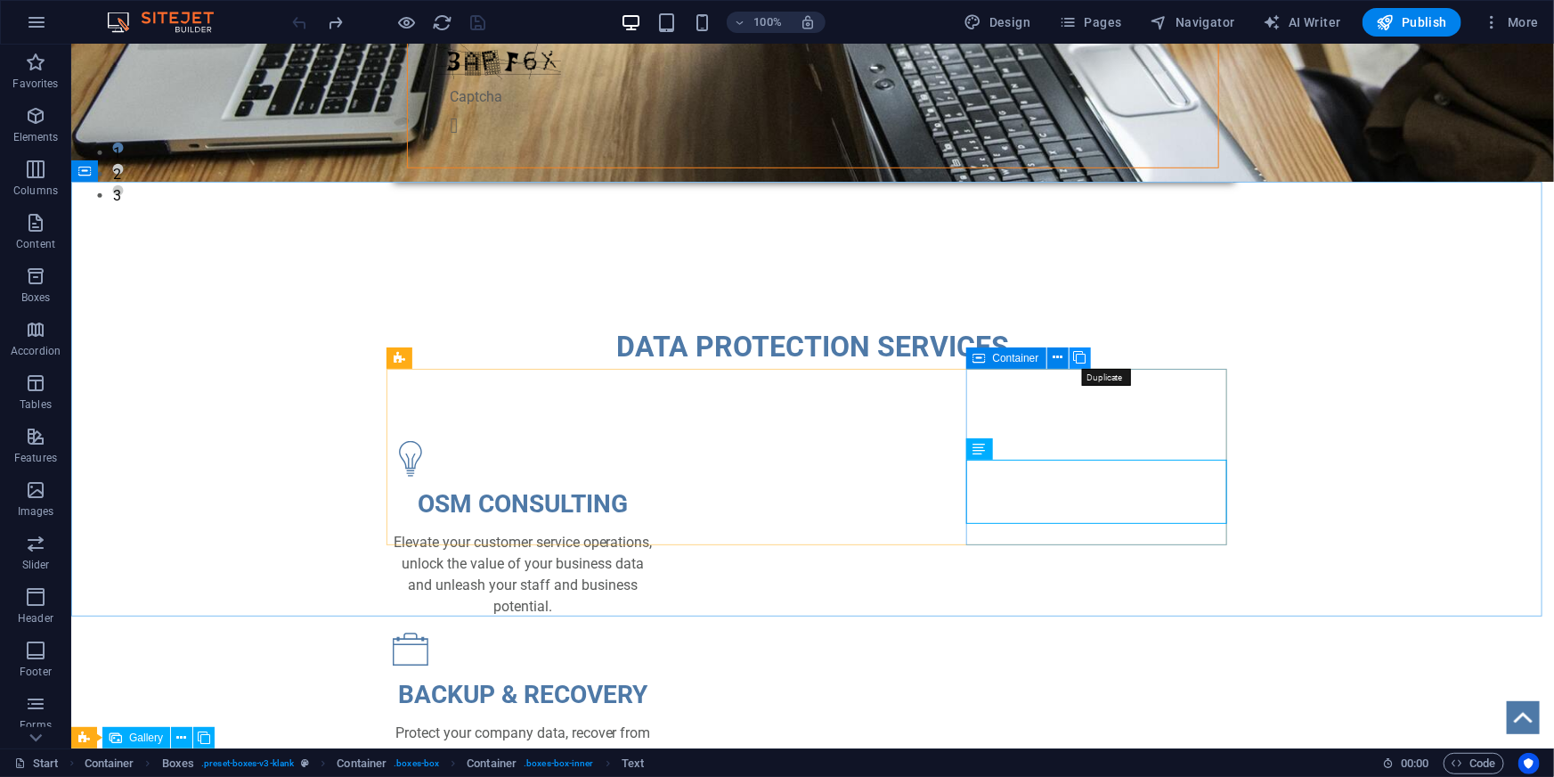
click at [1078, 354] on icon at bounding box center [1080, 357] width 12 height 19
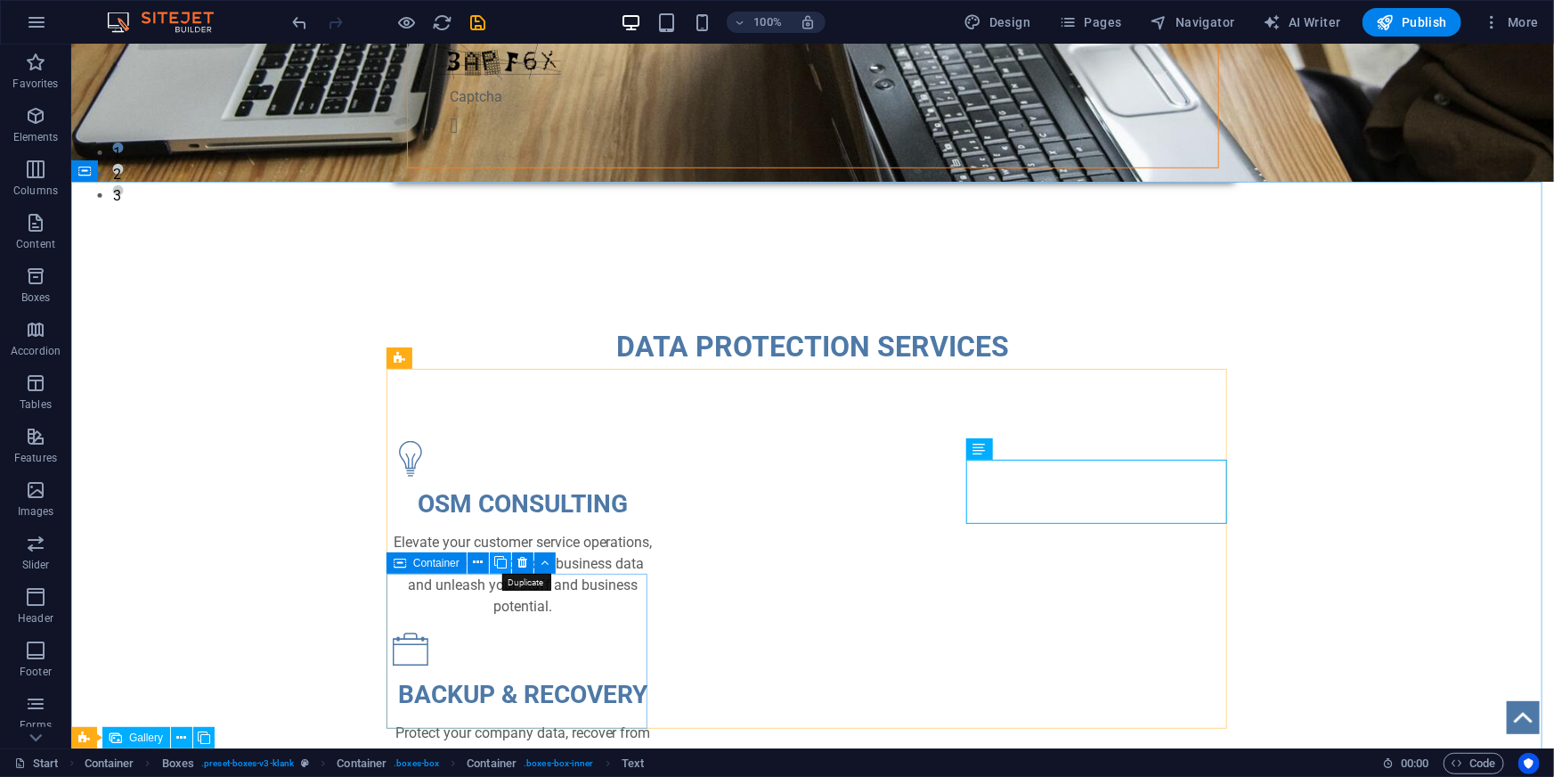
click at [495, 561] on icon at bounding box center [500, 562] width 12 height 19
click at [501, 561] on icon at bounding box center [500, 562] width 12 height 19
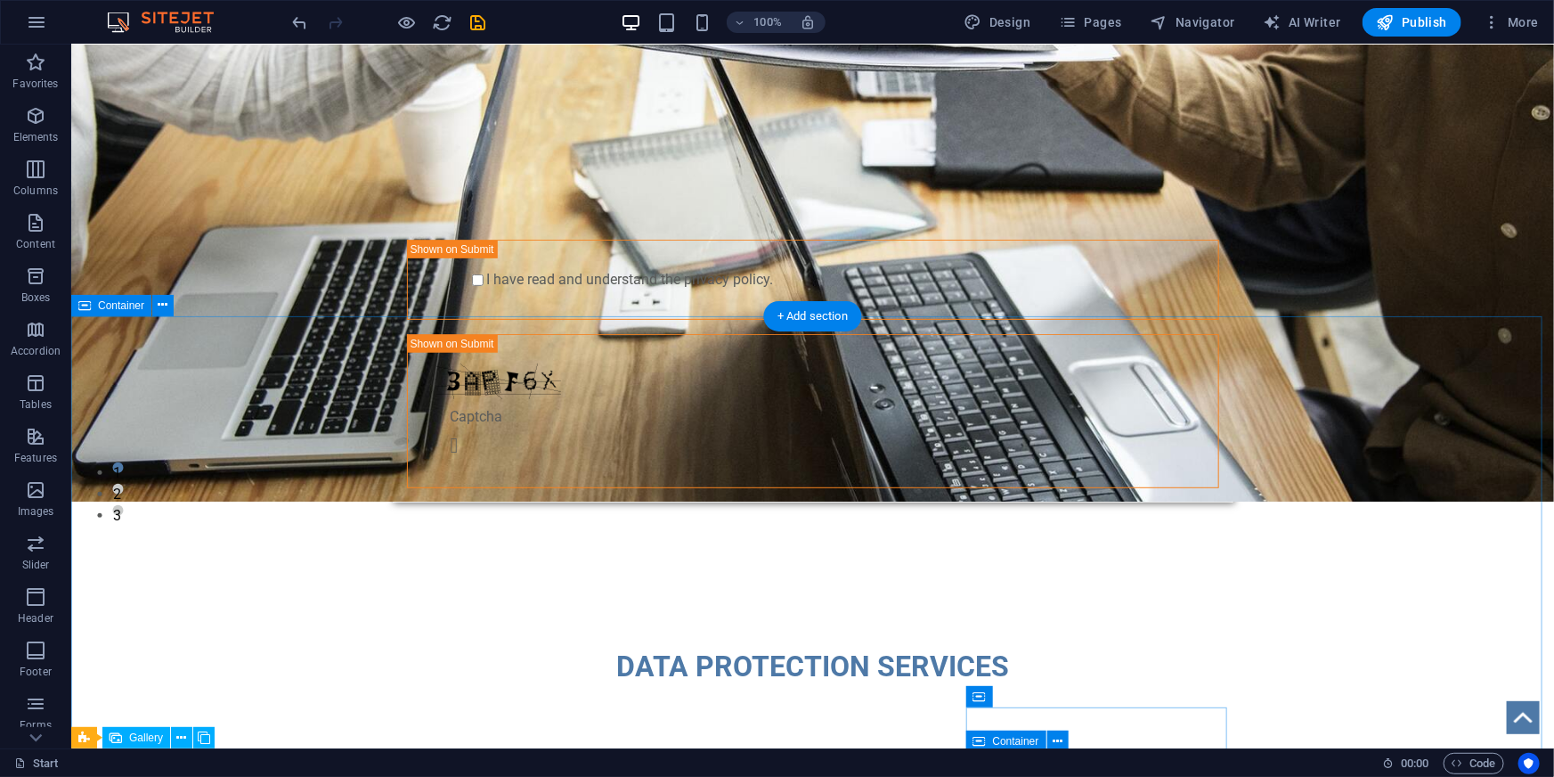
scroll to position [0, 0]
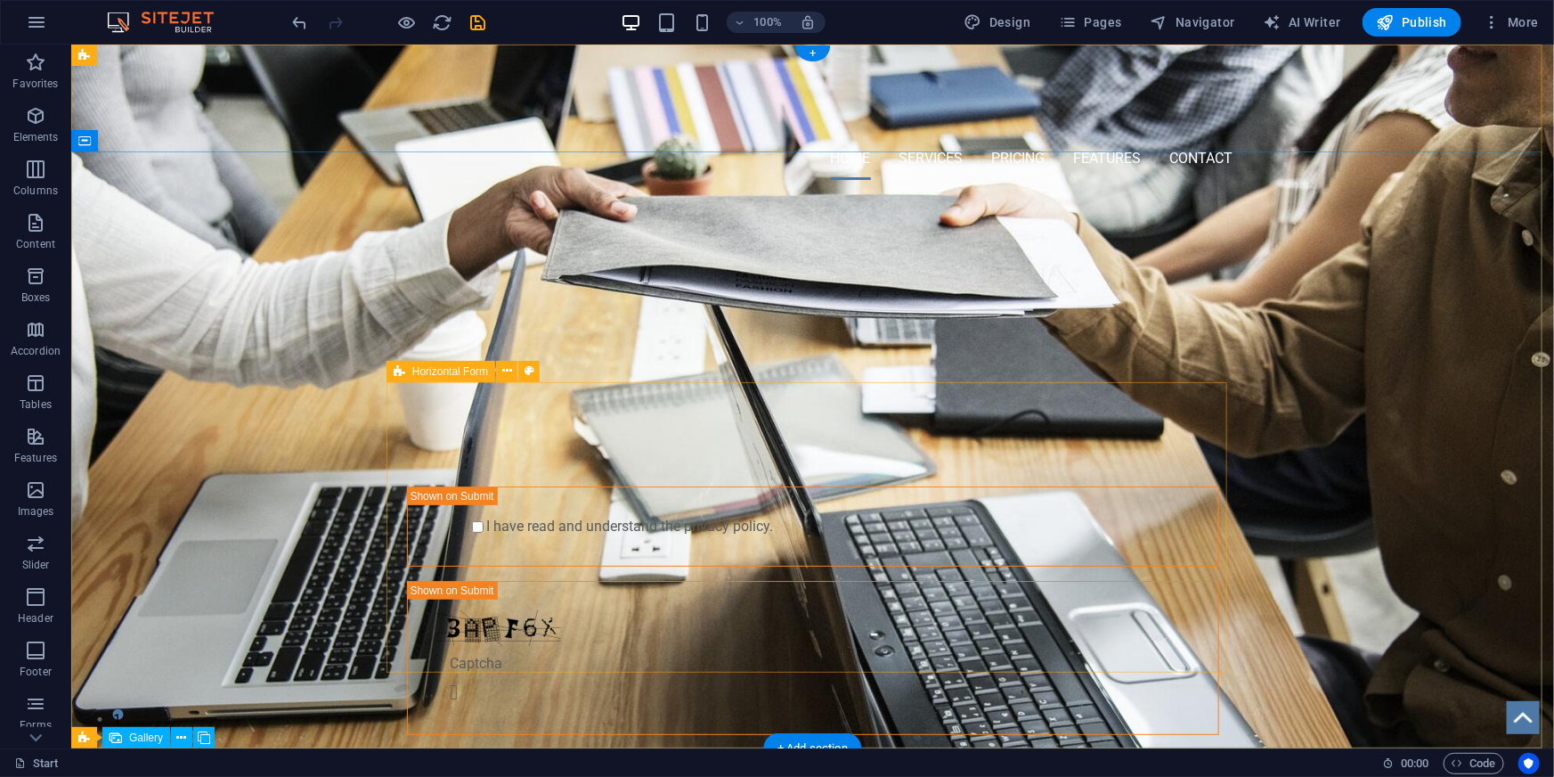
click at [1224, 503] on div "Submit I have read and understand the privacy policy. Nicht lesbar? Neu generie…" at bounding box center [812, 583] width 841 height 329
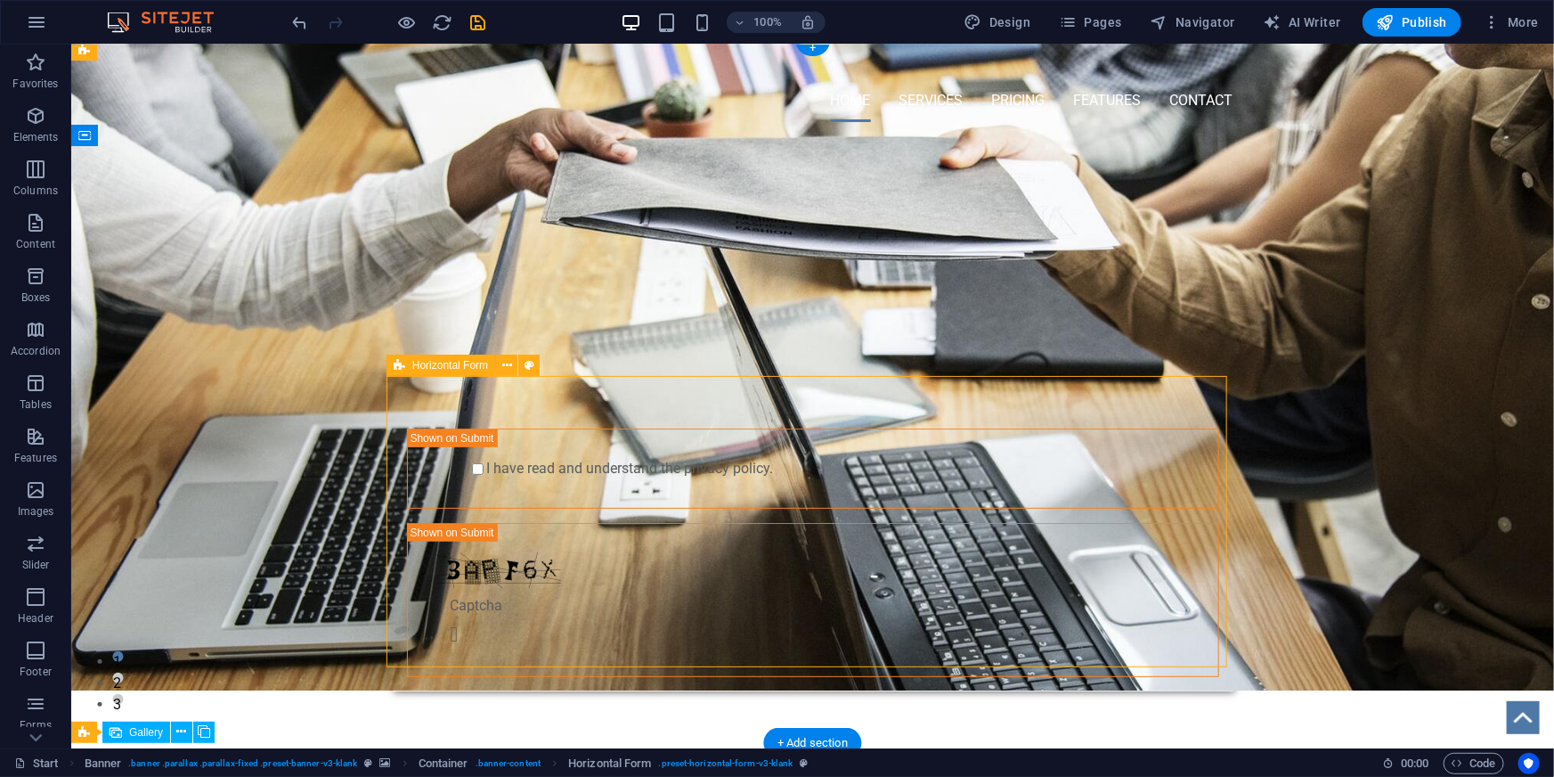
scroll to position [80, 0]
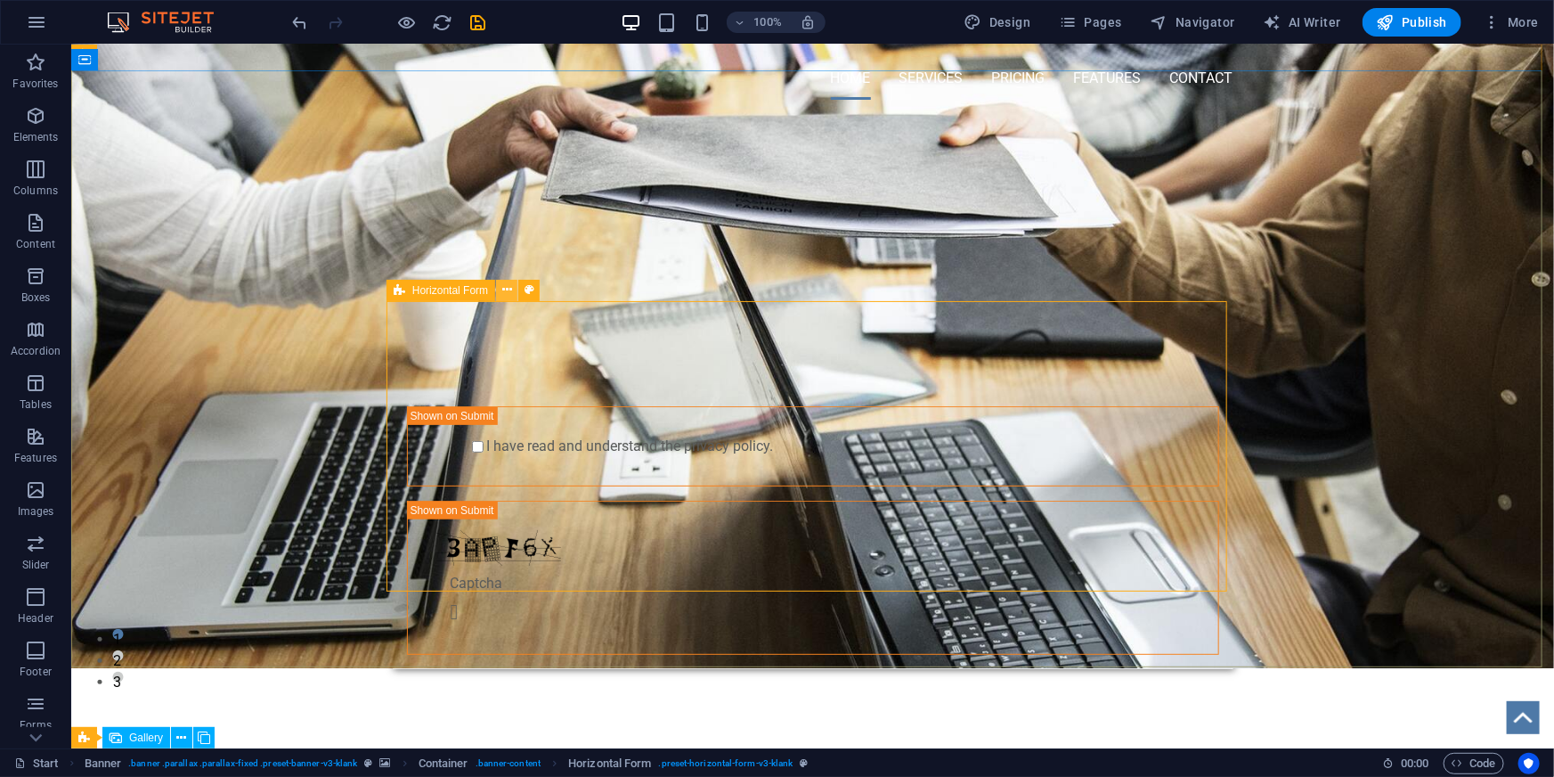
click at [502, 293] on icon at bounding box center [507, 290] width 10 height 19
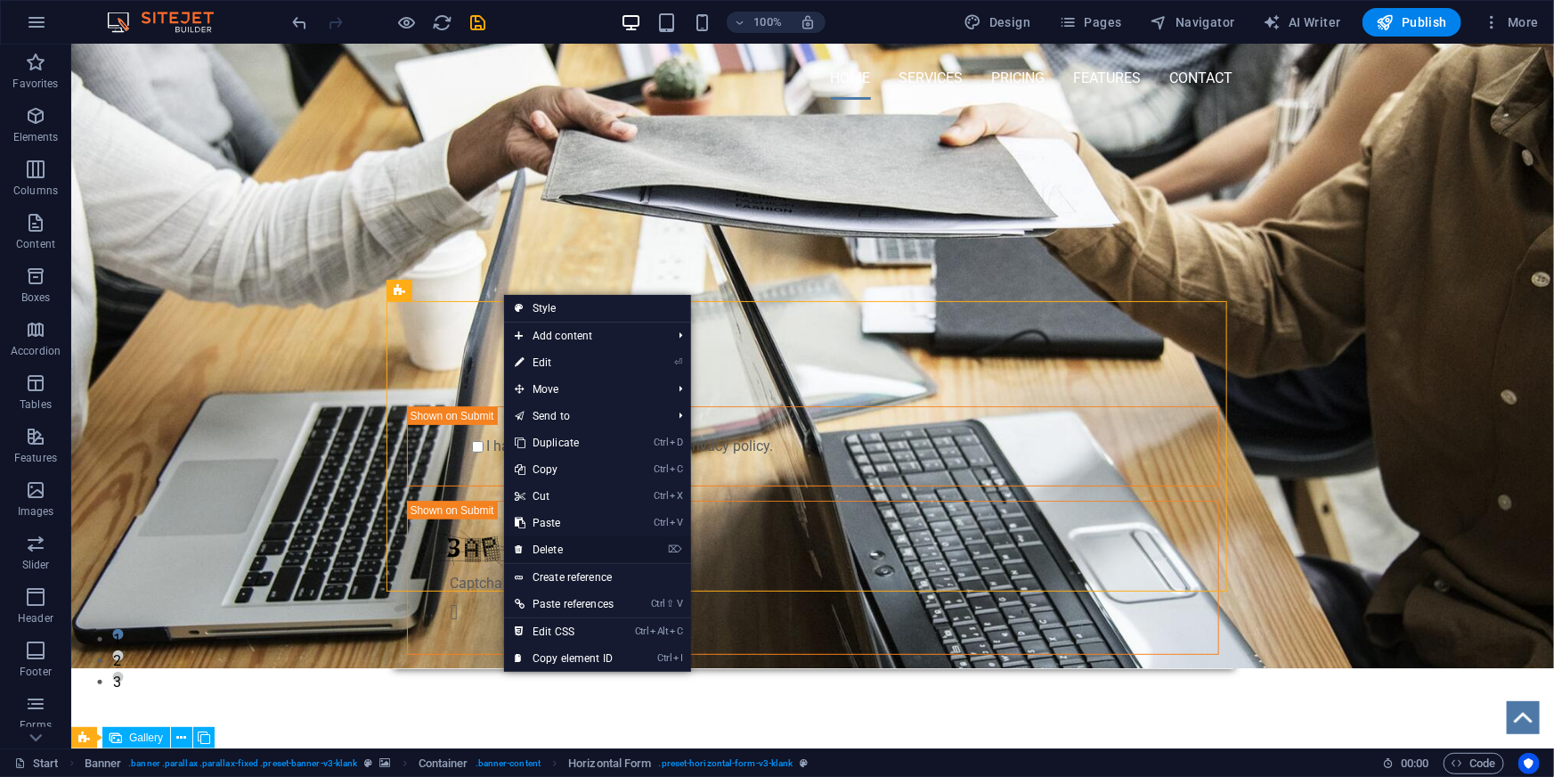
click at [553, 548] on link "⌦ Delete" at bounding box center [564, 549] width 120 height 27
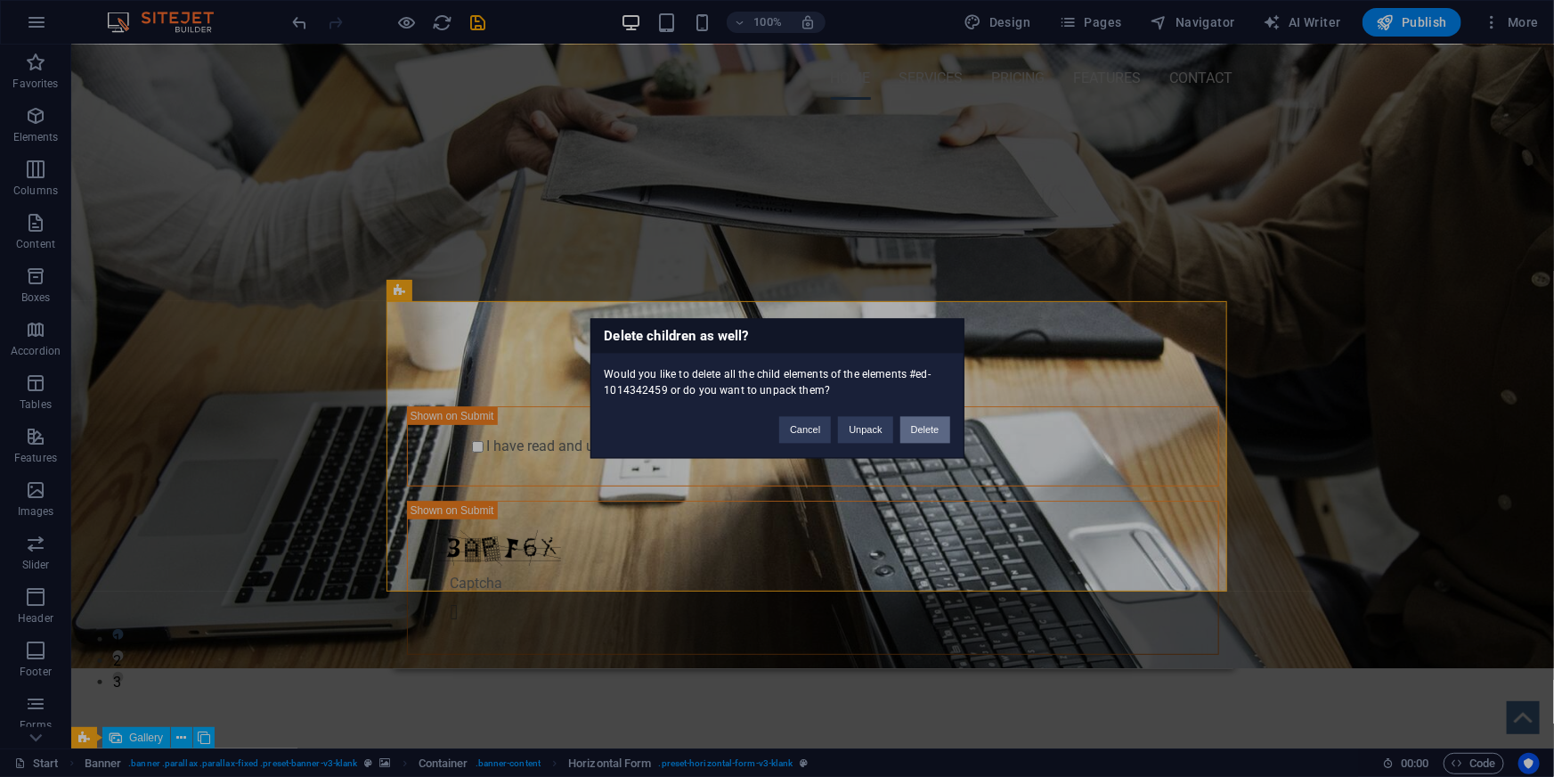
drag, startPoint x: 924, startPoint y: 433, endPoint x: 864, endPoint y: 320, distance: 127.9
click at [924, 433] on button "Delete" at bounding box center [925, 430] width 50 height 27
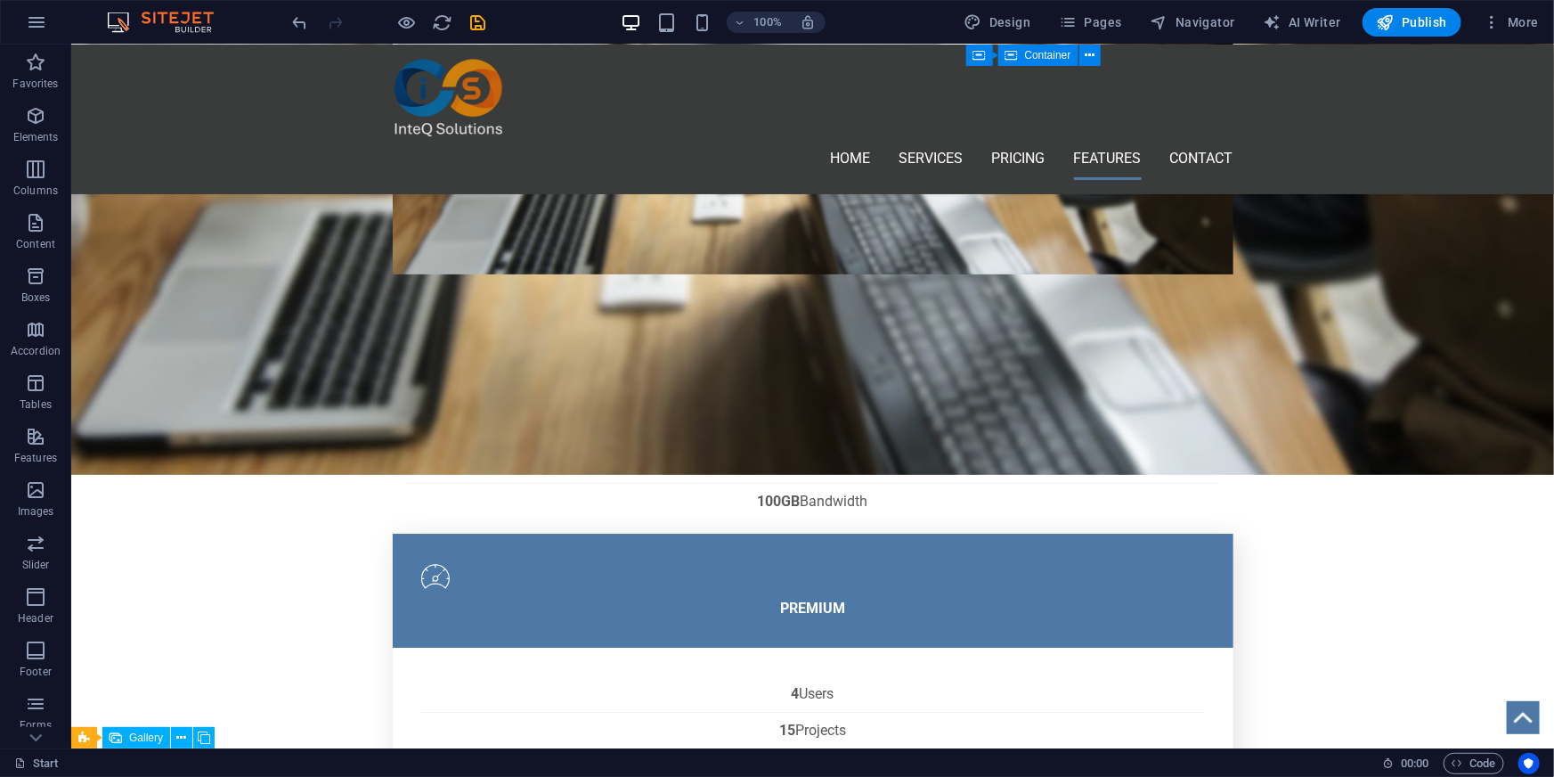
scroll to position [2966, 0]
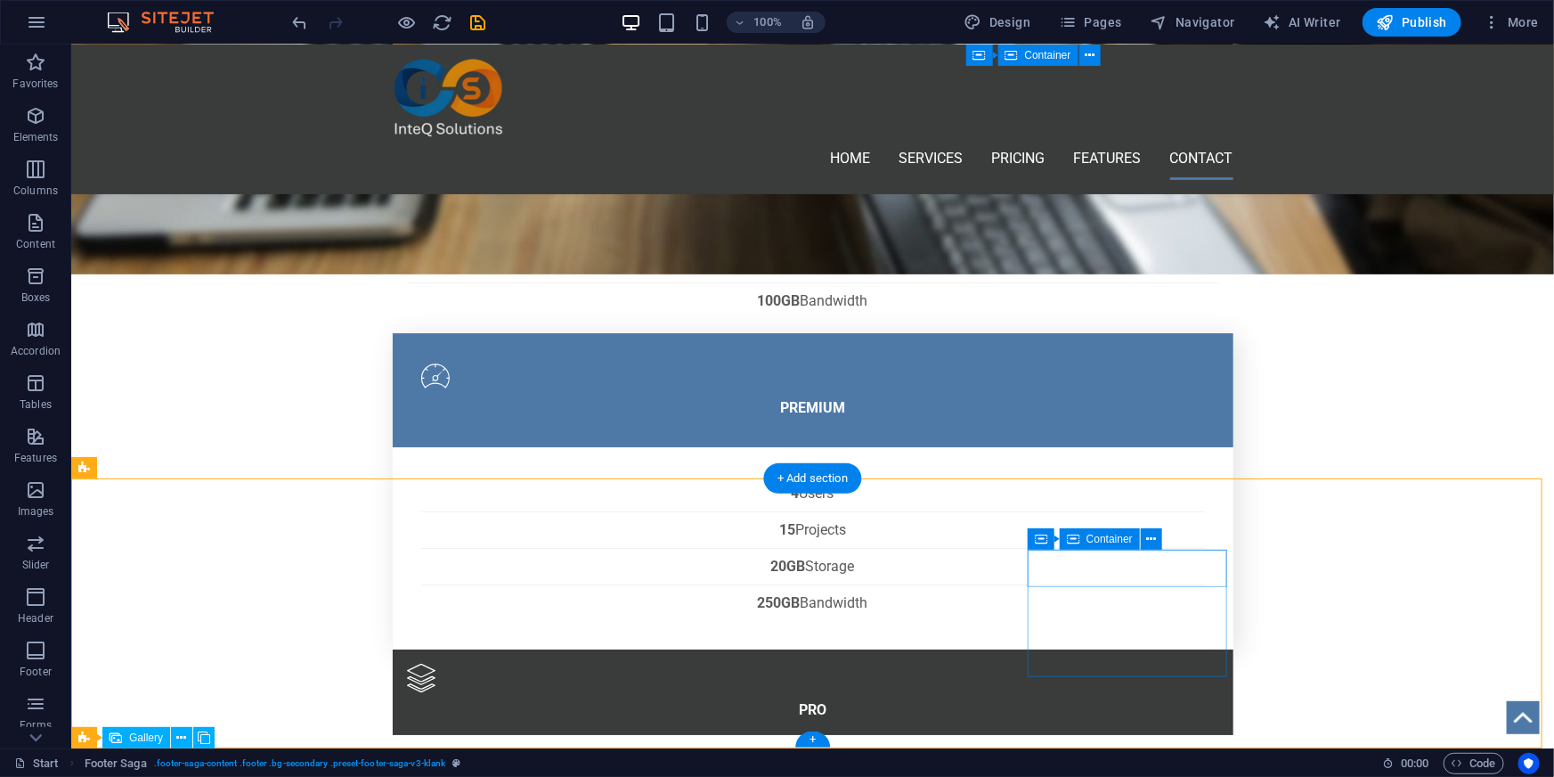
click at [1148, 537] on icon at bounding box center [1151, 539] width 10 height 19
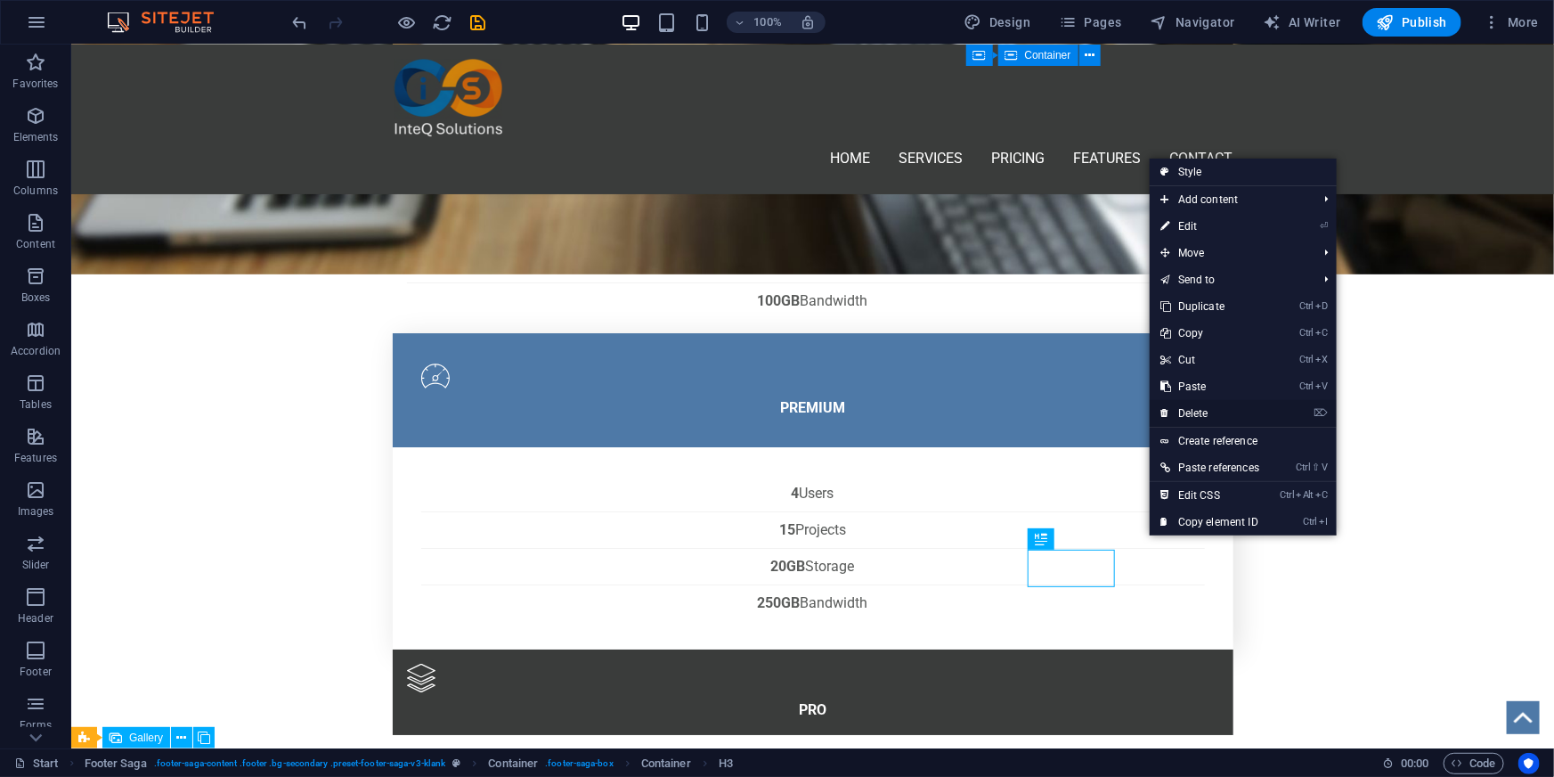
click at [1196, 408] on link "⌦ Delete" at bounding box center [1210, 413] width 120 height 27
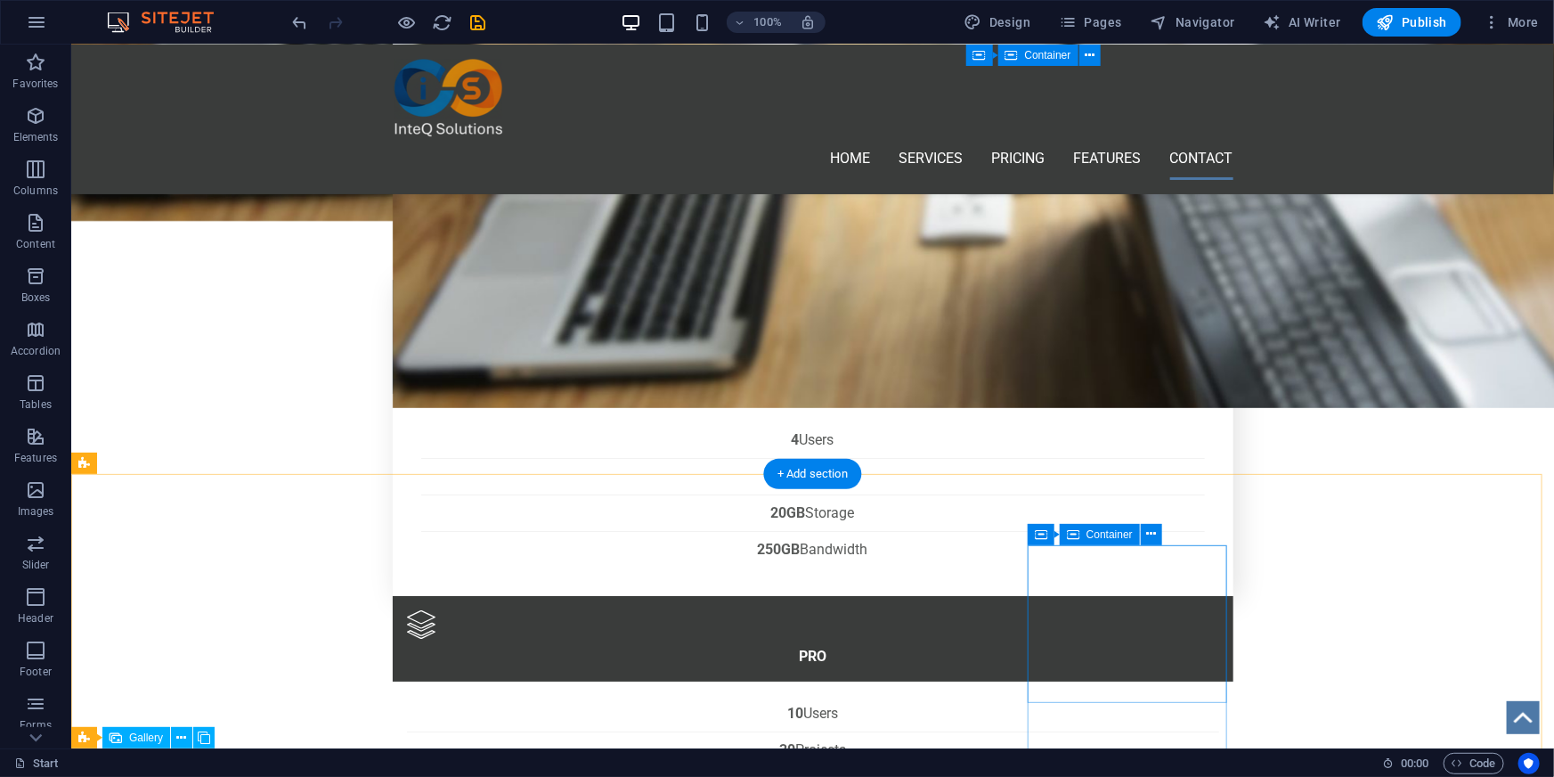
scroll to position [3046, 0]
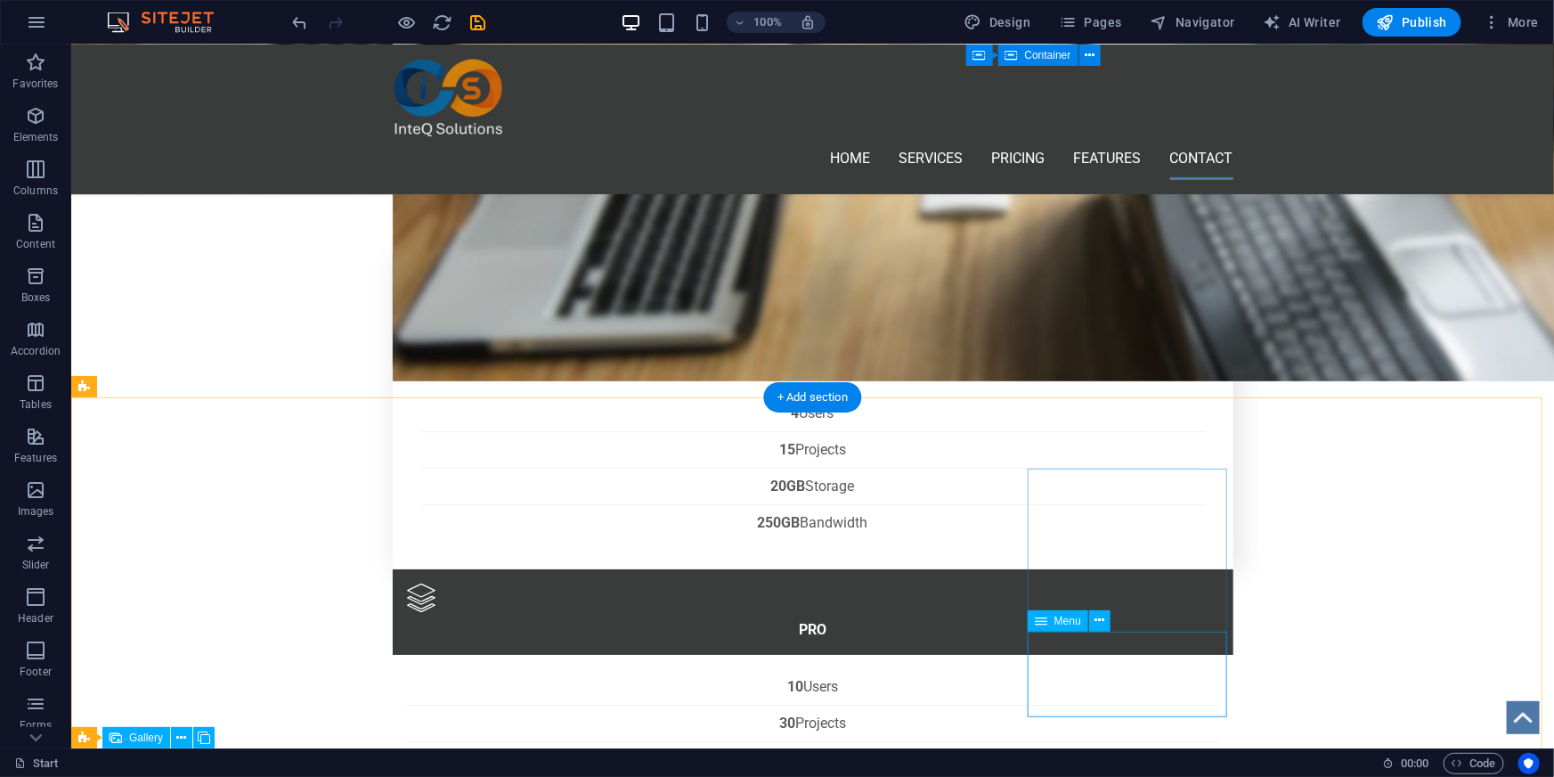
click at [1095, 618] on icon at bounding box center [1100, 620] width 10 height 19
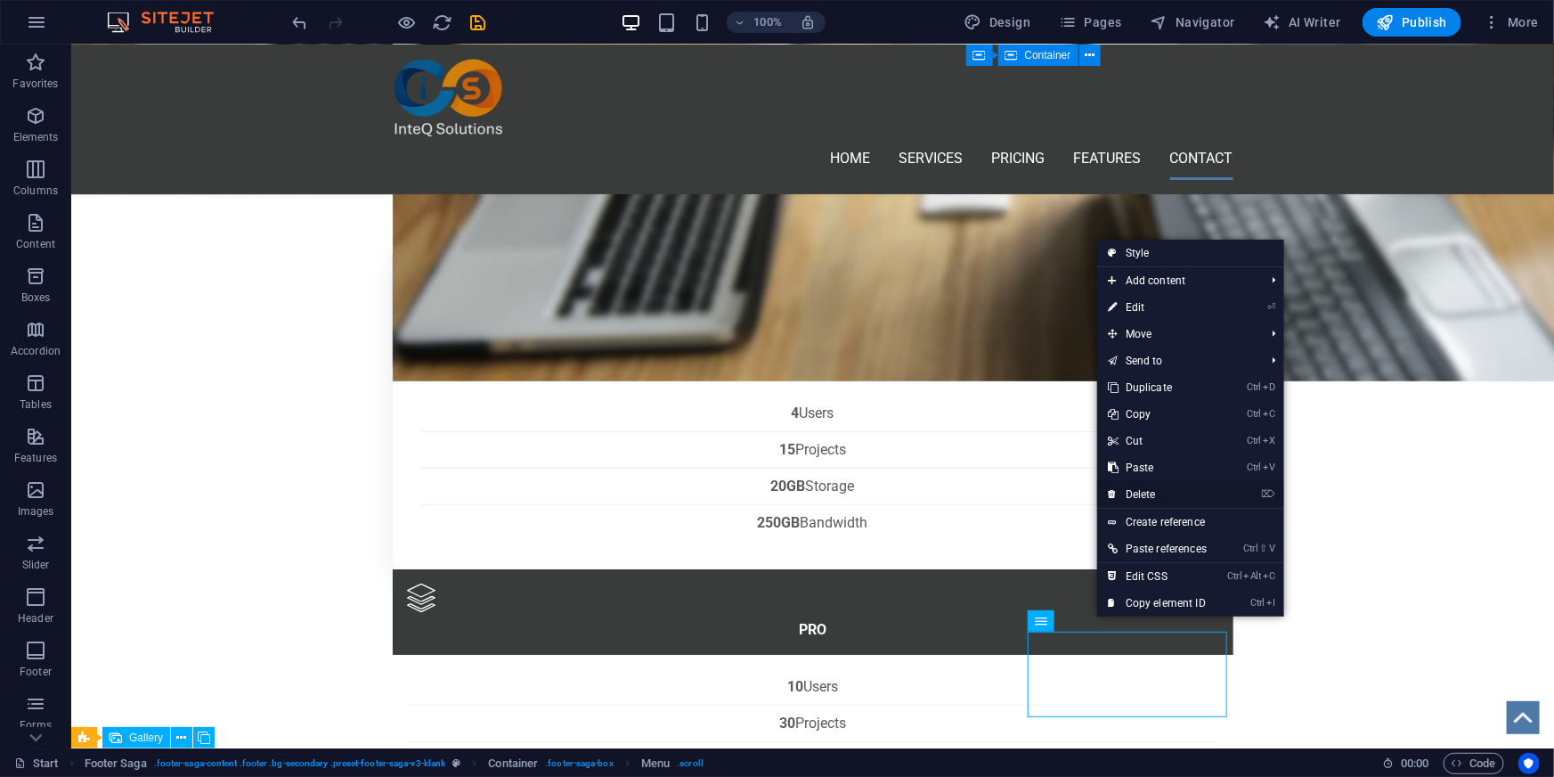
click at [1153, 489] on link "⌦ Delete" at bounding box center [1157, 494] width 120 height 27
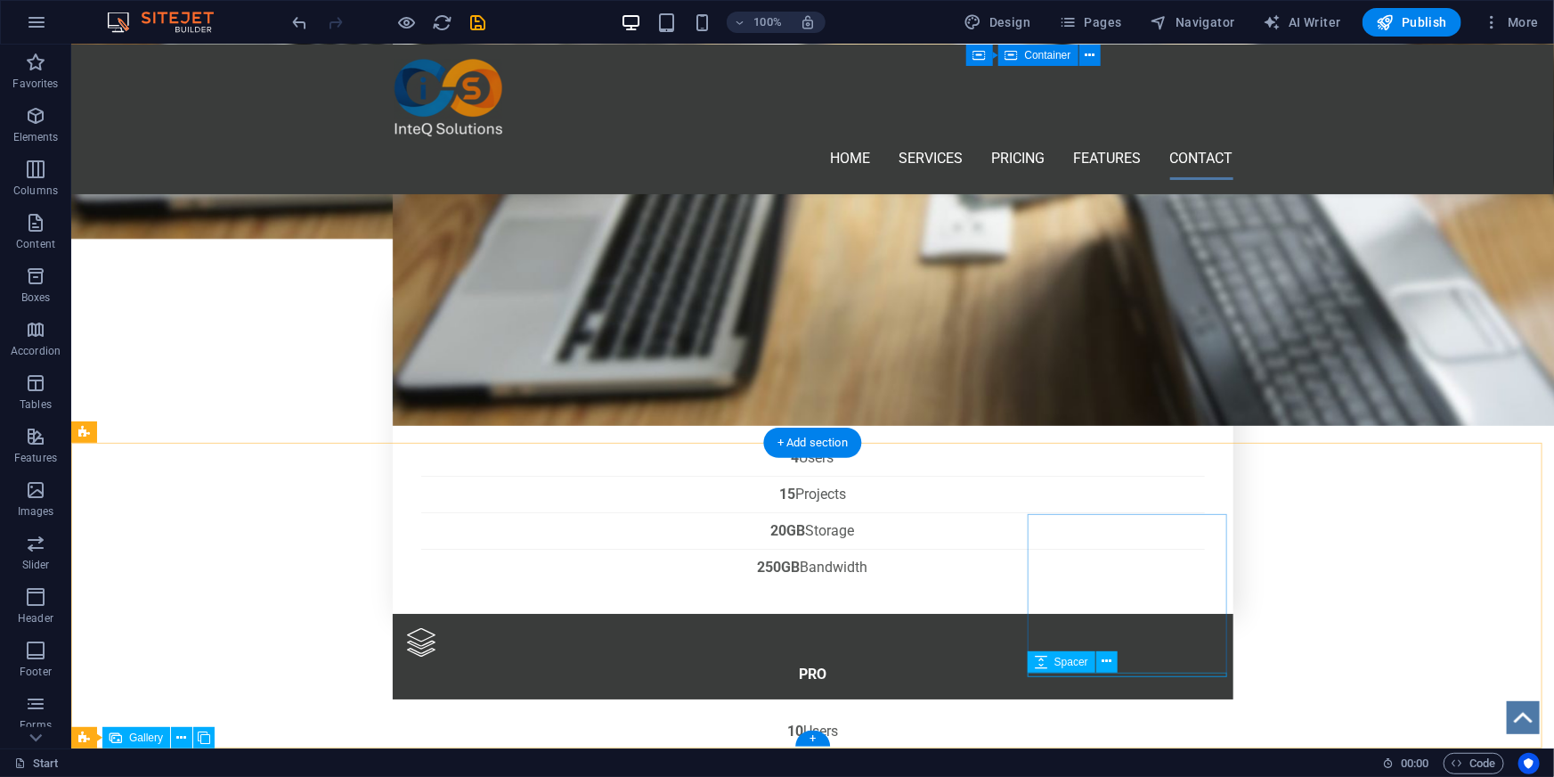
click at [1106, 667] on icon at bounding box center [1107, 661] width 10 height 19
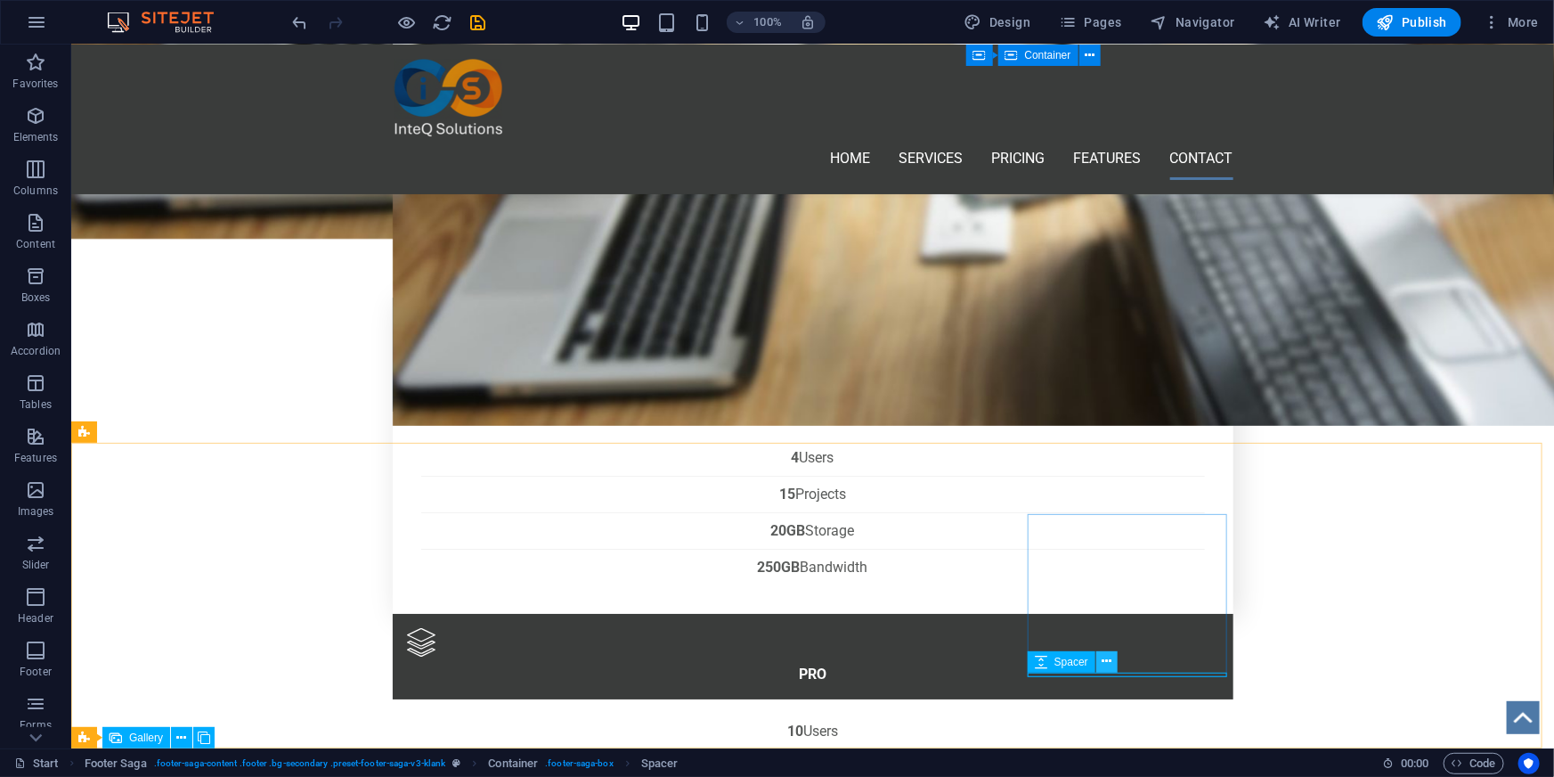
click at [1111, 663] on icon at bounding box center [1107, 661] width 10 height 19
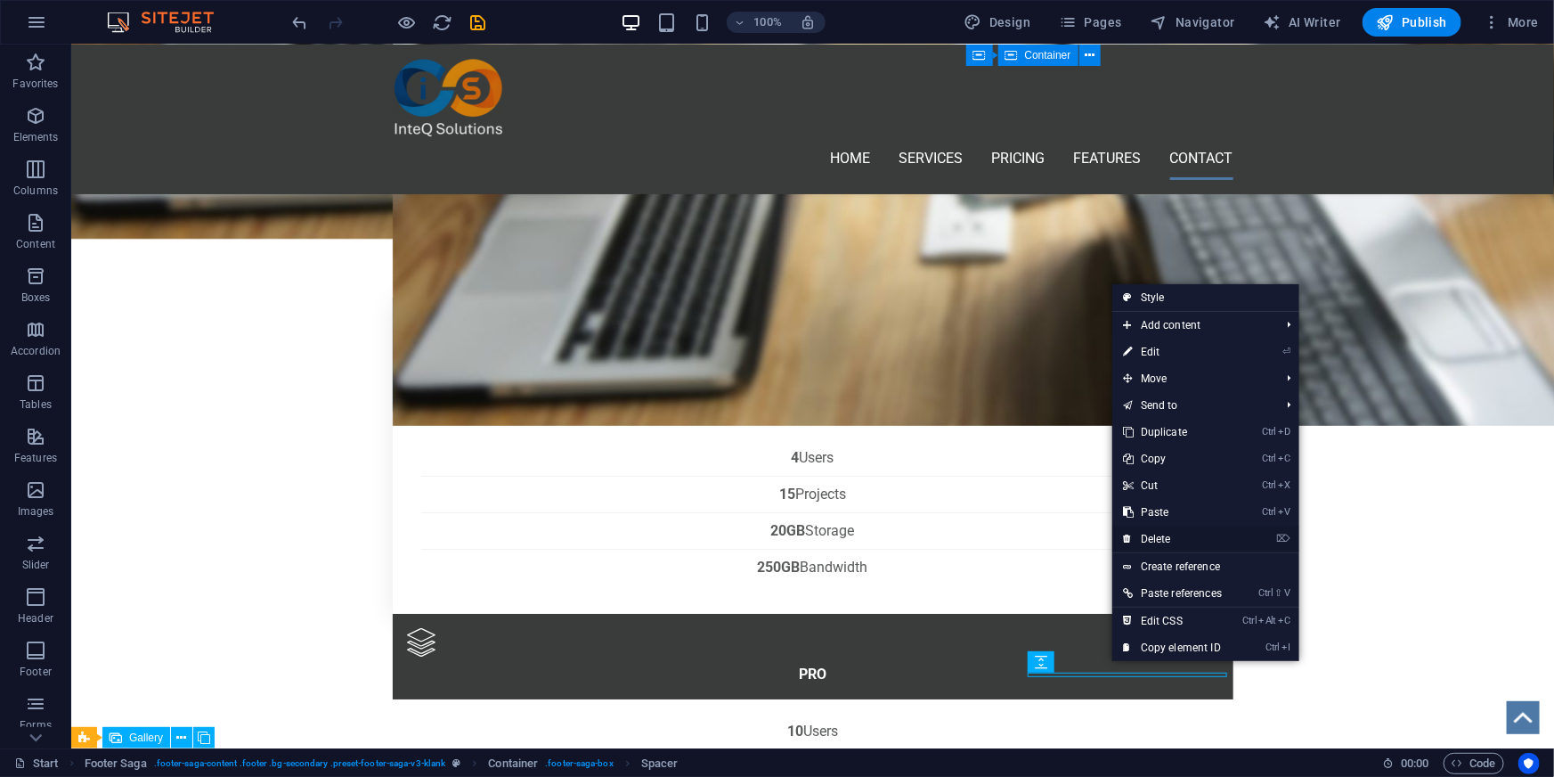
click at [1175, 530] on link "⌦ Delete" at bounding box center [1172, 538] width 120 height 27
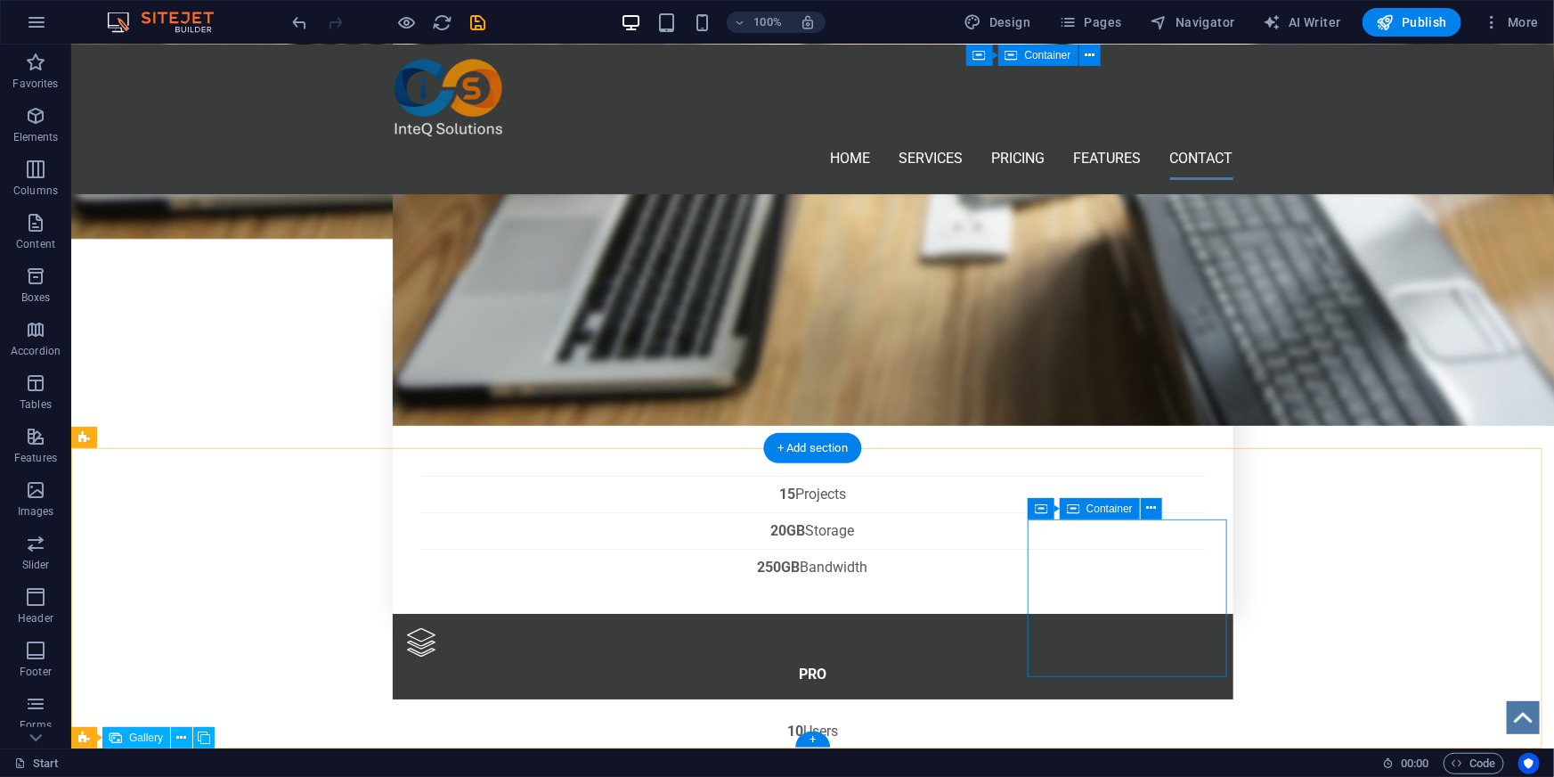
scroll to position [2996, 0]
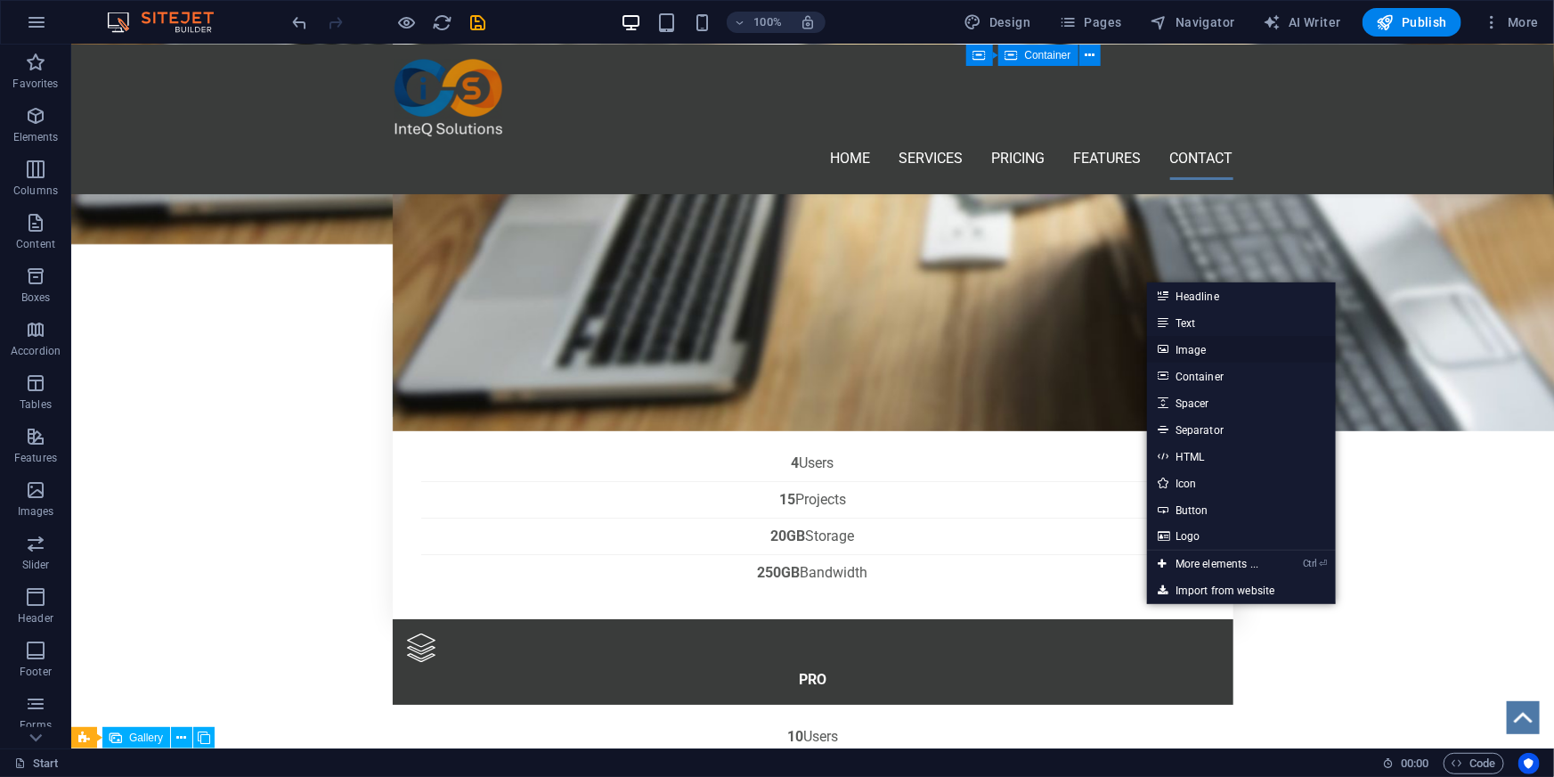
drag, startPoint x: 1209, startPoint y: 354, endPoint x: 823, endPoint y: 312, distance: 387.9
click at [1209, 354] on link "Image" at bounding box center [1241, 349] width 189 height 27
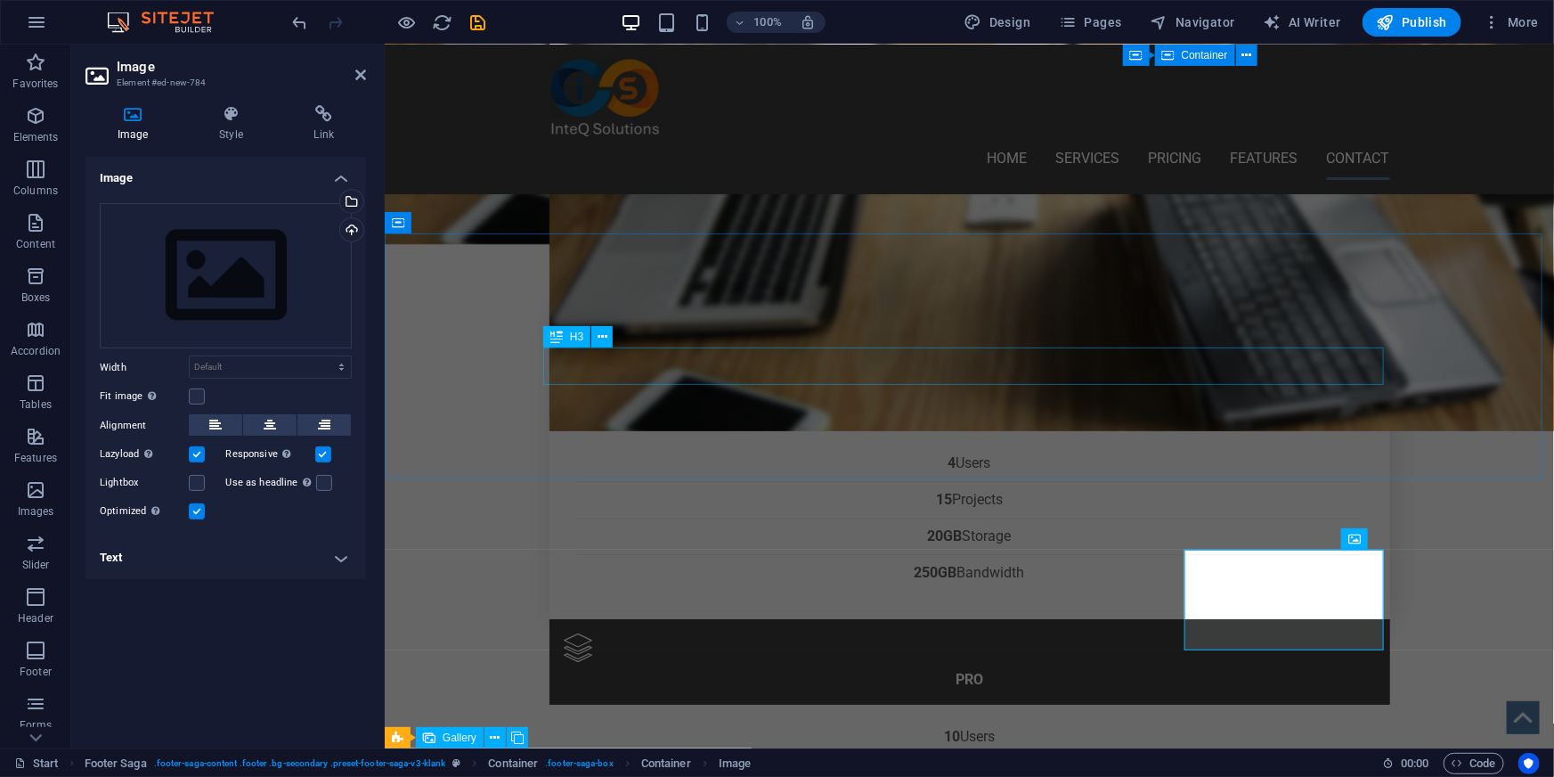
scroll to position [2966, 0]
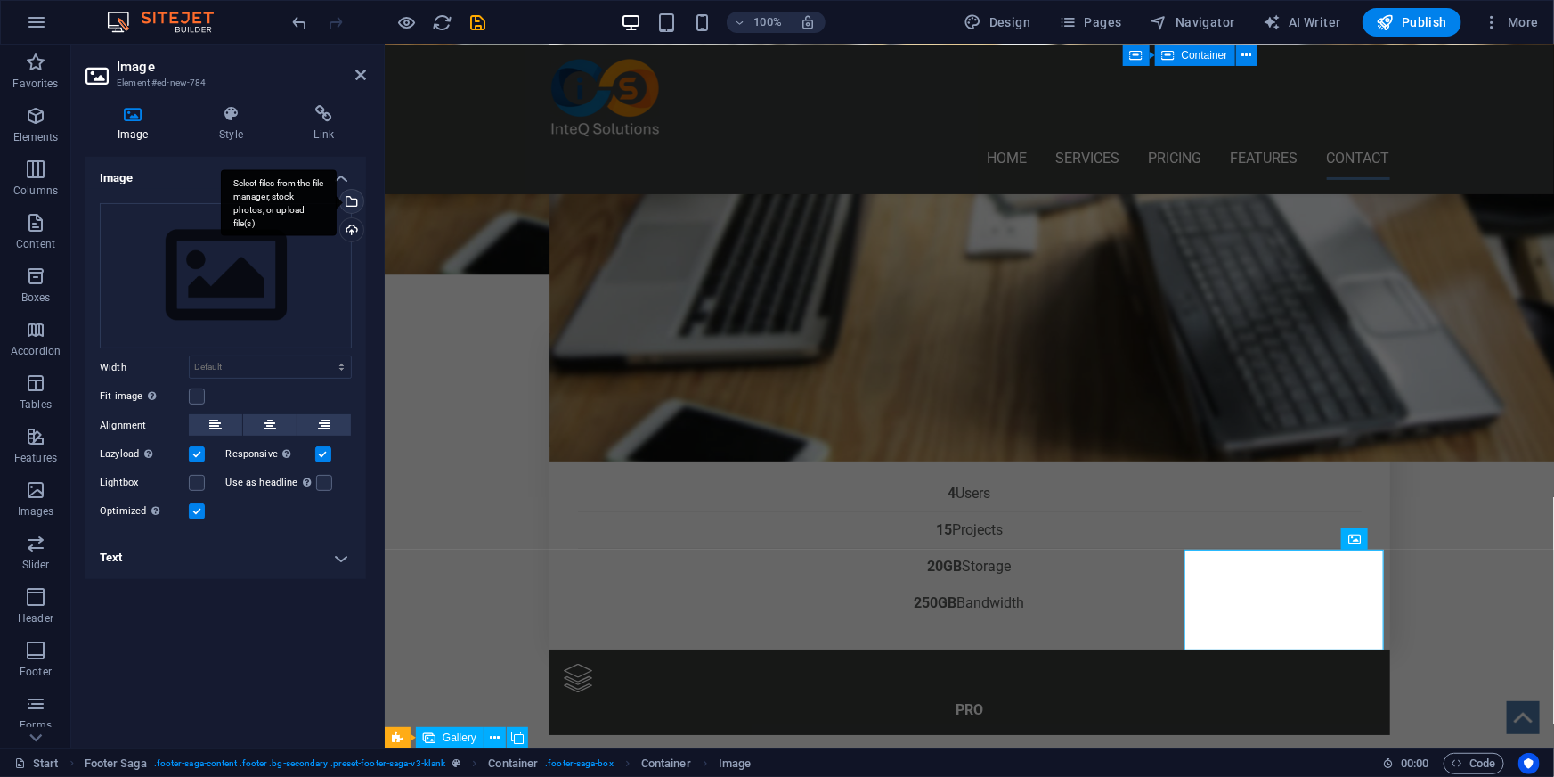
click at [357, 202] on div "Select files from the file manager, stock photos, or upload file(s)" at bounding box center [350, 203] width 27 height 27
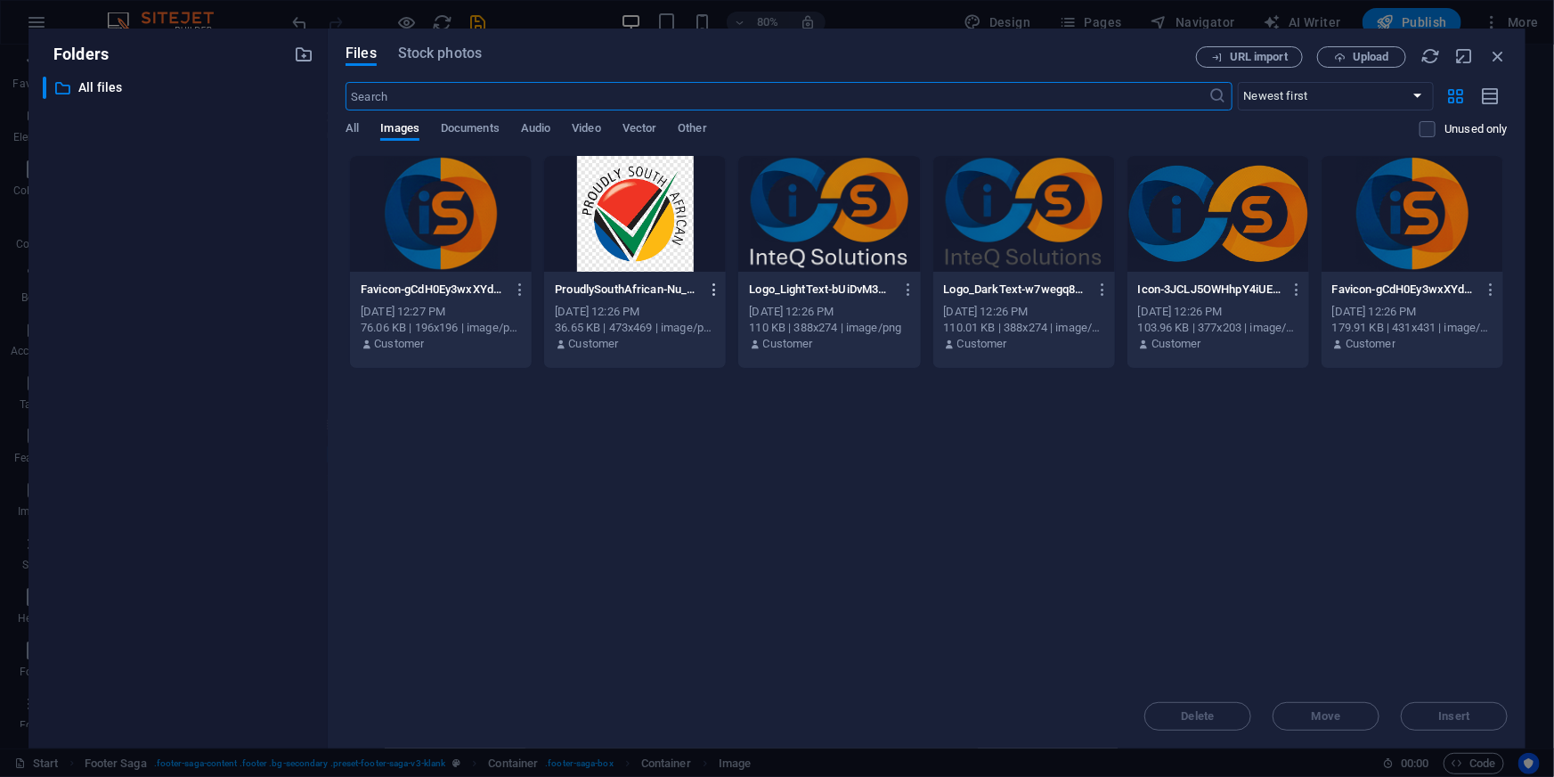
click at [715, 288] on icon "button" at bounding box center [714, 289] width 17 height 16
click at [722, 639] on h6 "Delete" at bounding box center [726, 634] width 76 height 21
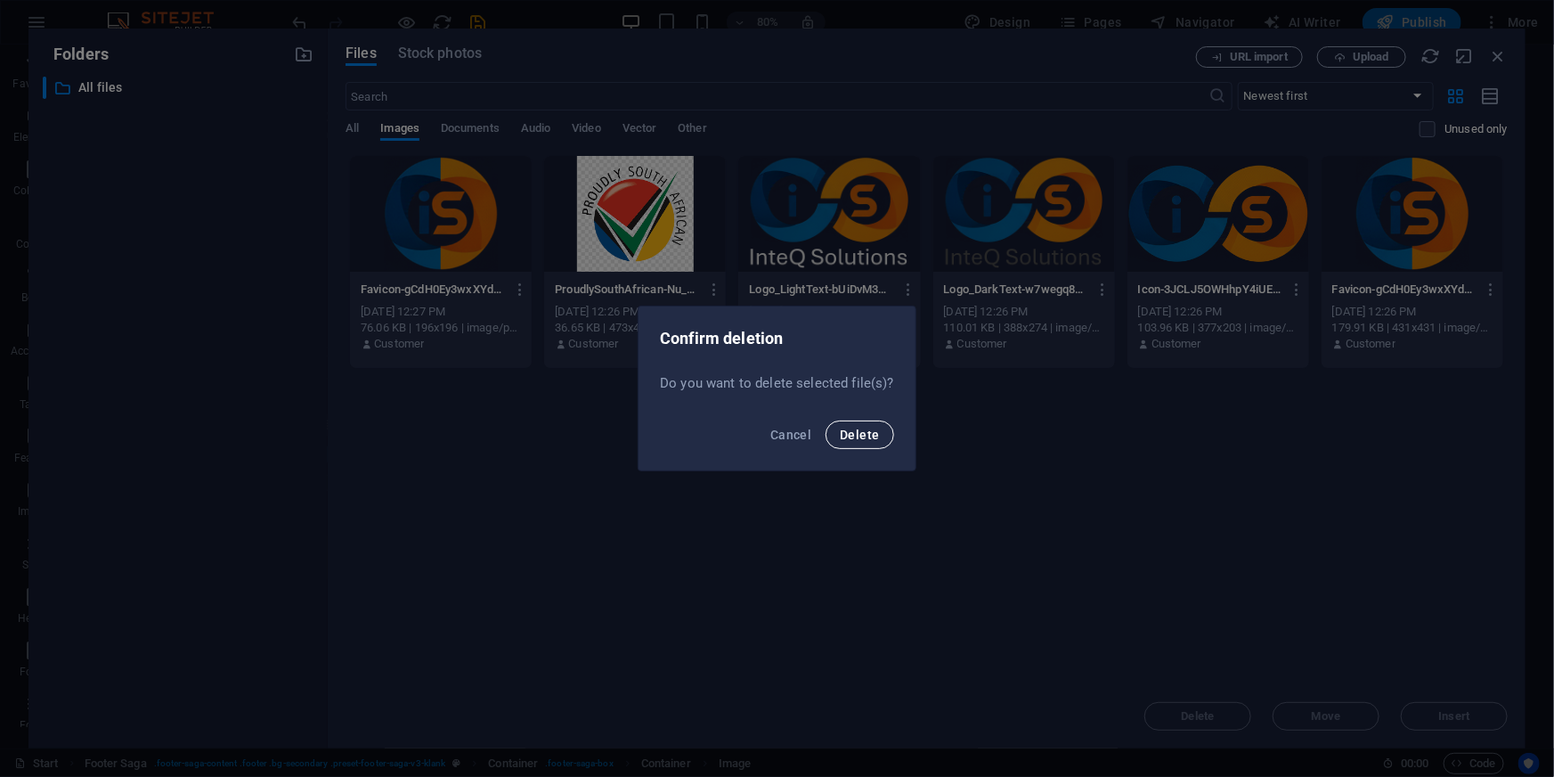
click at [860, 436] on span "Delete" at bounding box center [859, 434] width 39 height 14
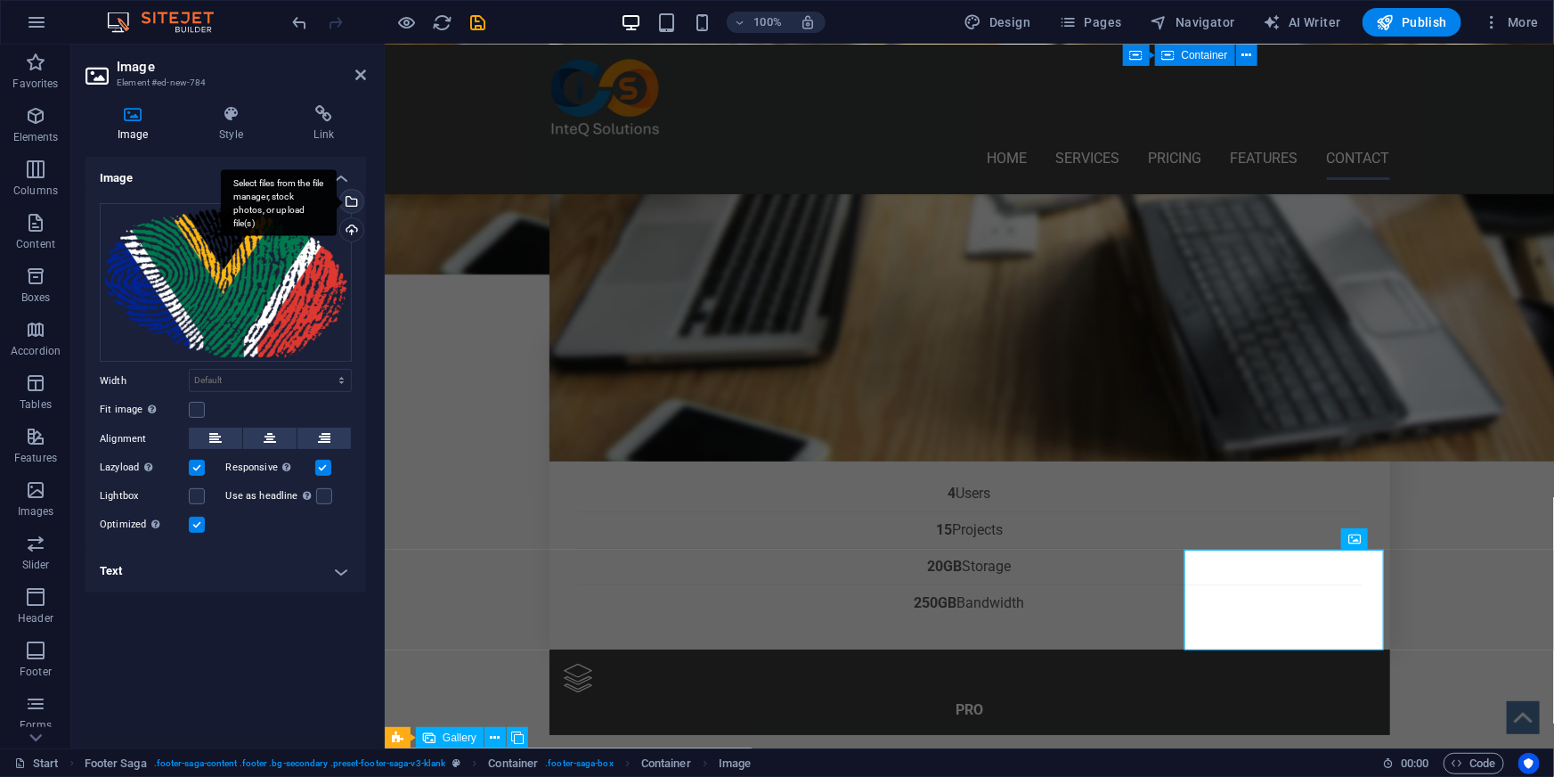
click at [337, 202] on div "Select files from the file manager, stock photos, or upload file(s)" at bounding box center [279, 202] width 116 height 67
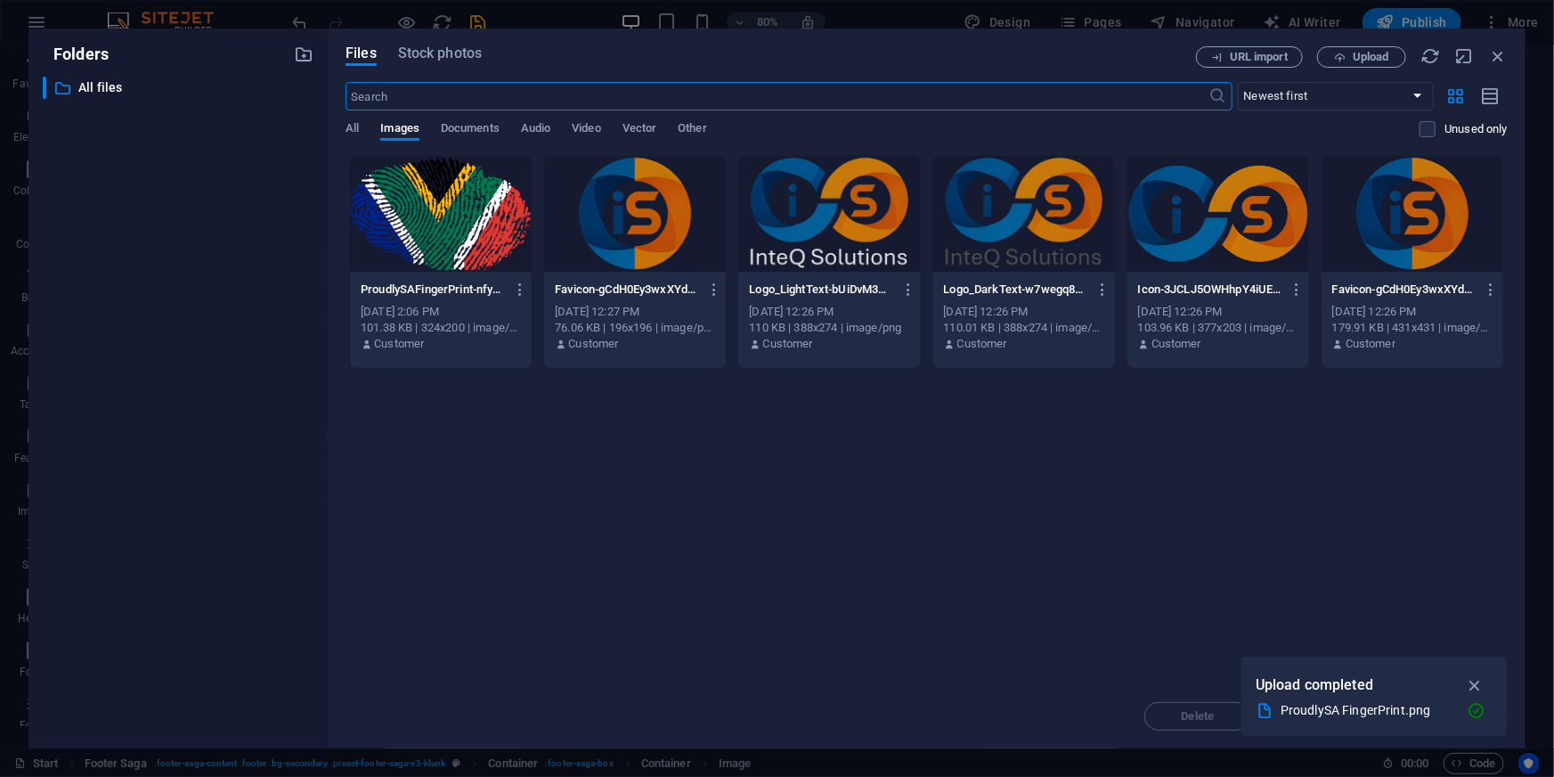
click at [448, 198] on div at bounding box center [441, 214] width 182 height 116
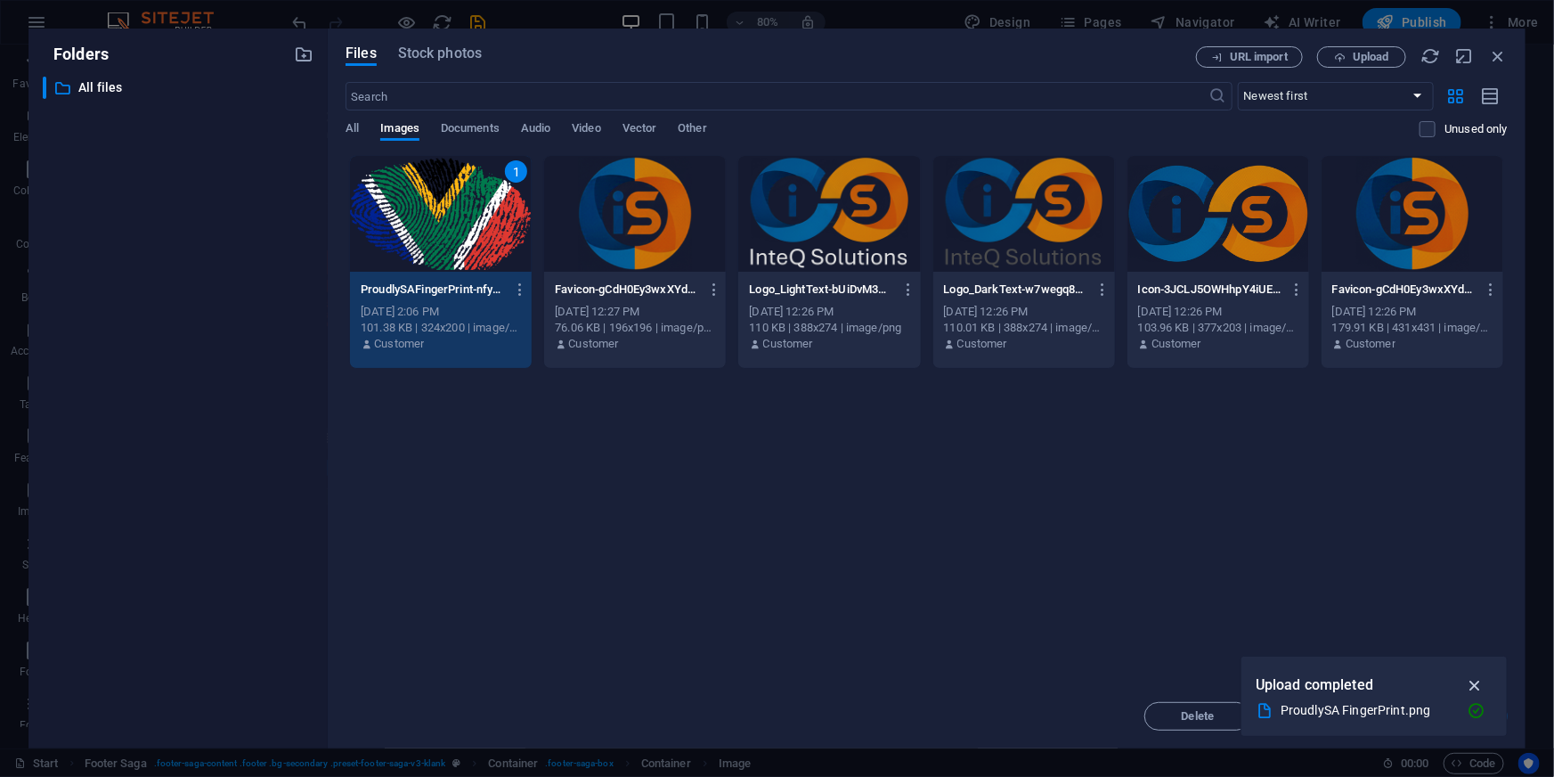
click at [1472, 683] on icon "button" at bounding box center [1475, 685] width 20 height 20
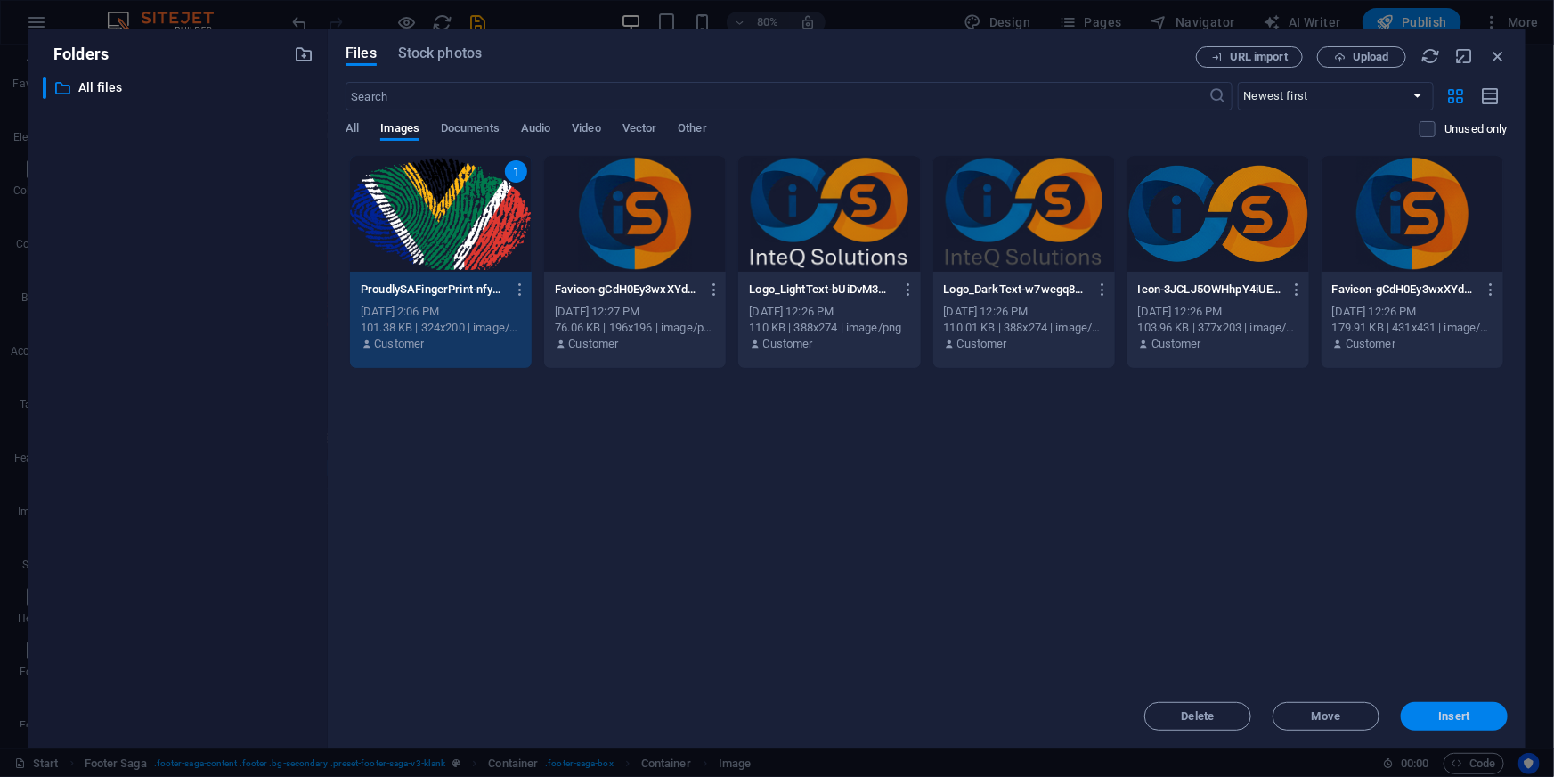
click at [1455, 718] on span "Insert" at bounding box center [1454, 716] width 31 height 11
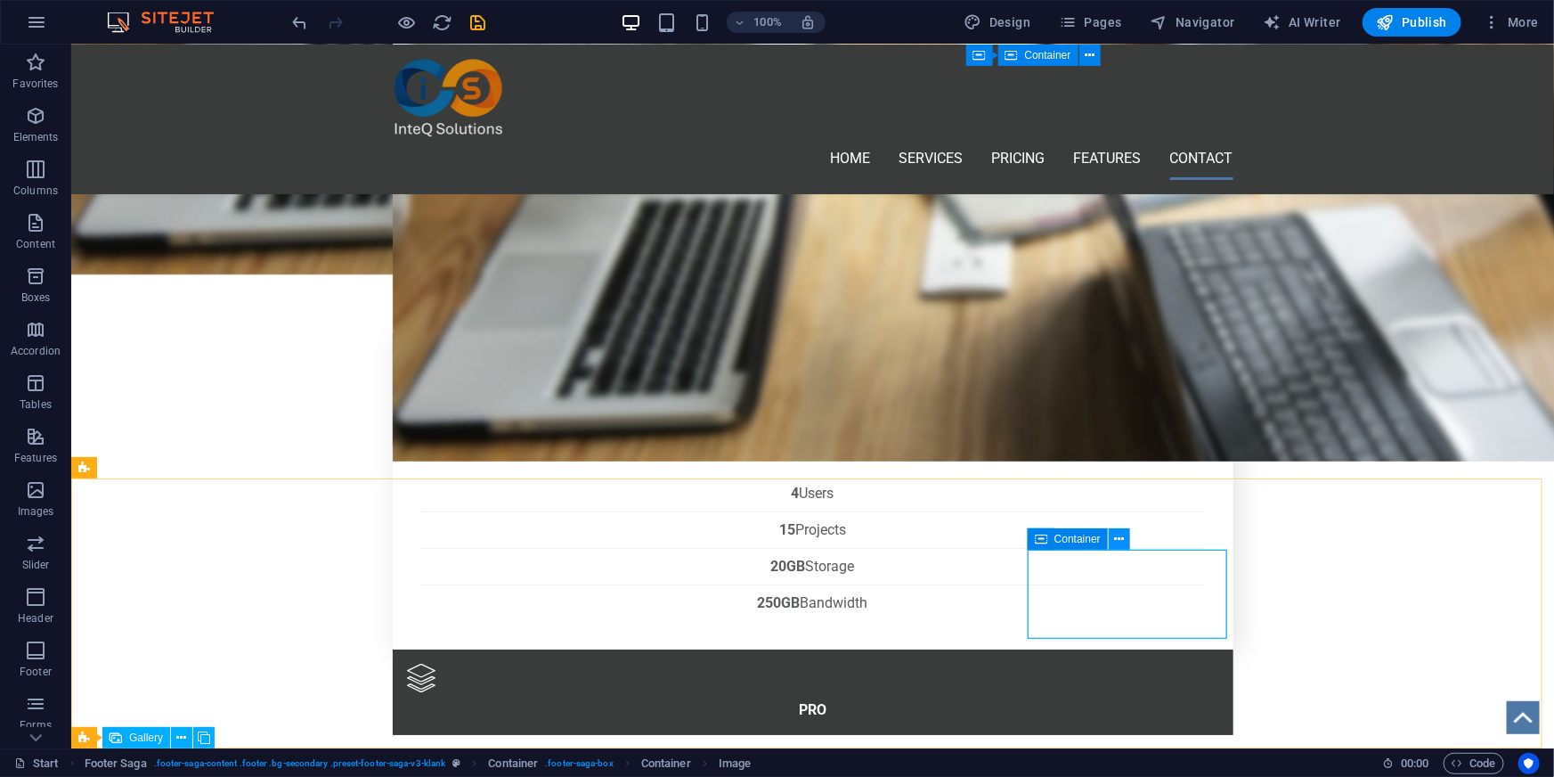
click at [1119, 535] on icon at bounding box center [1119, 539] width 10 height 19
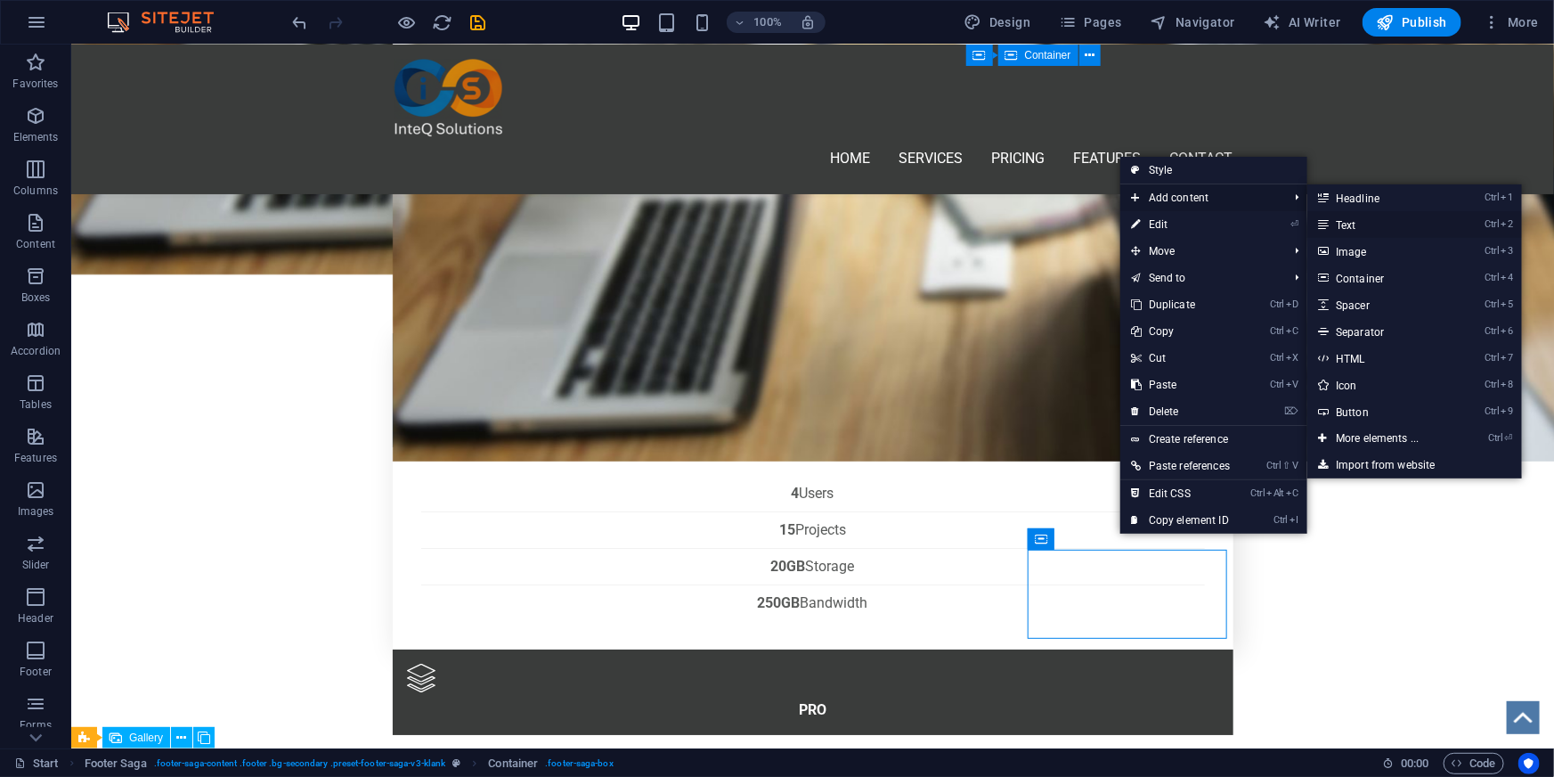
click at [1383, 220] on link "Ctrl 2 Text" at bounding box center [1380, 224] width 147 height 27
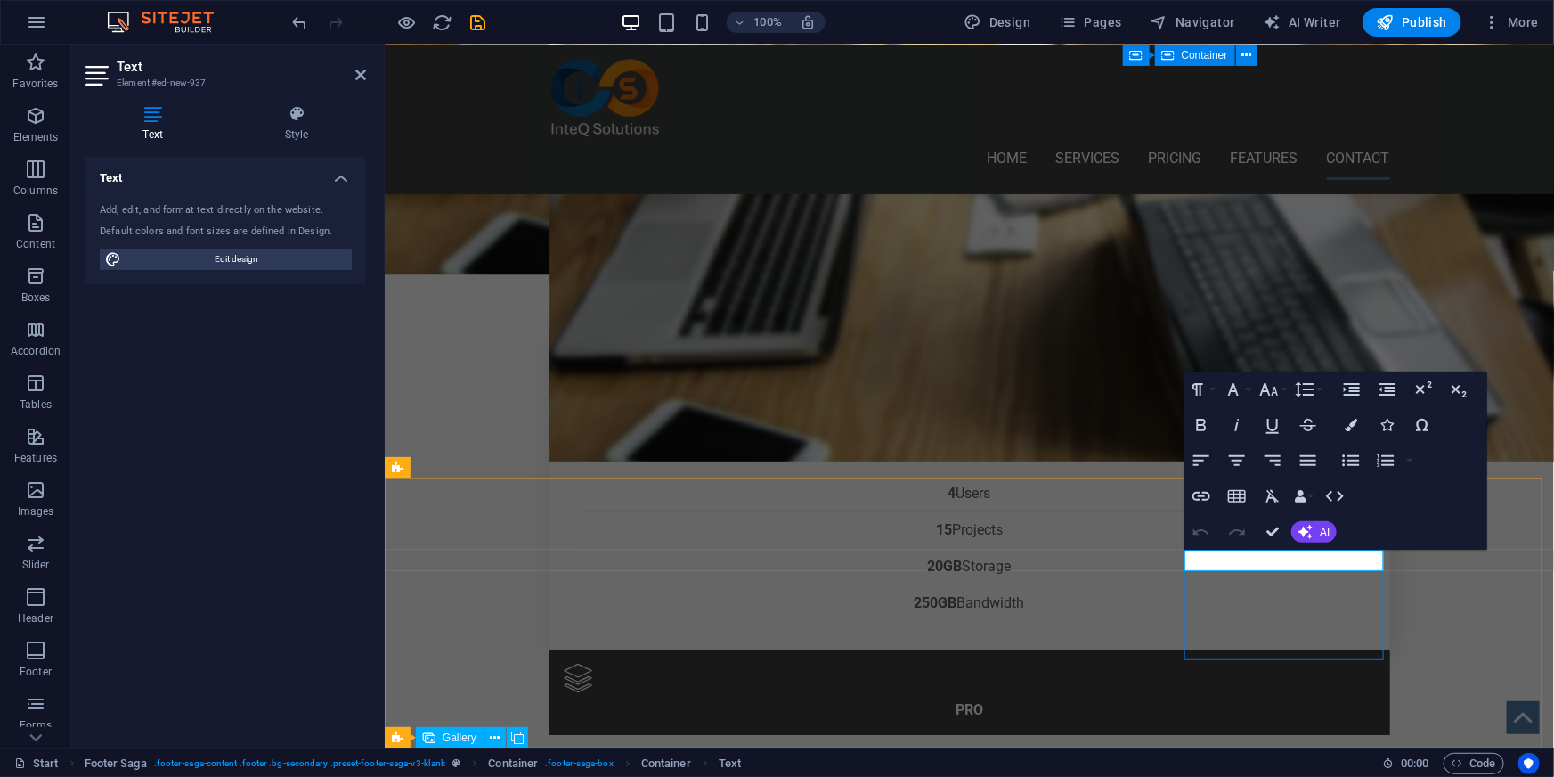
click at [1239, 469] on icon "button" at bounding box center [1236, 460] width 21 height 21
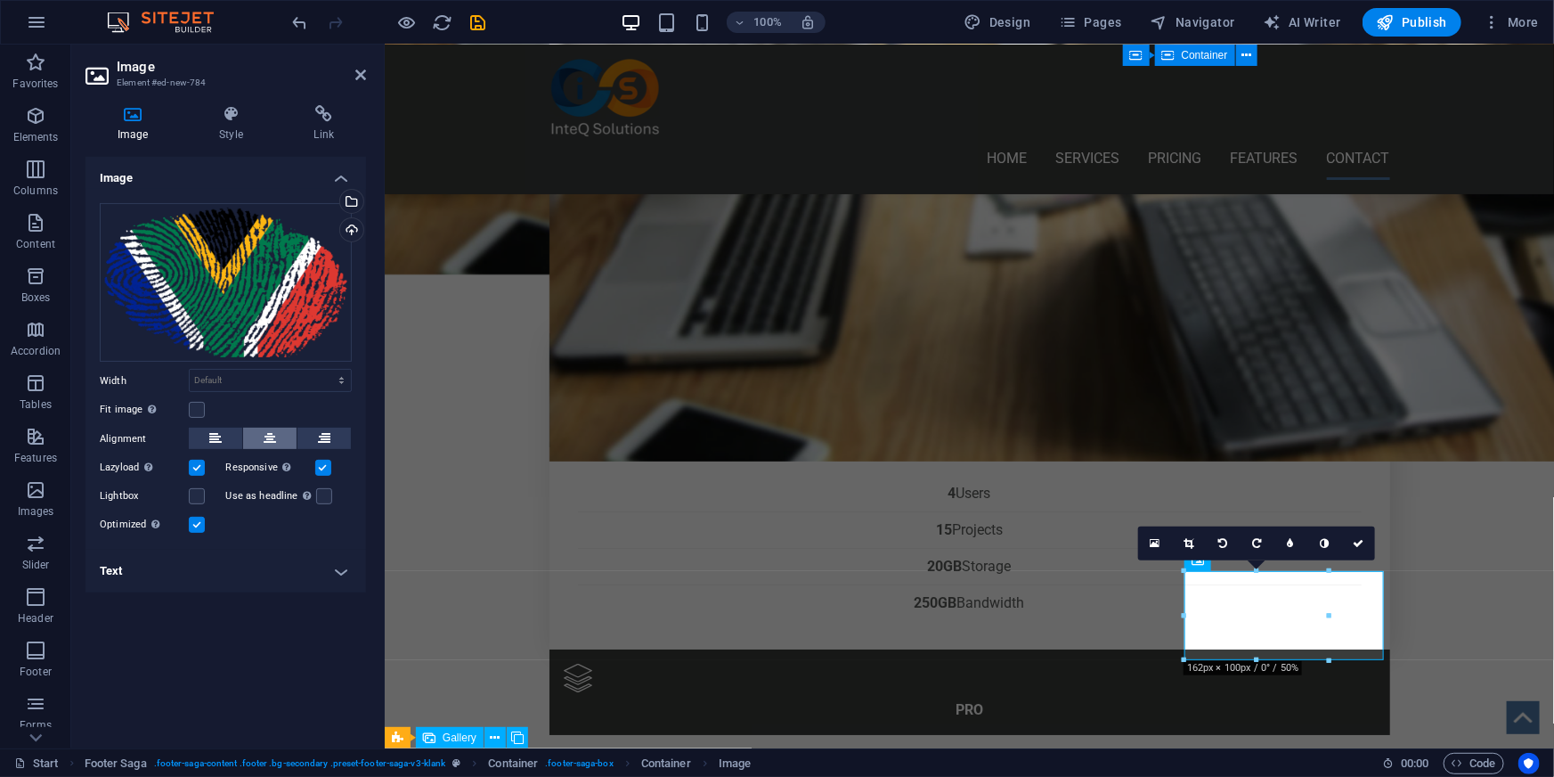
click at [265, 443] on icon at bounding box center [270, 437] width 12 height 21
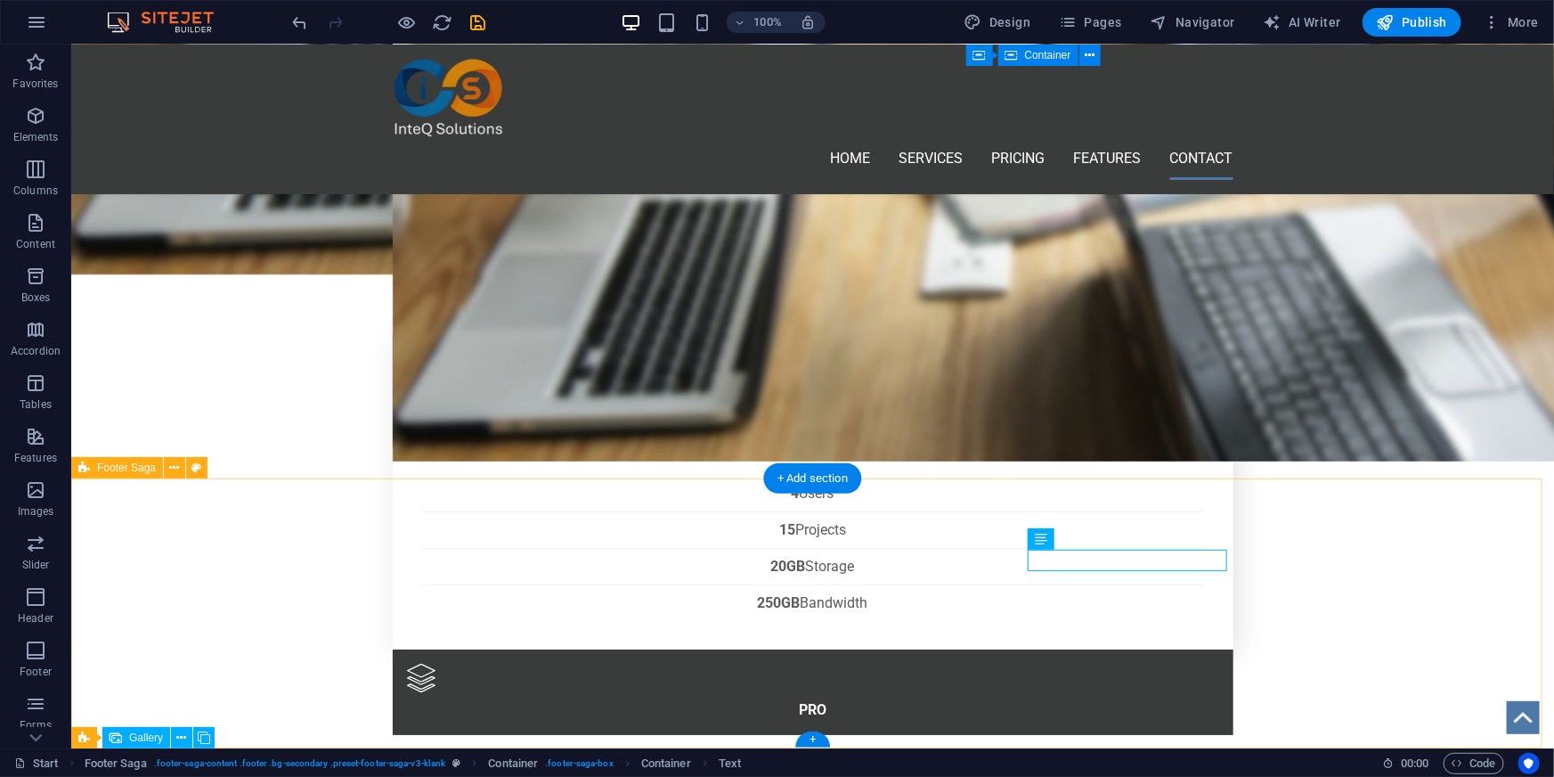
drag, startPoint x: 1154, startPoint y: 569, endPoint x: 1152, endPoint y: 672, distance: 103.3
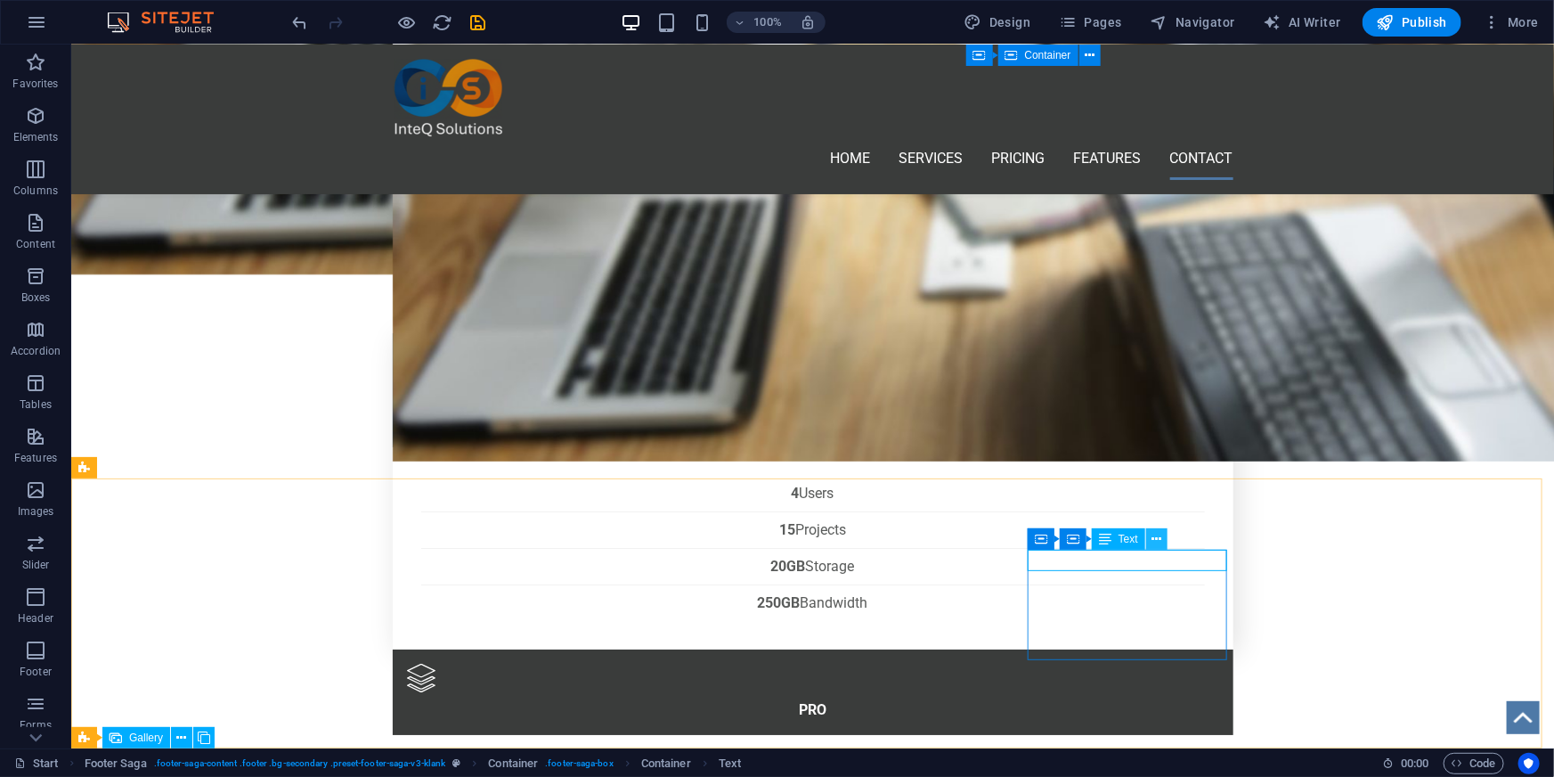
click at [1161, 537] on icon at bounding box center [1157, 539] width 10 height 19
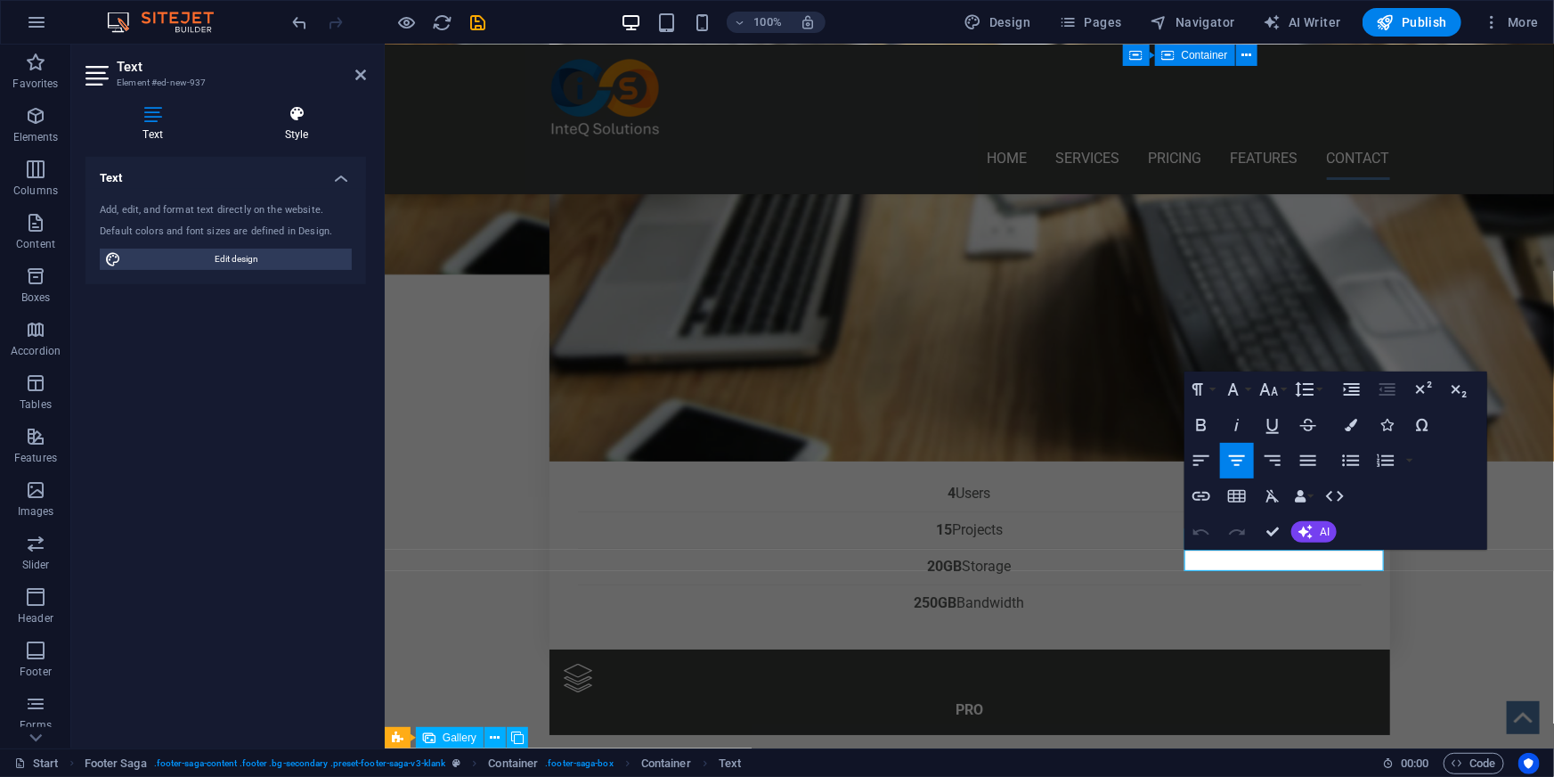
click at [298, 110] on icon at bounding box center [296, 114] width 139 height 18
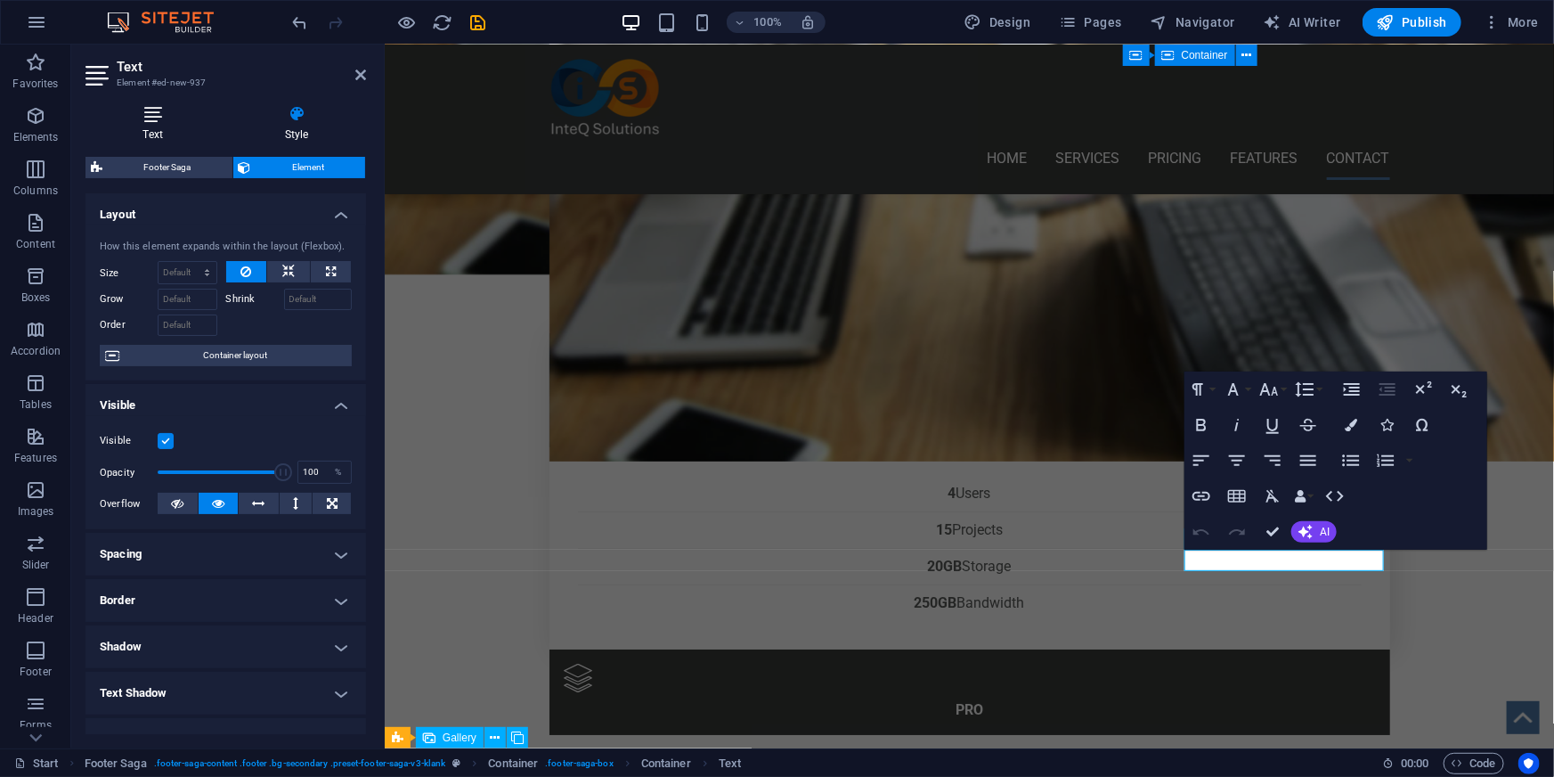
click at [151, 119] on icon at bounding box center [152, 114] width 134 height 18
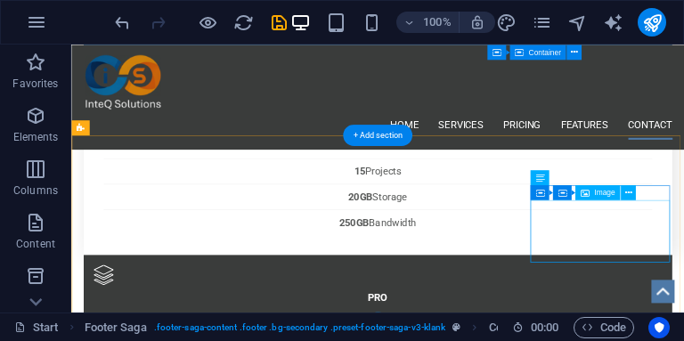
scroll to position [2971, 0]
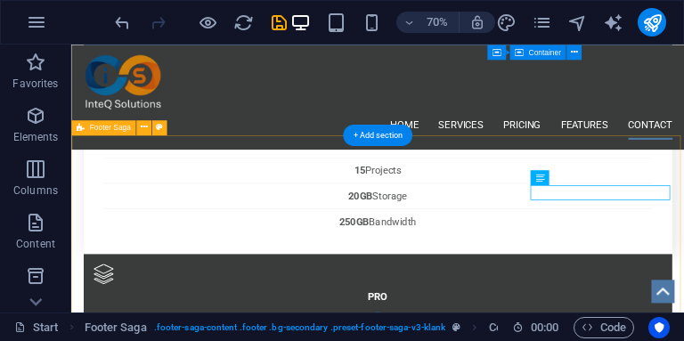
drag, startPoint x: 892, startPoint y: 265, endPoint x: 892, endPoint y: 362, distance: 97.1
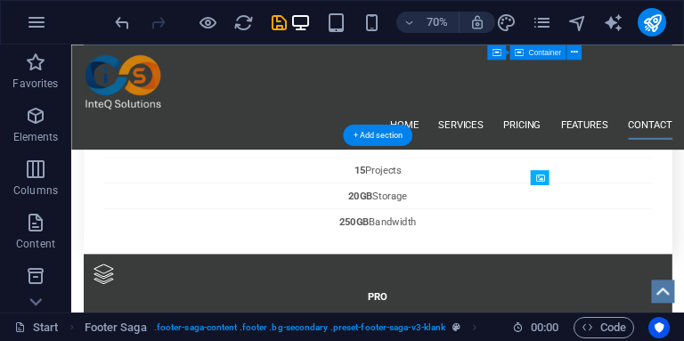
drag, startPoint x: 839, startPoint y: 316, endPoint x: 837, endPoint y: 255, distance: 61.5
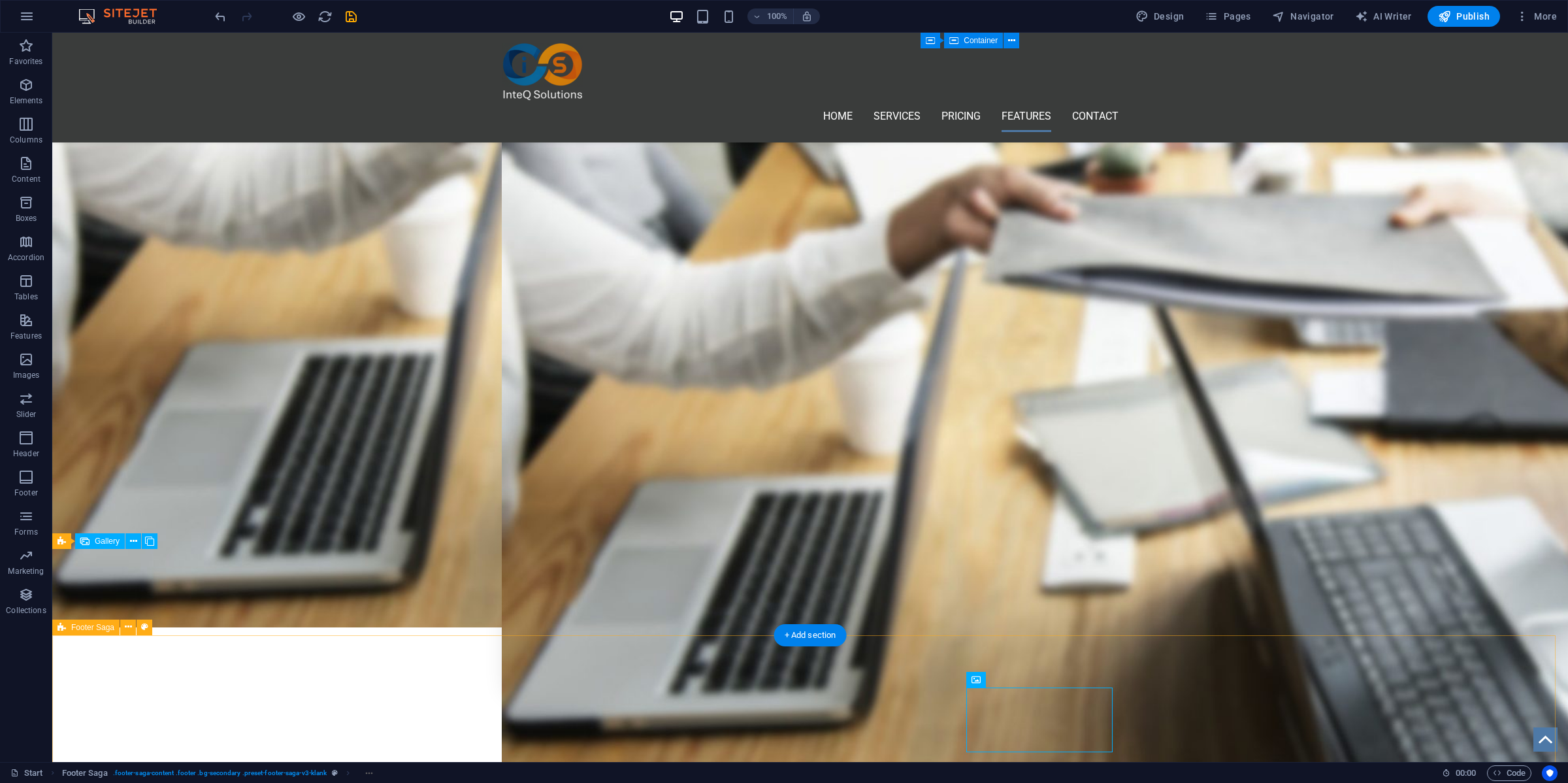
scroll to position [2178, 0]
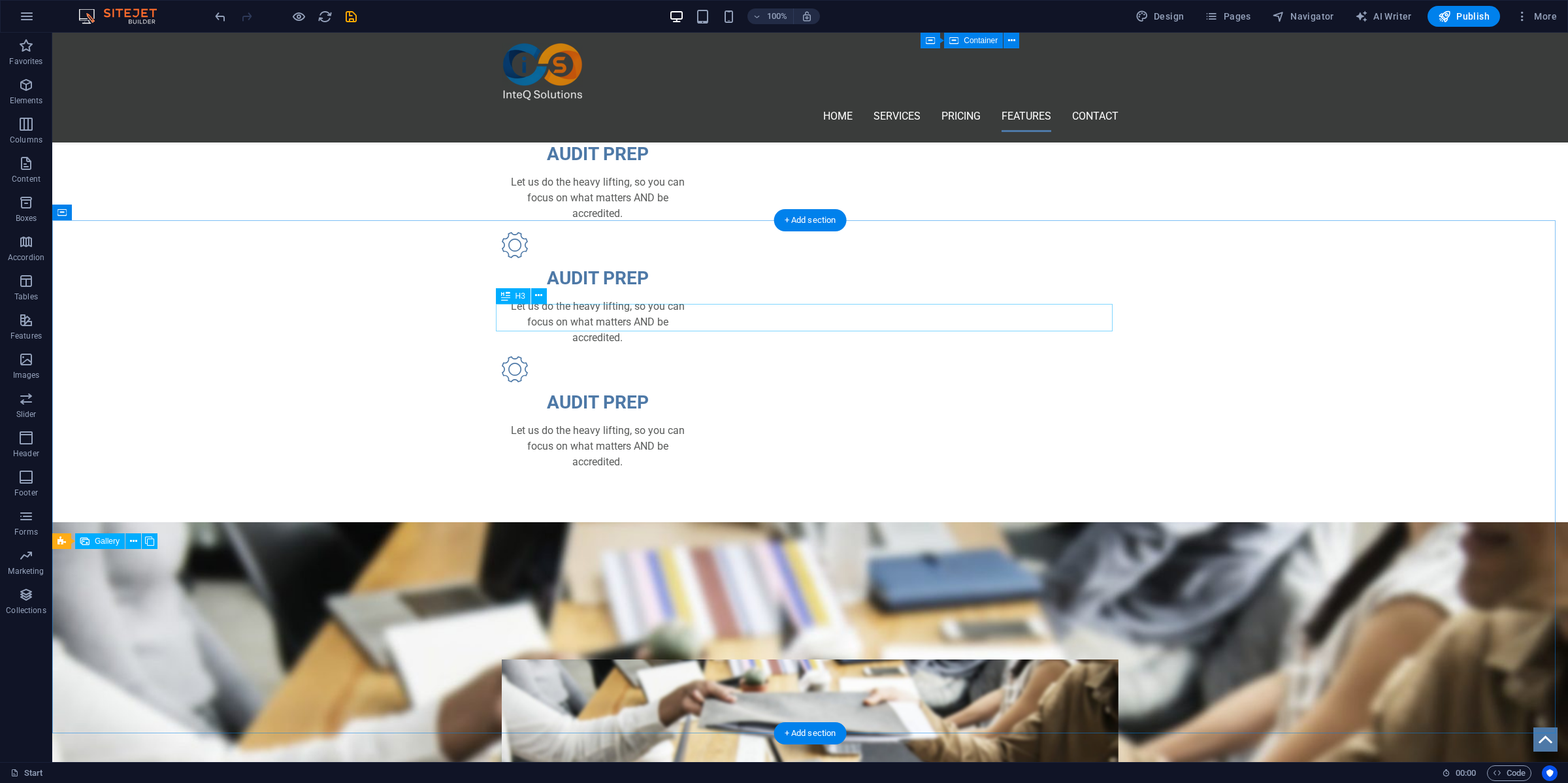
scroll to position [2124, 0]
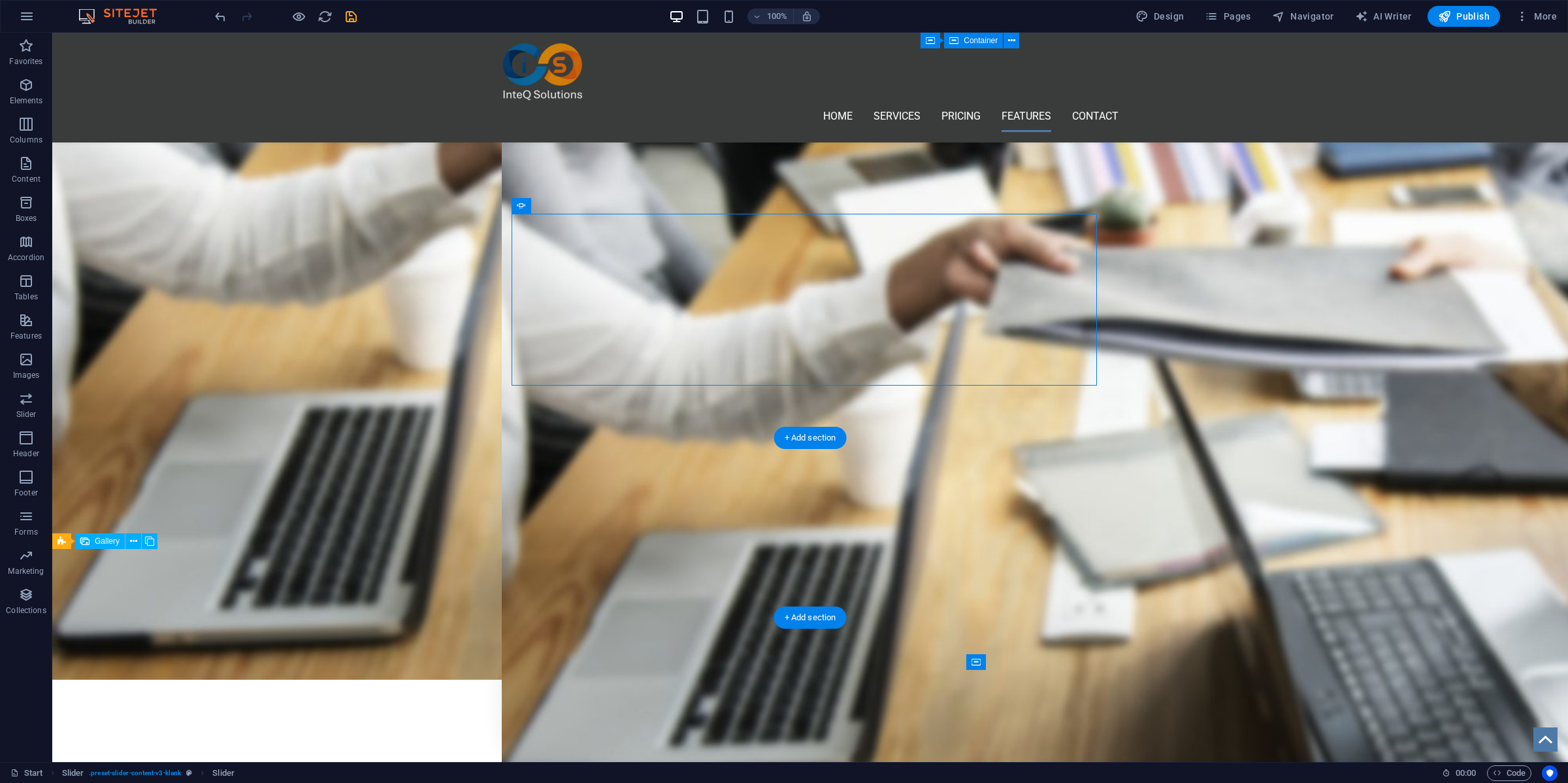
scroll to position [2181, 0]
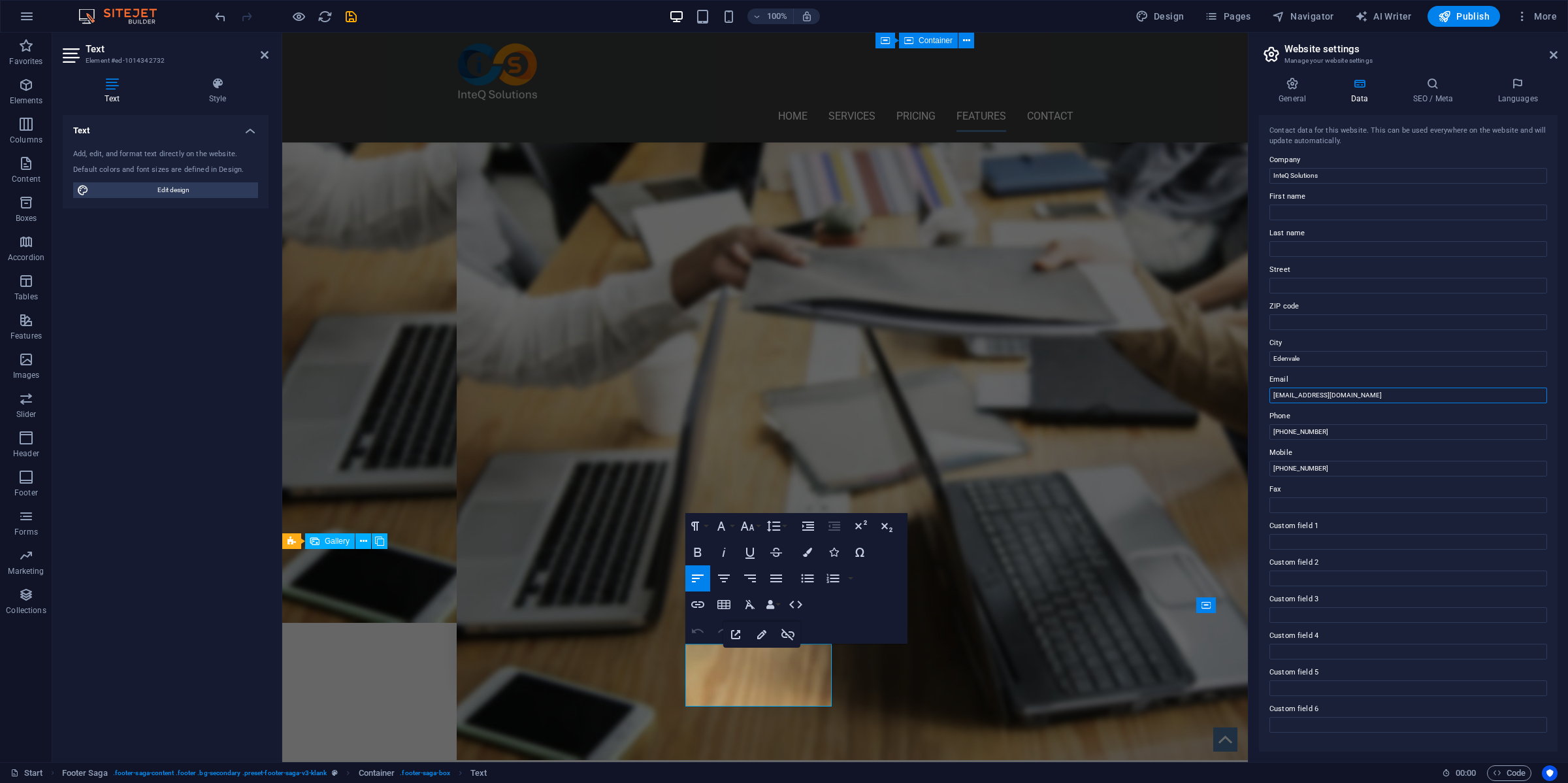
click at [1139, 396] on input "[EMAIL_ADDRESS][DOMAIN_NAME]" at bounding box center [1408, 395] width 278 height 15
type input "[EMAIL_ADDRESS][DOMAIN_NAME]"
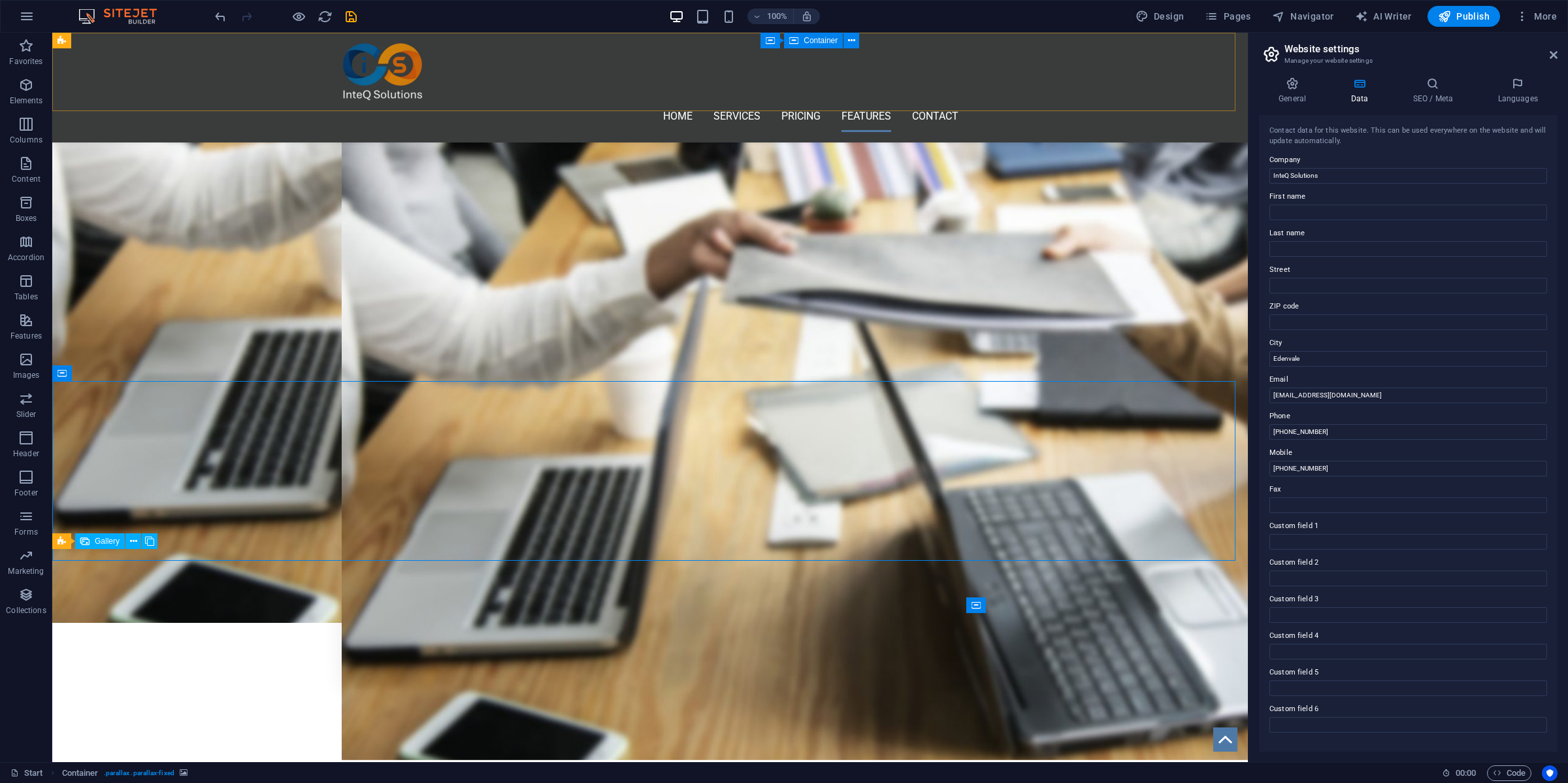
click at [911, 90] on div "Home Services Pricing Features Contact Menu" at bounding box center [650, 88] width 1196 height 110
click at [913, 90] on div "Home Services Pricing Features Contact Menu" at bounding box center [650, 88] width 1196 height 110
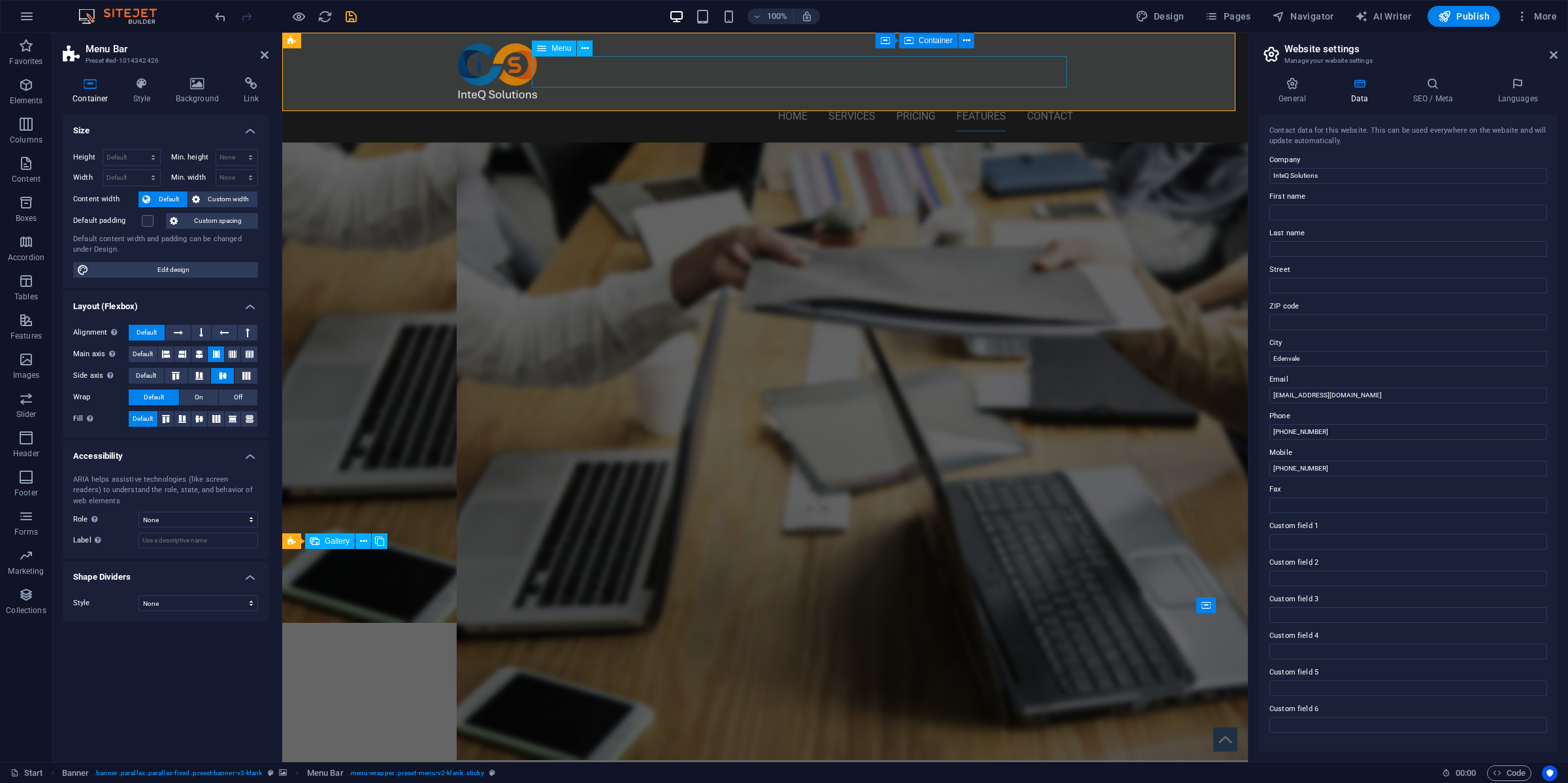
click at [858, 101] on nav "Home Services Pricing Features Contact" at bounding box center [765, 116] width 617 height 32
select select
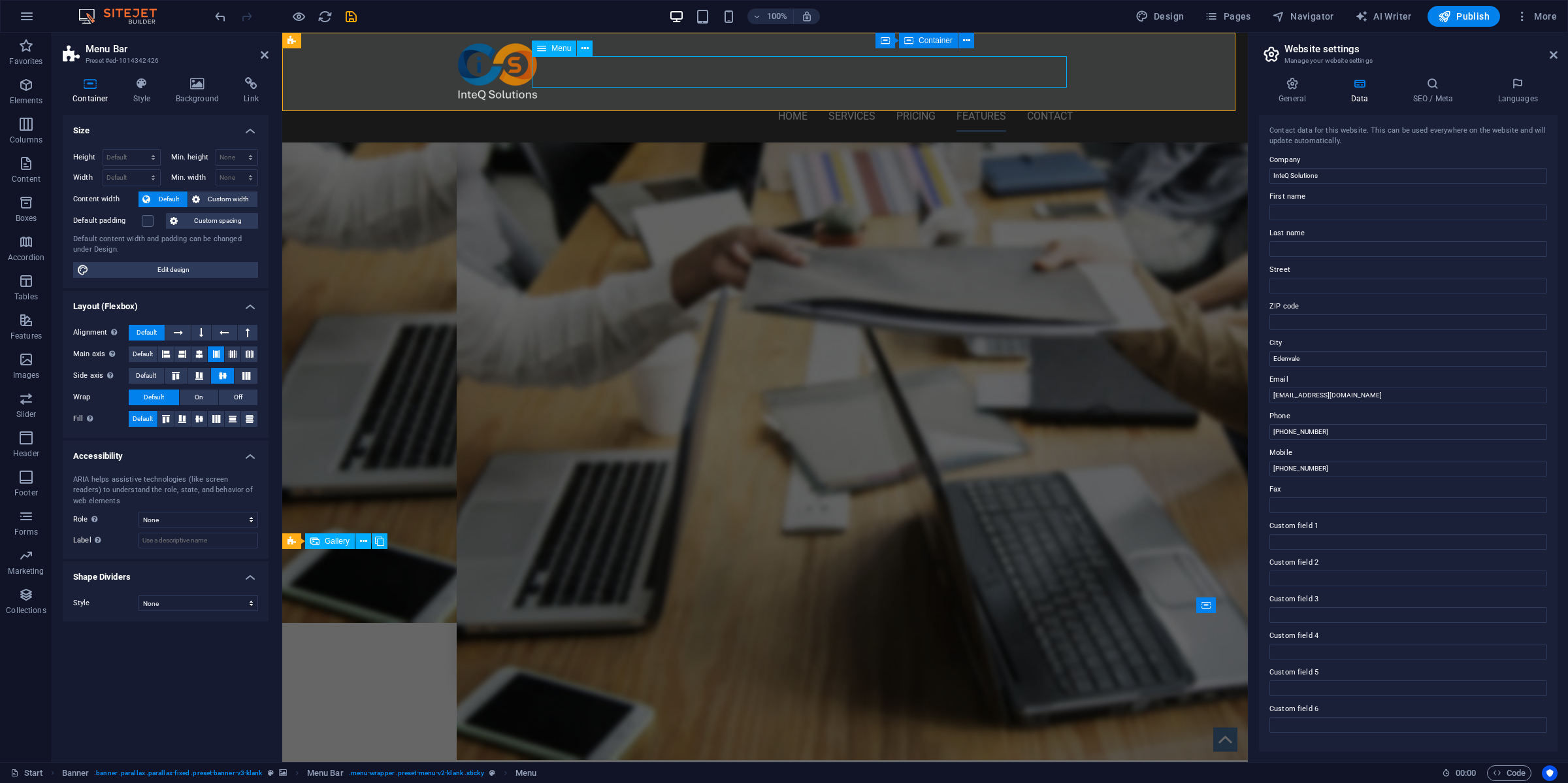
select select
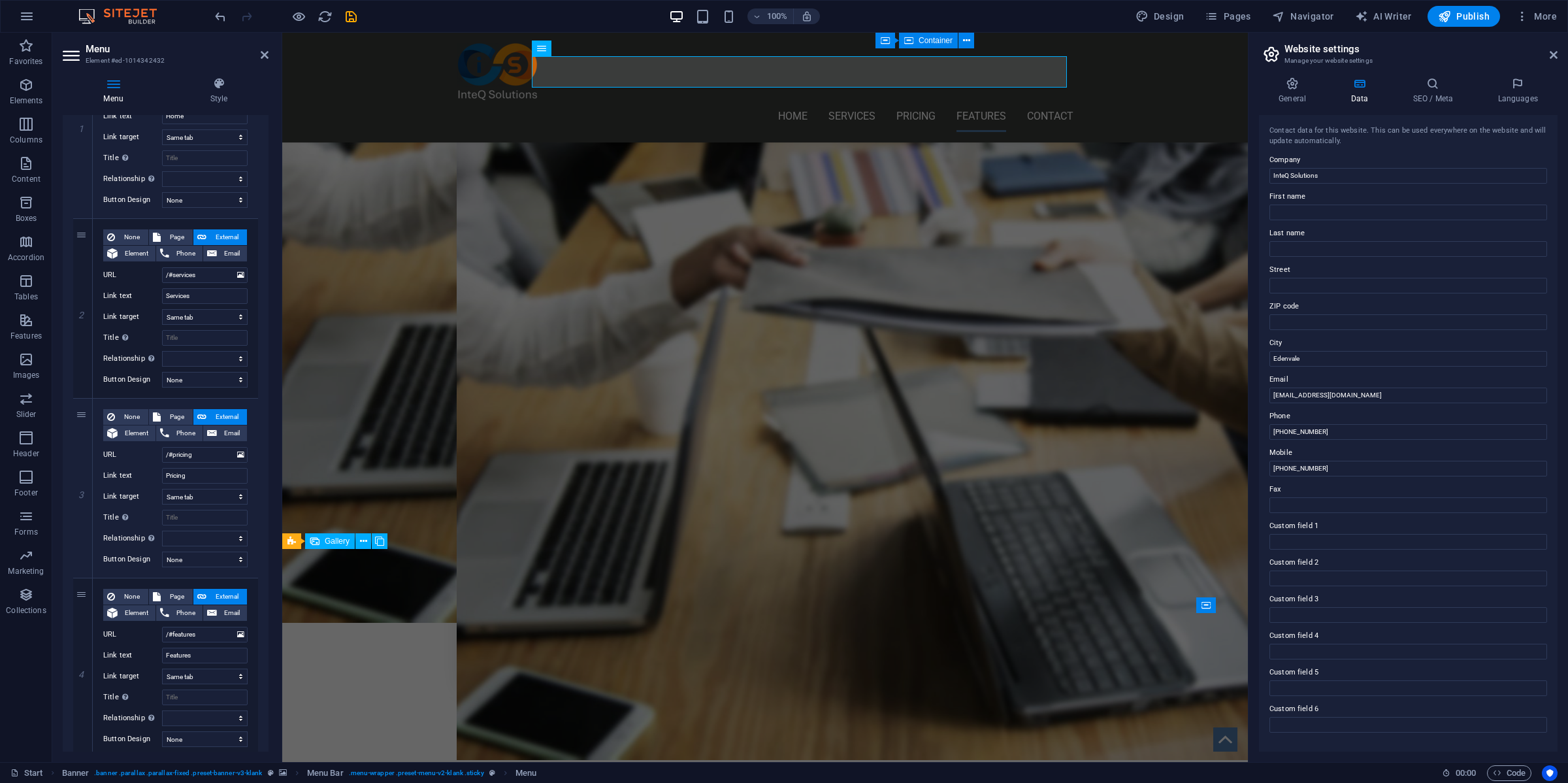
scroll to position [211, 0]
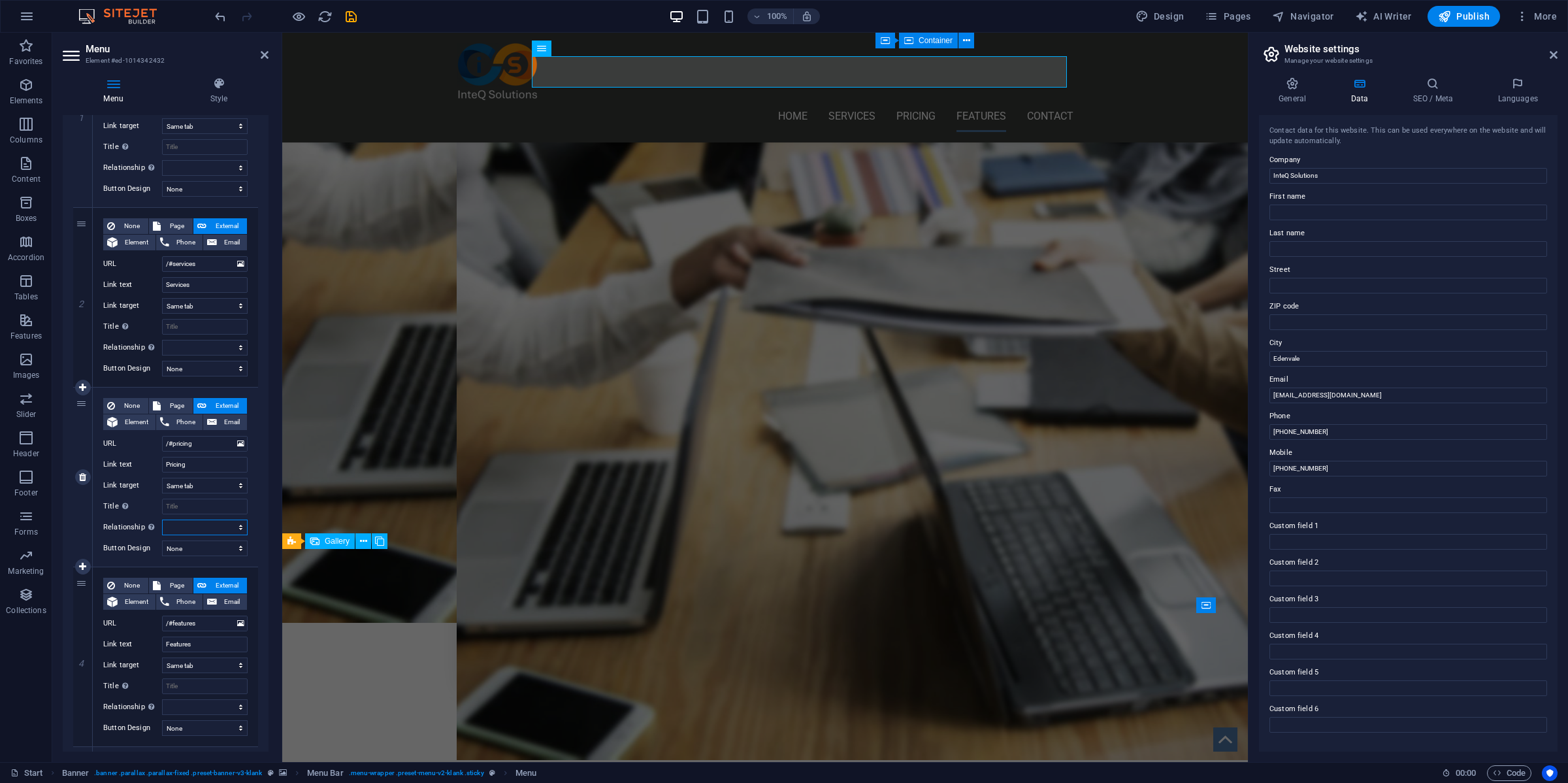
click at [237, 527] on select "alternate author bookmark external help license next nofollow noreferrer noopen…" at bounding box center [205, 527] width 86 height 15
click at [253, 497] on div "None Page External Element Phone Email Page Start Subpage Legal Notice Privacy …" at bounding box center [175, 477] width 165 height 179
drag, startPoint x: 269, startPoint y: 492, endPoint x: 268, endPoint y: 526, distance: 34.0
click at [268, 526] on div "Menu Style Menu Auto Custom Create custom menu items for this menu. Recommended…" at bounding box center [165, 415] width 227 height 696
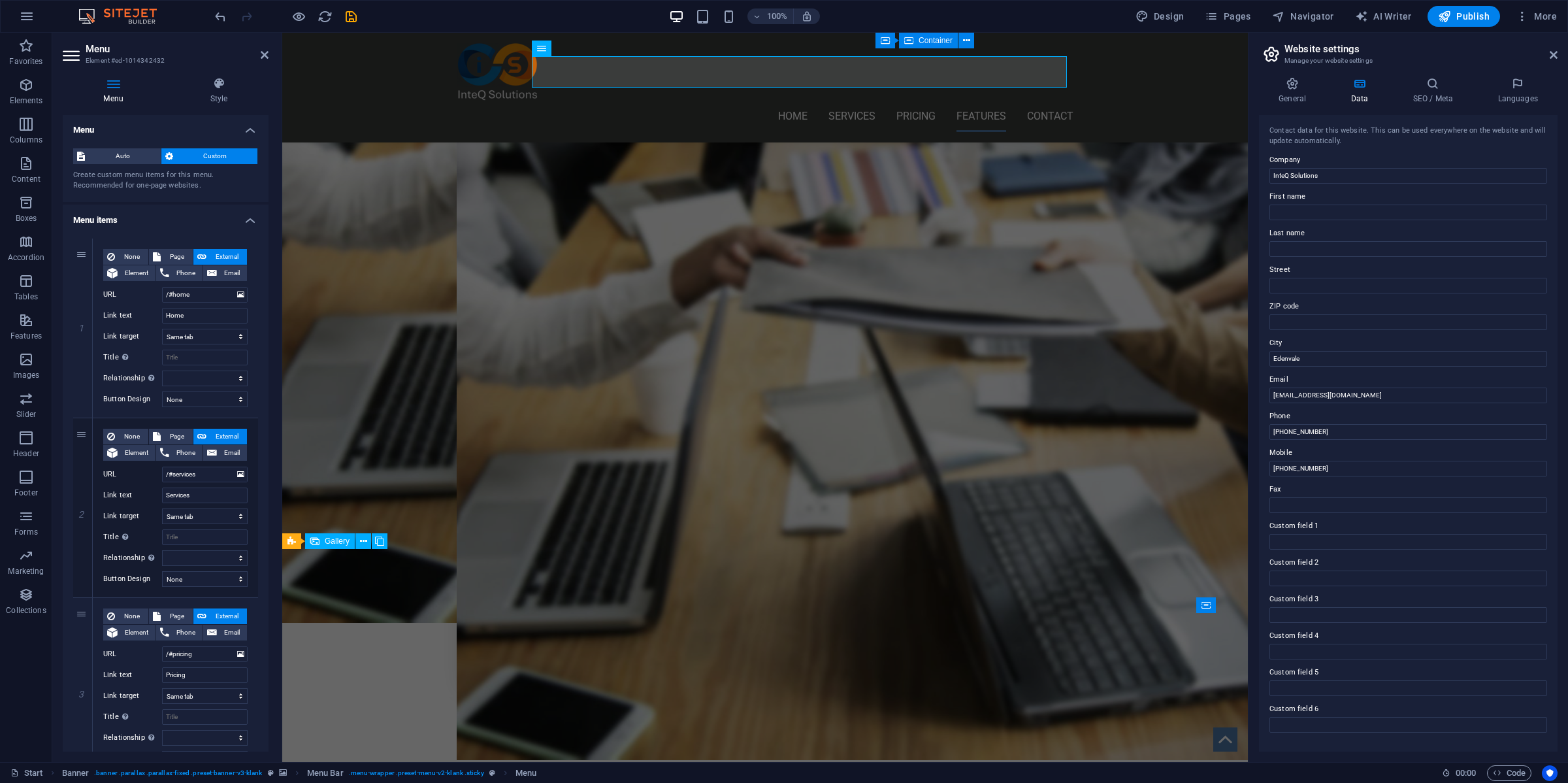
scroll to position [0, 0]
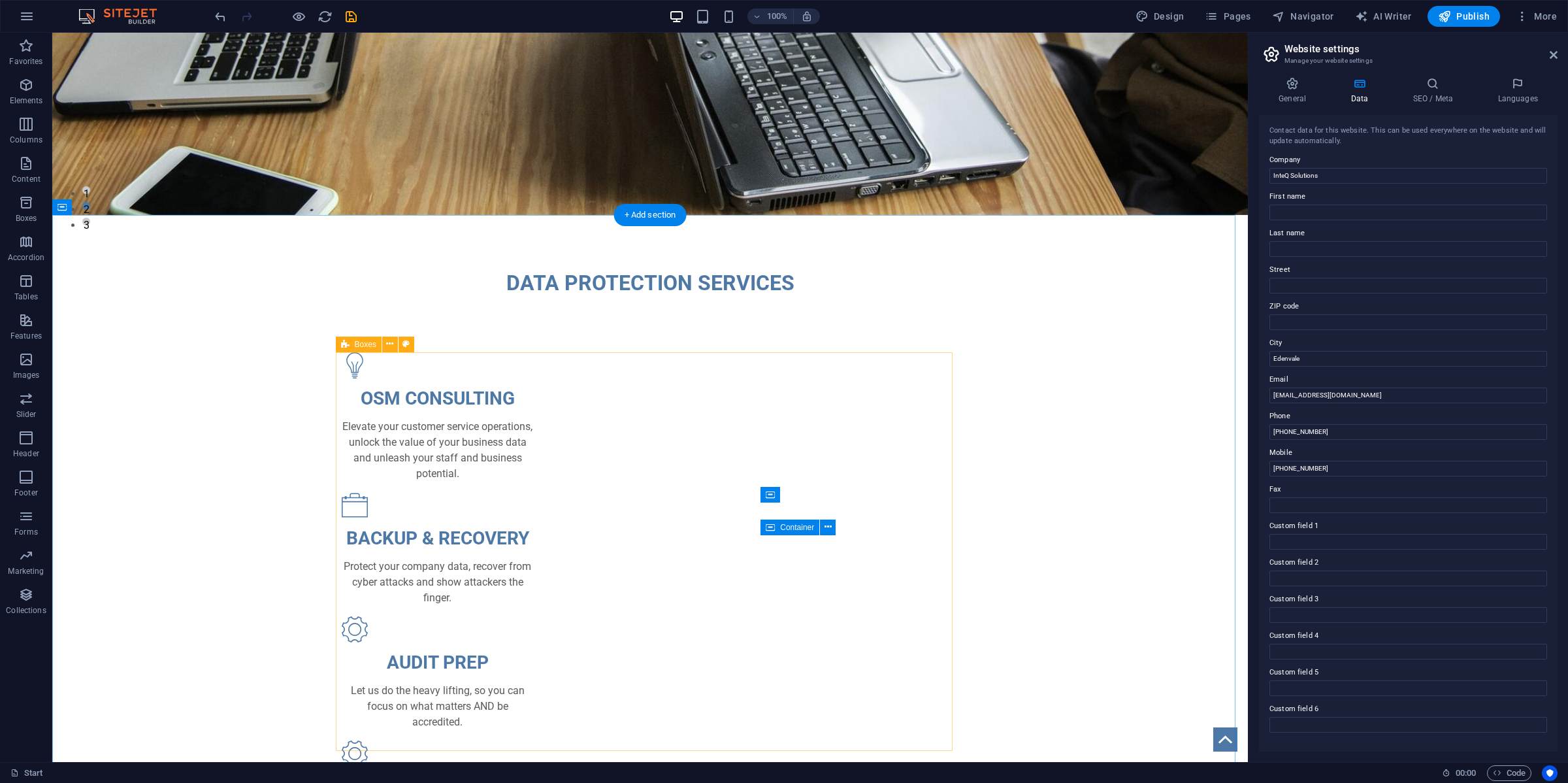
scroll to position [57, 0]
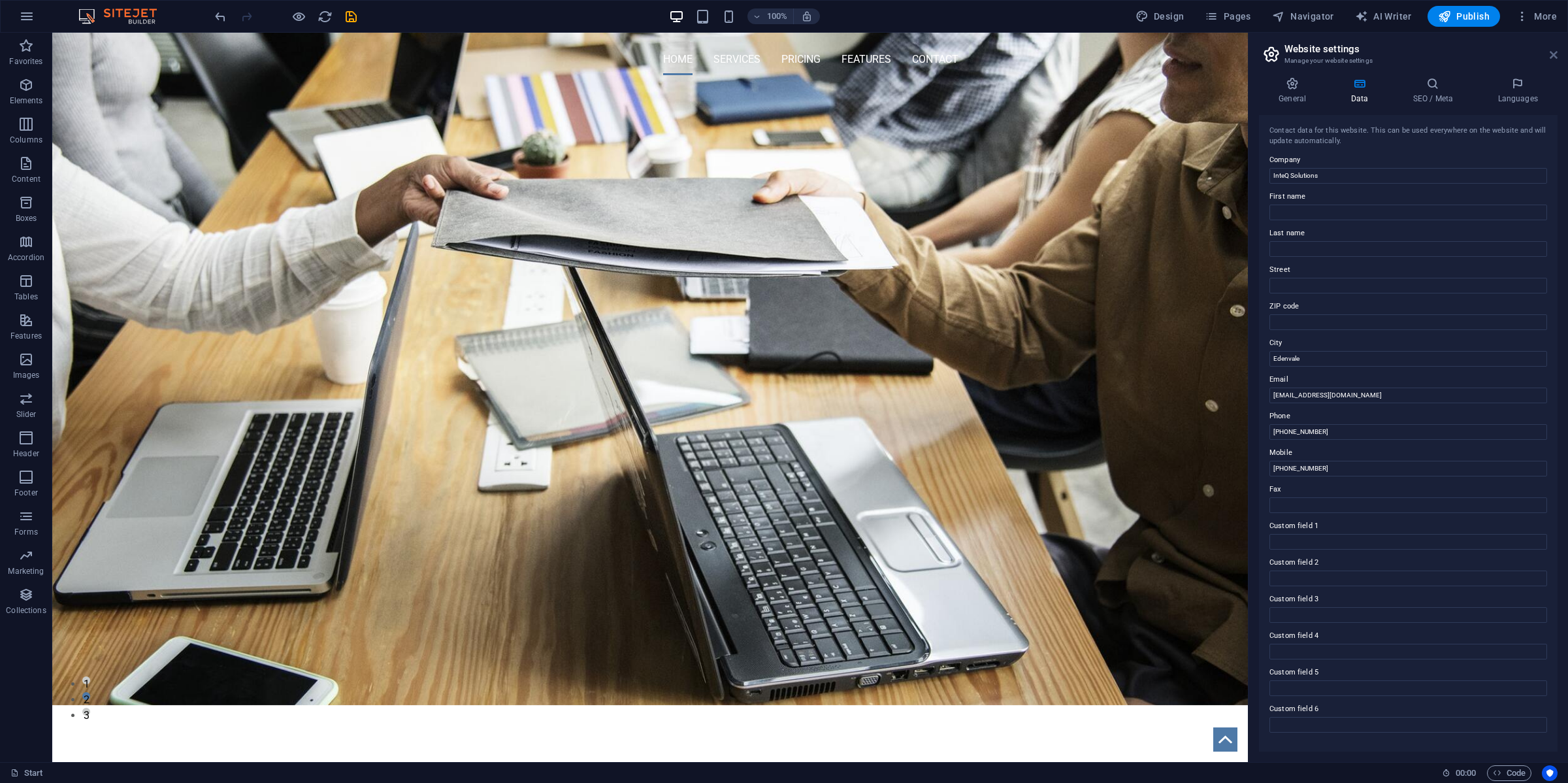
click at [1139, 51] on icon at bounding box center [1554, 55] width 8 height 10
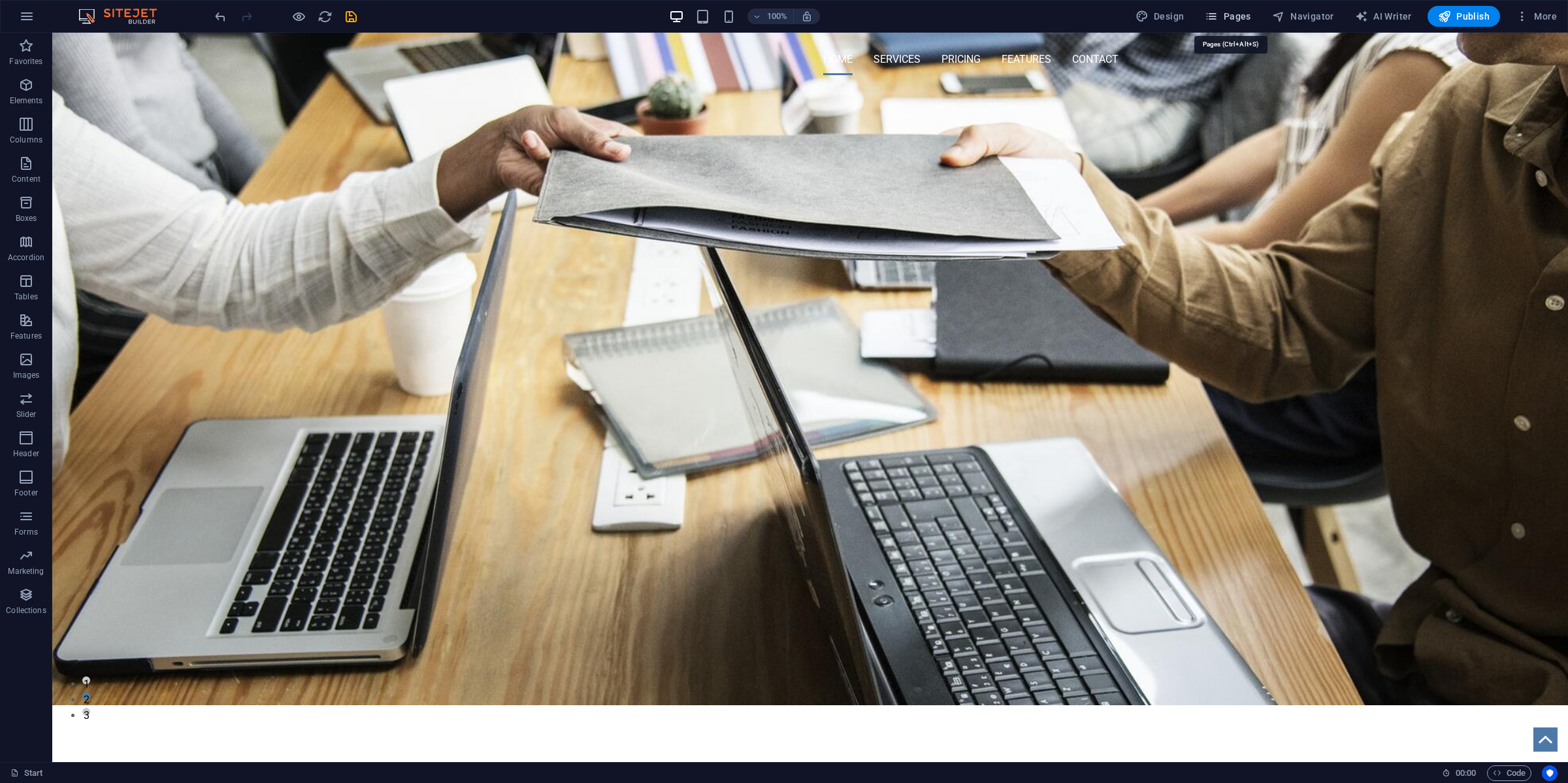
click at [1139, 17] on span "Pages" at bounding box center [1228, 16] width 45 height 13
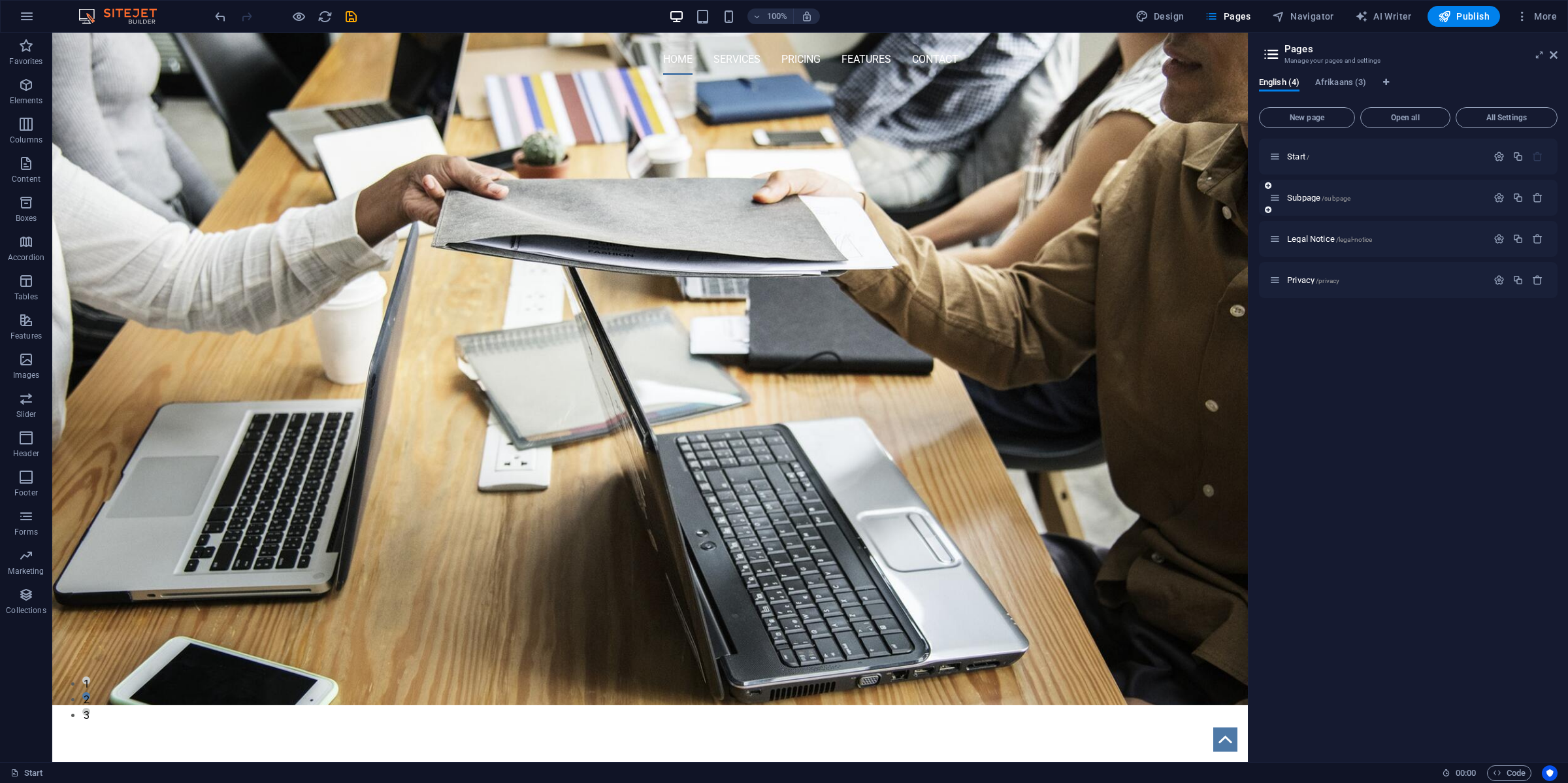
click at [1139, 214] on div "Subpage /subpage" at bounding box center [1408, 197] width 299 height 36
click at [1139, 200] on div "Subpage /subpage" at bounding box center [1385, 198] width 204 height 9
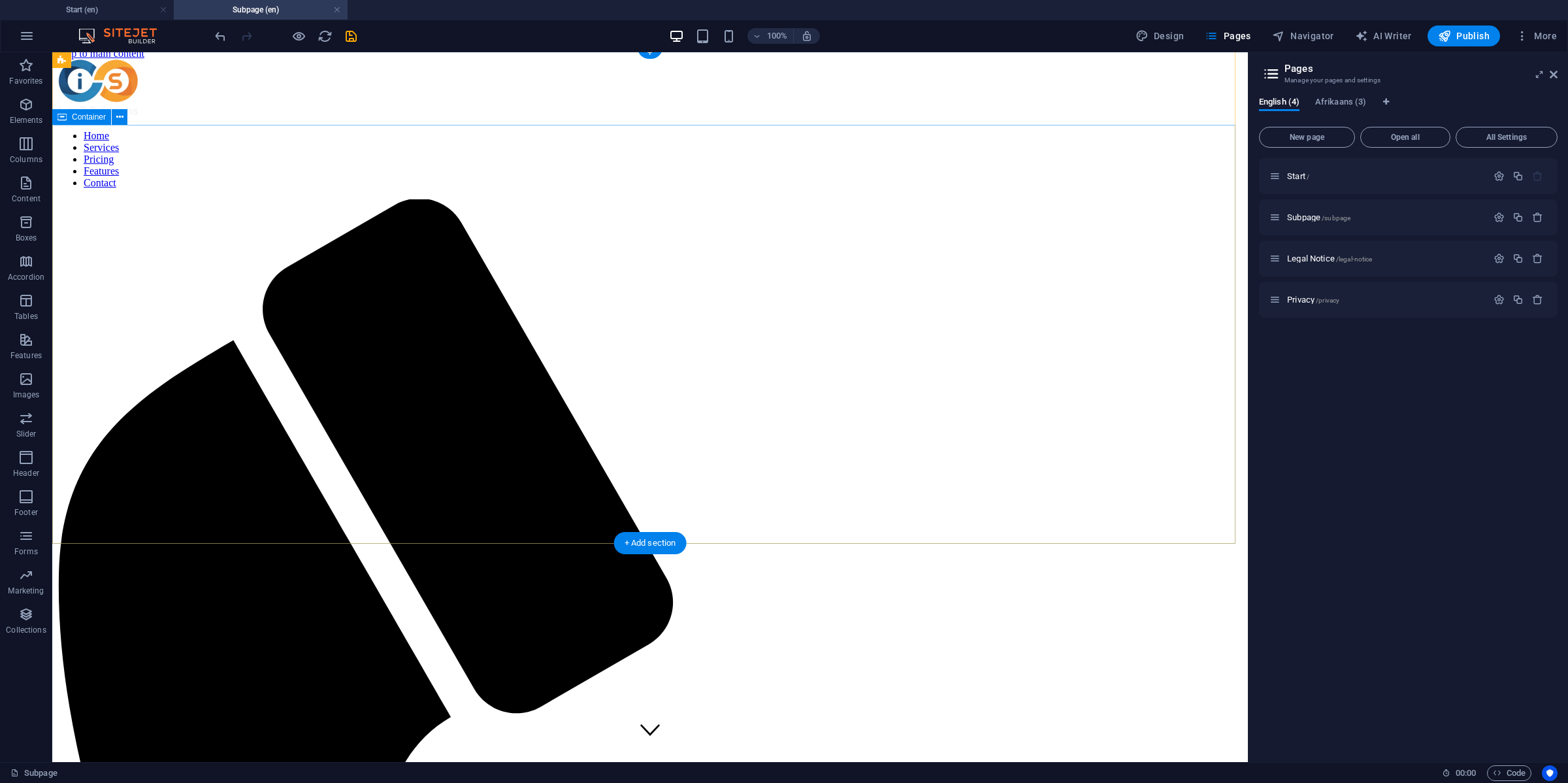
scroll to position [0, 0]
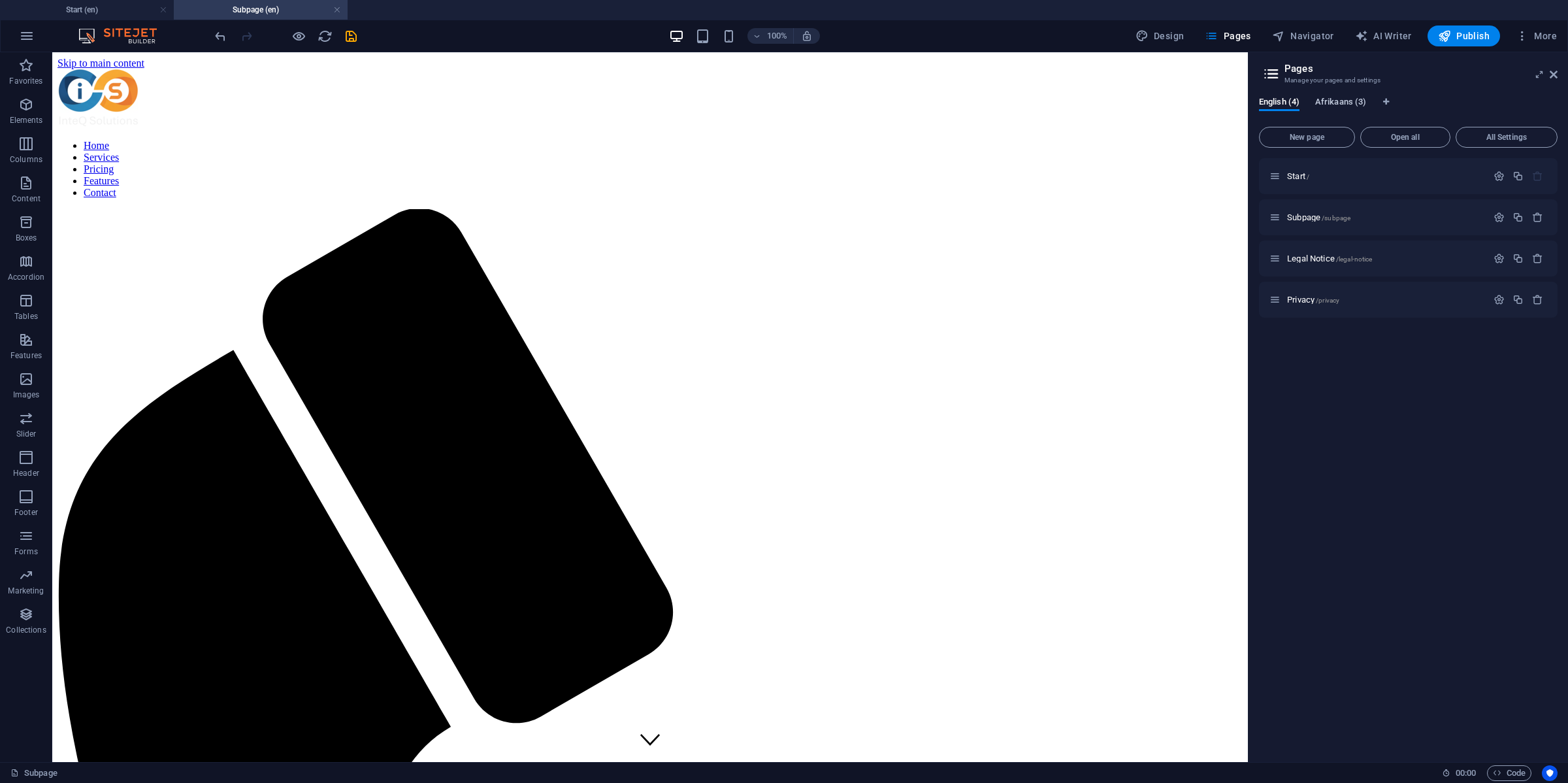
click at [1139, 102] on span "Afrikaans (3)" at bounding box center [1341, 103] width 51 height 18
click at [1139, 100] on span "English (4)" at bounding box center [1279, 103] width 40 height 18
click at [1139, 261] on span "Legal Notice /legal-notice" at bounding box center [1330, 258] width 85 height 10
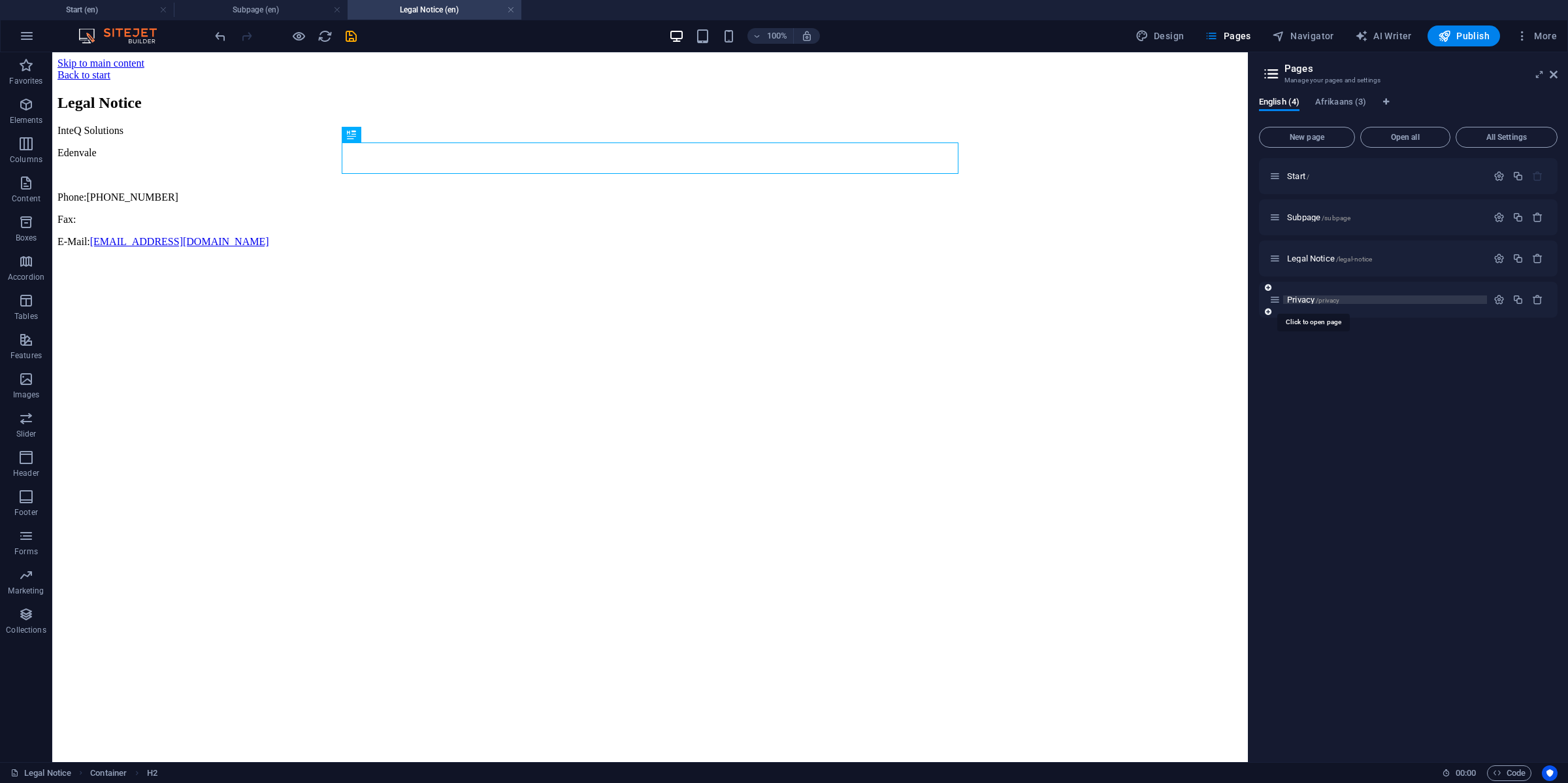
click at [1139, 301] on span "Privacy /privacy" at bounding box center [1313, 299] width 52 height 10
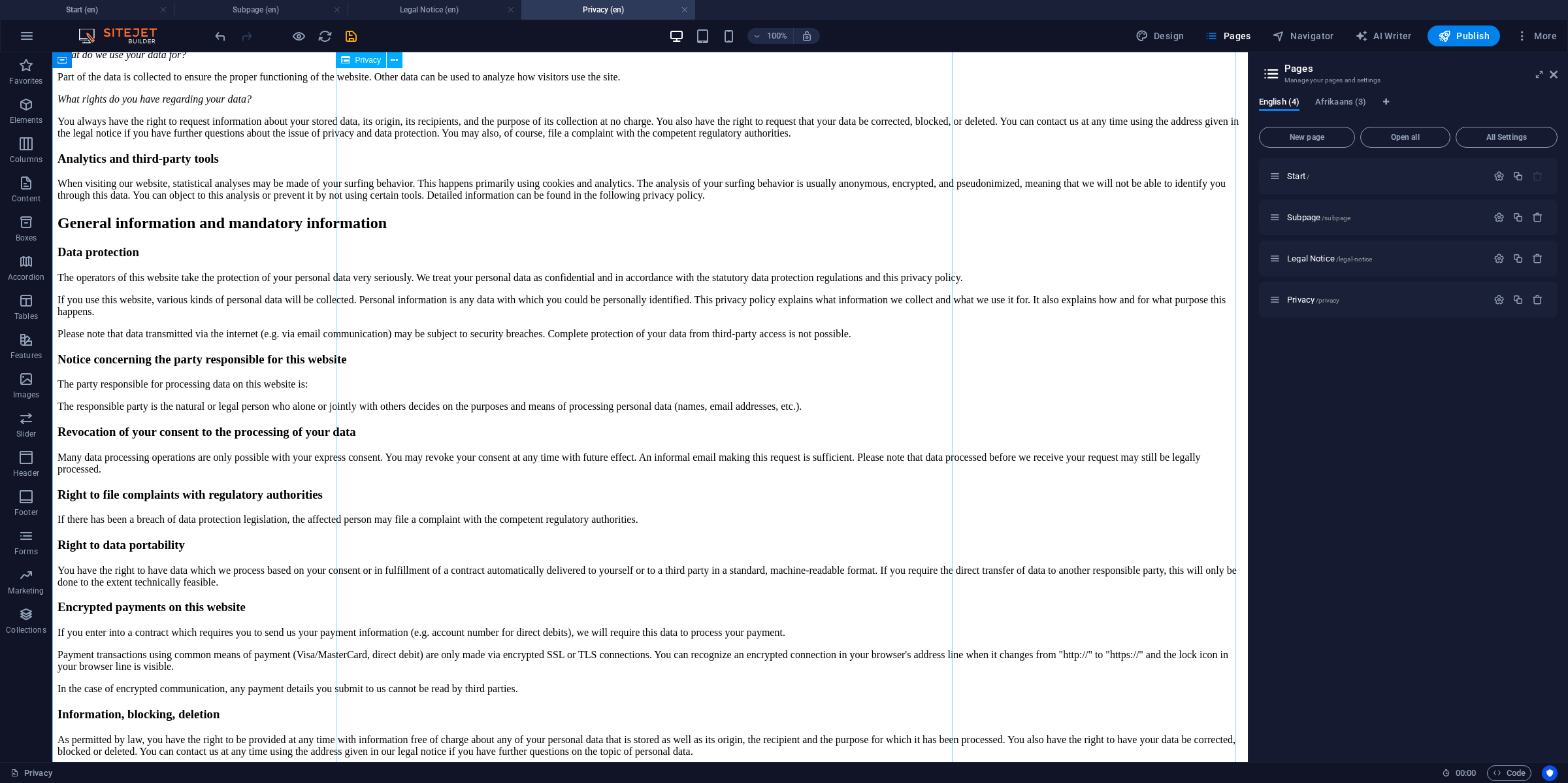
scroll to position [409, 0]
